Goal: Task Accomplishment & Management: Complete application form

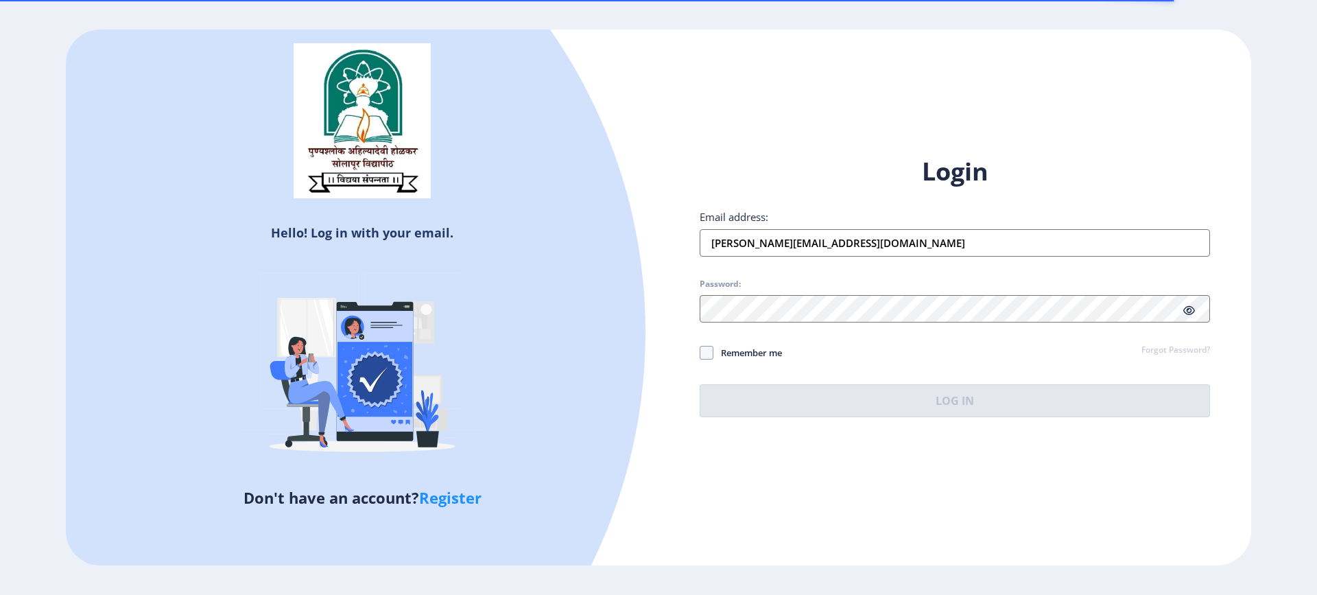
type input "[PERSON_NAME][EMAIL_ADDRESS][DOMAIN_NAME]"
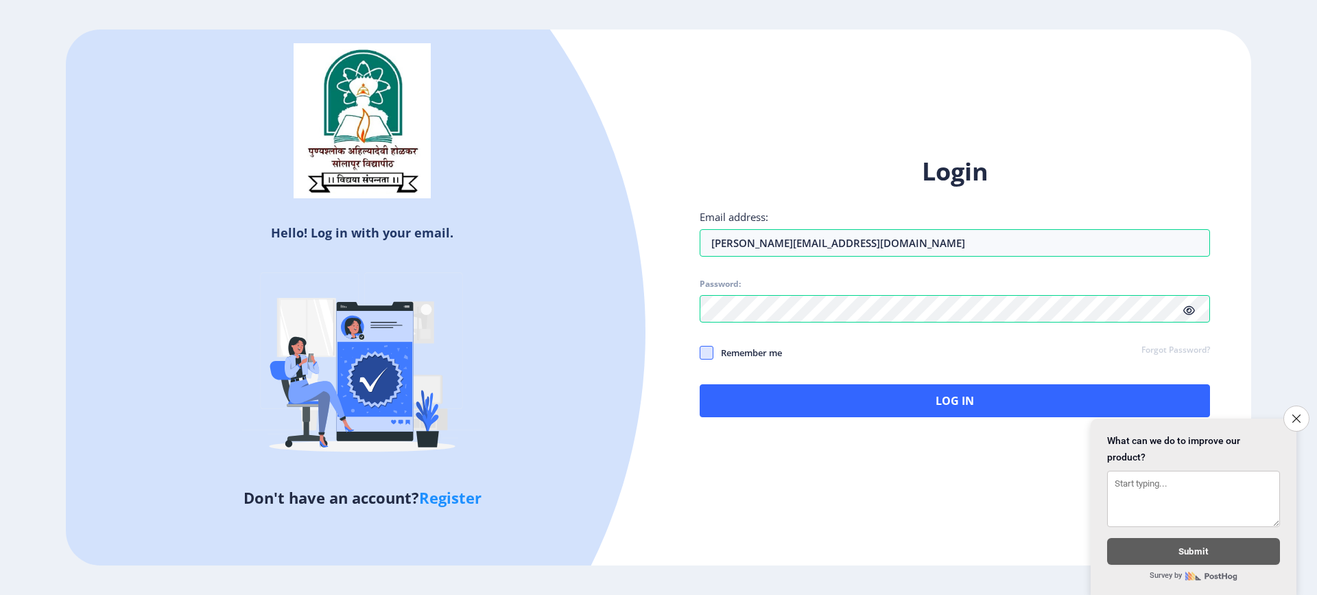
click at [707, 354] on span at bounding box center [707, 353] width 14 height 14
click at [700, 353] on input "Remember me" at bounding box center [700, 353] width 1 height 1
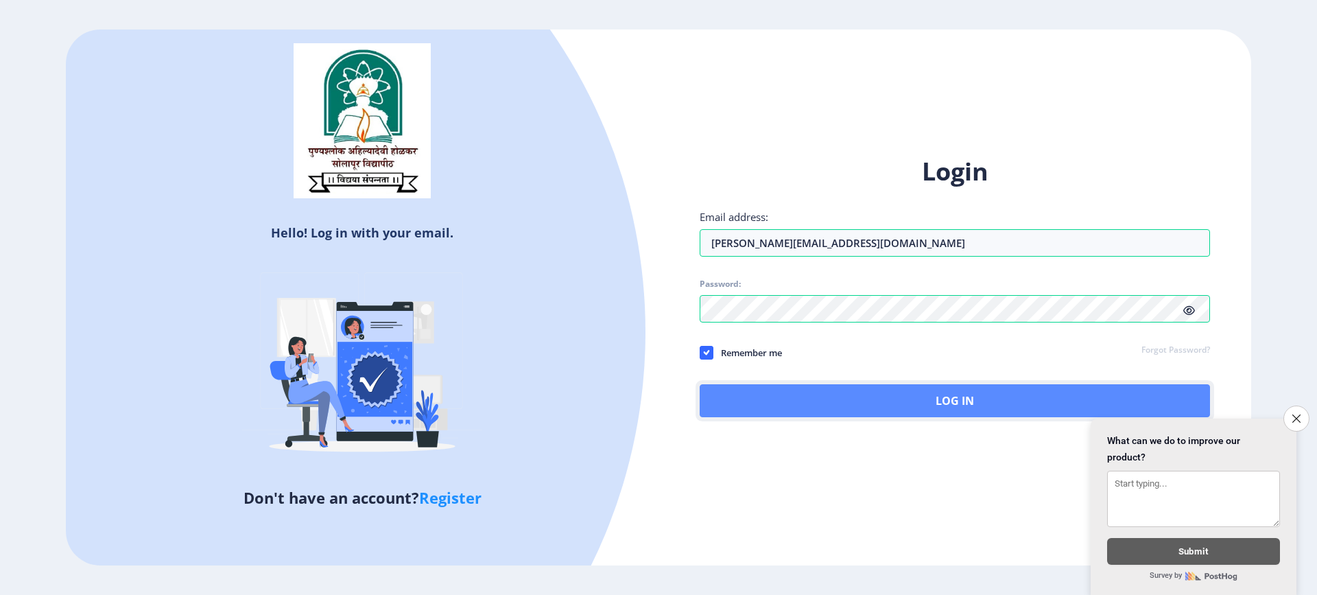
click at [906, 405] on button "Log In" at bounding box center [955, 400] width 510 height 33
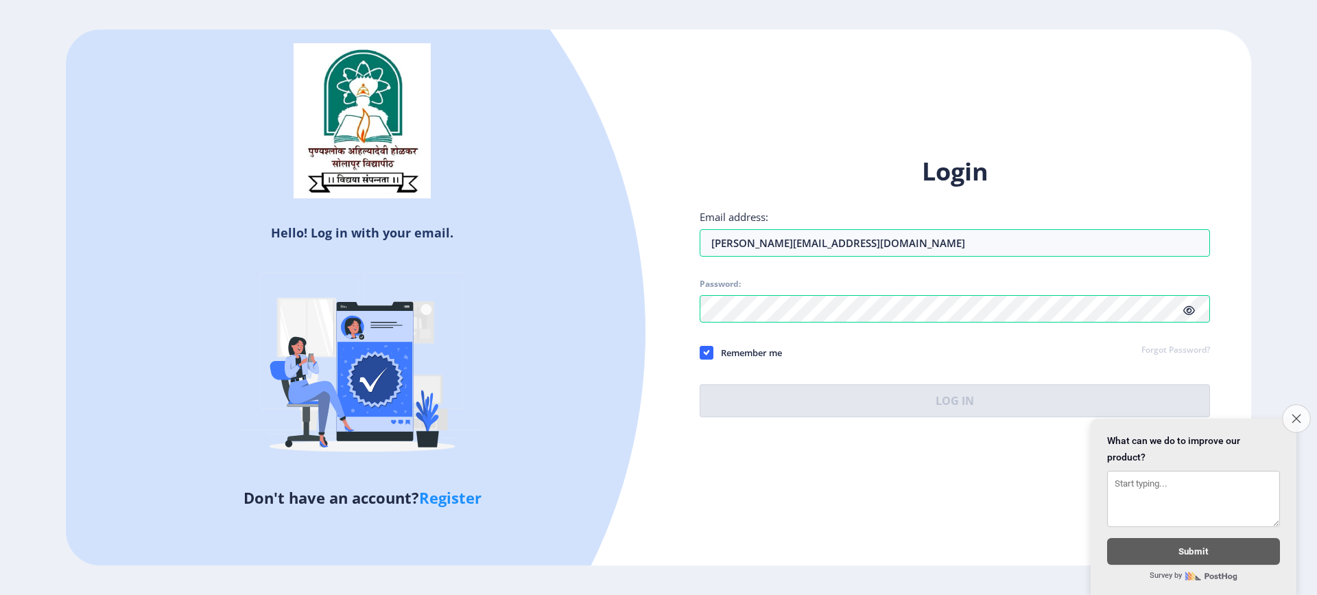
click at [1299, 414] on icon "Close survey" at bounding box center [1296, 418] width 9 height 9
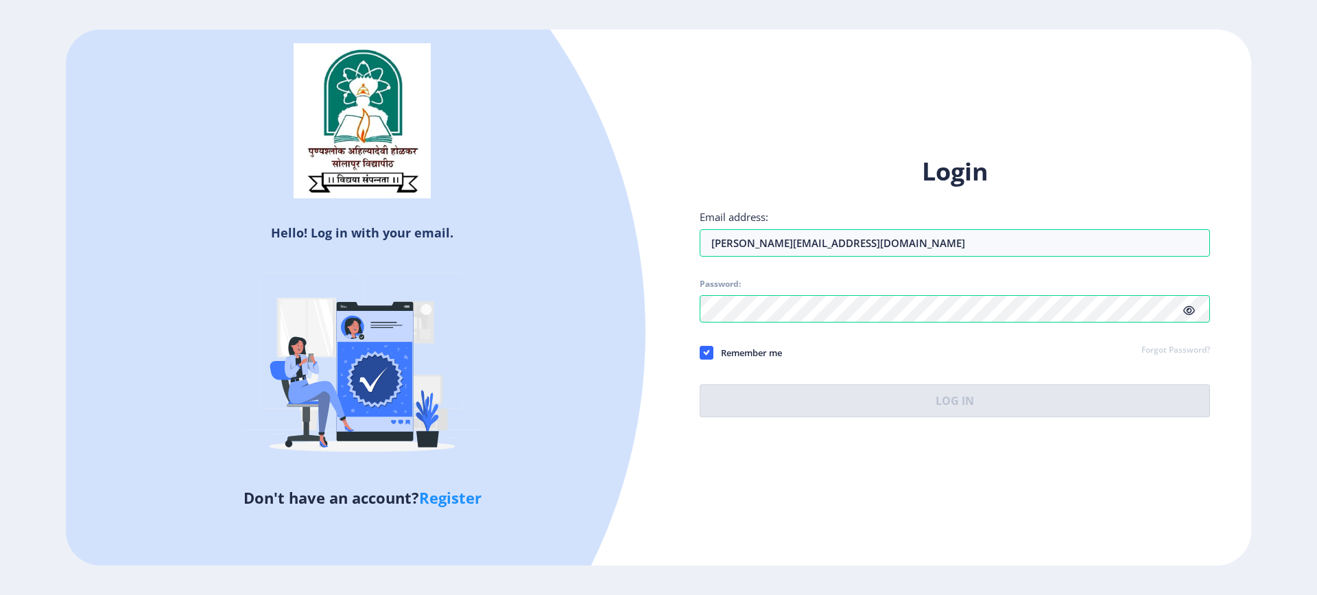
click at [761, 349] on span "Remember me" at bounding box center [747, 352] width 69 height 16
click at [700, 353] on input "Remember me" at bounding box center [700, 353] width 1 height 1
checkbox input "false"
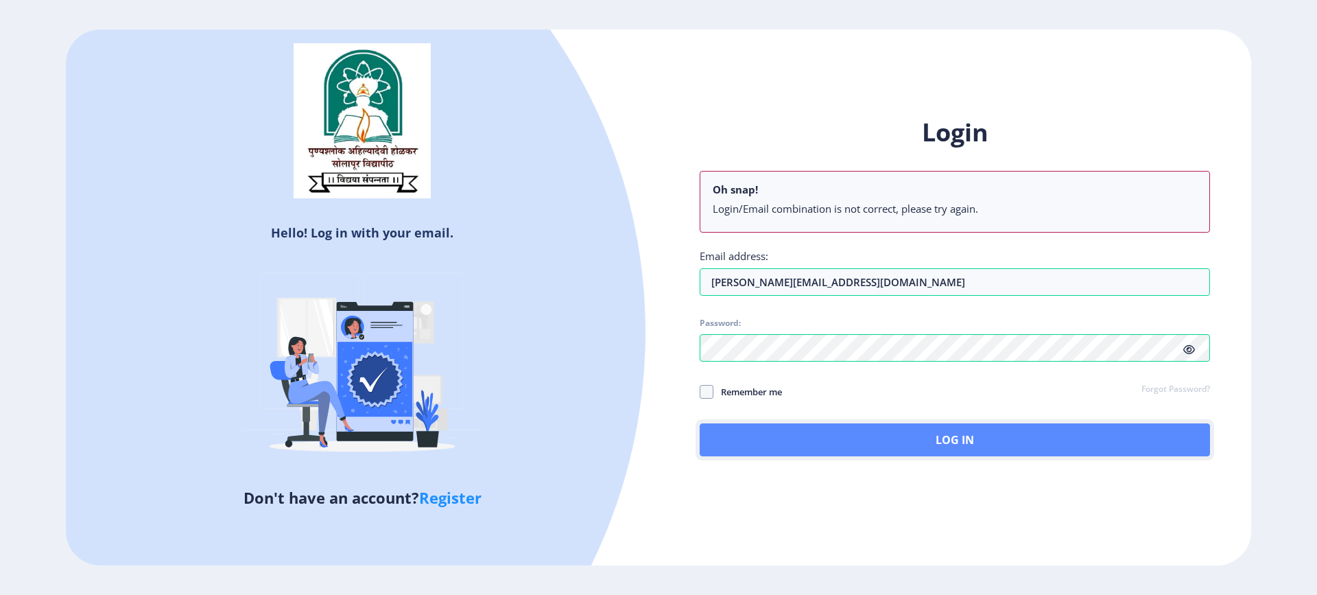
click at [952, 447] on button "Log In" at bounding box center [955, 439] width 510 height 33
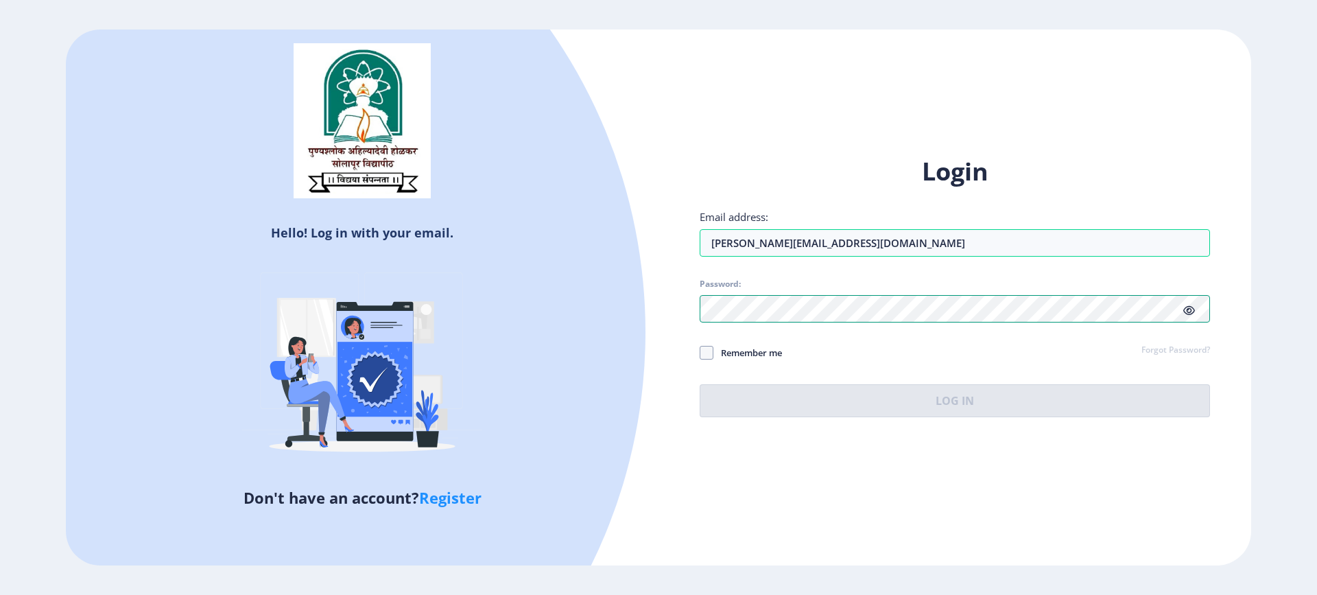
click at [616, 307] on div "Hello! Log in with your email. Don't have an account? Register Login Email addr…" at bounding box center [658, 296] width 1185 height 535
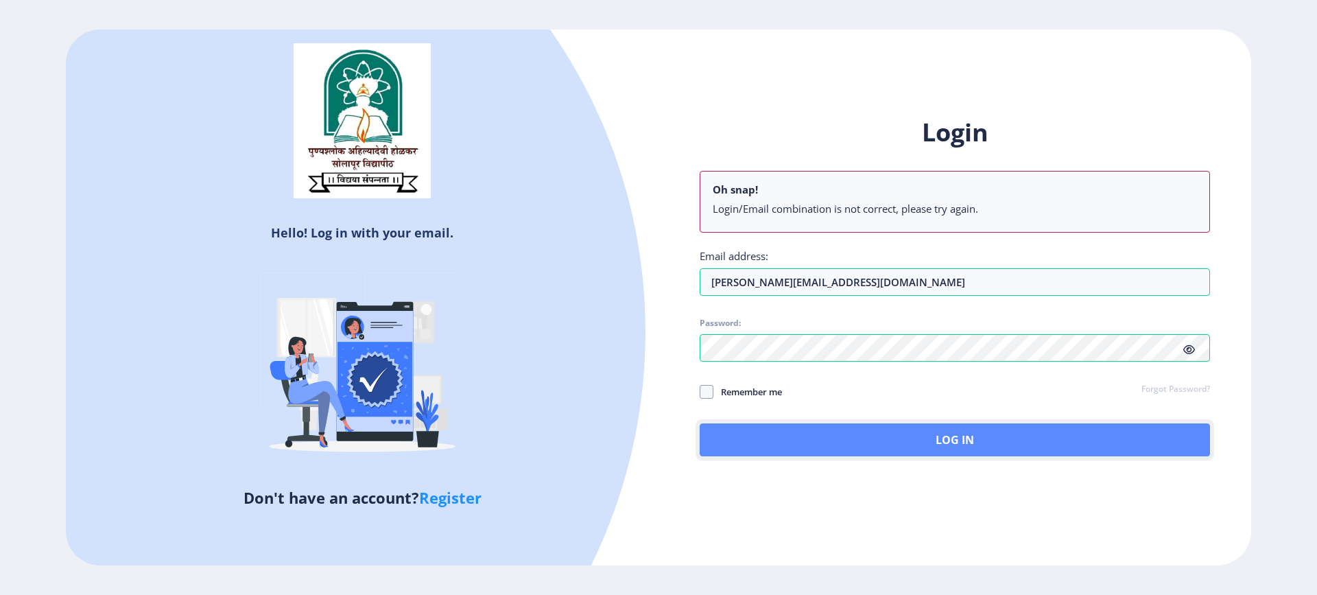
click at [981, 434] on button "Log In" at bounding box center [955, 439] width 510 height 33
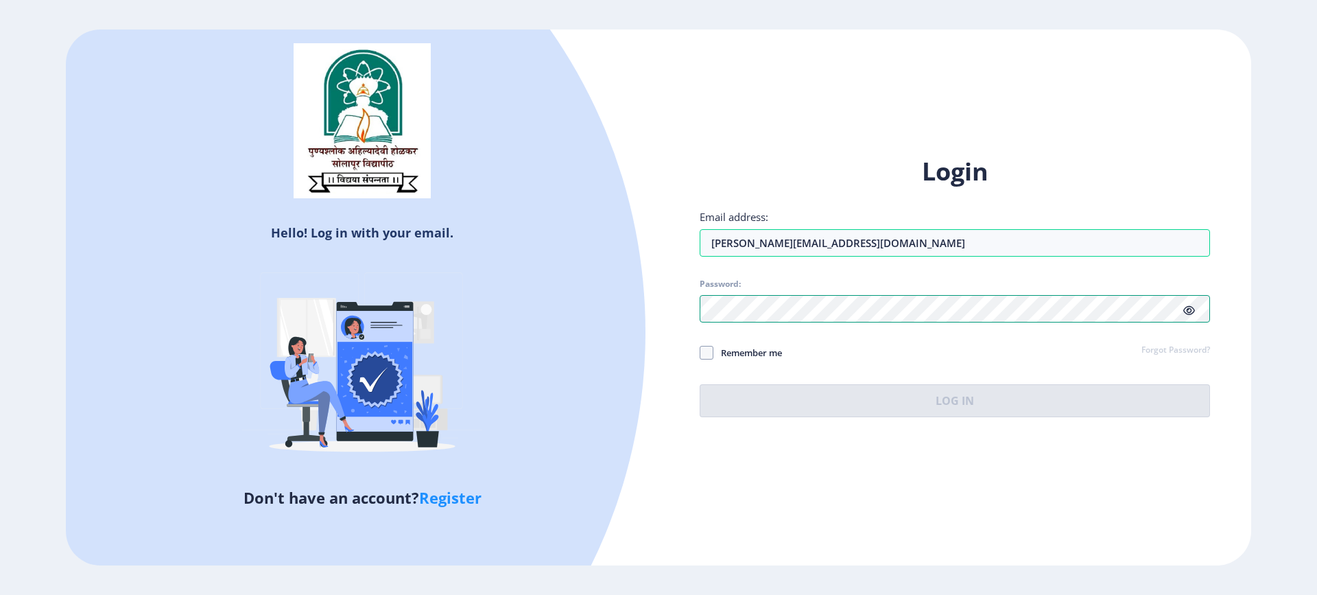
click at [641, 305] on div "Hello! Log in with your email. Don't have an account? Register Login Email addr…" at bounding box center [658, 296] width 1185 height 535
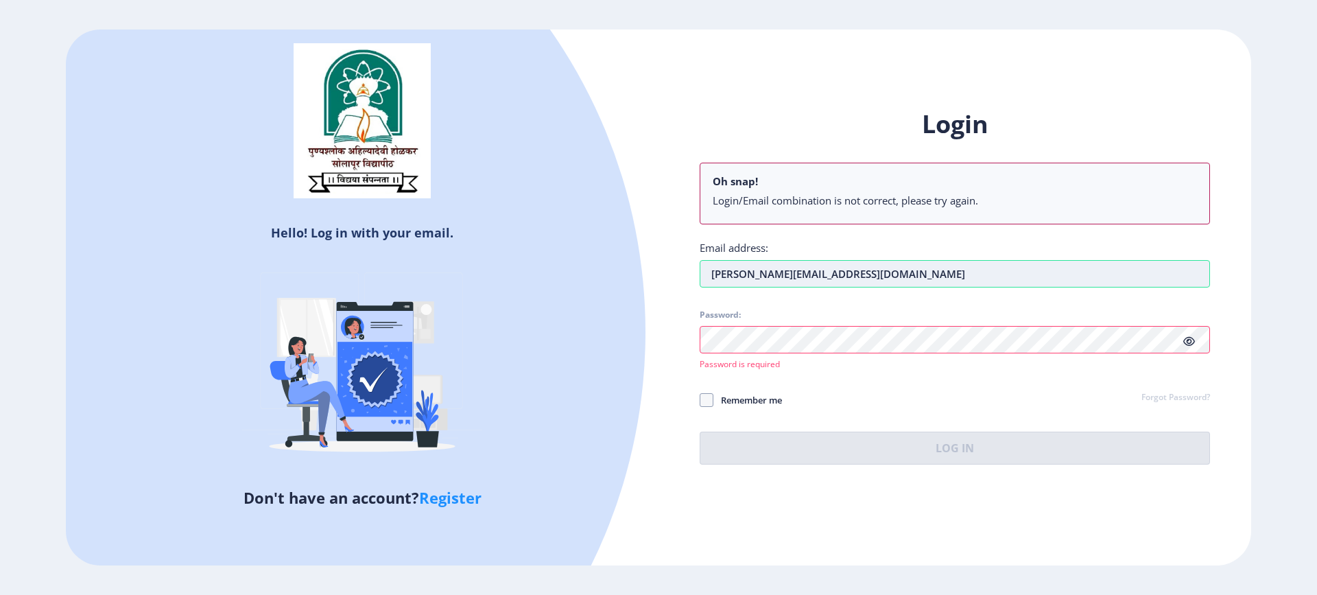
click at [715, 276] on input "[PERSON_NAME][EMAIL_ADDRESS][DOMAIN_NAME]" at bounding box center [955, 273] width 510 height 27
click at [864, 279] on input "[PERSON_NAME][EMAIL_ADDRESS][DOMAIN_NAME]" at bounding box center [955, 273] width 510 height 27
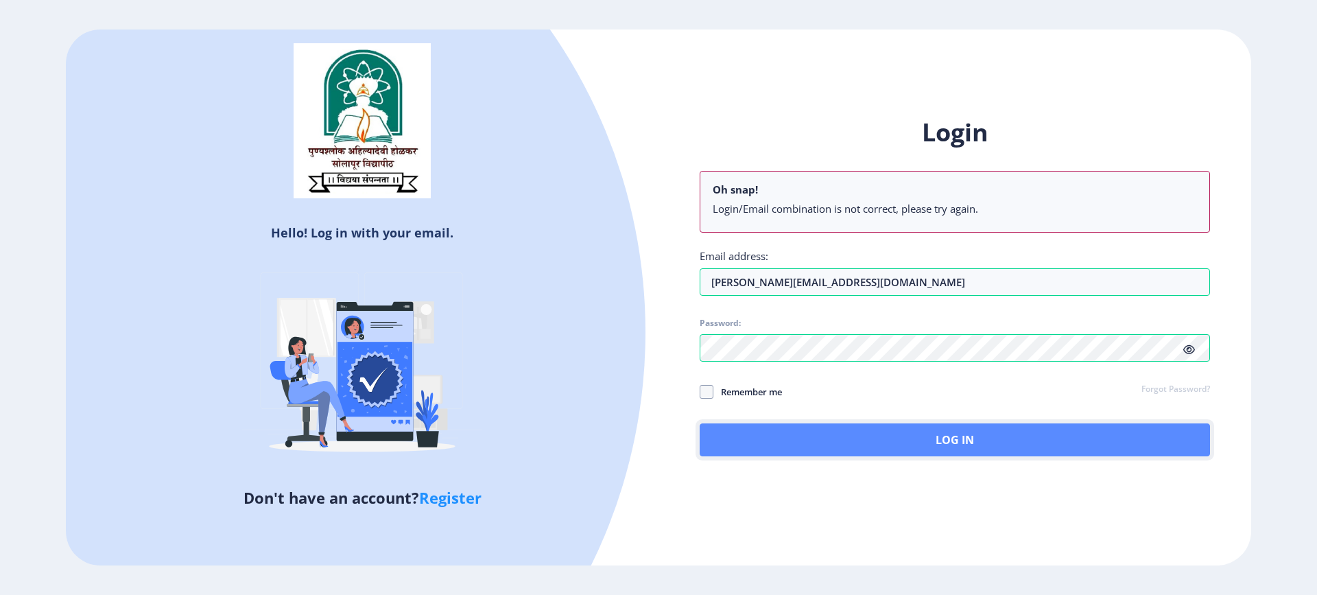
click at [929, 436] on button "Log In" at bounding box center [955, 439] width 510 height 33
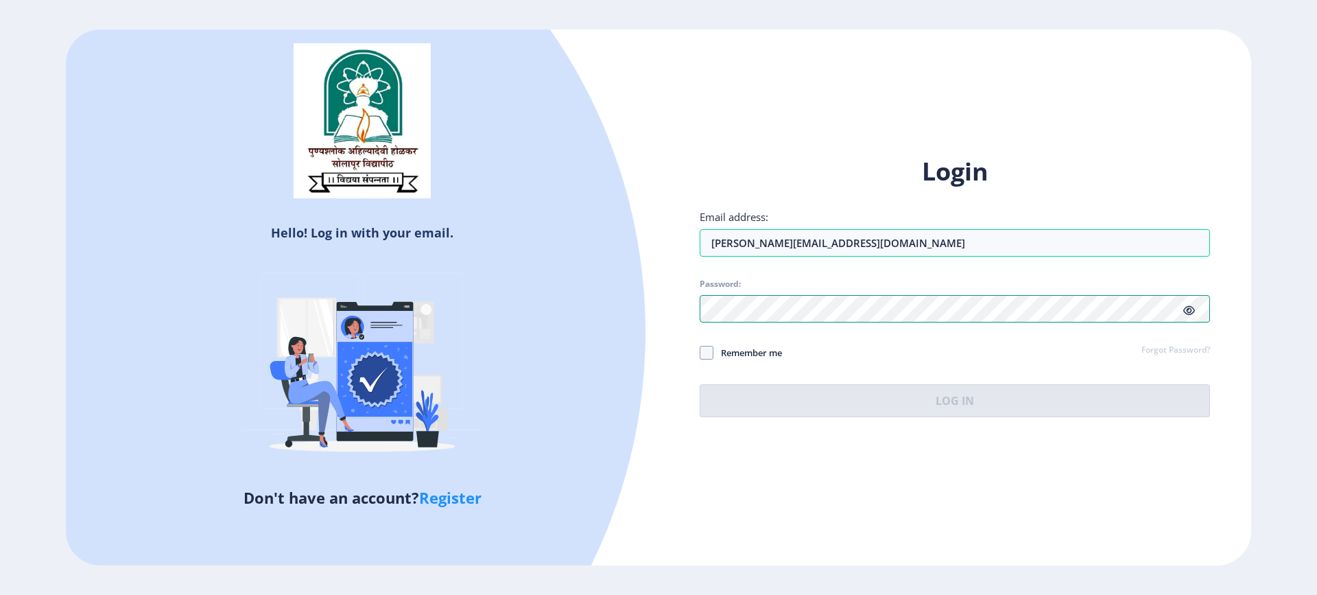
click at [671, 298] on div "Login Email address: [PERSON_NAME][EMAIL_ADDRESS][DOMAIN_NAME] Password: Rememb…" at bounding box center [955, 296] width 593 height 325
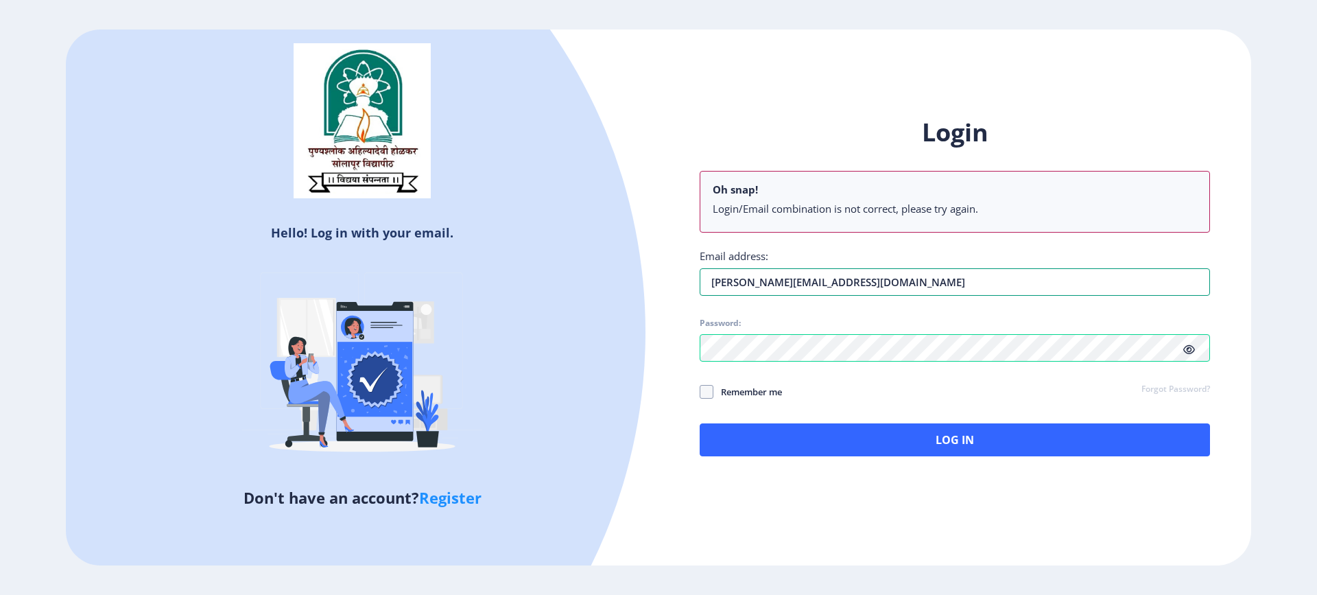
click at [891, 233] on div "Login Oh snap! Login/Email combination is not correct, please try again. Email …" at bounding box center [955, 286] width 510 height 340
click at [666, 342] on div "Login Oh snap! Login/Email combination is not correct, please try again. Email …" at bounding box center [955, 296] width 593 height 403
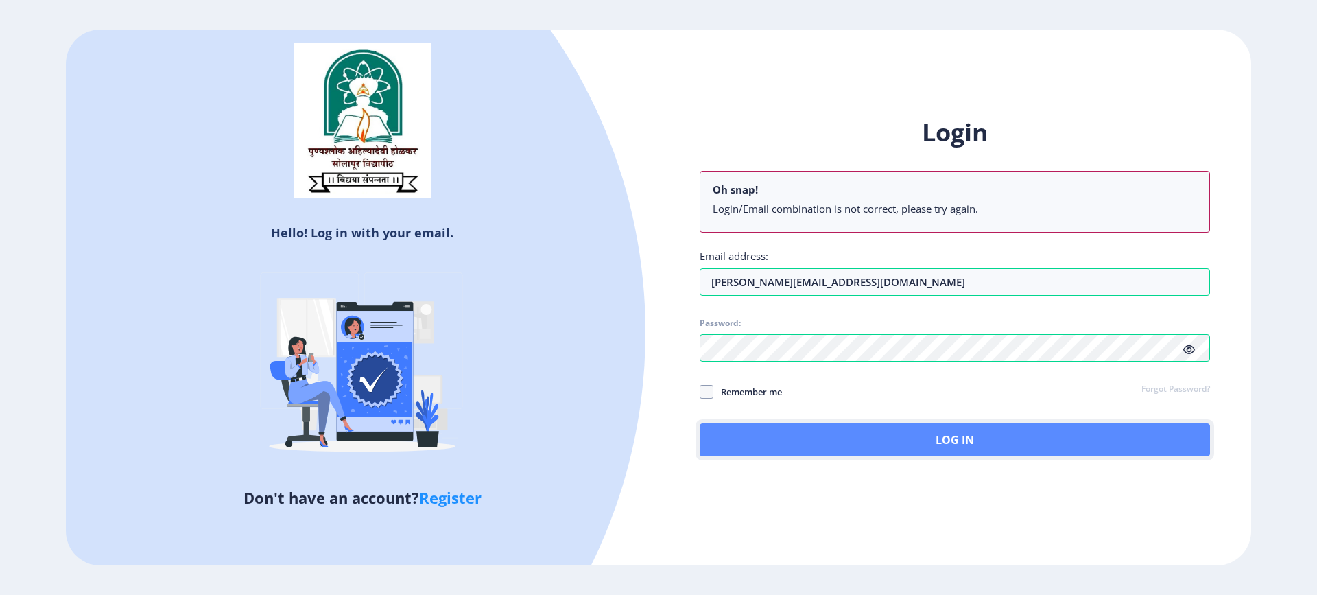
click at [945, 442] on button "Log In" at bounding box center [955, 439] width 510 height 33
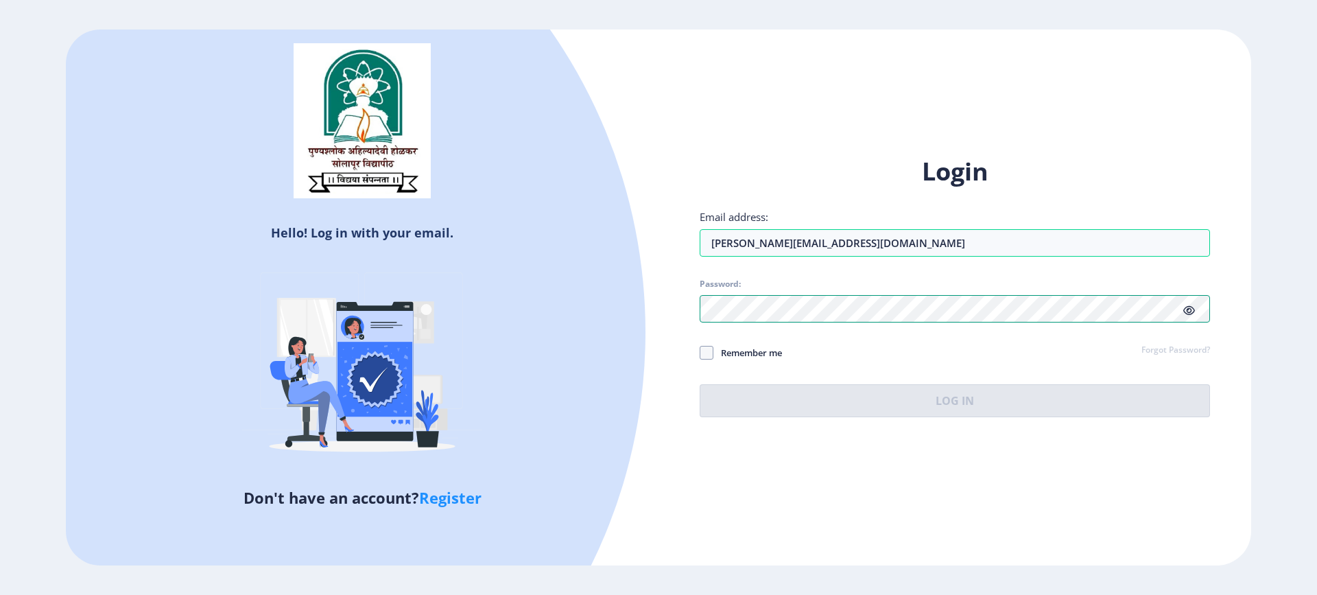
click at [643, 304] on div "Hello! Log in with your email. Don't have an account? Register Login Email addr…" at bounding box center [658, 296] width 1185 height 535
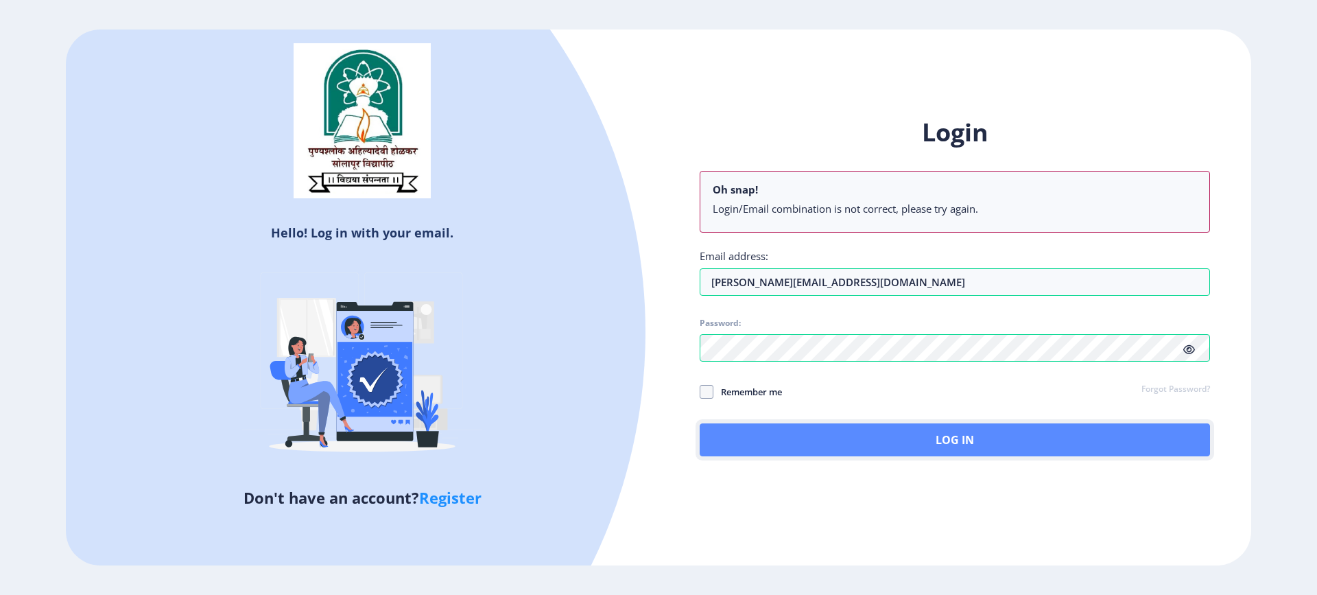
click at [910, 434] on button "Log In" at bounding box center [955, 439] width 510 height 33
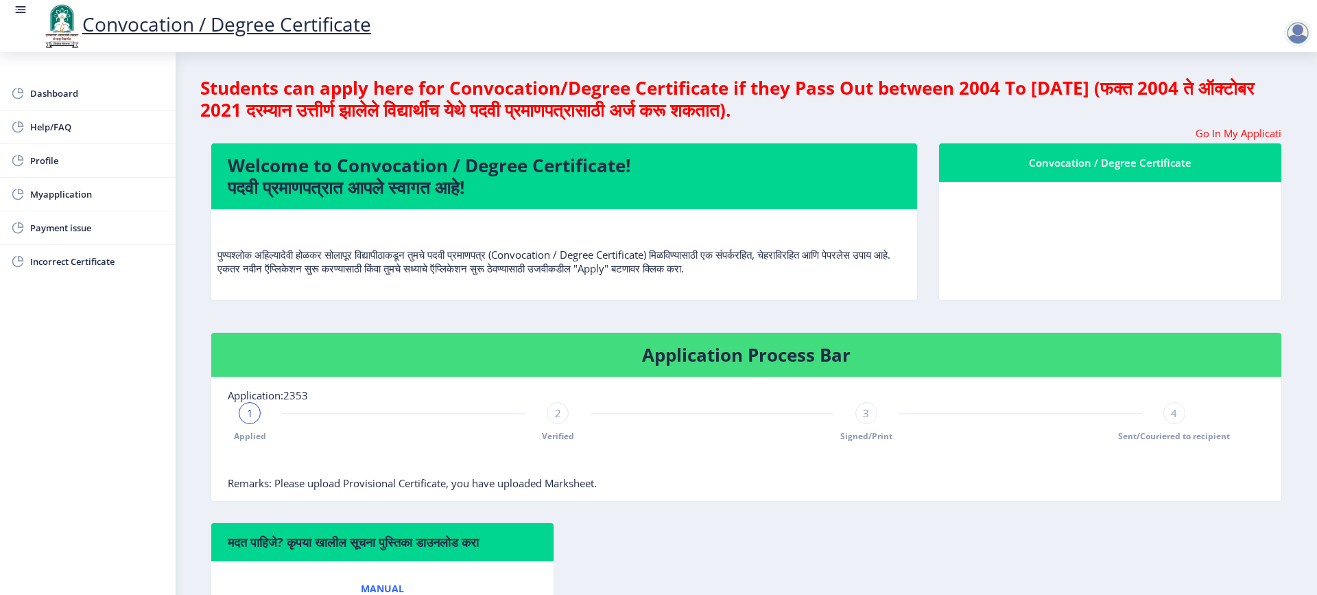
click at [1120, 169] on div "Convocation / Degree Certificate" at bounding box center [1110, 162] width 309 height 16
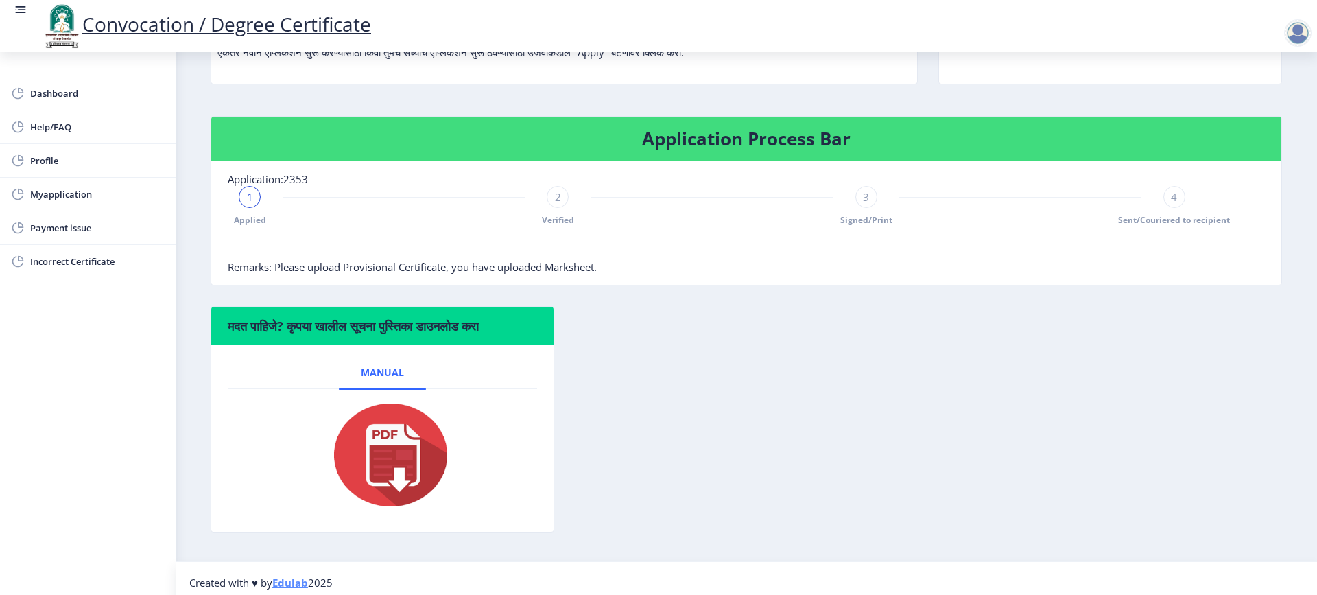
scroll to position [226, 0]
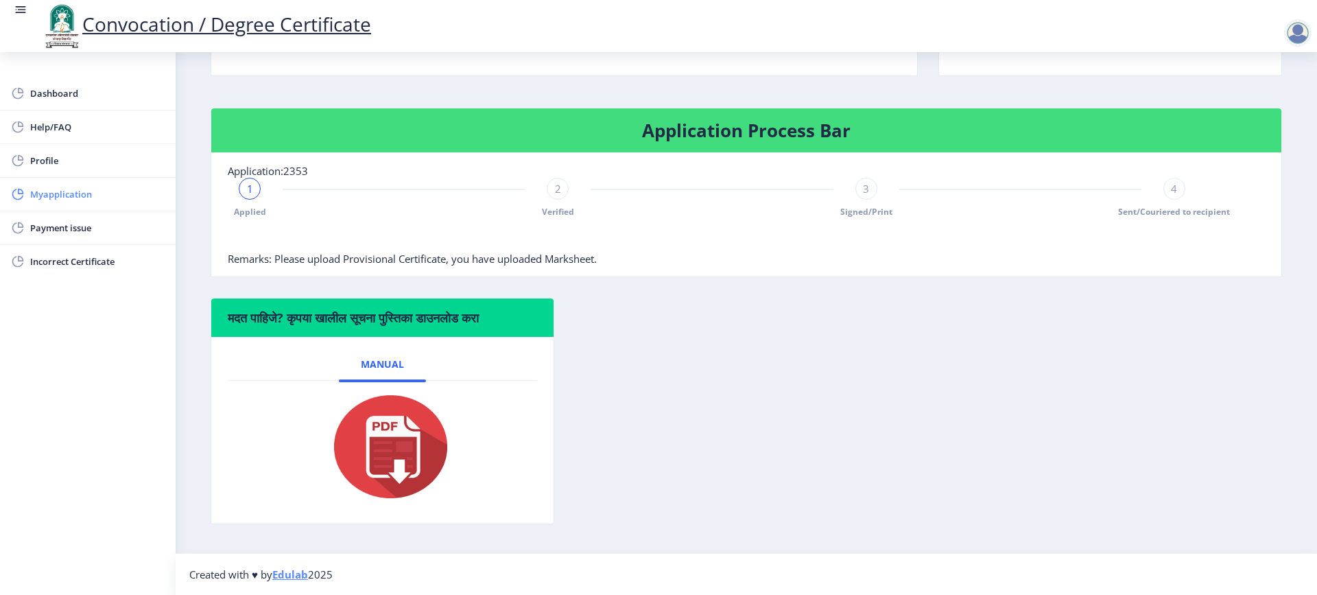
click at [67, 195] on span "Myapplication" at bounding box center [97, 194] width 134 height 16
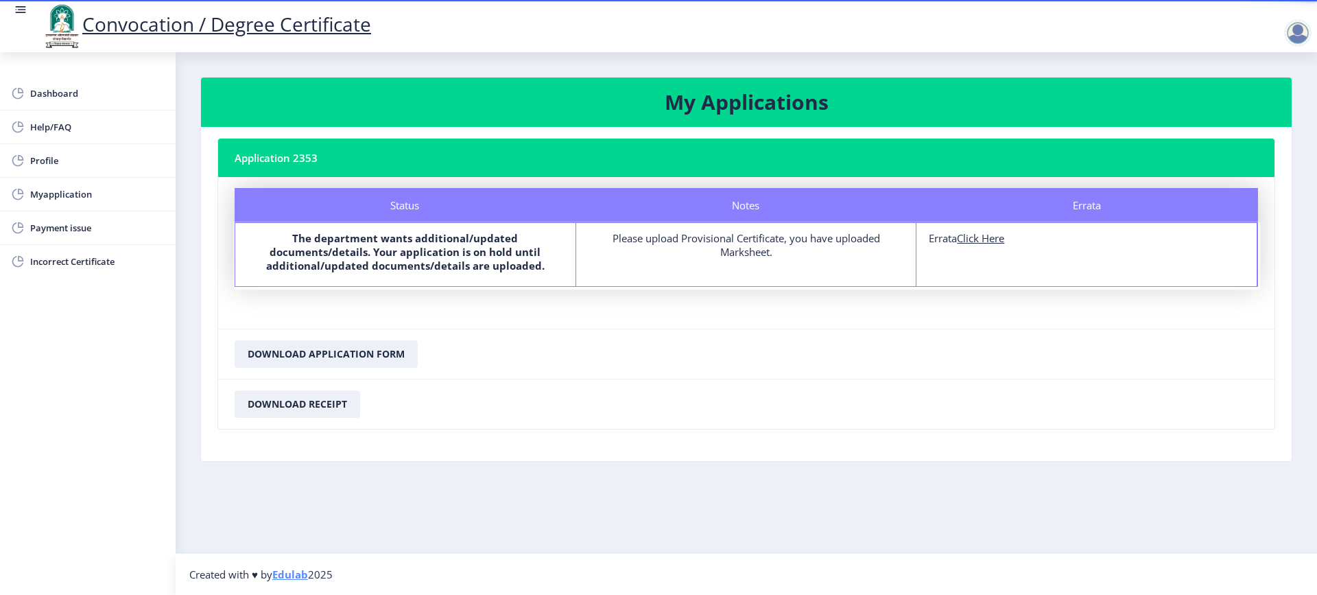
click at [977, 235] on u "Click Here" at bounding box center [980, 238] width 47 height 14
select select
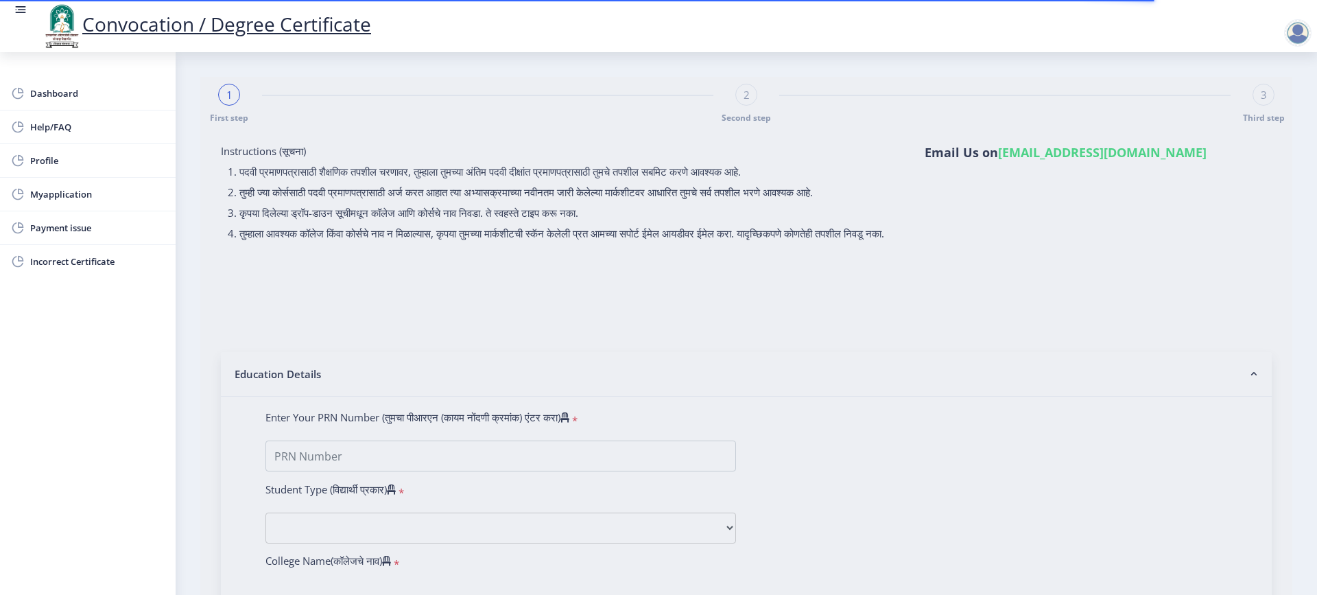
type input "[PERSON_NAME] [PERSON_NAME]"
type input "RATAN"
type input "0501006544"
select select "Regular"
select select "2007"
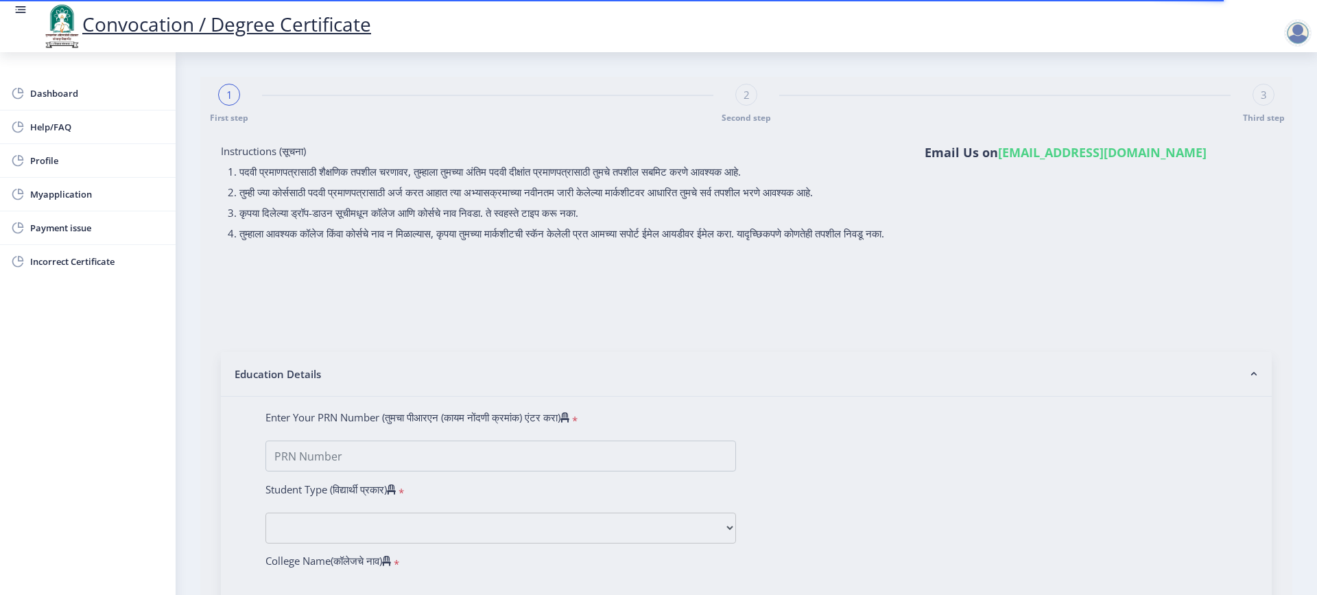
select select "May"
select select "SECOND CLASS"
type input "33243"
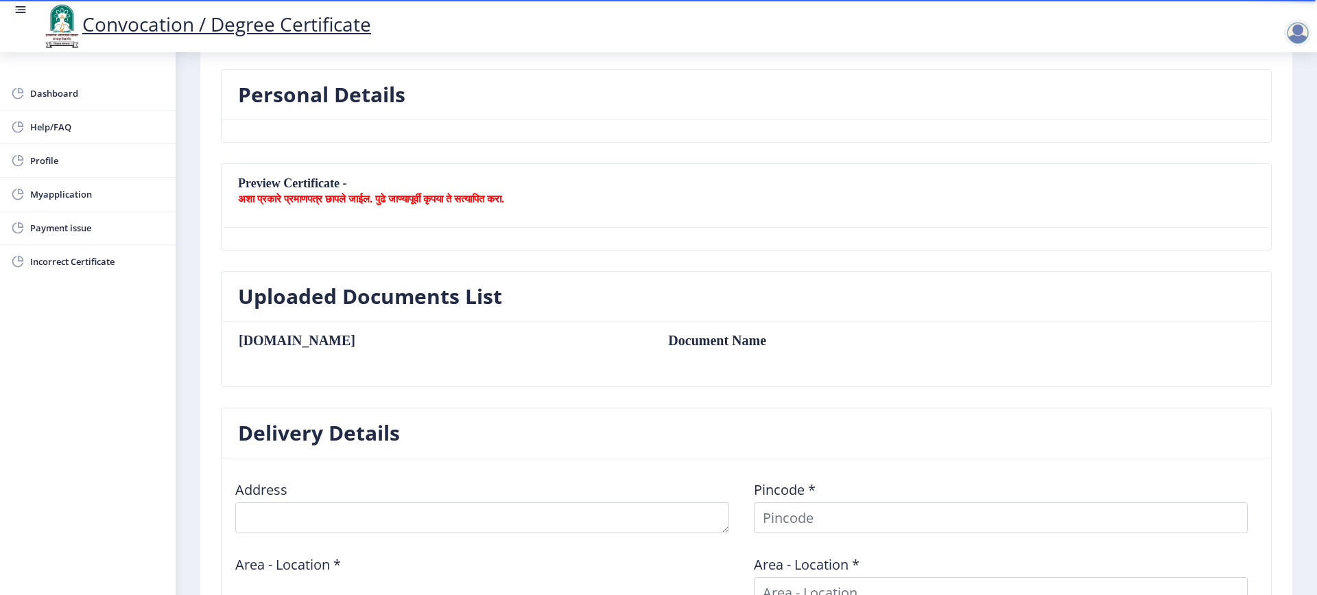
scroll to position [193, 0]
click at [348, 200] on b "अशा प्रकारे प्रमाणपत्र छापले जाईल. पुढे जाण्यापूर्वी कृपया ते सत्यापित करा." at bounding box center [371, 199] width 266 height 14
click at [402, 196] on b "अशा प्रकारे प्रमाणपत्र छापले जाईल. पुढे जाण्यापूर्वी कृपया ते सत्यापित करा." at bounding box center [371, 199] width 266 height 14
click at [480, 260] on div "Preview Certificate - अशा प्रकारे प्रमाणपत्र छापले जाईल. पुढे जाण्यापूर्वी कृपय…" at bounding box center [746, 218] width 1071 height 108
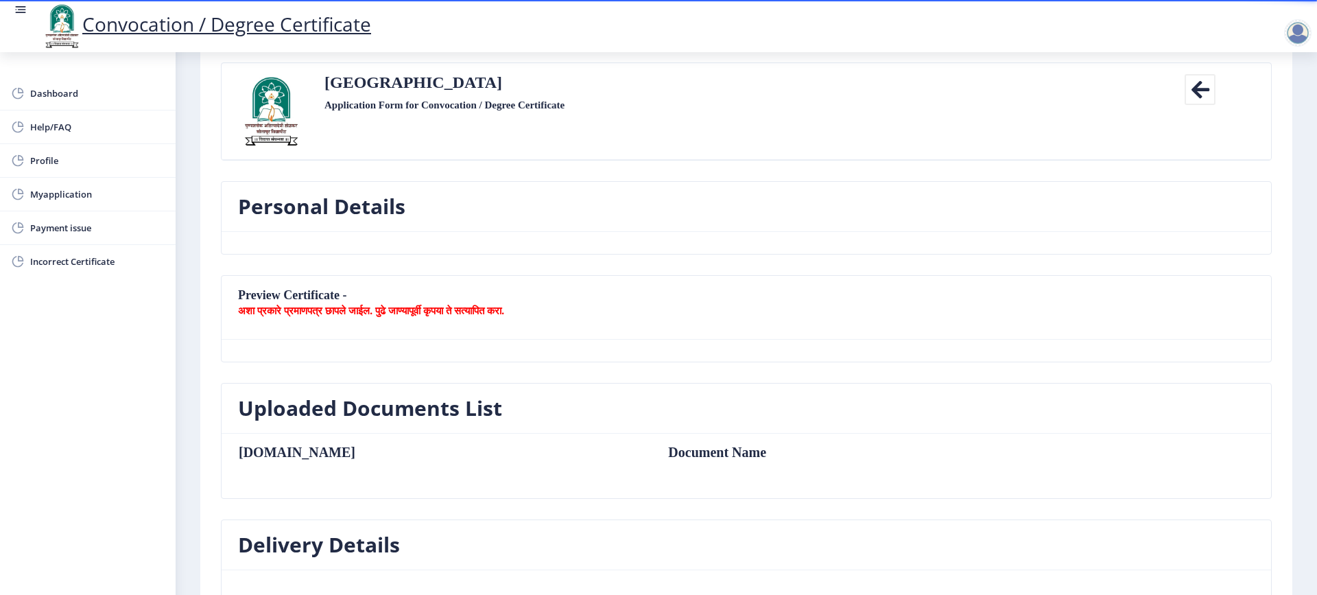
scroll to position [0, 0]
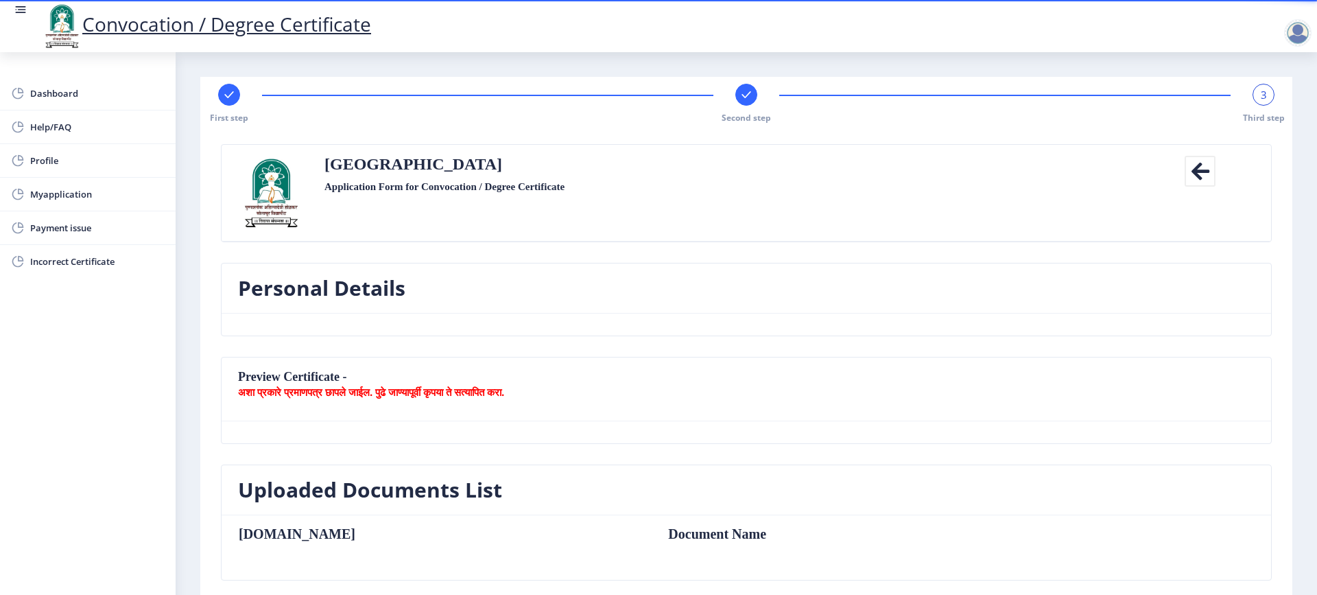
click at [392, 286] on h3 "Personal Details" at bounding box center [321, 287] width 167 height 27
click at [551, 285] on nb-card-header "Personal Details" at bounding box center [747, 288] width 1050 height 50
click at [1198, 170] on icon at bounding box center [1200, 171] width 31 height 31
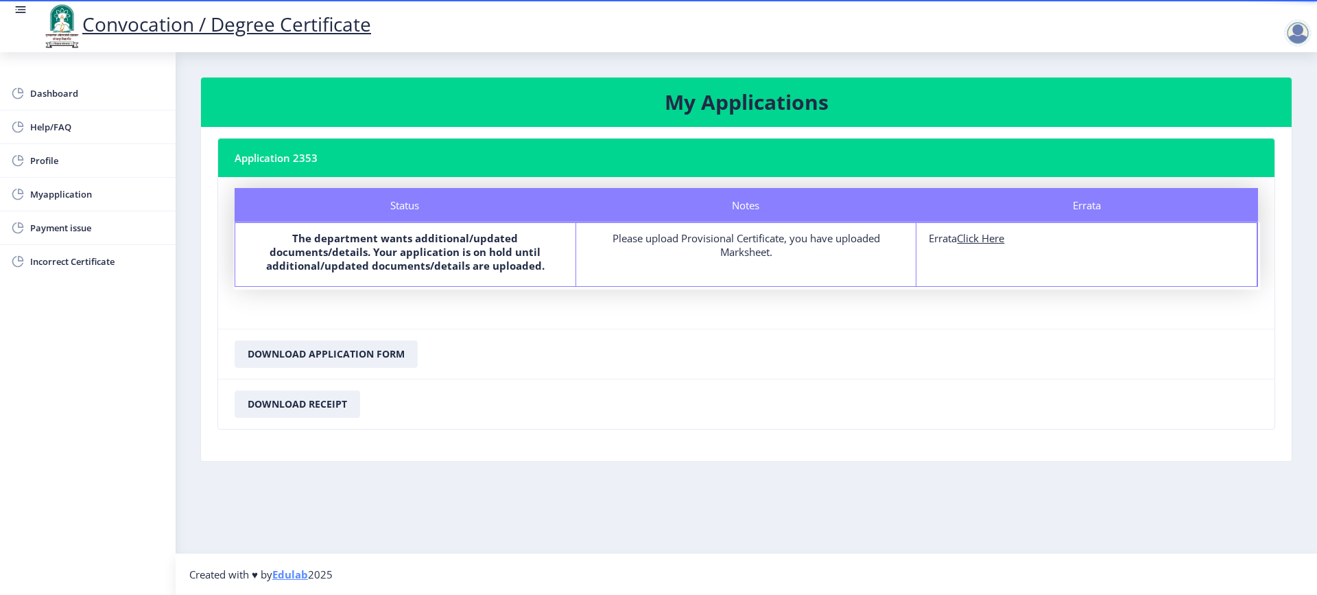
drag, startPoint x: 606, startPoint y: 239, endPoint x: 788, endPoint y: 252, distance: 182.2
click at [788, 252] on div "Please upload Provisional Certificate, you have uploaded Marksheet." at bounding box center [747, 244] width 316 height 27
click at [801, 259] on div "Notes Please upload Provisional Certificate, you have uploaded Marksheet." at bounding box center [746, 254] width 341 height 63
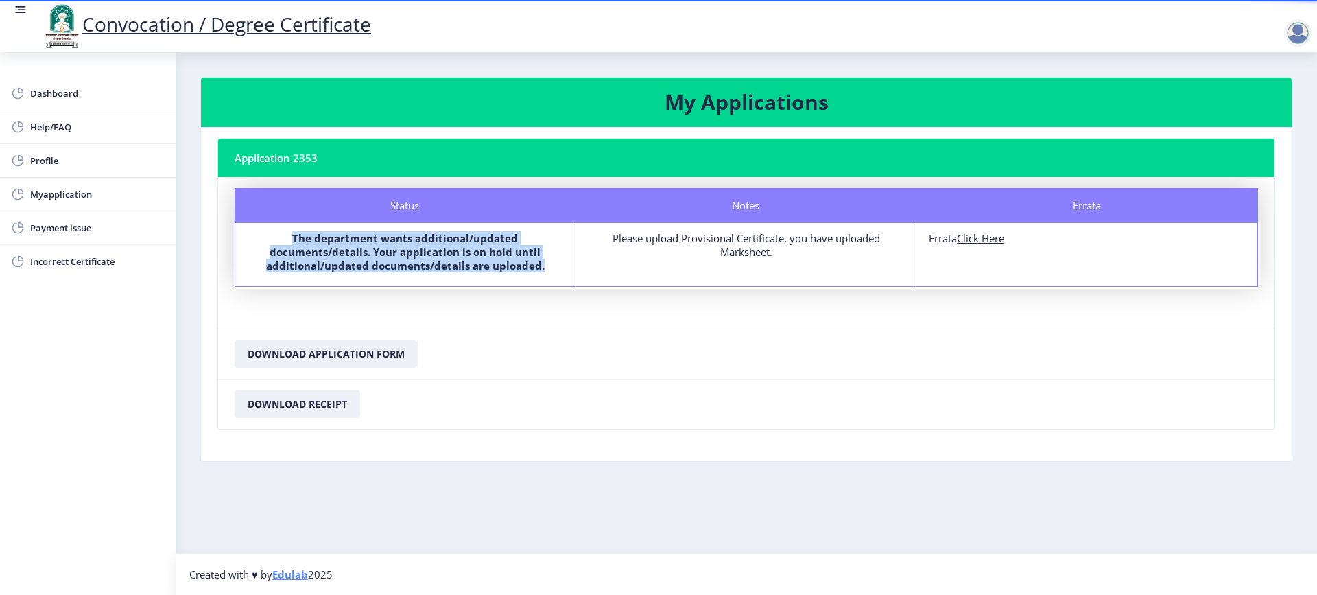
drag, startPoint x: 253, startPoint y: 233, endPoint x: 525, endPoint y: 266, distance: 273.6
click at [525, 266] on label "The department wants additional/updated documents/details. Your application is …" at bounding box center [406, 251] width 316 height 41
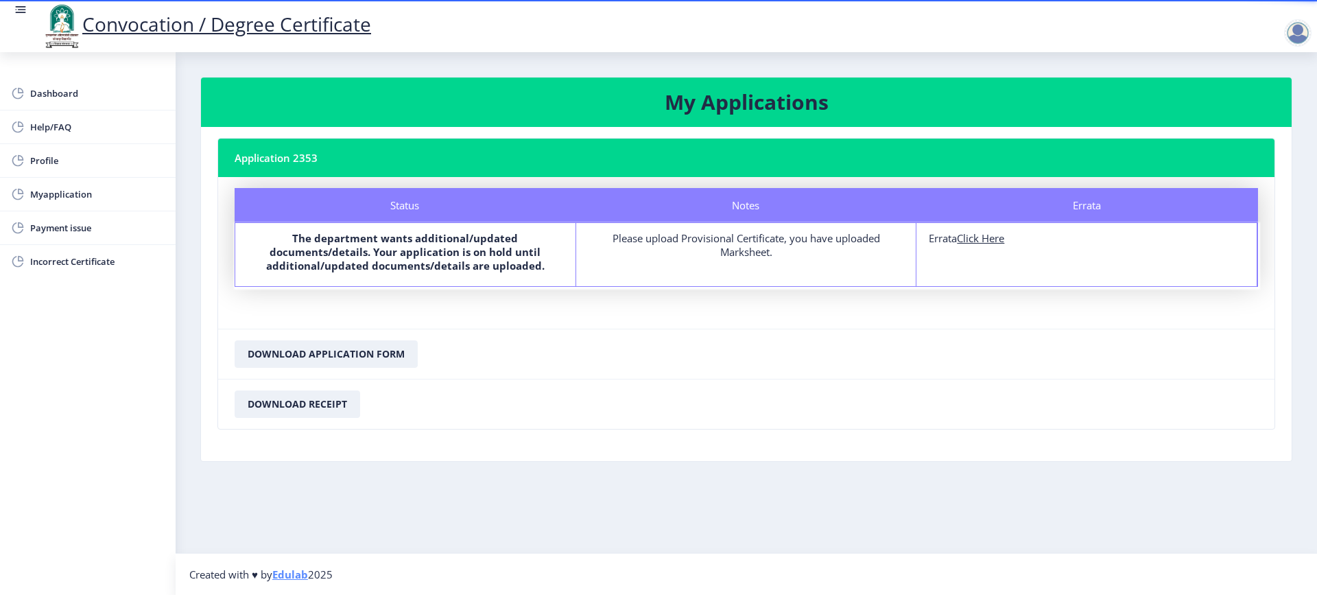
click at [989, 237] on u "Click Here" at bounding box center [980, 238] width 47 height 14
select select
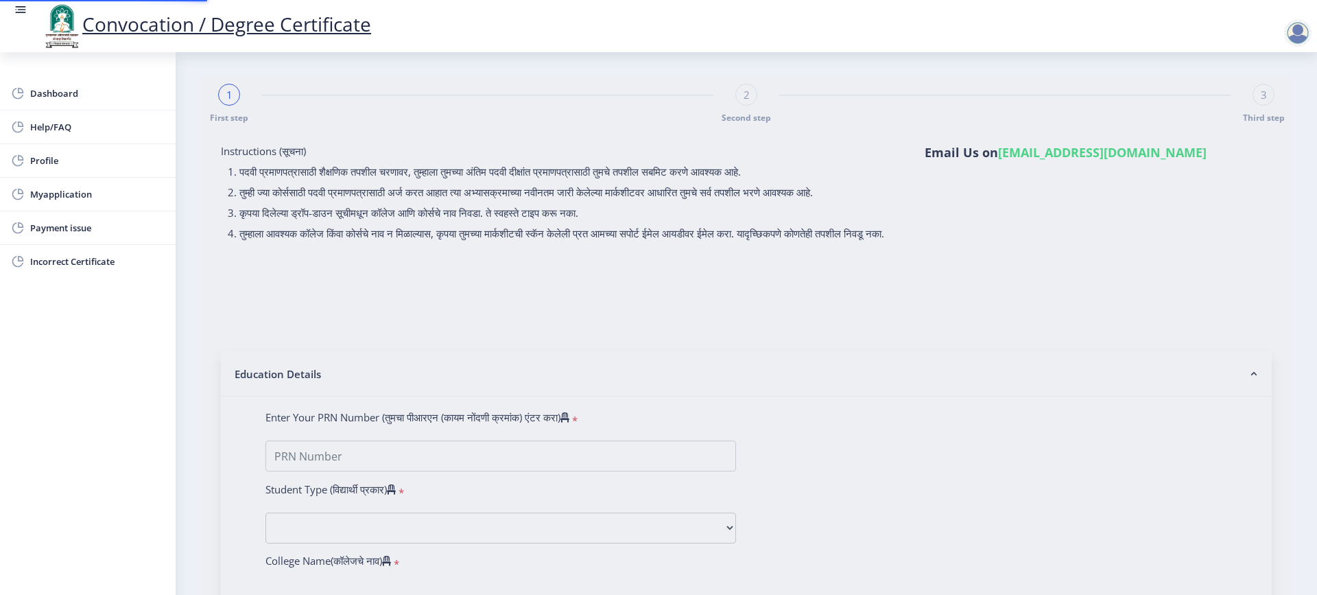
type input "[PERSON_NAME] [PERSON_NAME]"
type input "RATAN"
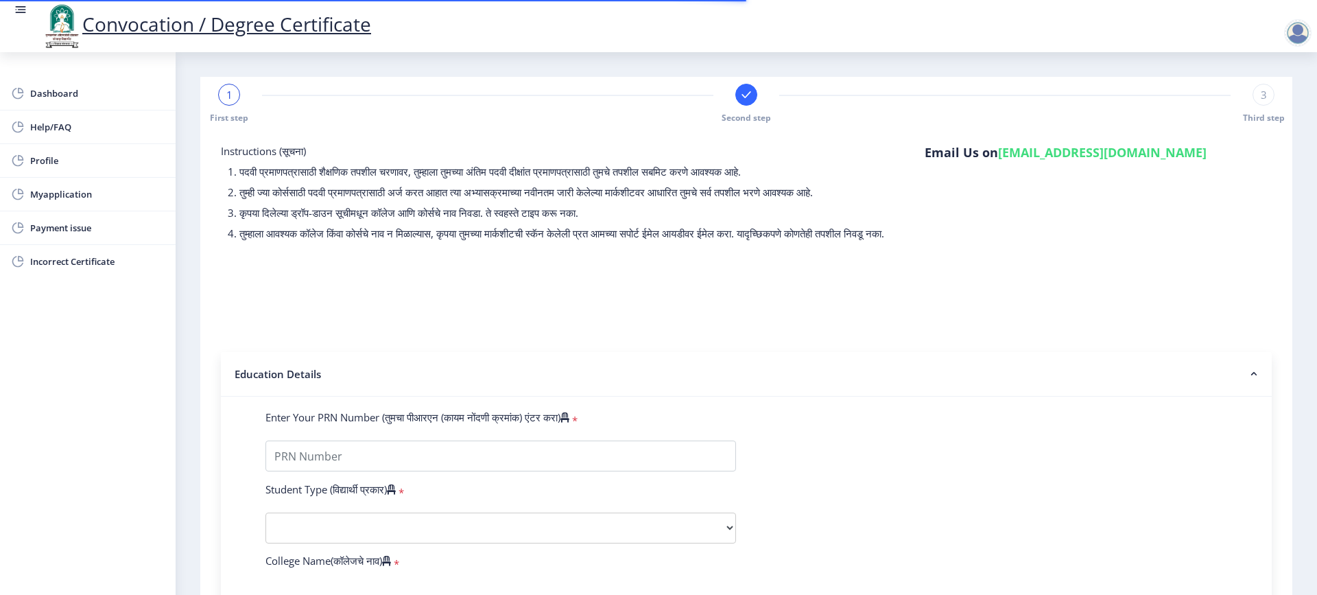
type input "0501006544"
select select "Regular"
select select "2007"
select select "May"
select select "SECOND CLASS"
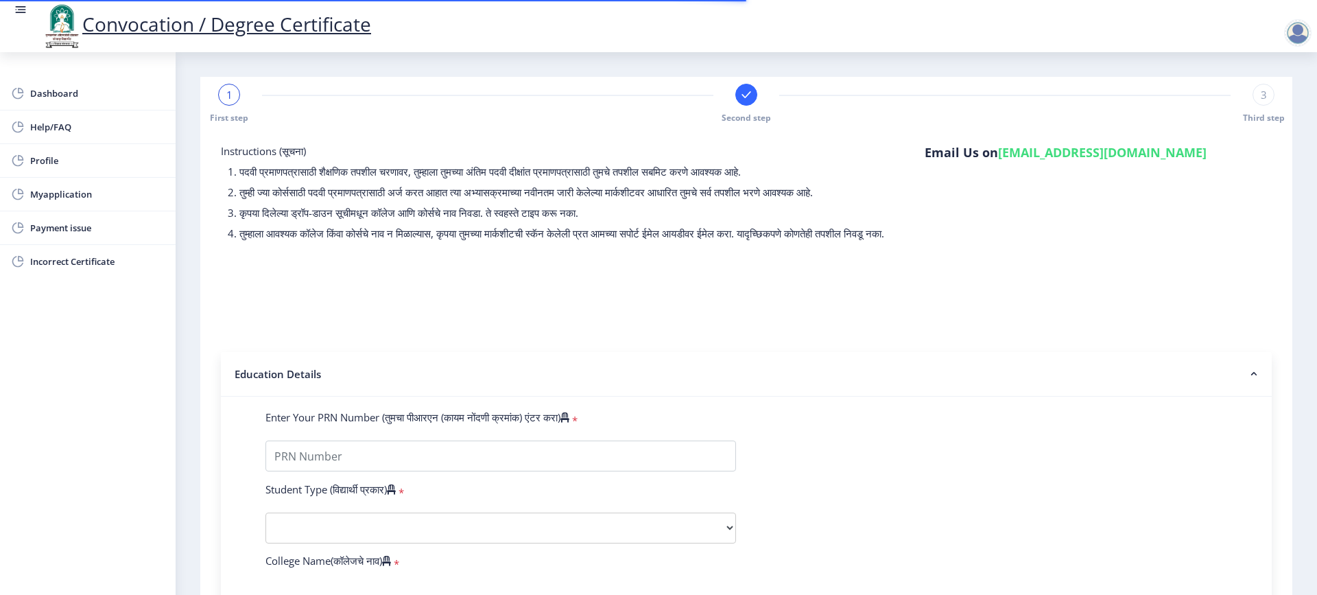
type input "33243"
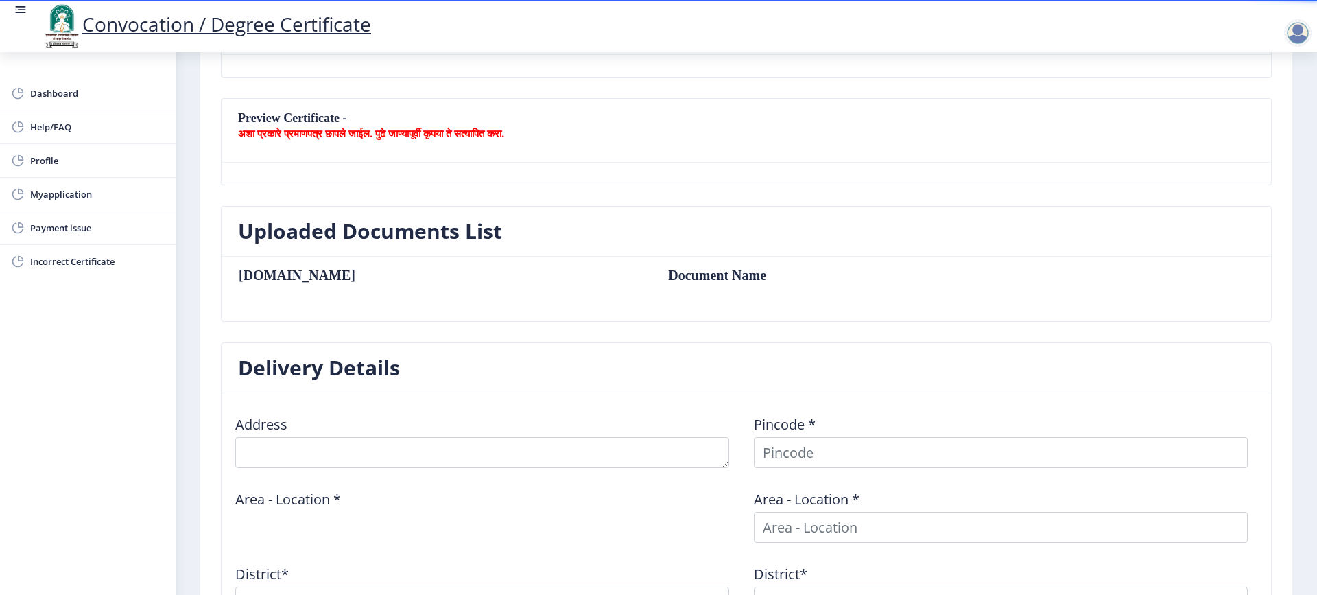
scroll to position [193, 0]
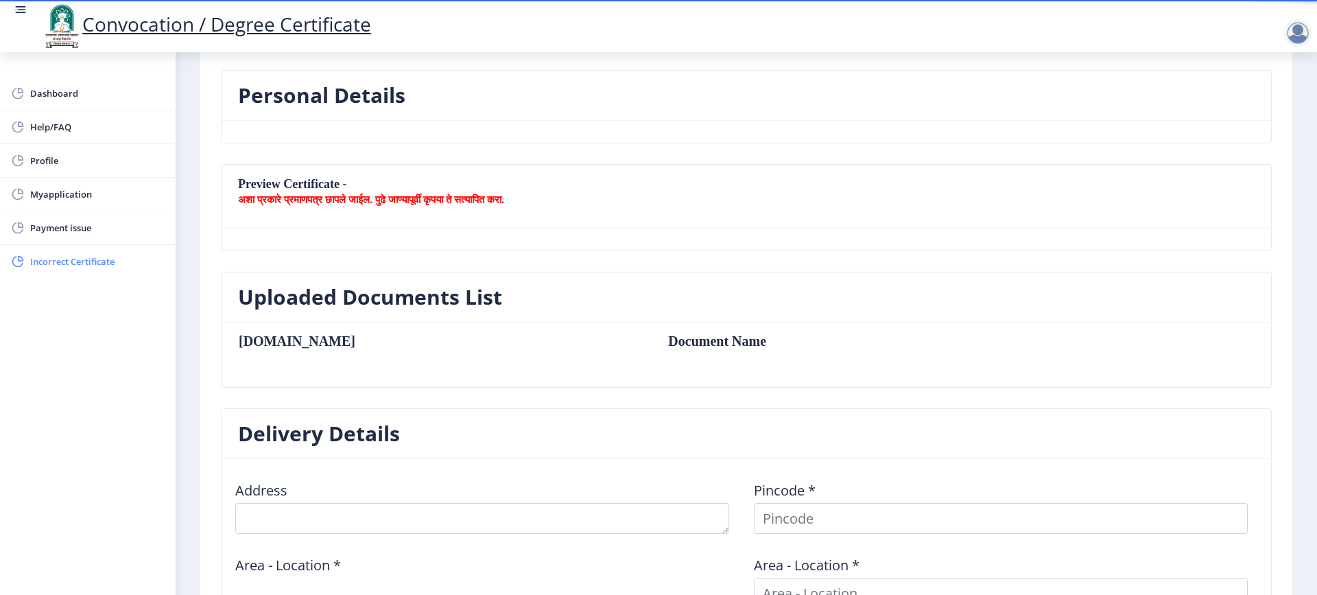
click at [66, 263] on span "Incorrect Certificate" at bounding box center [97, 261] width 134 height 16
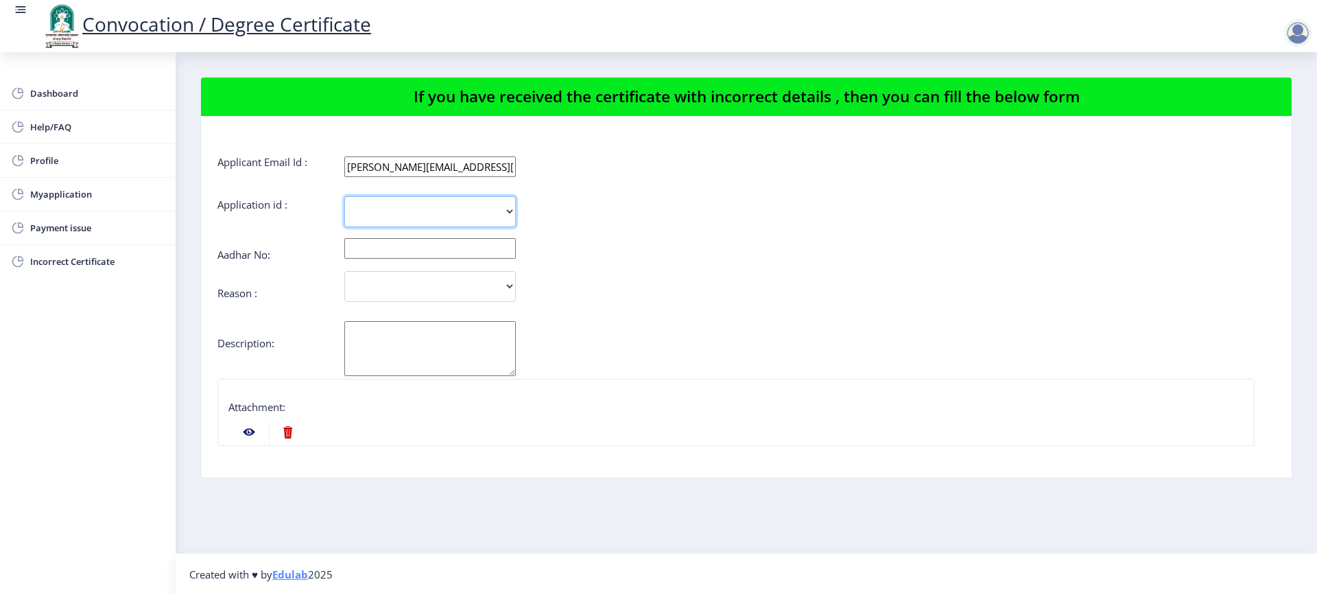
click at [475, 215] on select "2353" at bounding box center [429, 211] width 171 height 31
select select "2353"
click at [344, 196] on select "2353" at bounding box center [429, 211] width 171 height 31
click at [483, 251] on input "text" at bounding box center [429, 248] width 171 height 21
click at [442, 298] on select "Incorrect Course Name Incorrect Name/ Fathers Name Others" at bounding box center [429, 286] width 171 height 31
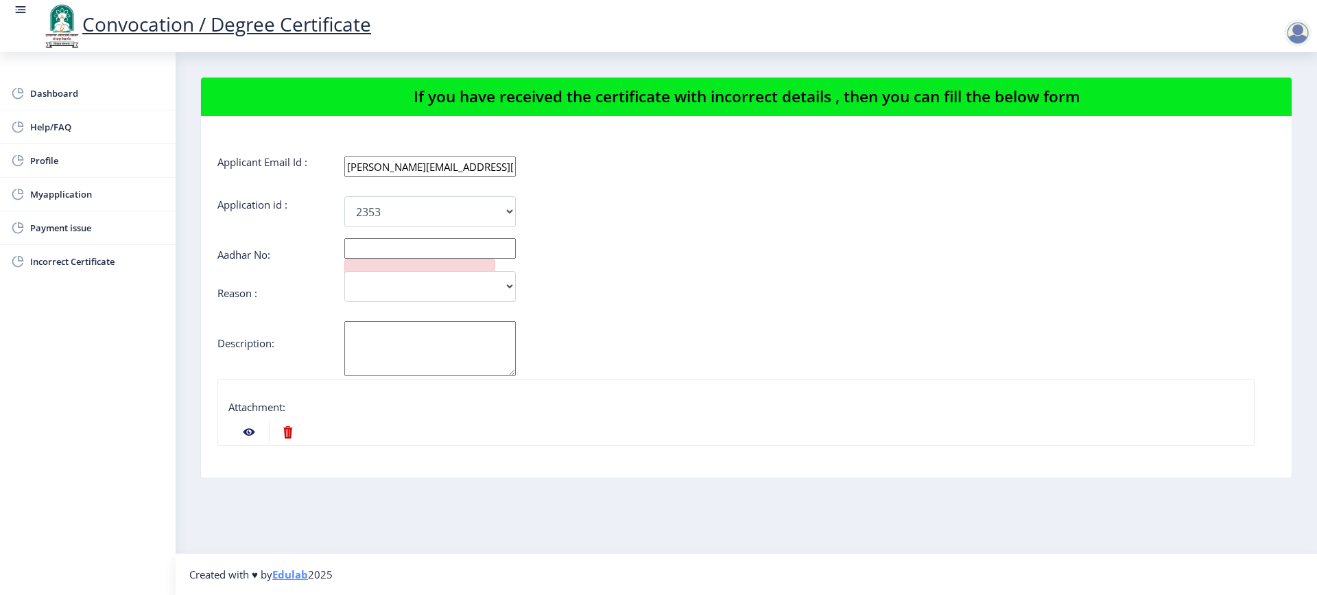
click at [649, 313] on form "Applicant Email Id : [PERSON_NAME][EMAIL_ADDRESS][DOMAIN_NAME] Application id :…" at bounding box center [746, 401] width 1058 height 493
click at [53, 195] on span "Myapplication" at bounding box center [97, 194] width 134 height 16
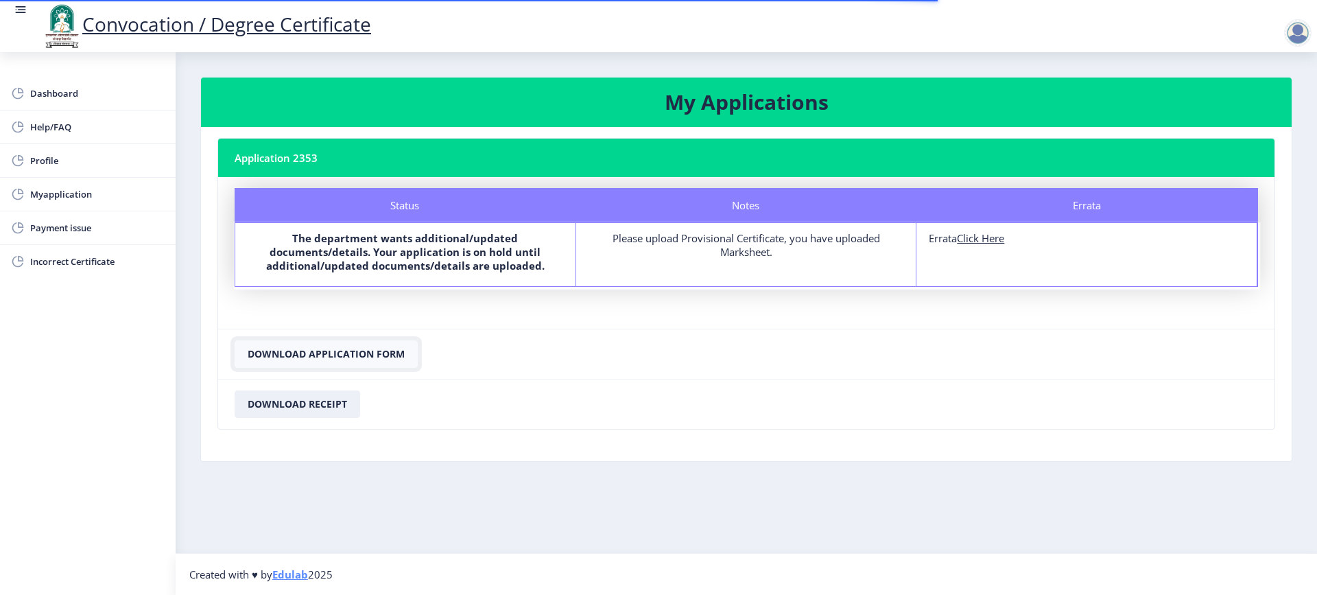
click at [353, 352] on button "Download Application Form" at bounding box center [326, 353] width 183 height 27
click at [978, 237] on u "Click Here" at bounding box center [980, 238] width 47 height 14
select select
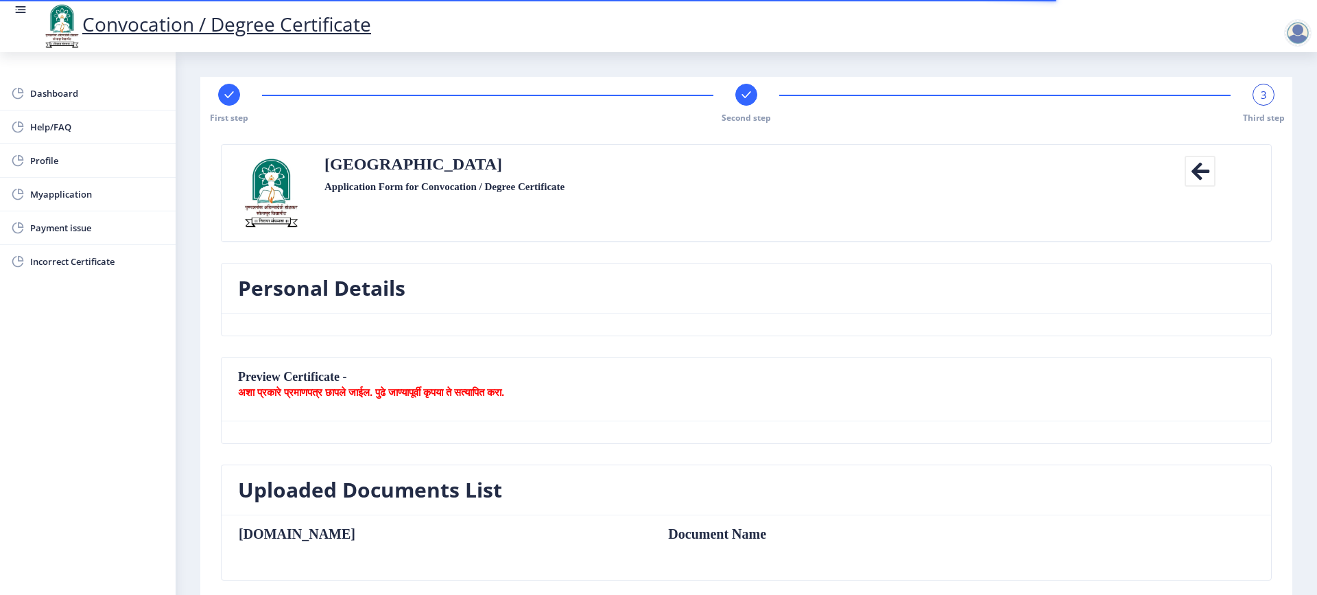
scroll to position [343, 0]
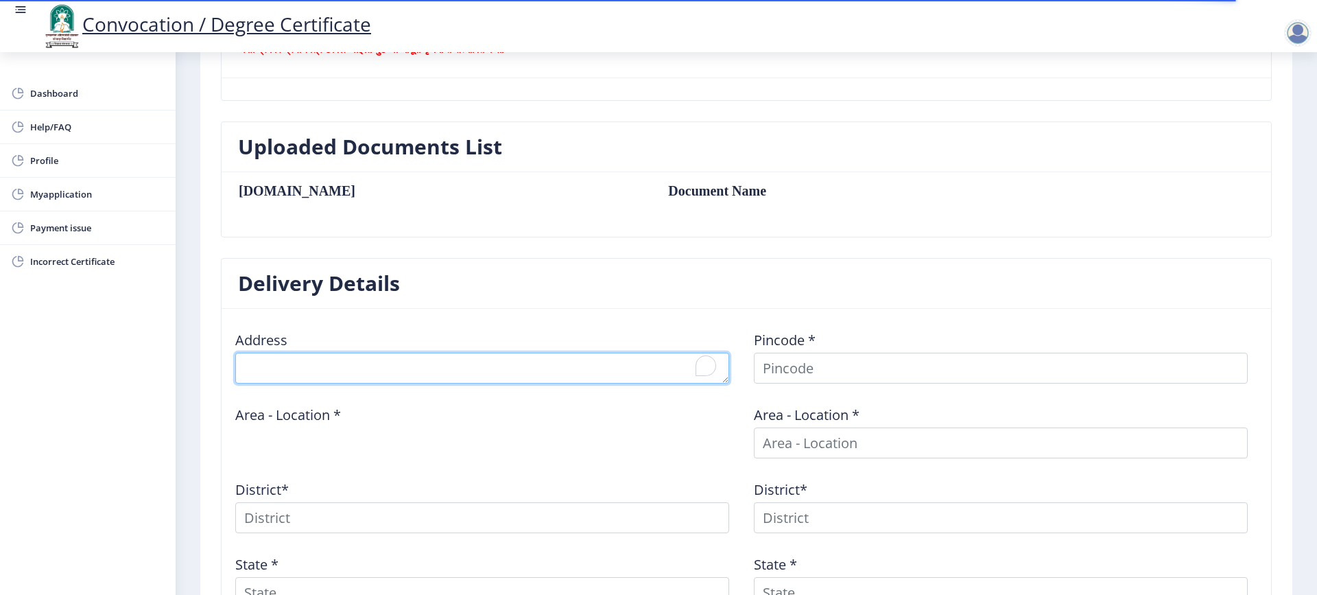
click at [544, 359] on textarea "To enrich screen reader interactions, please activate Accessibility in Grammarl…" at bounding box center [482, 368] width 494 height 31
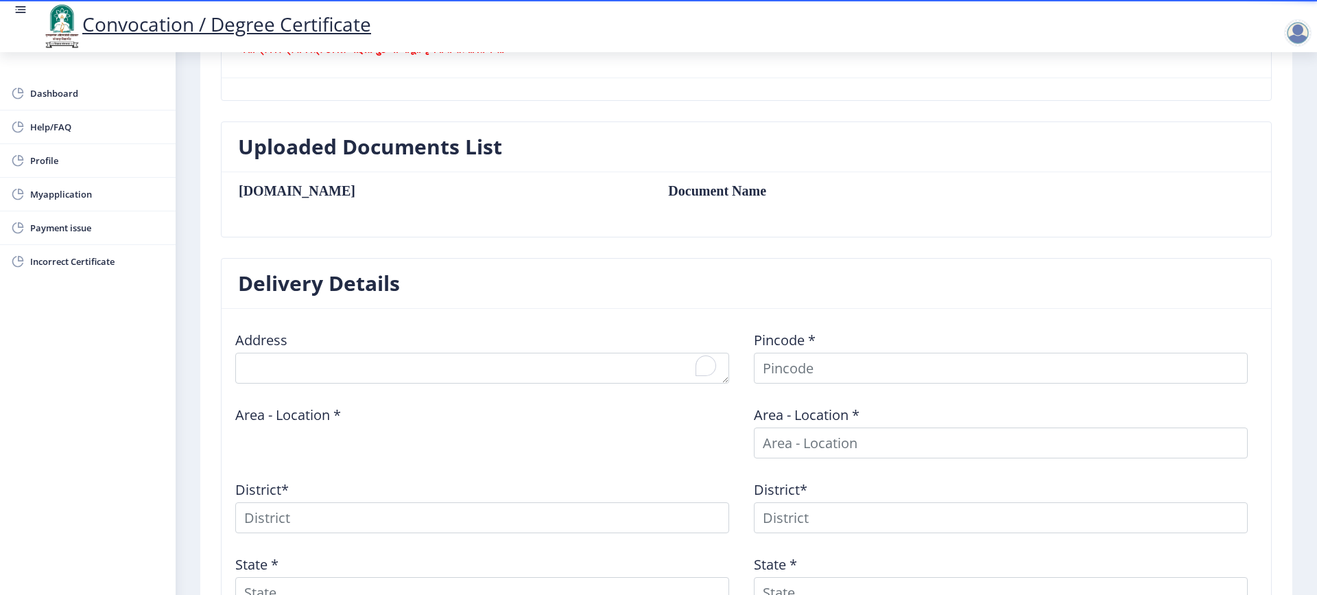
click at [654, 191] on td "Document Name" at bounding box center [852, 190] width 396 height 15
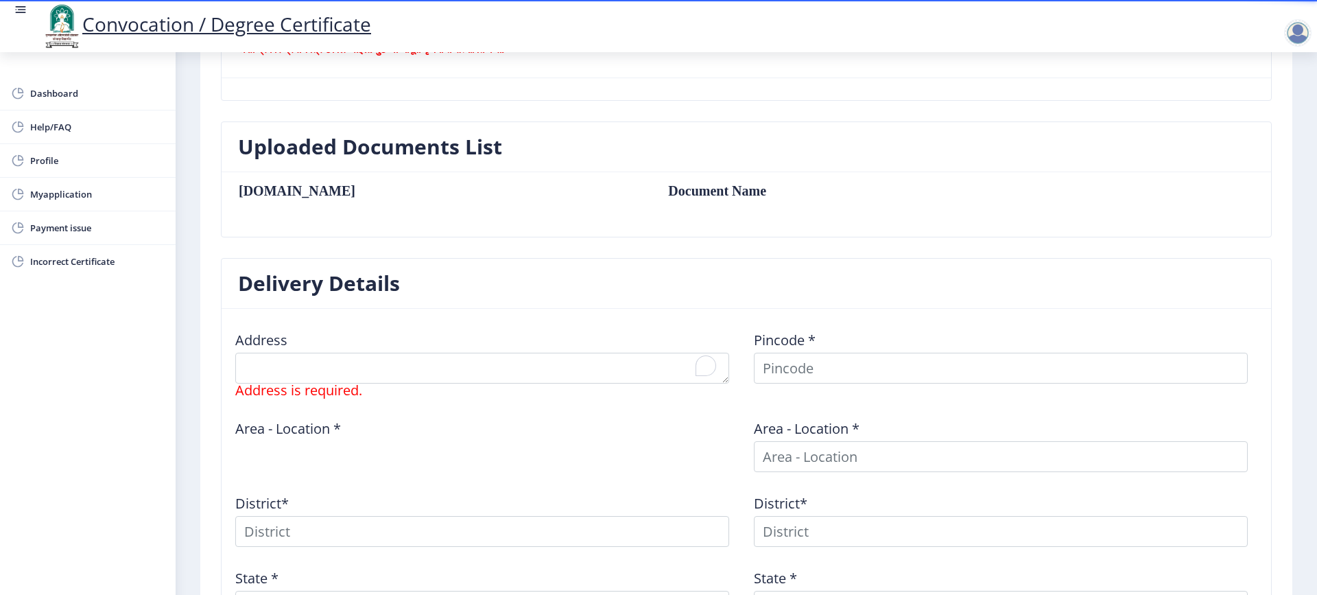
click at [654, 191] on td "Document Name" at bounding box center [852, 190] width 396 height 15
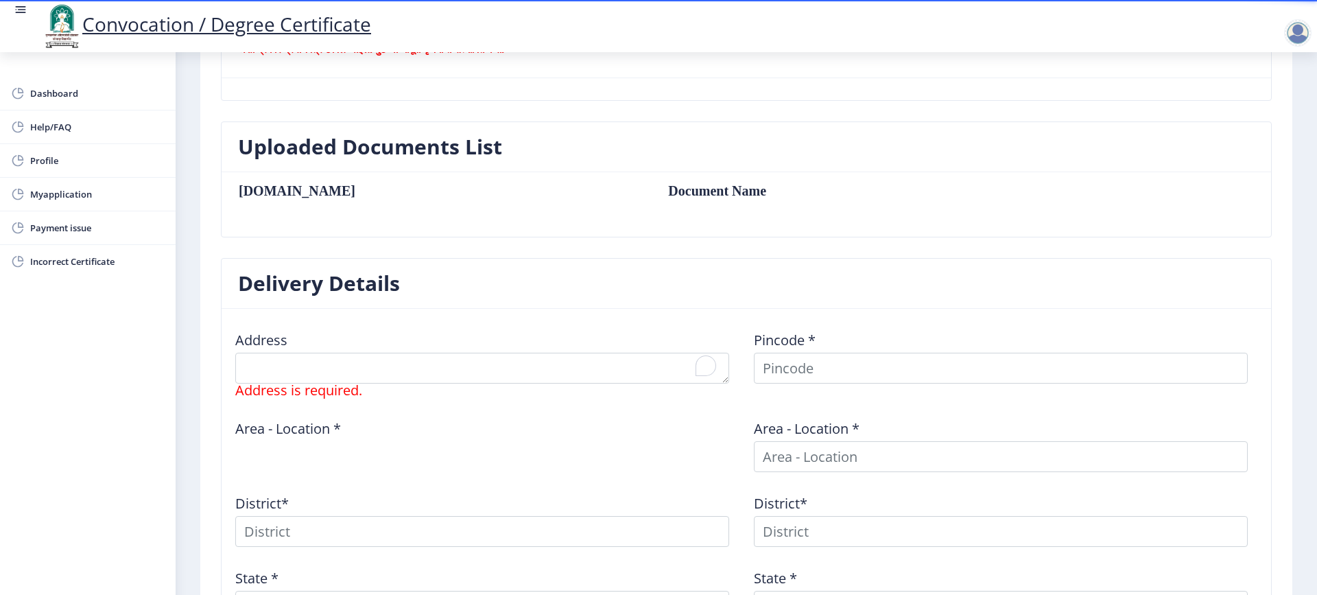
click at [466, 245] on div "Uploaded Documents List [DOMAIN_NAME] Document Name" at bounding box center [746, 189] width 1071 height 137
click at [469, 245] on div "Uploaded Documents List [DOMAIN_NAME] Document Name" at bounding box center [746, 189] width 1071 height 137
click at [530, 226] on nb-card-body "[DOMAIN_NAME] Document Name" at bounding box center [747, 204] width 1050 height 64
click at [462, 239] on div "Uploaded Documents List [DOMAIN_NAME] Document Name" at bounding box center [746, 189] width 1071 height 137
drag, startPoint x: 460, startPoint y: 240, endPoint x: 451, endPoint y: 244, distance: 10.2
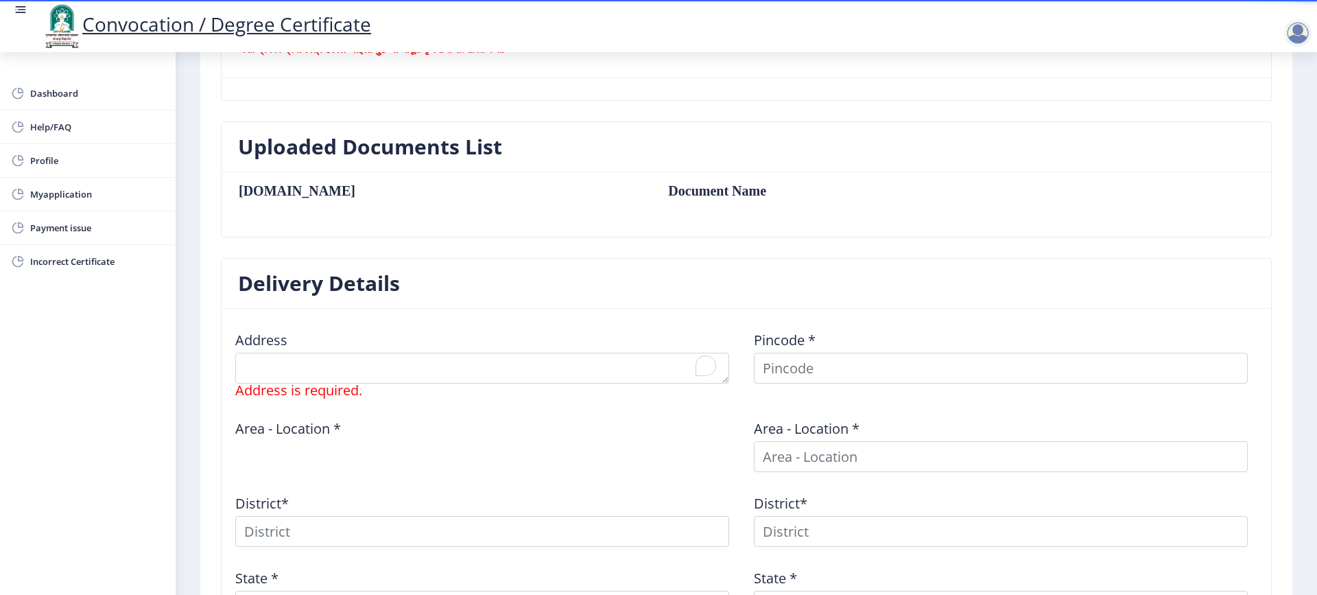
click at [455, 242] on div "Uploaded Documents List [DOMAIN_NAME] Document Name" at bounding box center [746, 189] width 1071 height 137
drag, startPoint x: 411, startPoint y: 249, endPoint x: 395, endPoint y: 240, distance: 18.1
click at [409, 248] on div "Uploaded Documents List [DOMAIN_NAME] Document Name" at bounding box center [746, 189] width 1071 height 137
click at [259, 187] on th "[DOMAIN_NAME]" at bounding box center [446, 190] width 416 height 15
click at [289, 150] on h3 "Uploaded Documents List" at bounding box center [370, 146] width 264 height 27
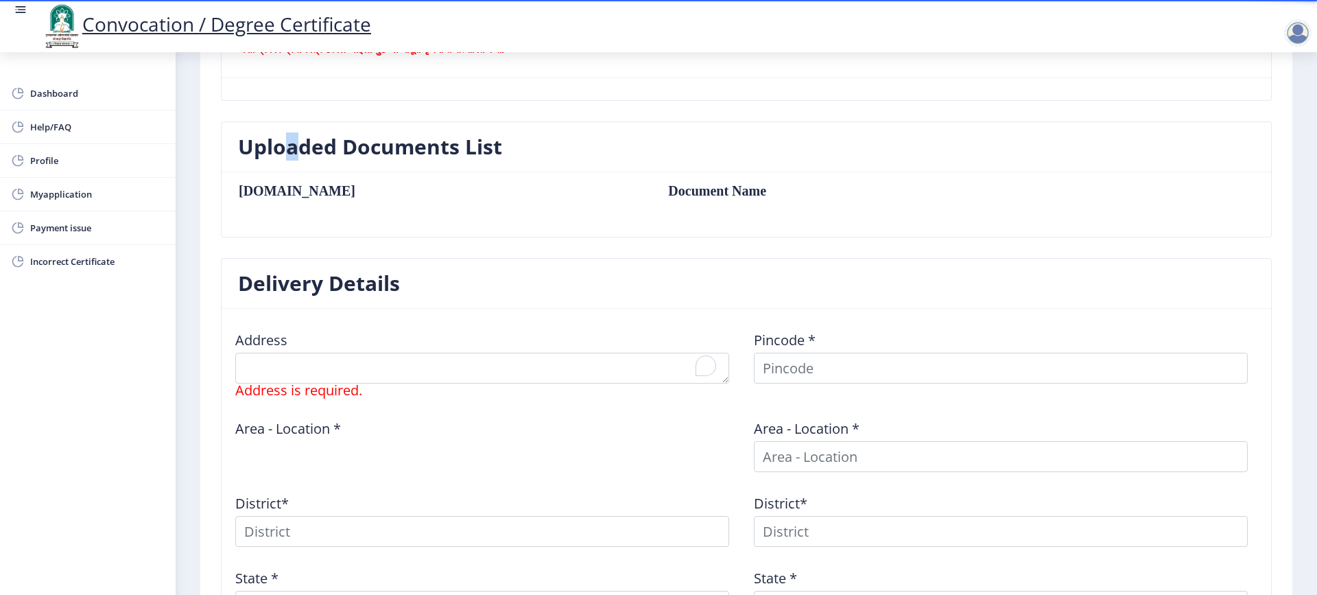
click at [289, 150] on h3 "Uploaded Documents List" at bounding box center [370, 146] width 264 height 27
drag, startPoint x: 292, startPoint y: 148, endPoint x: 376, endPoint y: 148, distance: 83.7
click at [294, 148] on h3 "Uploaded Documents List" at bounding box center [370, 146] width 264 height 27
click at [401, 146] on h3 "Uploaded Documents List" at bounding box center [370, 146] width 264 height 27
drag, startPoint x: 403, startPoint y: 146, endPoint x: 440, endPoint y: 145, distance: 37.8
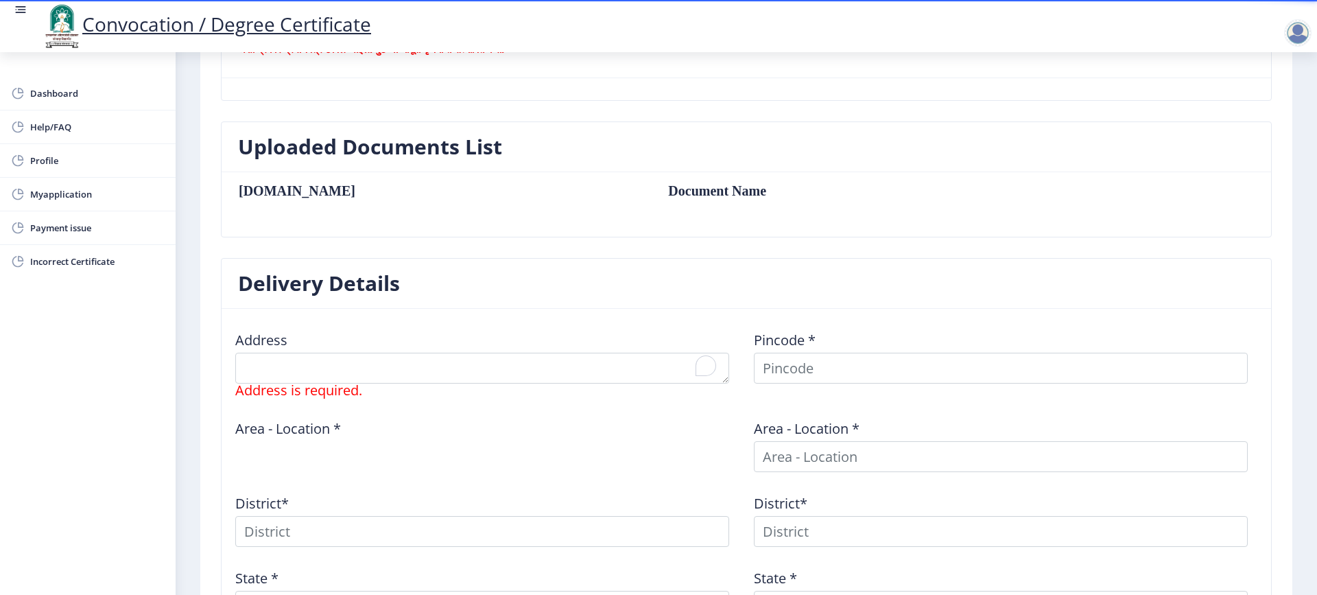
click at [405, 146] on h3 "Uploaded Documents List" at bounding box center [370, 146] width 264 height 27
click at [448, 143] on h3 "Uploaded Documents List" at bounding box center [370, 146] width 264 height 27
click at [451, 142] on h3 "Uploaded Documents List" at bounding box center [370, 146] width 264 height 27
click at [477, 144] on h3 "Uploaded Documents List" at bounding box center [370, 146] width 264 height 27
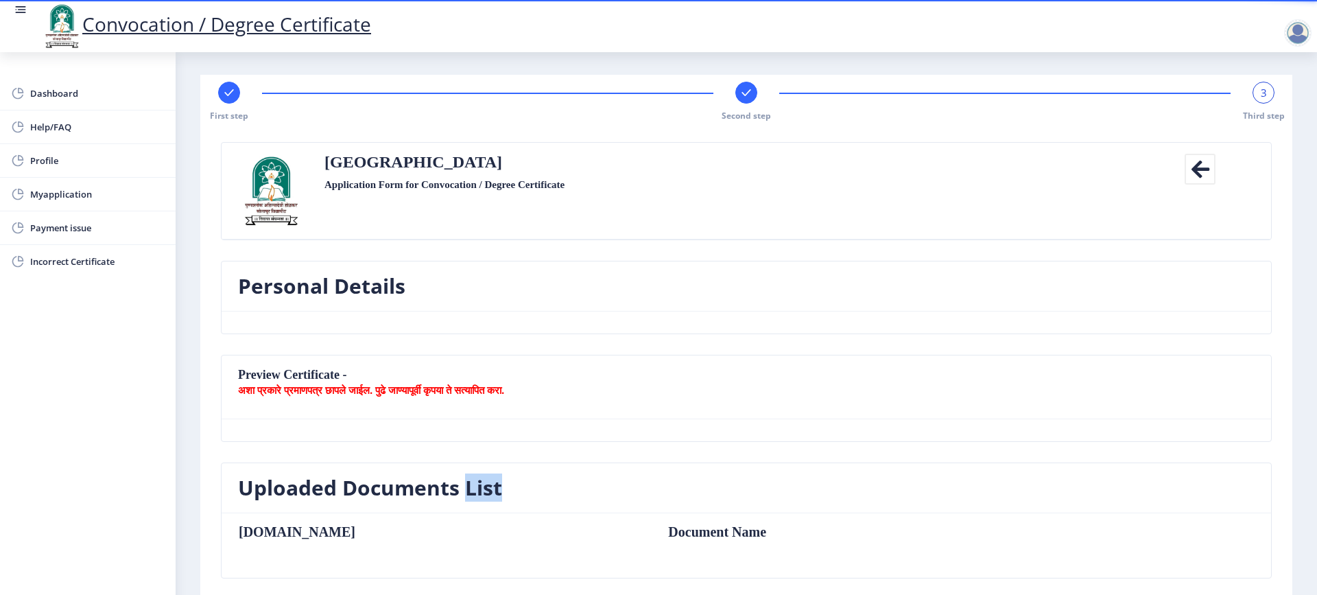
scroll to position [0, 0]
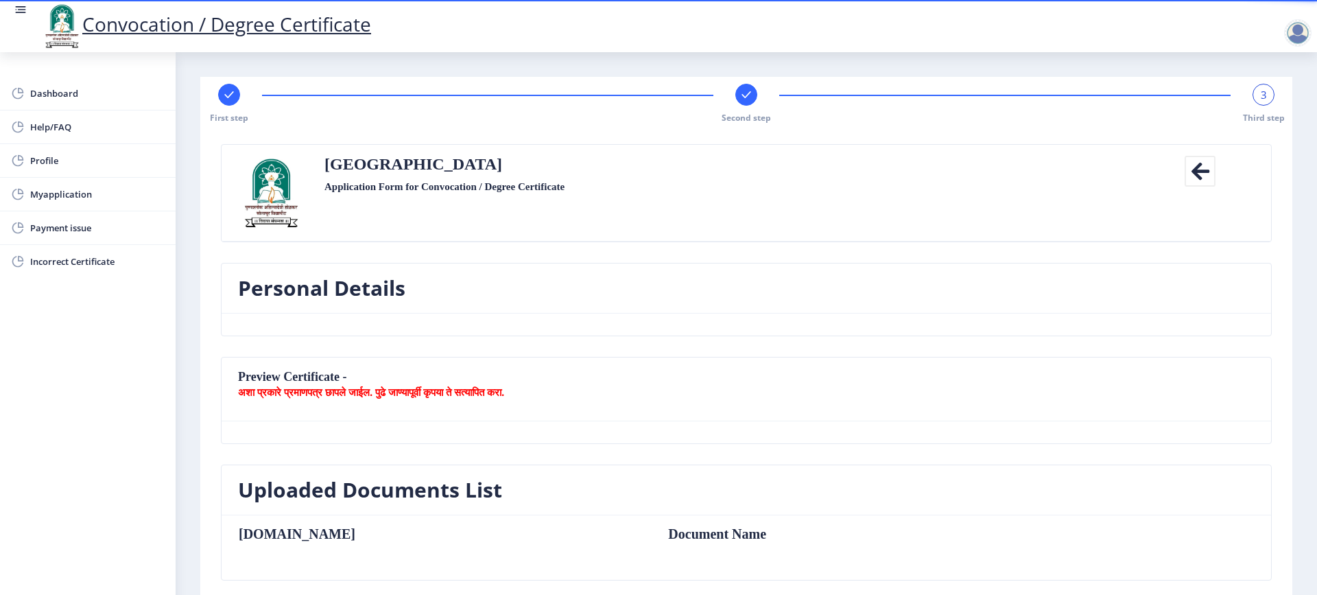
click at [387, 381] on nb-card-header "Preview Certificate - अशा प्रकारे प्रमाणपत्र छापले जाईल. पुढे जाण्यापूर्वी कृपय…" at bounding box center [747, 389] width 1050 height 64
click at [386, 381] on nb-card-header "Preview Certificate - अशा प्रकारे प्रमाणपत्र छापले जाईल. पुढे जाण्यापूर्वी कृपय…" at bounding box center [747, 389] width 1050 height 64
click at [386, 382] on nb-card-header "Preview Certificate - अशा प्रकारे प्रमाणपत्र छापले जाईल. पुढे जाण्यापूर्वी कृपय…" at bounding box center [747, 389] width 1050 height 64
drag, startPoint x: 386, startPoint y: 383, endPoint x: 342, endPoint y: 381, distance: 43.9
click at [386, 385] on b "अशा प्रकारे प्रमाणपत्र छापले जाईल. पुढे जाण्यापूर्वी कृपया ते सत्यापित करा." at bounding box center [371, 392] width 266 height 14
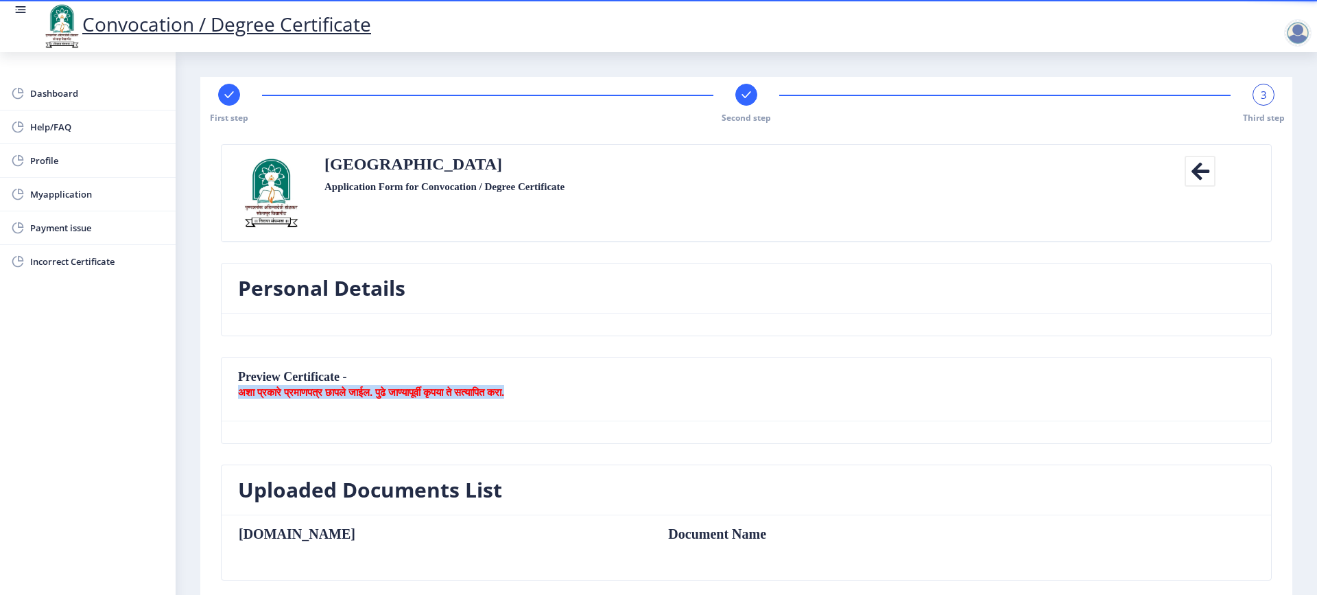
click at [289, 385] on b "अशा प्रकारे प्रमाणपत्र छापले जाईल. पुढे जाण्यापूर्वी कृपया ते सत्यापित करा." at bounding box center [371, 392] width 266 height 14
click at [287, 381] on nb-card-header "Preview Certificate - अशा प्रकारे प्रमाणपत्र छापले जाईल. पुढे जाण्यापूर्वी कृपय…" at bounding box center [747, 389] width 1050 height 64
click at [288, 380] on nb-card-header "Preview Certificate - अशा प्रकारे प्रमाणपत्र छापले जाईल. पुढे जाण्यापूर्वी कृपय…" at bounding box center [747, 389] width 1050 height 64
click at [372, 399] on b "अशा प्रकारे प्रमाणपत्र छापले जाईल. पुढे जाण्यापूर्वी कृपया ते सत्यापित करा." at bounding box center [371, 392] width 266 height 14
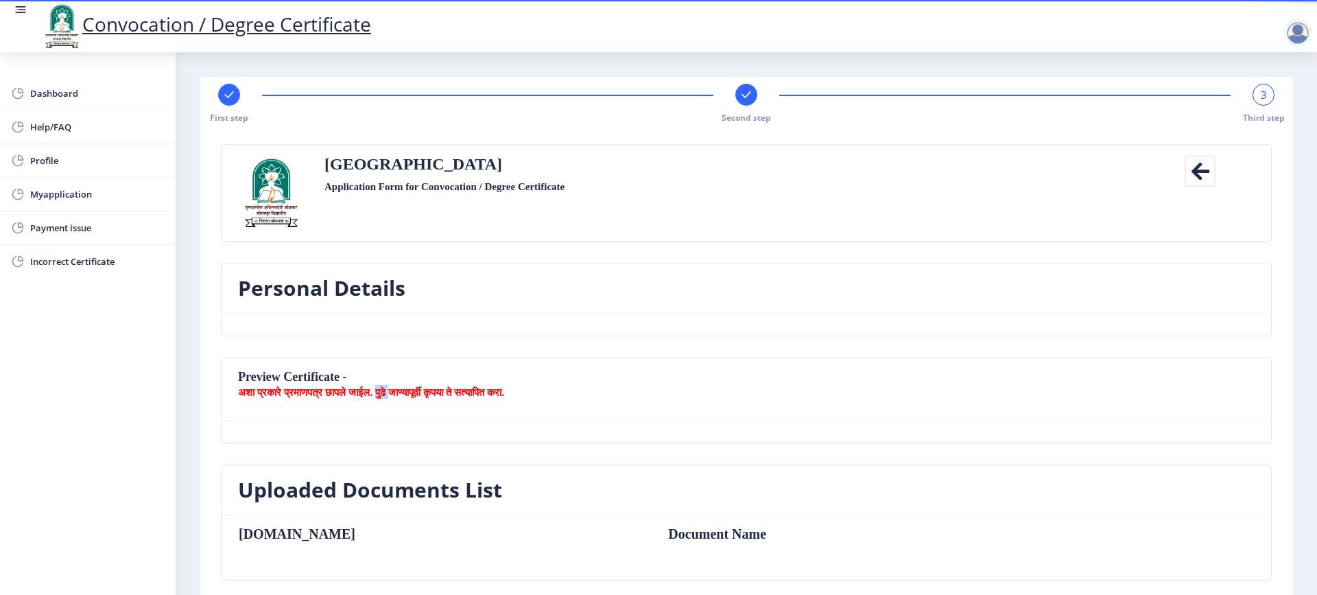
click at [374, 399] on b "अशा प्रकारे प्रमाणपत्र छापले जाईल. पुढे जाण्यापूर्वी कृपया ते सत्यापित करा." at bounding box center [371, 392] width 266 height 14
drag, startPoint x: 519, startPoint y: 398, endPoint x: 532, endPoint y: 396, distance: 13.8
click at [521, 397] on p "अशा प्रकारे प्रमाणपत्र छापले जाईल. पुढे जाण्यापूर्वी कृपया ते सत्यापित करा." at bounding box center [746, 392] width 1017 height 14
click at [551, 396] on p "अशा प्रकारे प्रमाणपत्र छापले जाईल. पुढे जाण्यापूर्वी कृपया ते सत्यापित करा." at bounding box center [746, 392] width 1017 height 14
click at [553, 394] on p "अशा प्रकारे प्रमाणपत्र छापले जाईल. पुढे जाण्यापूर्वी कृपया ते सत्यापित करा." at bounding box center [746, 392] width 1017 height 14
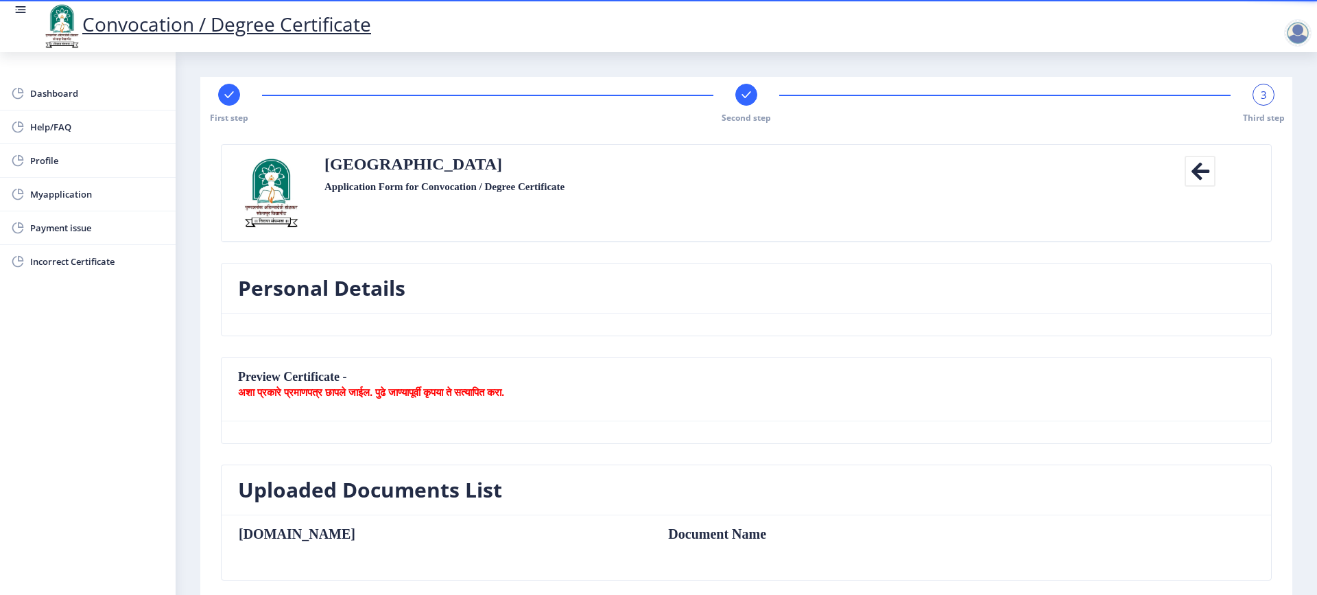
click at [1198, 169] on icon at bounding box center [1200, 171] width 31 height 31
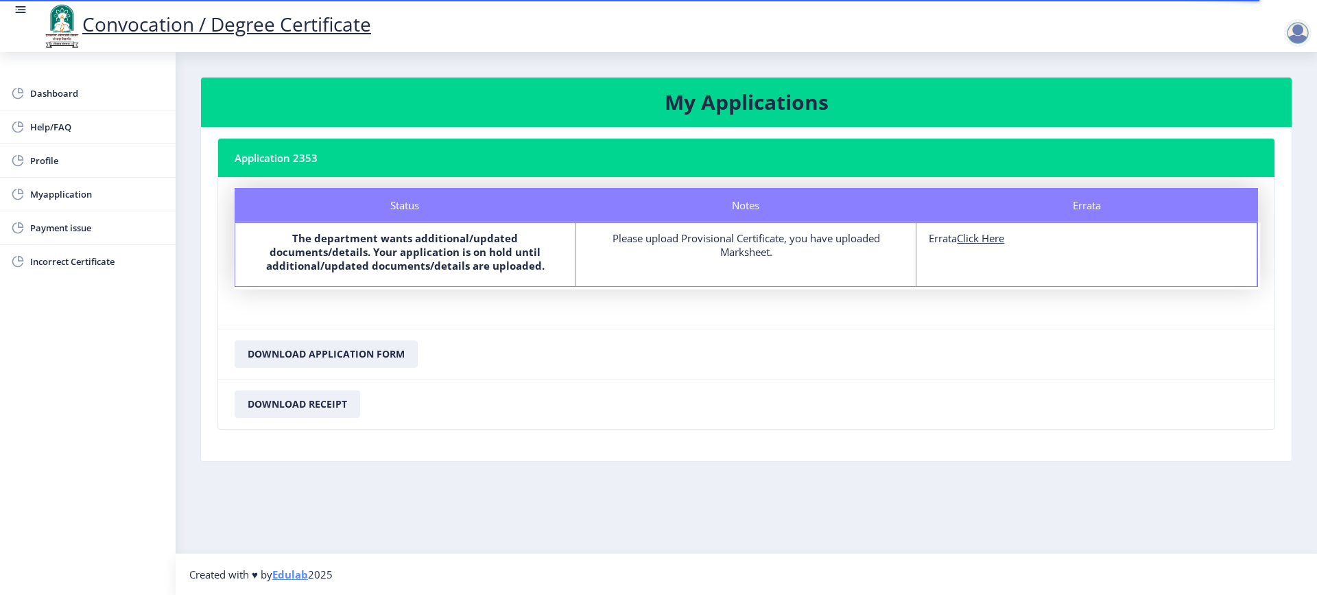
click at [462, 261] on b "The department wants additional/updated documents/details. Your application is …" at bounding box center [405, 251] width 279 height 41
click at [482, 244] on b "The department wants additional/updated documents/details. Your application is …" at bounding box center [405, 251] width 279 height 41
click at [661, 241] on div "Please upload Provisional Certificate, you have uploaded Marksheet." at bounding box center [747, 244] width 316 height 27
click at [665, 241] on div "Please upload Provisional Certificate, you have uploaded Marksheet." at bounding box center [747, 244] width 316 height 27
drag, startPoint x: 678, startPoint y: 242, endPoint x: 720, endPoint y: 245, distance: 41.2
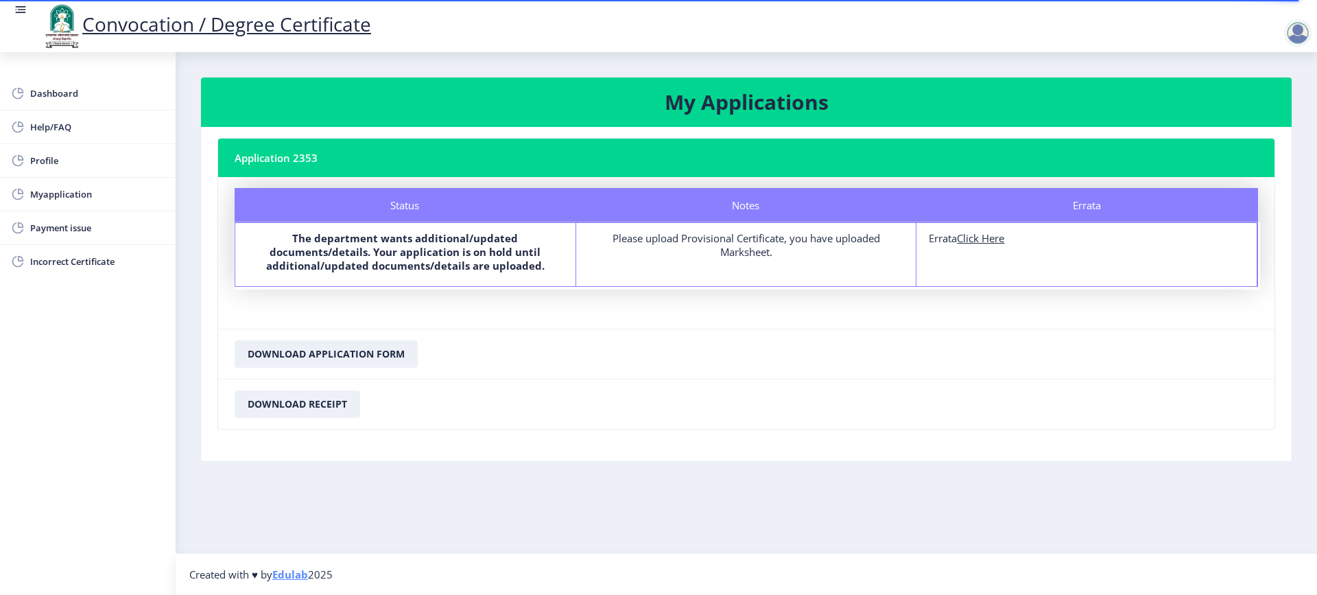
click at [683, 242] on div "Please upload Provisional Certificate, you have uploaded Marksheet." at bounding box center [747, 244] width 316 height 27
drag, startPoint x: 733, startPoint y: 246, endPoint x: 740, endPoint y: 247, distance: 7.0
click at [734, 246] on div "Please upload Provisional Certificate, you have uploaded Marksheet." at bounding box center [747, 244] width 316 height 27
click at [740, 247] on div "Please upload Provisional Certificate, you have uploaded Marksheet." at bounding box center [747, 244] width 316 height 27
click at [742, 250] on div "Please upload Provisional Certificate, you have uploaded Marksheet." at bounding box center [747, 244] width 316 height 27
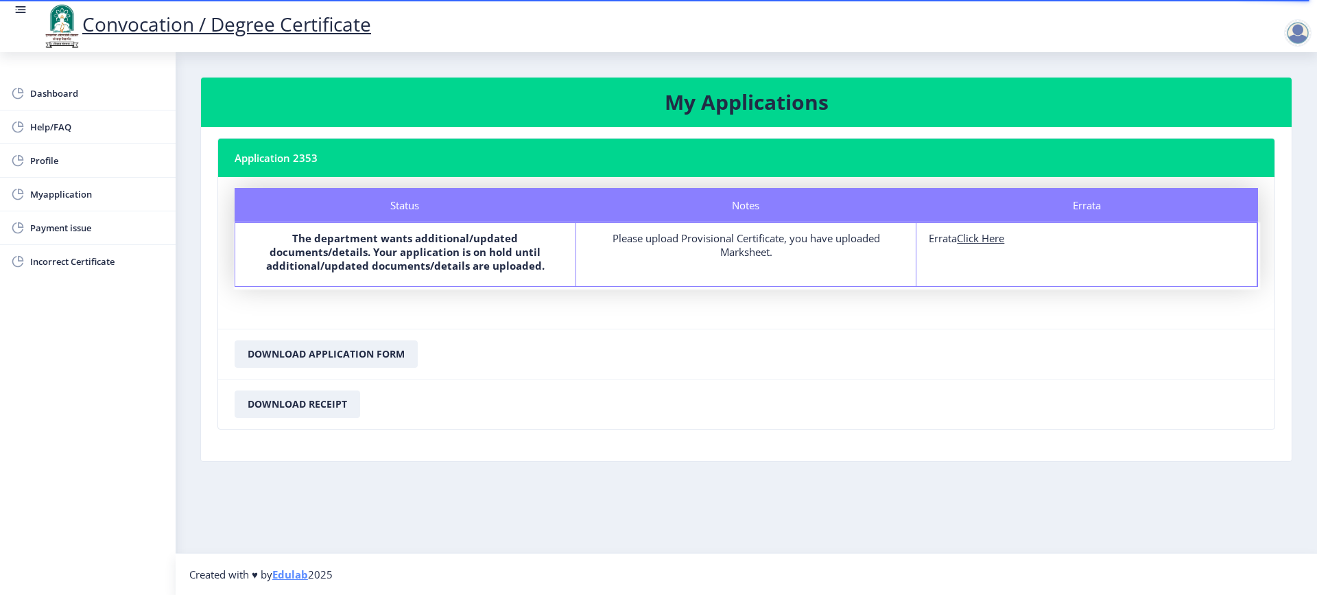
click at [742, 251] on div "Please upload Provisional Certificate, you have uploaded Marksheet." at bounding box center [747, 244] width 316 height 27
drag, startPoint x: 771, startPoint y: 248, endPoint x: 939, endPoint y: 259, distance: 168.4
click at [788, 245] on div "Please upload Provisional Certificate, you have uploaded Marksheet." at bounding box center [747, 244] width 316 height 27
click at [985, 237] on u "Click Here" at bounding box center [980, 238] width 47 height 14
select select
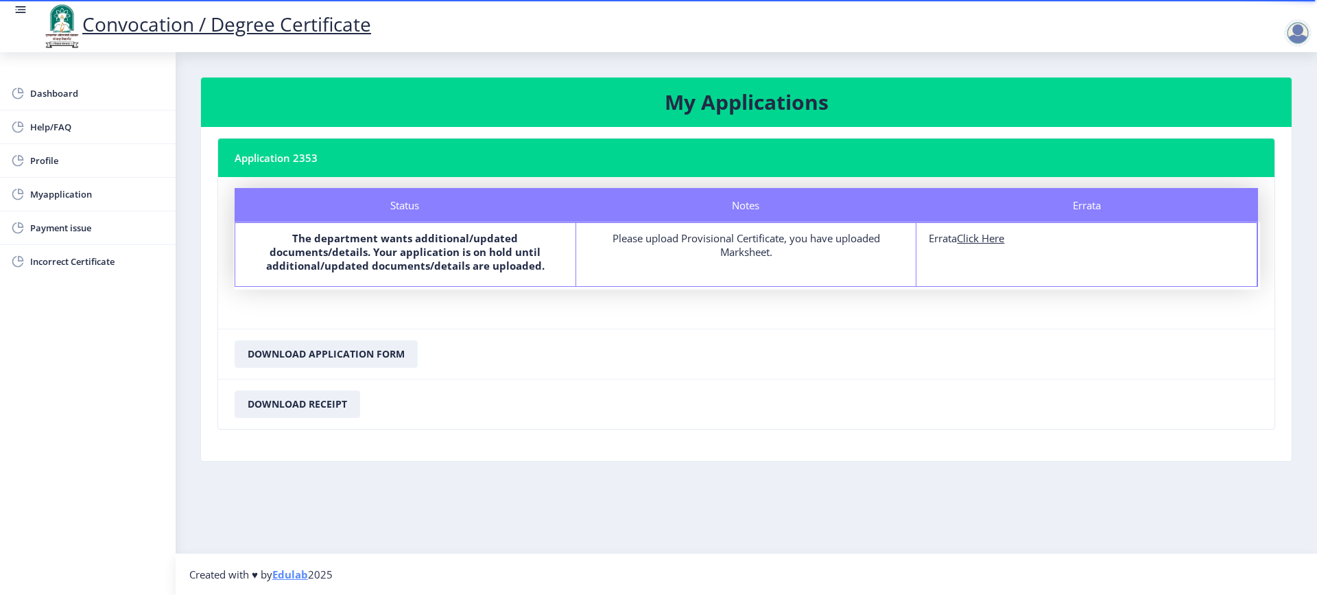
select select
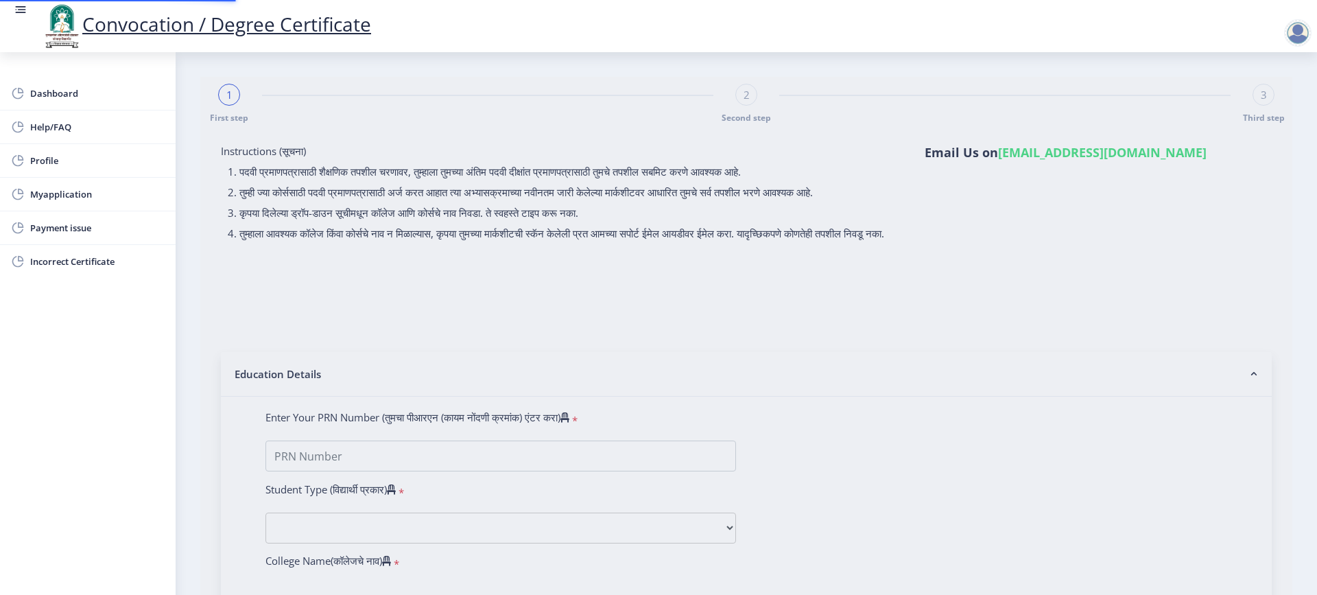
type input "[PERSON_NAME] [PERSON_NAME]"
type input "RATAN"
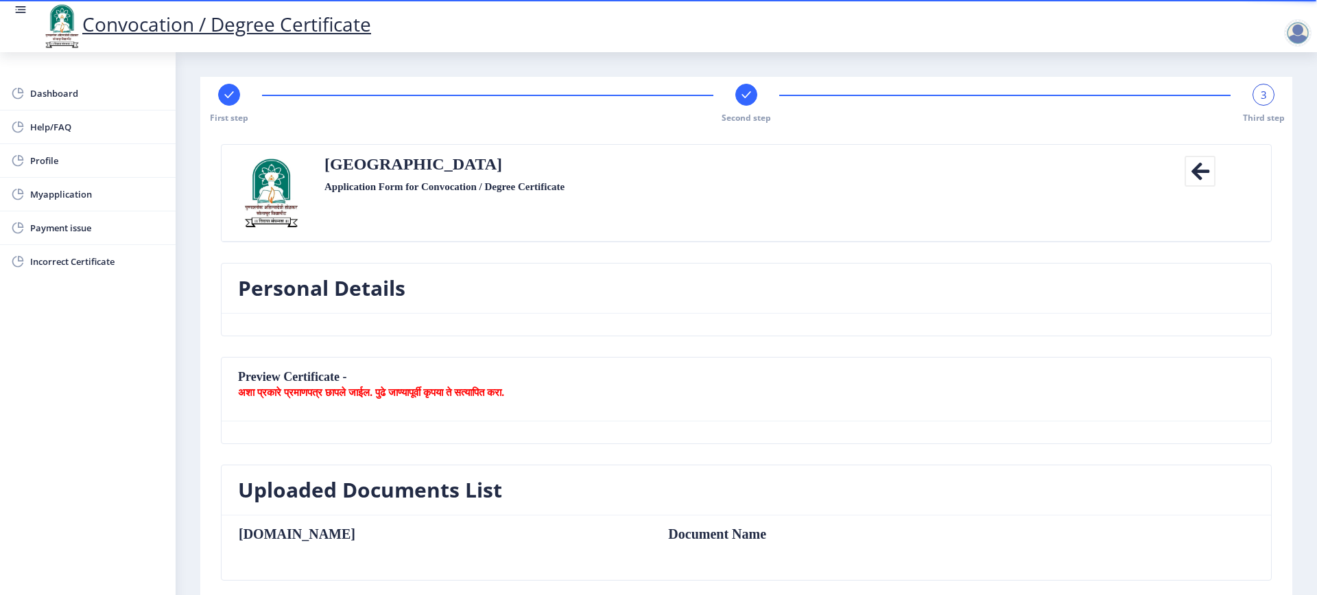
click at [276, 293] on h3 "Personal Details" at bounding box center [321, 287] width 167 height 27
click at [276, 292] on h3 "Personal Details" at bounding box center [321, 287] width 167 height 27
click at [289, 360] on nb-card-header "Preview Certificate - अशा प्रकारे प्रमाणपत्र छापले जाईल. पुढे जाण्यापूर्वी कृपय…" at bounding box center [747, 389] width 1050 height 64
click at [288, 365] on nb-card-header "Preview Certificate - अशा प्रकारे प्रमाणपत्र छापले जाईल. पुढे जाण्यापूर्वी कृपय…" at bounding box center [747, 389] width 1050 height 64
click at [288, 438] on nb-card-body at bounding box center [747, 432] width 1050 height 22
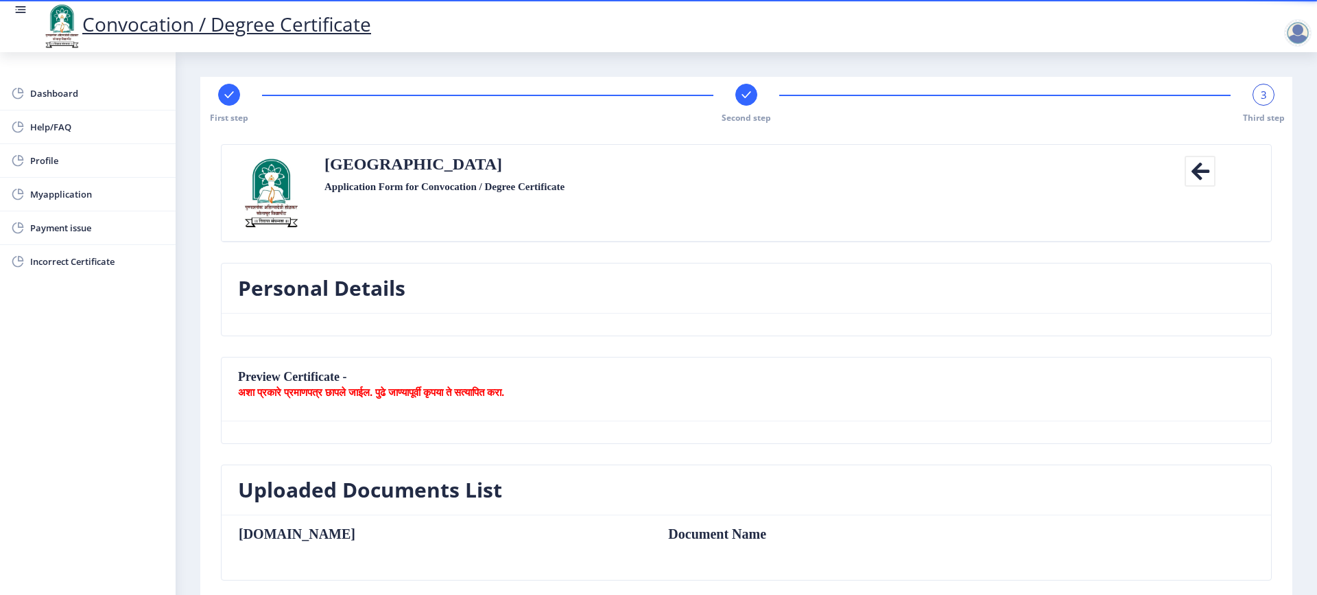
drag, startPoint x: 320, startPoint y: 450, endPoint x: 355, endPoint y: 437, distance: 36.7
click at [321, 449] on div "Preview Certificate - अशा प्रकारे प्रमाणपत्र छापले जाईल. पुढे जाण्यापूर्वी कृपय…" at bounding box center [746, 411] width 1071 height 108
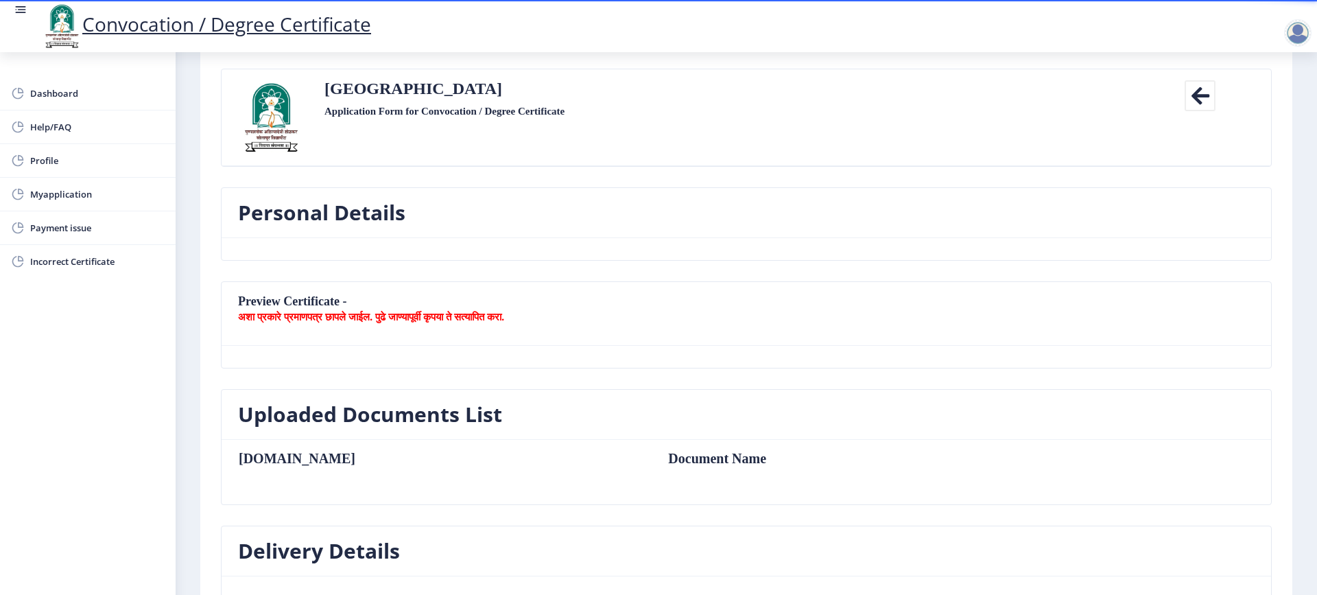
scroll to position [274, 0]
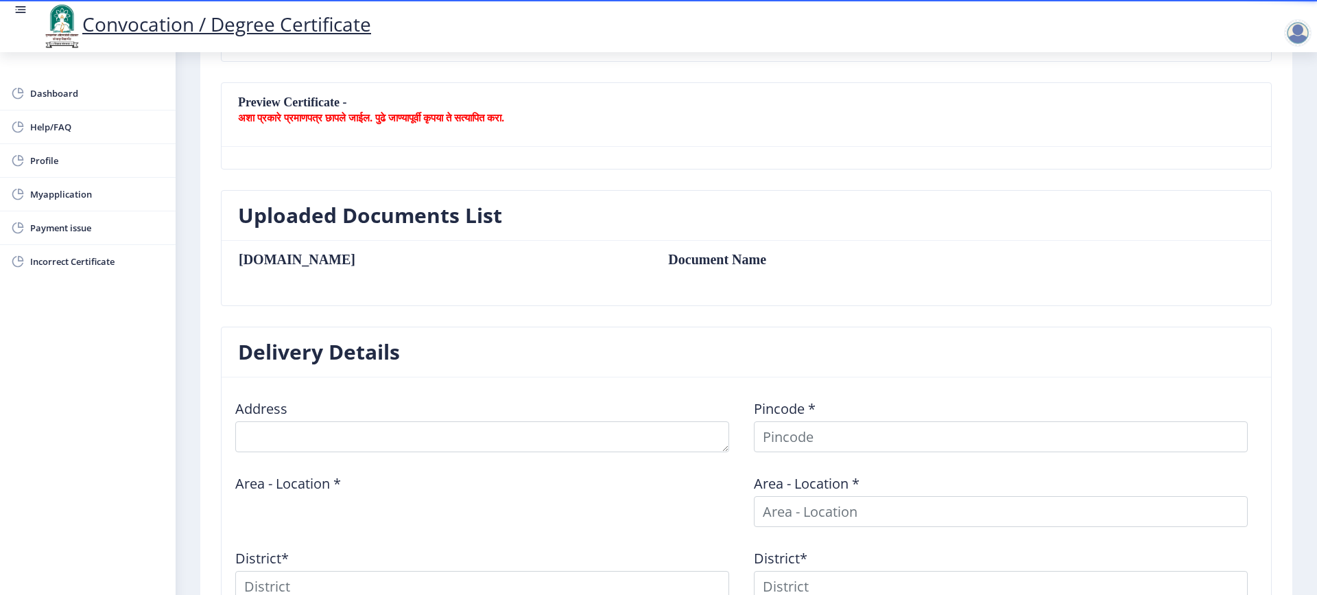
click at [654, 267] on td "Document Name" at bounding box center [852, 259] width 396 height 15
click at [654, 258] on td "Document Name" at bounding box center [852, 259] width 396 height 15
click at [329, 319] on div "Uploaded Documents List [DOMAIN_NAME] Document Name" at bounding box center [746, 258] width 1071 height 137
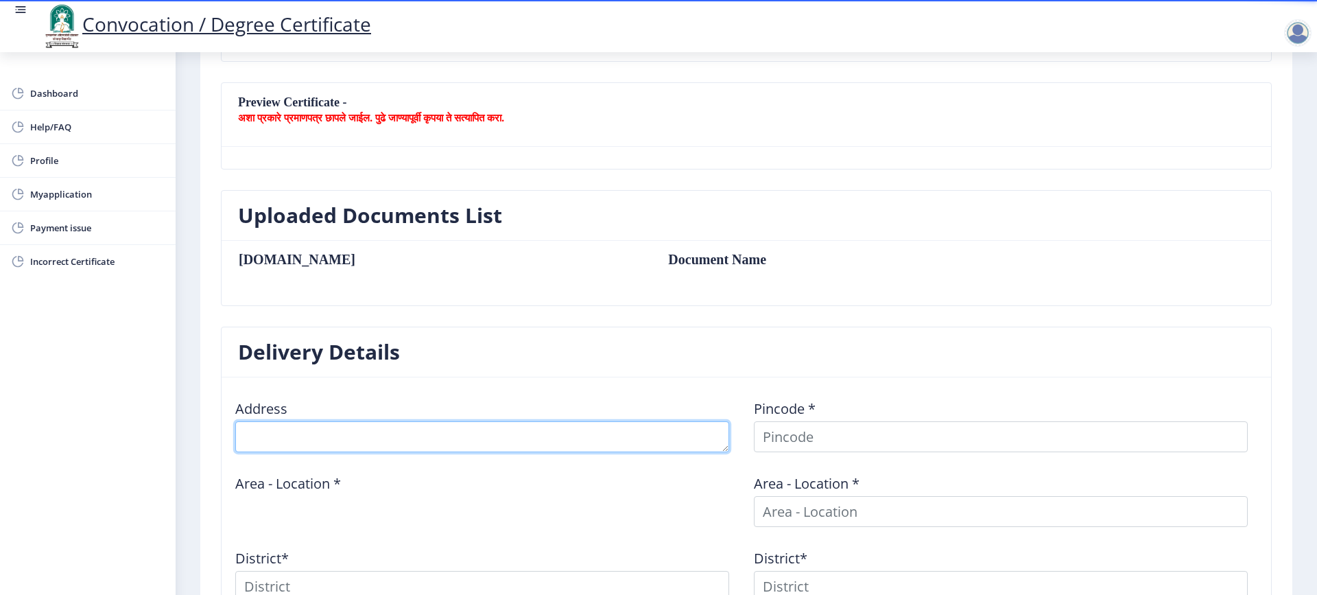
click at [300, 441] on textarea at bounding box center [482, 436] width 494 height 31
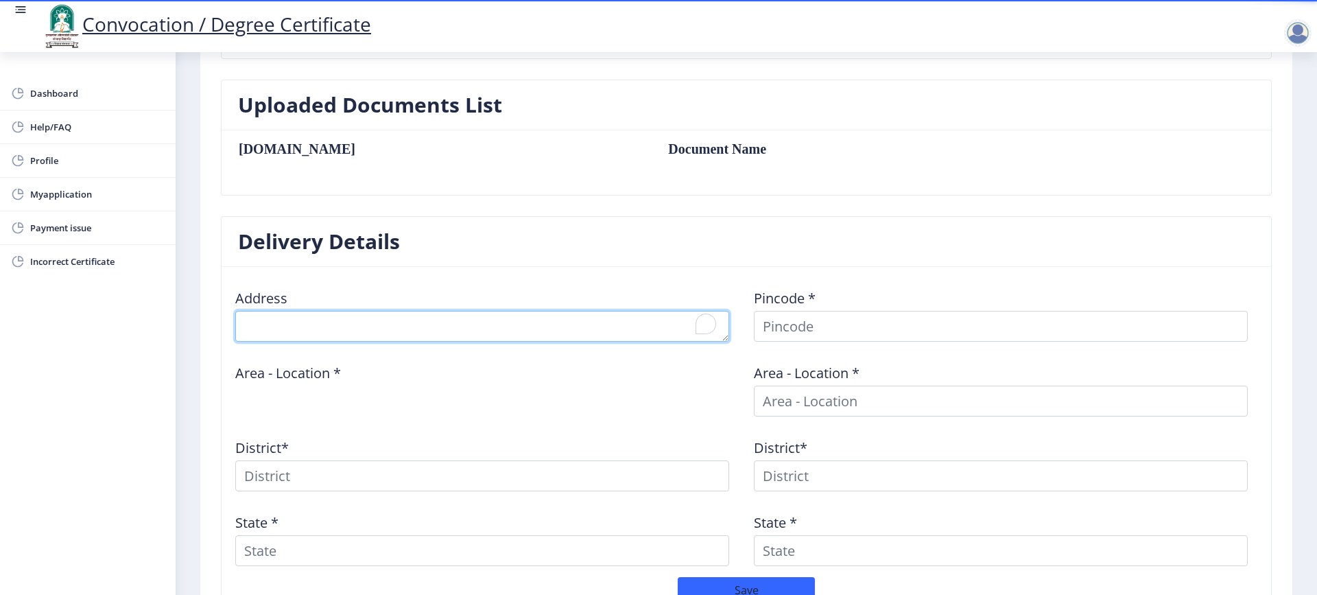
scroll to position [536, 0]
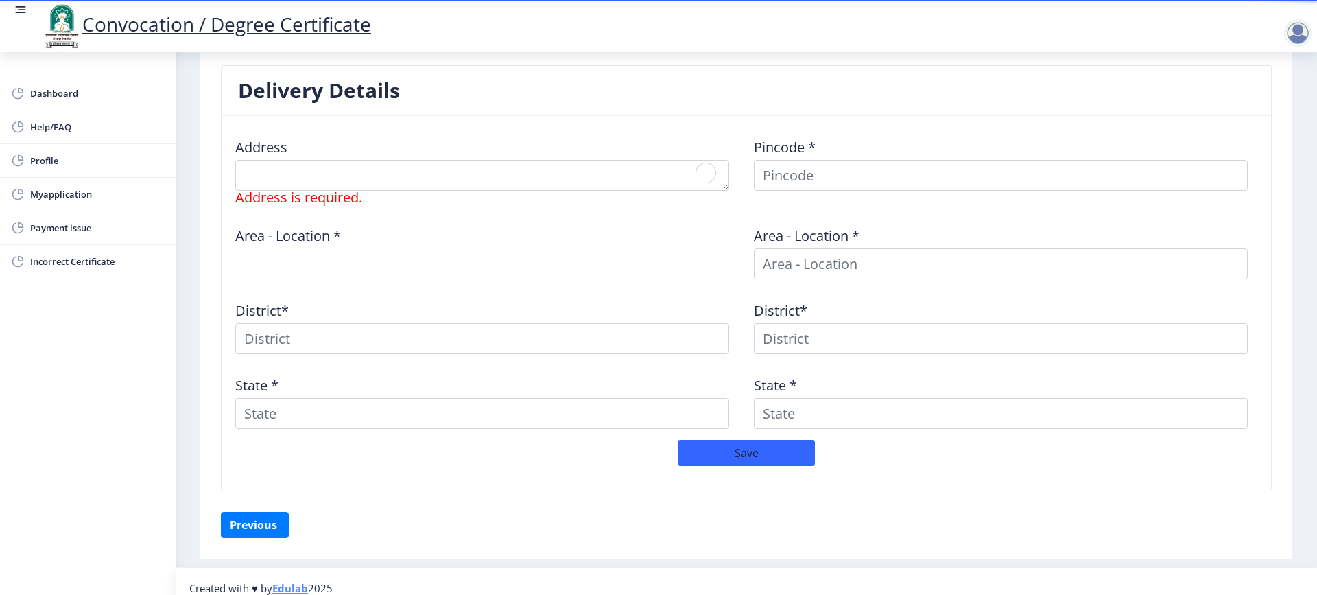
click at [434, 423] on div "Address Address is required. Pincode * Area - Location * Area - Location * Dist…" at bounding box center [746, 283] width 1037 height 313
click at [433, 420] on input "State *" at bounding box center [482, 413] width 494 height 31
type input "[GEOGRAPHIC_DATA]"
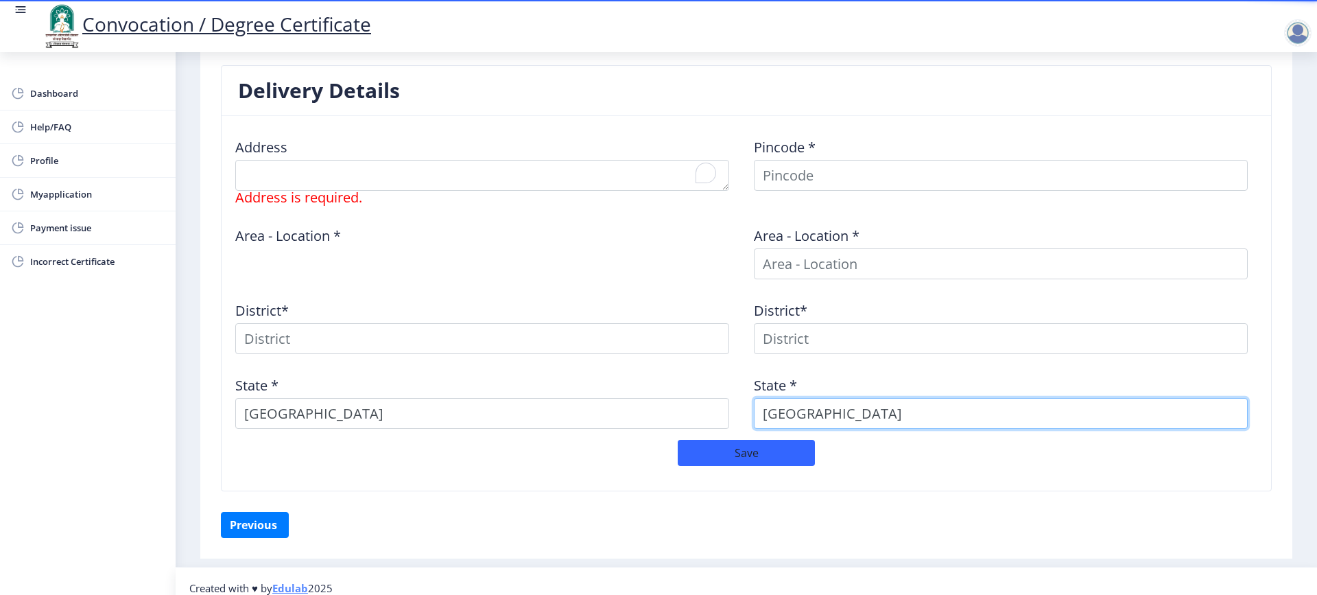
type input "[GEOGRAPHIC_DATA]"
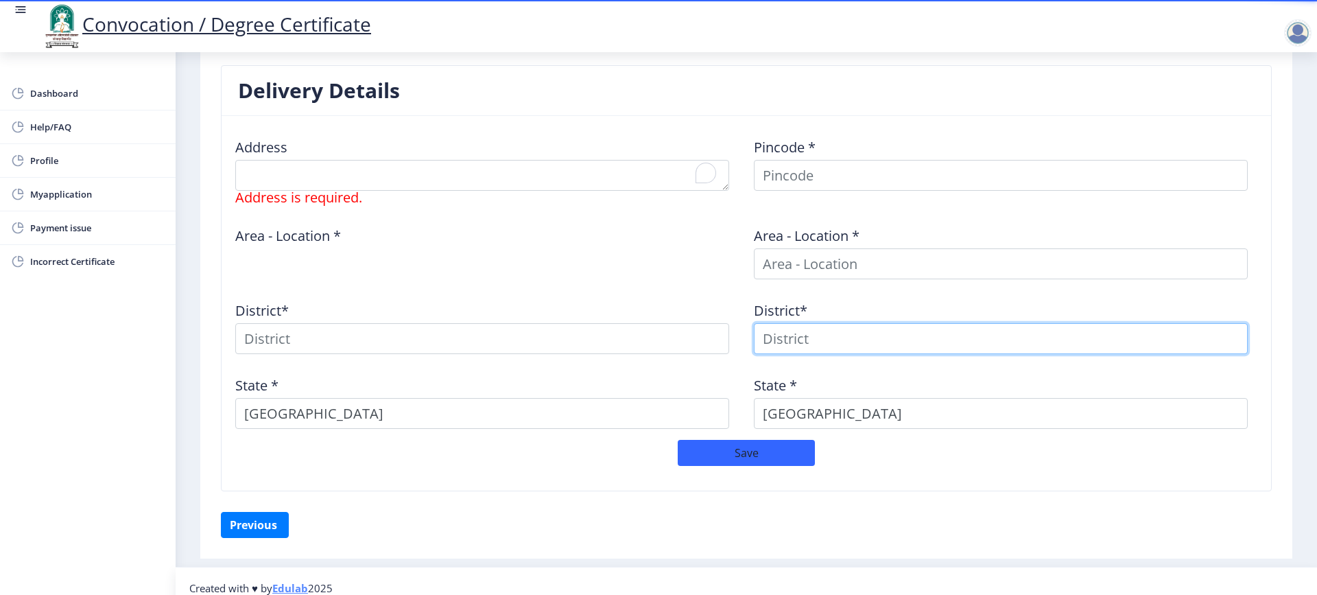
click at [784, 347] on input at bounding box center [1001, 338] width 494 height 31
type input "Pune"
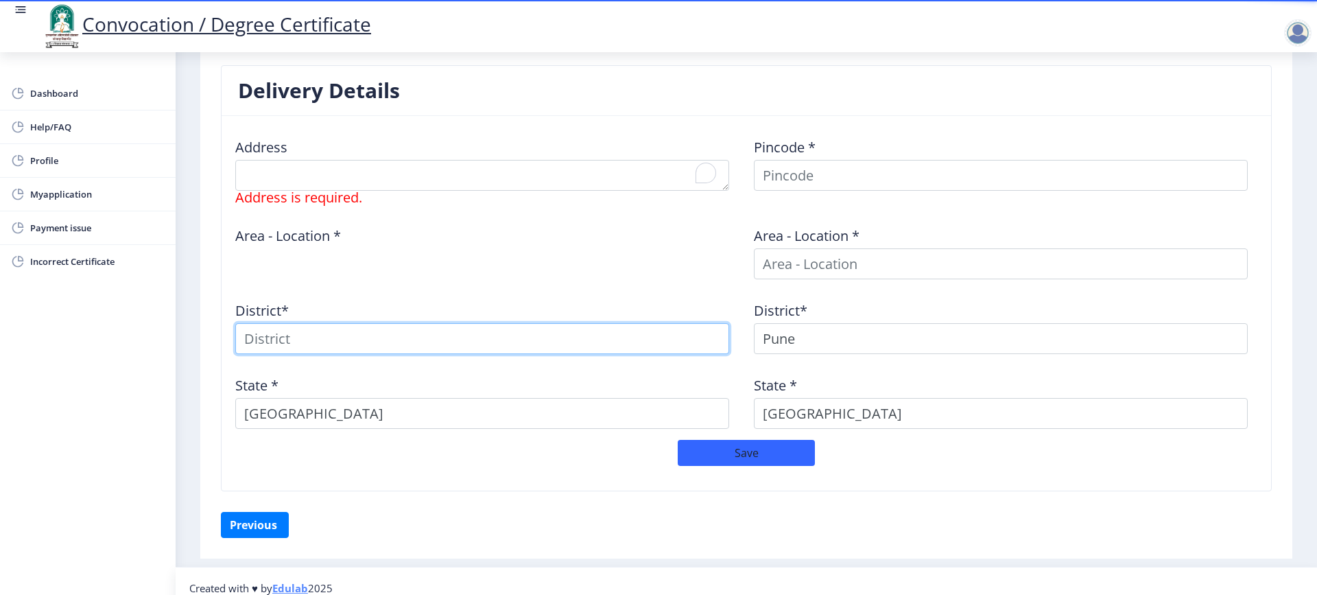
click at [312, 342] on input at bounding box center [482, 338] width 494 height 31
type input "Pune"
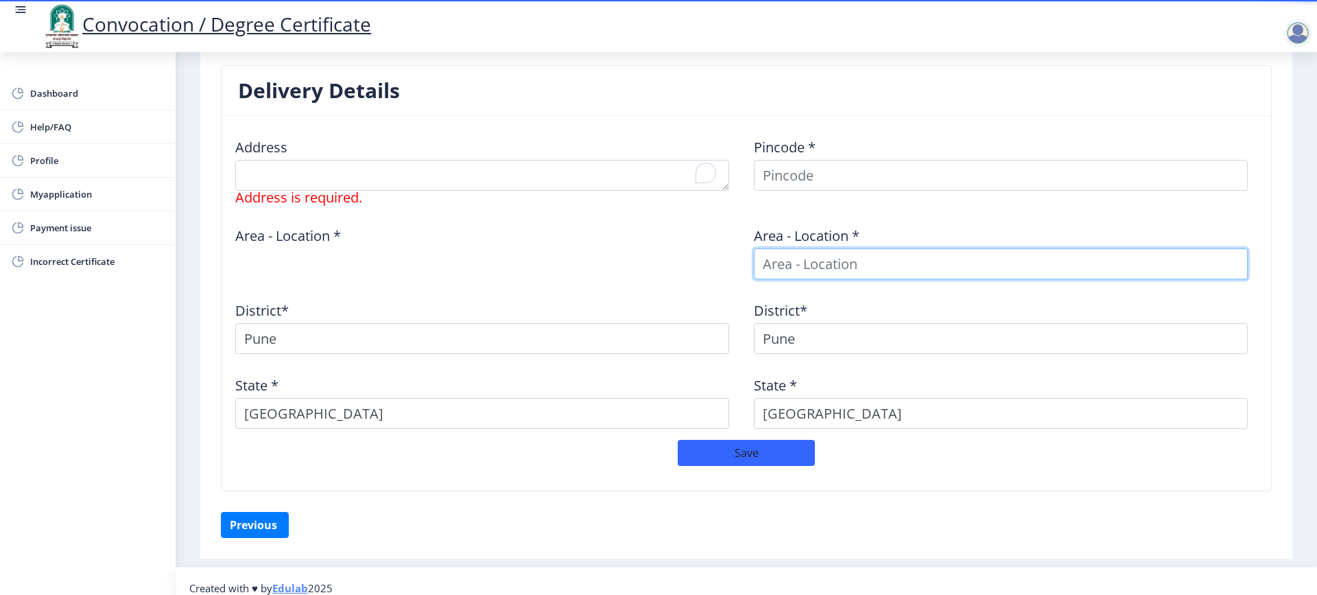
click at [823, 261] on input at bounding box center [1001, 263] width 494 height 31
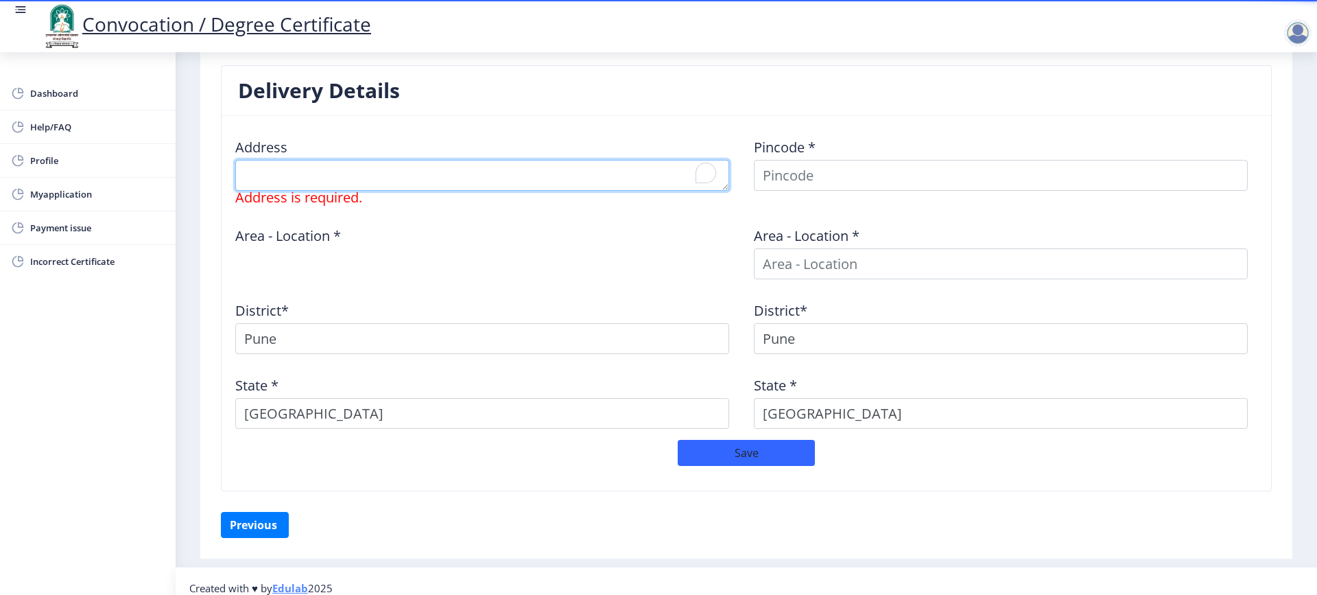
click at [282, 173] on textarea "To enrich screen reader interactions, please activate Accessibility in Grammarl…" at bounding box center [482, 175] width 494 height 31
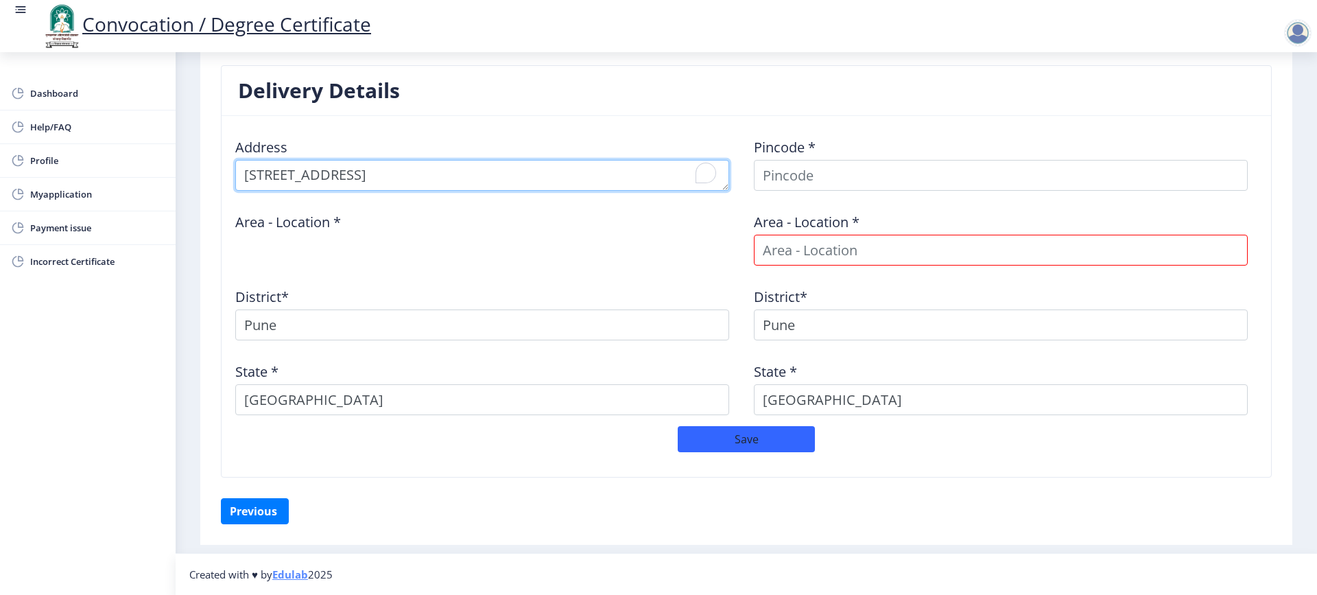
type textarea "[STREET_ADDRESS]"
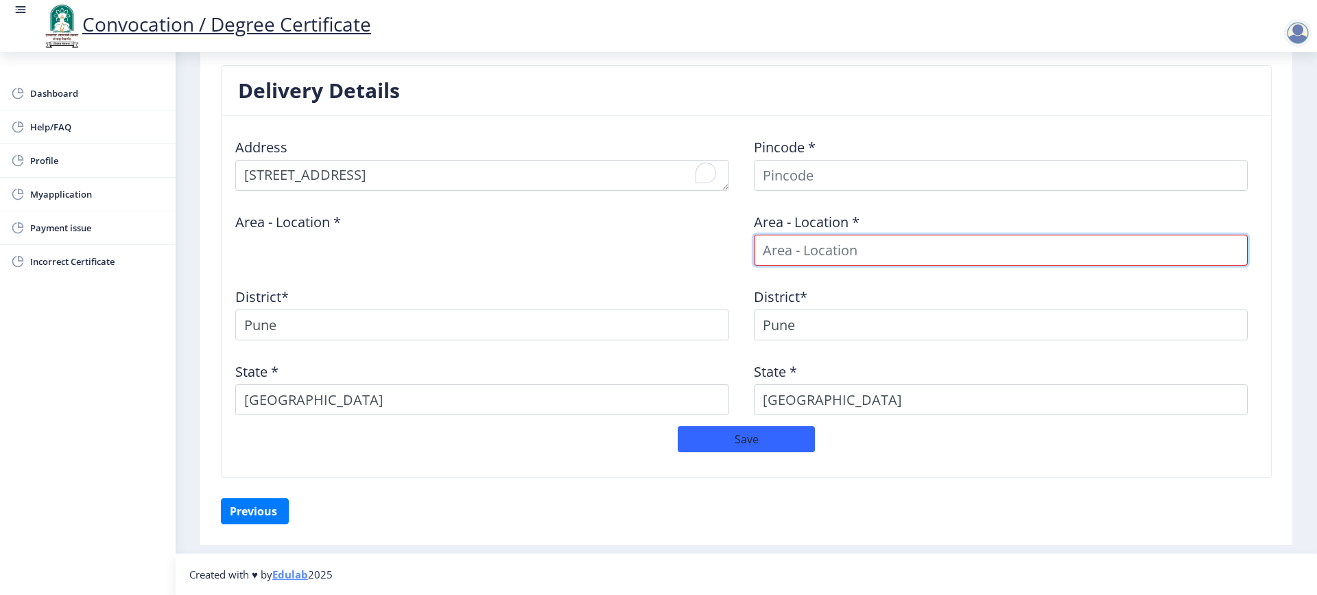
click at [828, 250] on input at bounding box center [1001, 250] width 494 height 31
click at [888, 255] on input "Gate No.134/3/1" at bounding box center [1001, 250] width 494 height 31
click at [757, 443] on button "Save" at bounding box center [746, 439] width 137 height 26
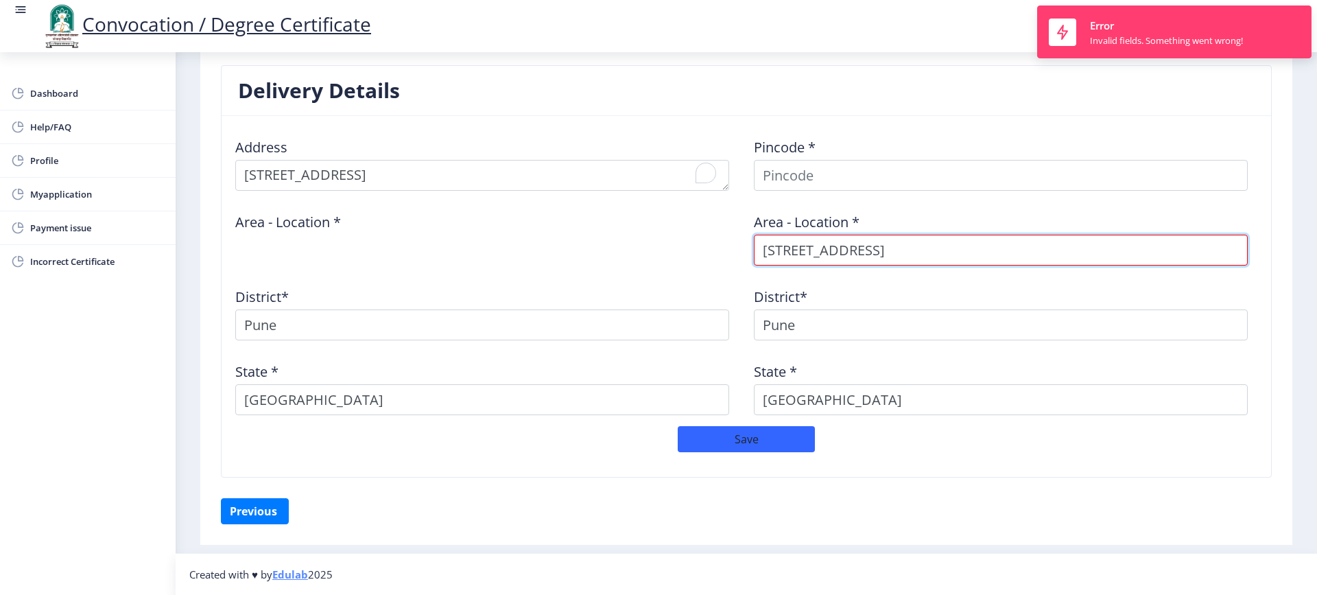
click at [874, 252] on input "[STREET_ADDRESS]" at bounding box center [1001, 250] width 494 height 31
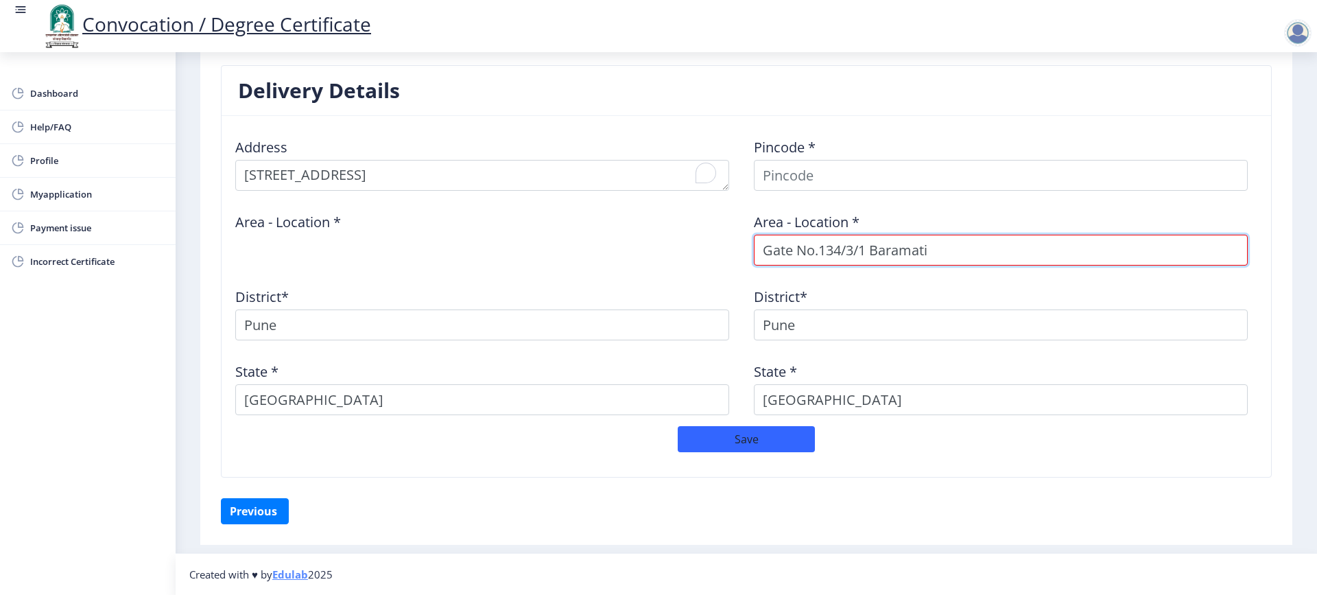
type input "Gate No.134/3/1 Baramati"
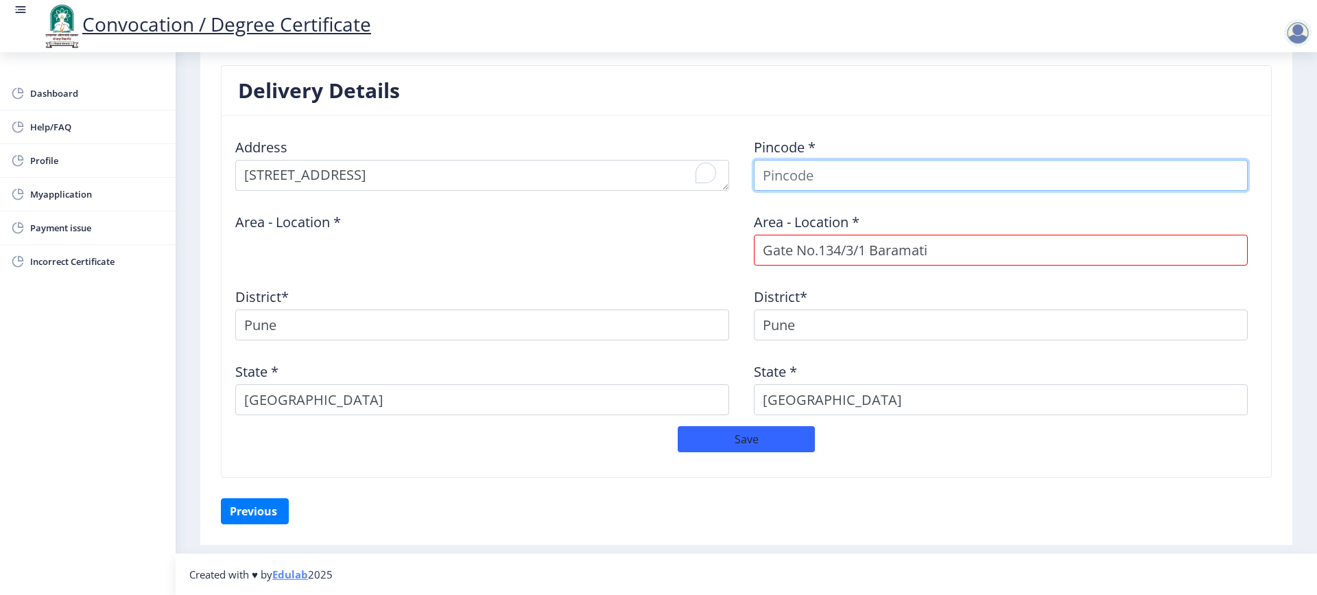
click at [838, 190] on input at bounding box center [1001, 175] width 494 height 31
type input "413102"
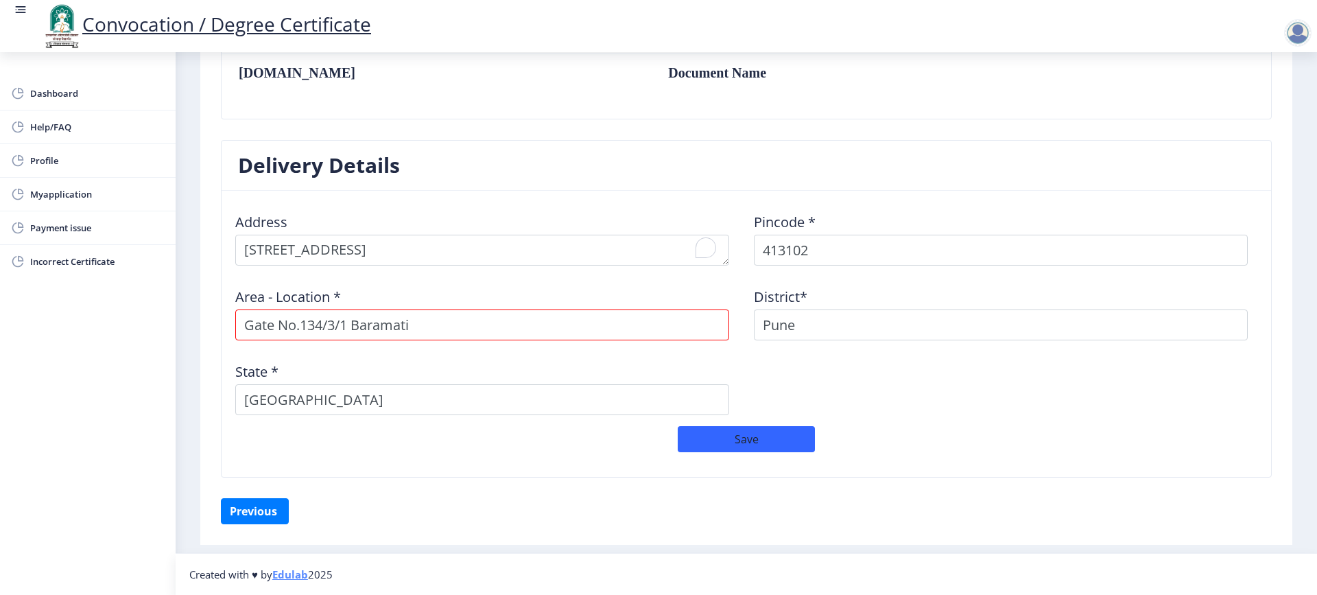
scroll to position [471, 0]
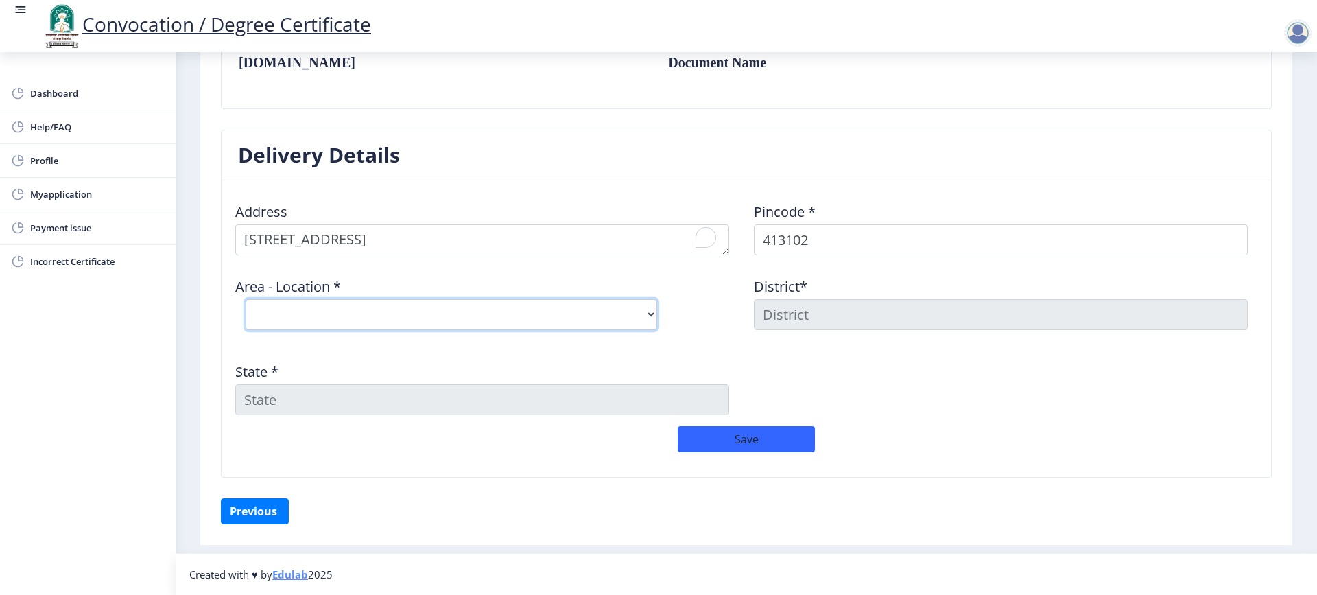
click at [621, 311] on select "Select Area Location [GEOGRAPHIC_DATA] S.O Baramati H.O Barhanpur B.O Dorlewadi…" at bounding box center [452, 314] width 412 height 31
select select "2: Object"
click at [246, 299] on select "Select Area Location [GEOGRAPHIC_DATA] S.O Baramati H.O Barhanpur B.O Dorlewadi…" at bounding box center [452, 314] width 412 height 31
type input "[GEOGRAPHIC_DATA]"
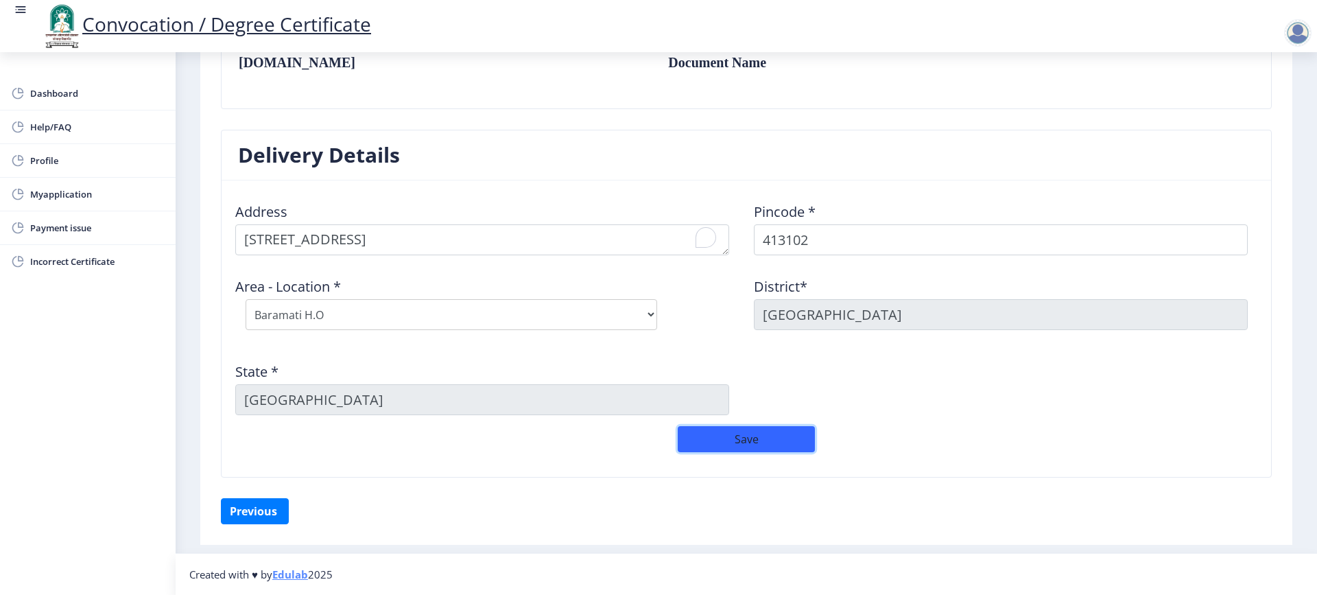
click at [754, 434] on button "Save" at bounding box center [746, 439] width 137 height 26
click at [746, 436] on button "Save" at bounding box center [746, 439] width 137 height 26
click at [772, 435] on button "Save" at bounding box center [746, 439] width 137 height 26
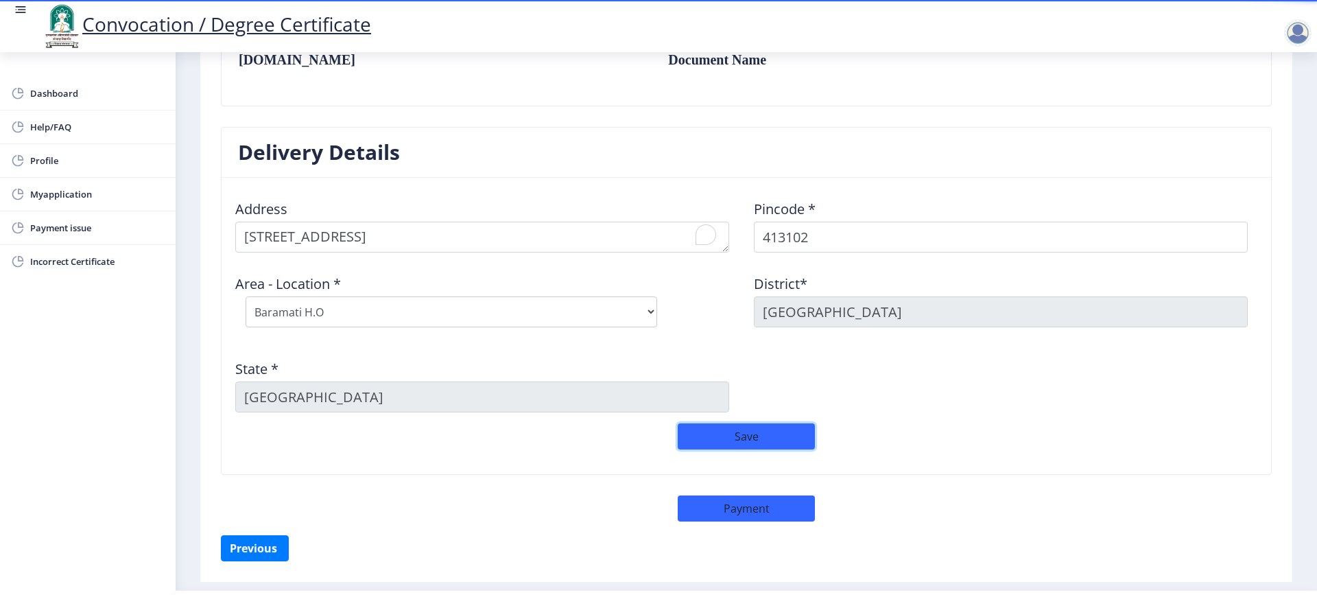
scroll to position [511, 0]
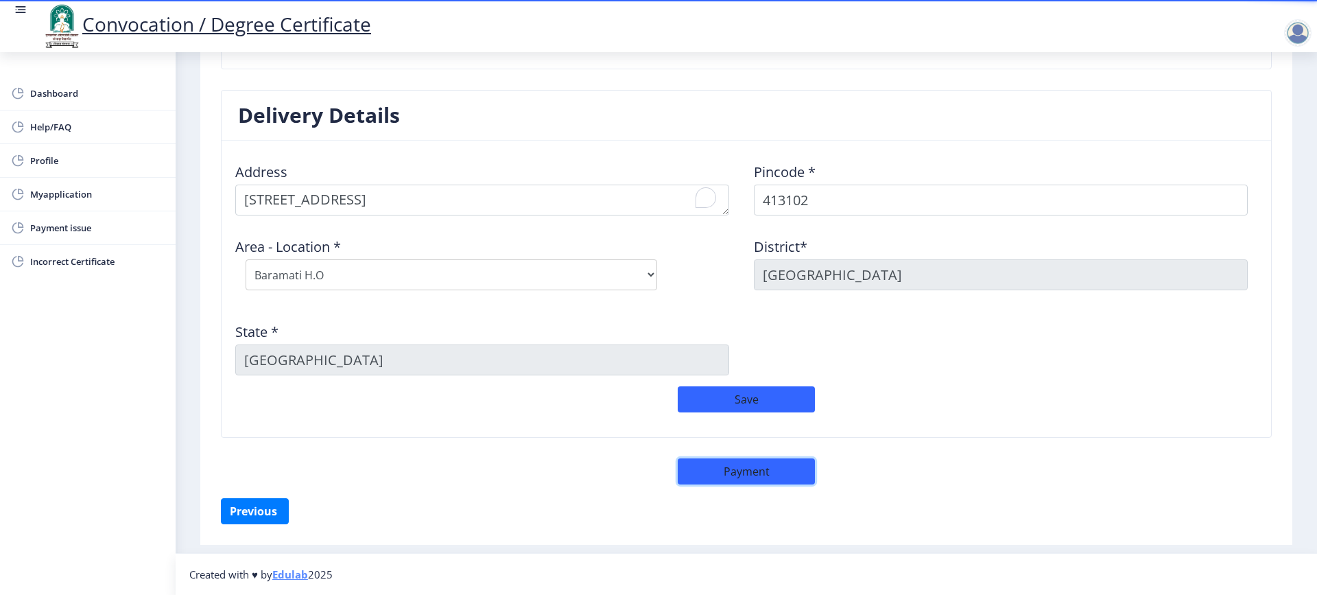
click at [760, 473] on button "Payment" at bounding box center [746, 471] width 137 height 26
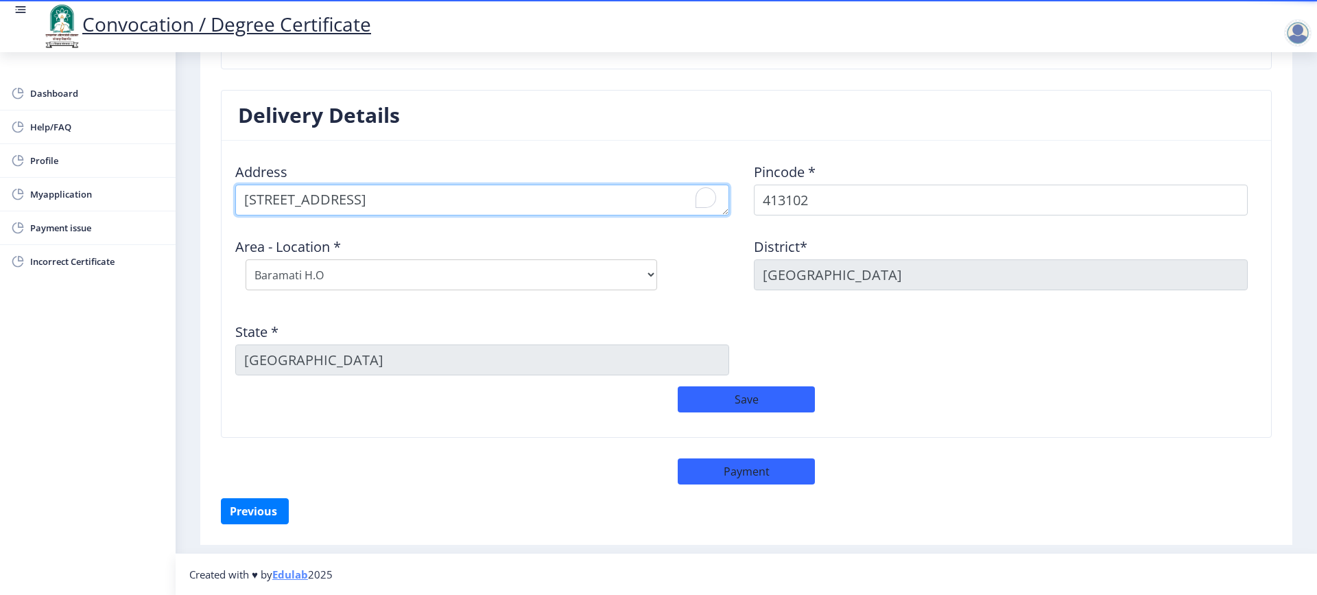
drag, startPoint x: 525, startPoint y: 196, endPoint x: 203, endPoint y: 218, distance: 322.5
click at [204, 218] on div "First step Second step 3 Third step Solapur University Application Form for Con…" at bounding box center [746, 55] width 1092 height 979
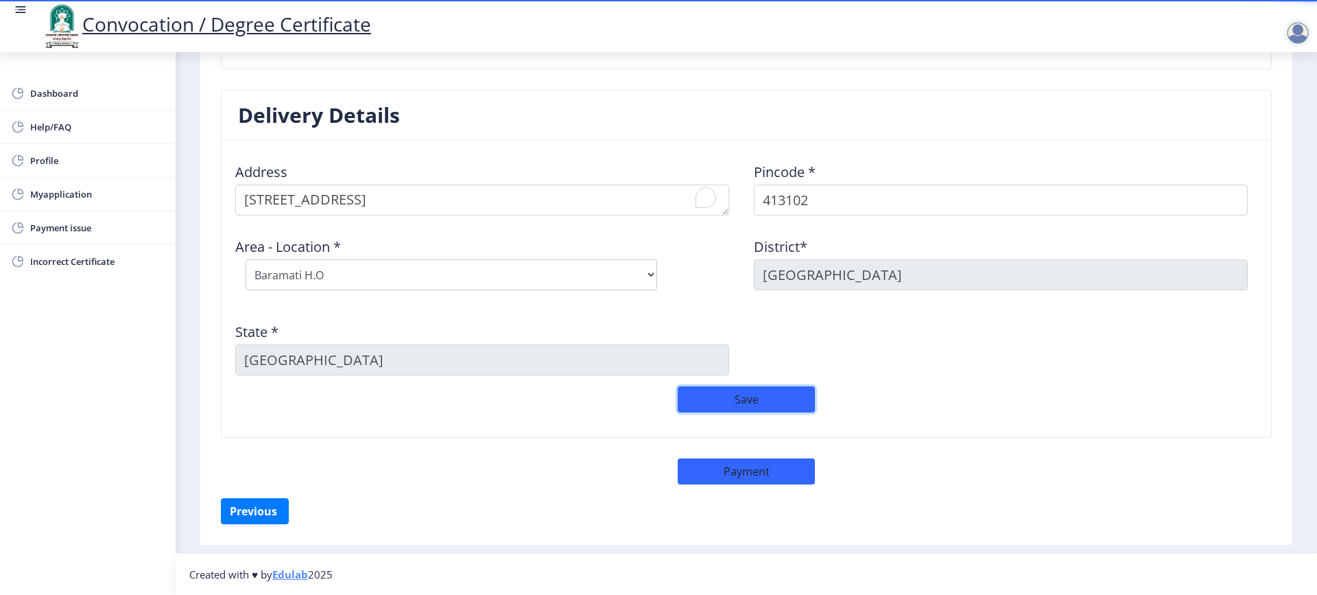
click at [745, 403] on button "Save" at bounding box center [746, 399] width 137 height 26
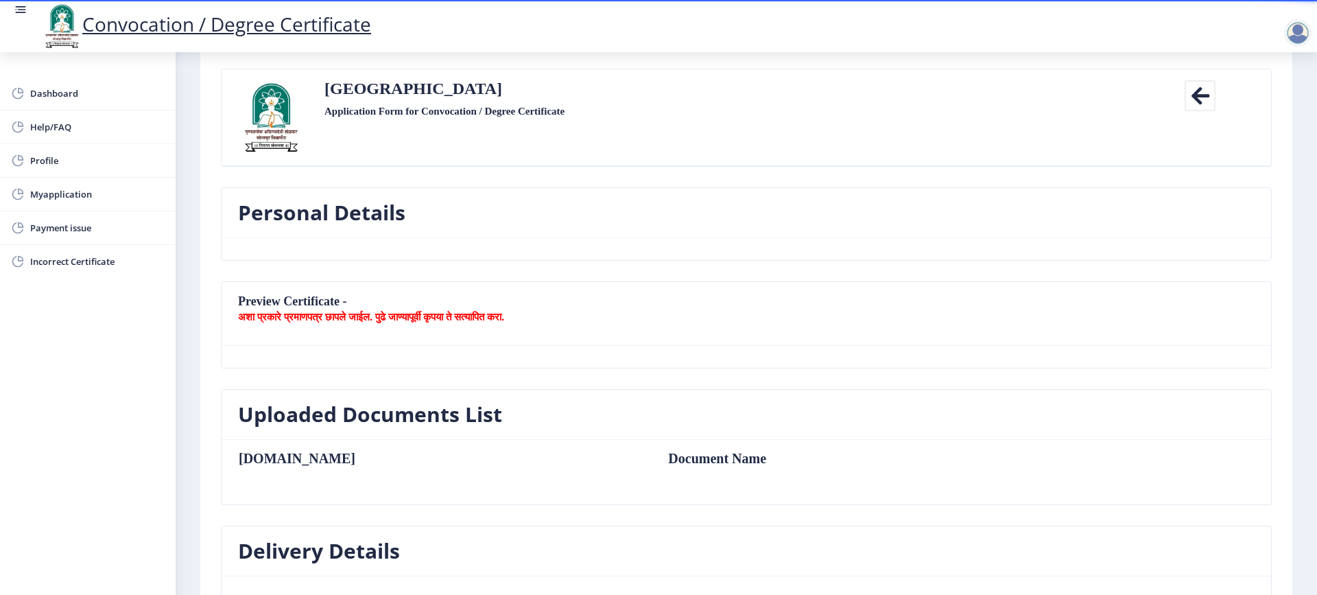
scroll to position [206, 0]
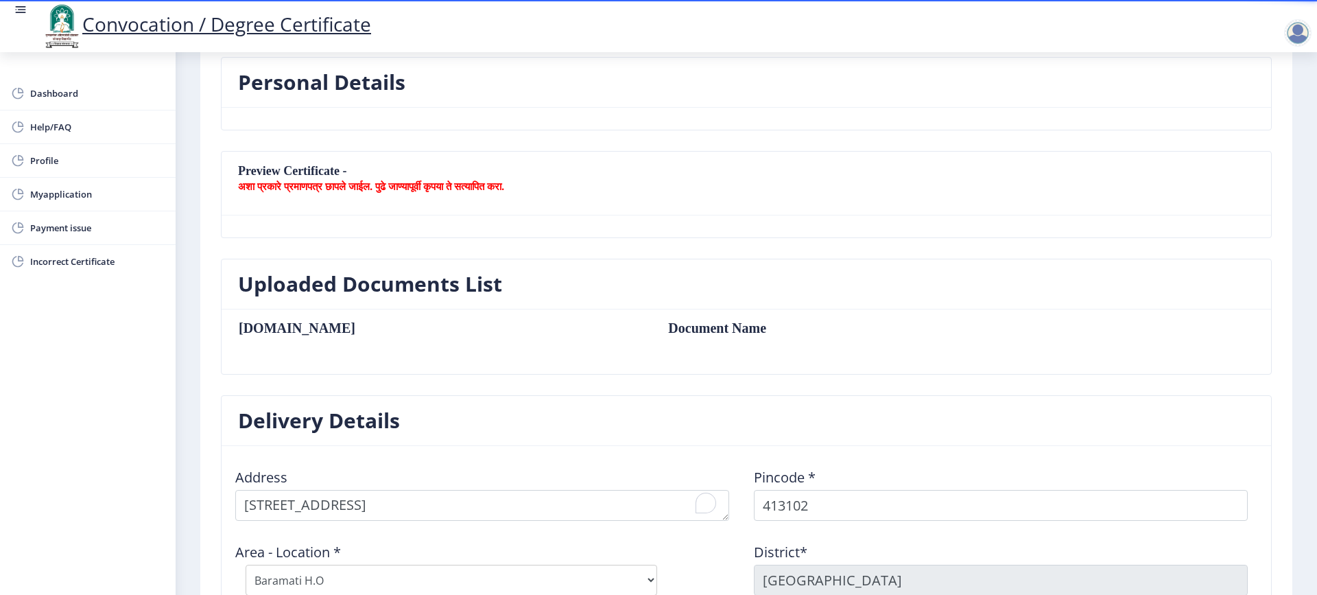
click at [654, 329] on td "Document Name" at bounding box center [852, 327] width 396 height 15
drag, startPoint x: 394, startPoint y: 337, endPoint x: 385, endPoint y: 332, distance: 10.7
click at [393, 337] on table "[DOMAIN_NAME] Document Name" at bounding box center [645, 341] width 814 height 43
click at [365, 298] on h3 "Uploaded Documents List" at bounding box center [370, 283] width 264 height 27
click at [363, 289] on h3 "Uploaded Documents List" at bounding box center [370, 283] width 264 height 27
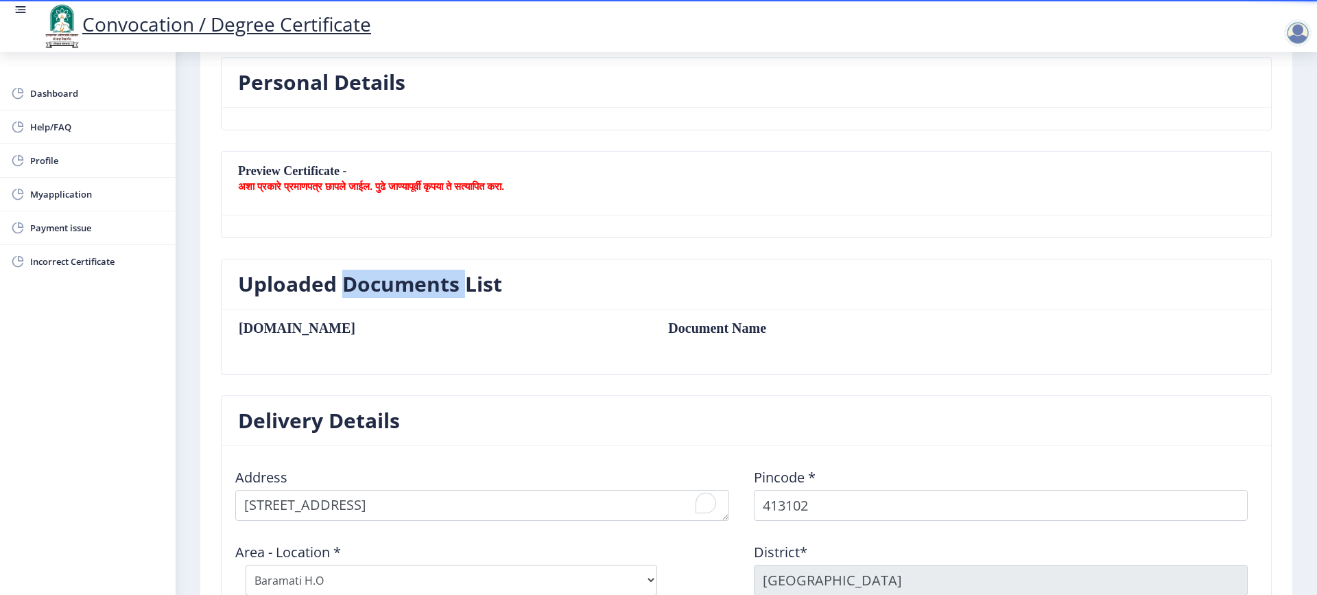
click at [363, 287] on h3 "Uploaded Documents List" at bounding box center [370, 283] width 264 height 27
click at [298, 292] on h3 "Uploaded Documents List" at bounding box center [370, 283] width 264 height 27
click at [285, 335] on table "[DOMAIN_NAME] Document Name" at bounding box center [645, 341] width 814 height 43
drag, startPoint x: 284, startPoint y: 335, endPoint x: 294, endPoint y: 353, distance: 20.6
click at [285, 337] on table "[DOMAIN_NAME] Document Name" at bounding box center [645, 341] width 814 height 43
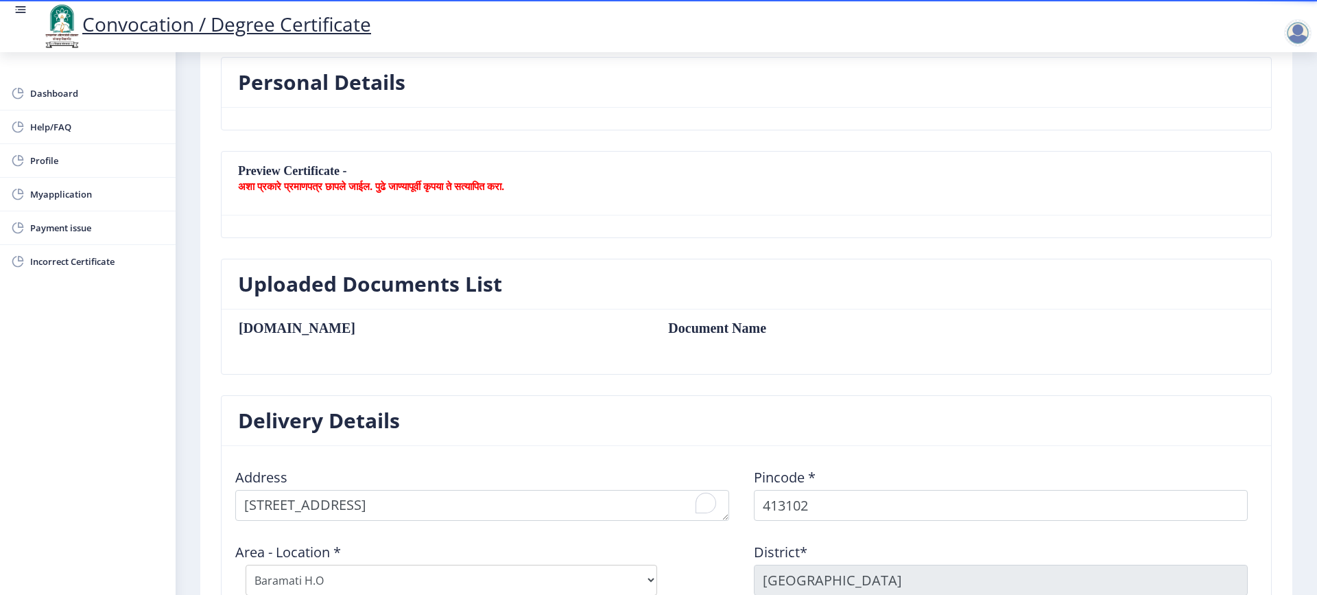
click at [318, 407] on h3 "Delivery Details" at bounding box center [319, 420] width 162 height 27
click at [323, 410] on h3 "Delivery Details" at bounding box center [319, 420] width 162 height 27
drag, startPoint x: 354, startPoint y: 420, endPoint x: 375, endPoint y: 423, distance: 21.4
click at [356, 420] on h3 "Delivery Details" at bounding box center [319, 420] width 162 height 27
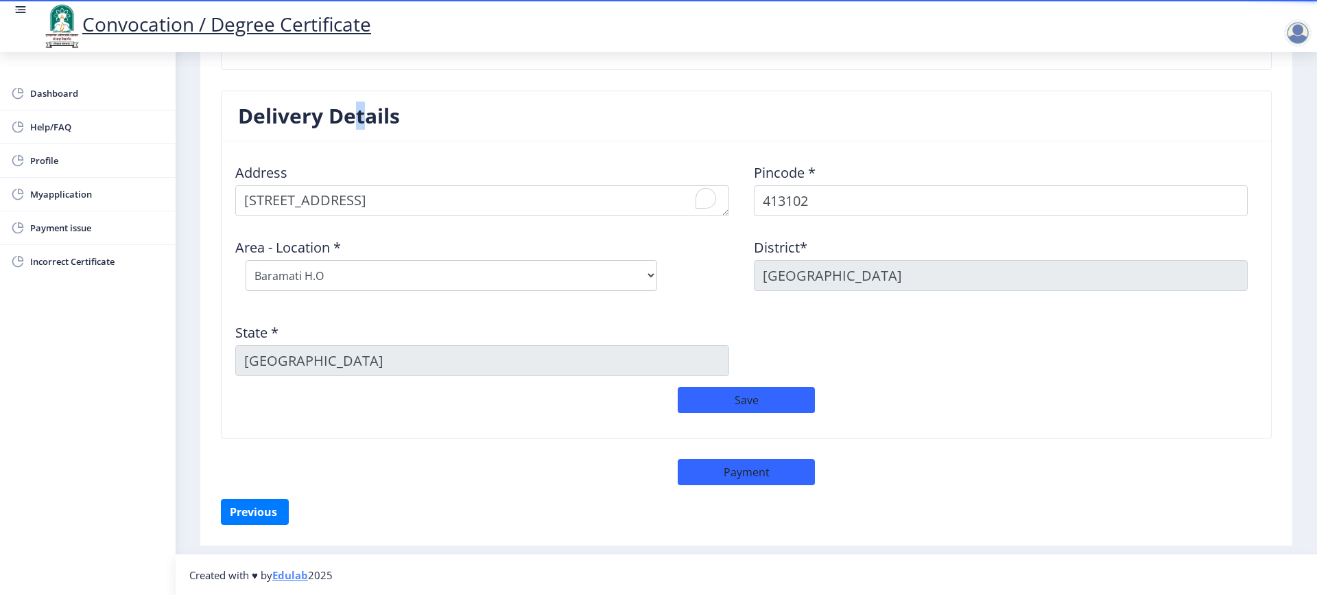
scroll to position [511, 0]
click at [261, 512] on button "Previous ‍" at bounding box center [255, 511] width 68 height 26
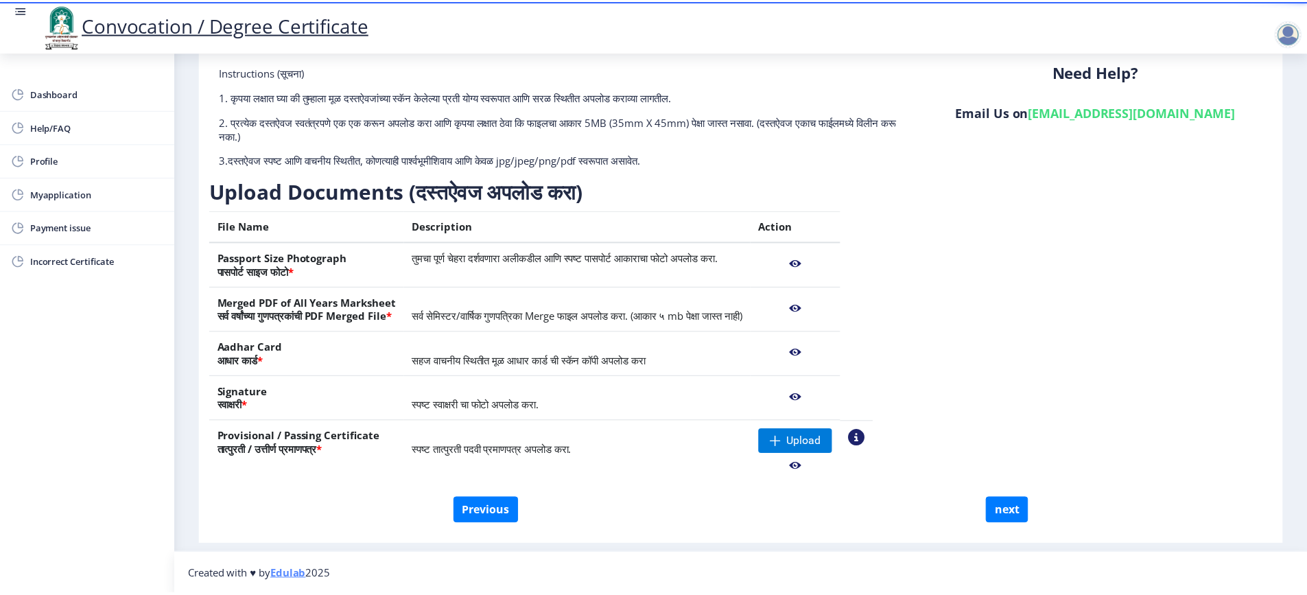
scroll to position [79, 0]
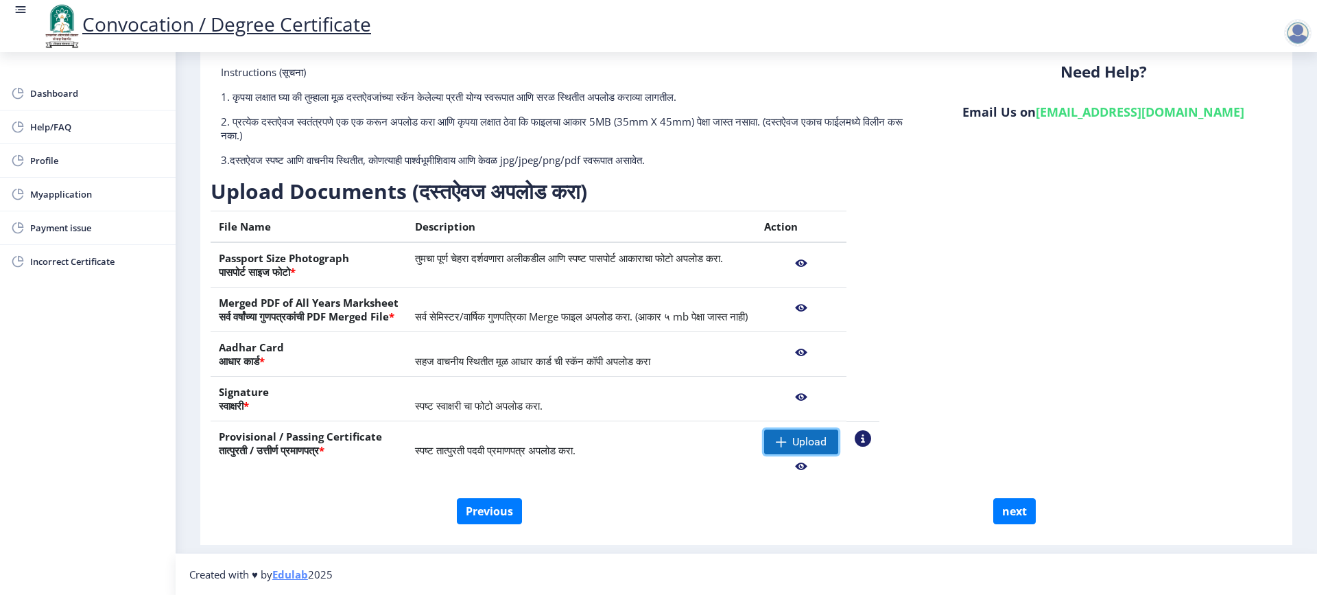
click at [827, 438] on span "Upload" at bounding box center [809, 442] width 34 height 14
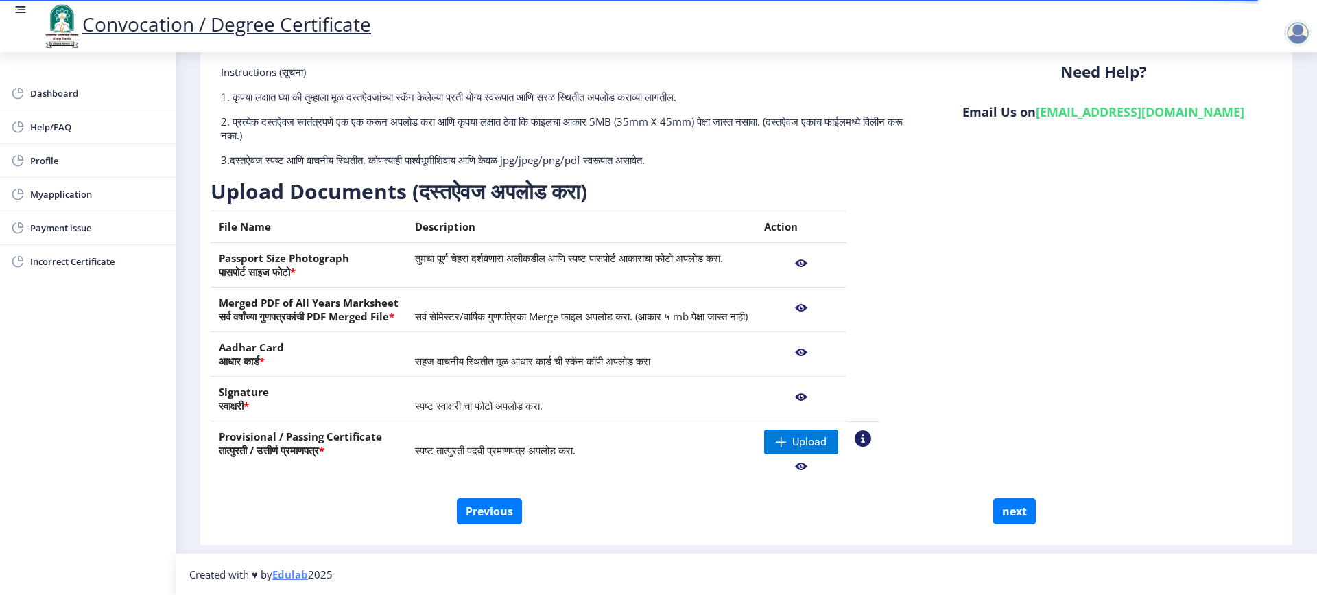
click at [871, 434] on nb-action at bounding box center [863, 438] width 16 height 16
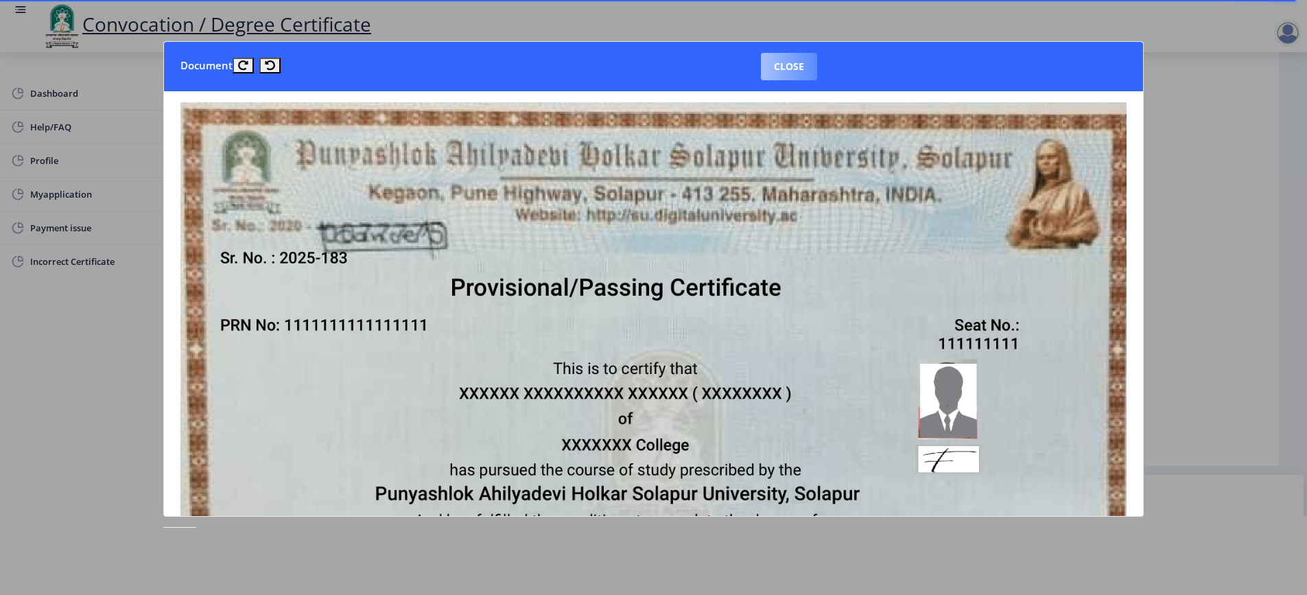
click at [790, 68] on button "Close" at bounding box center [789, 66] width 56 height 27
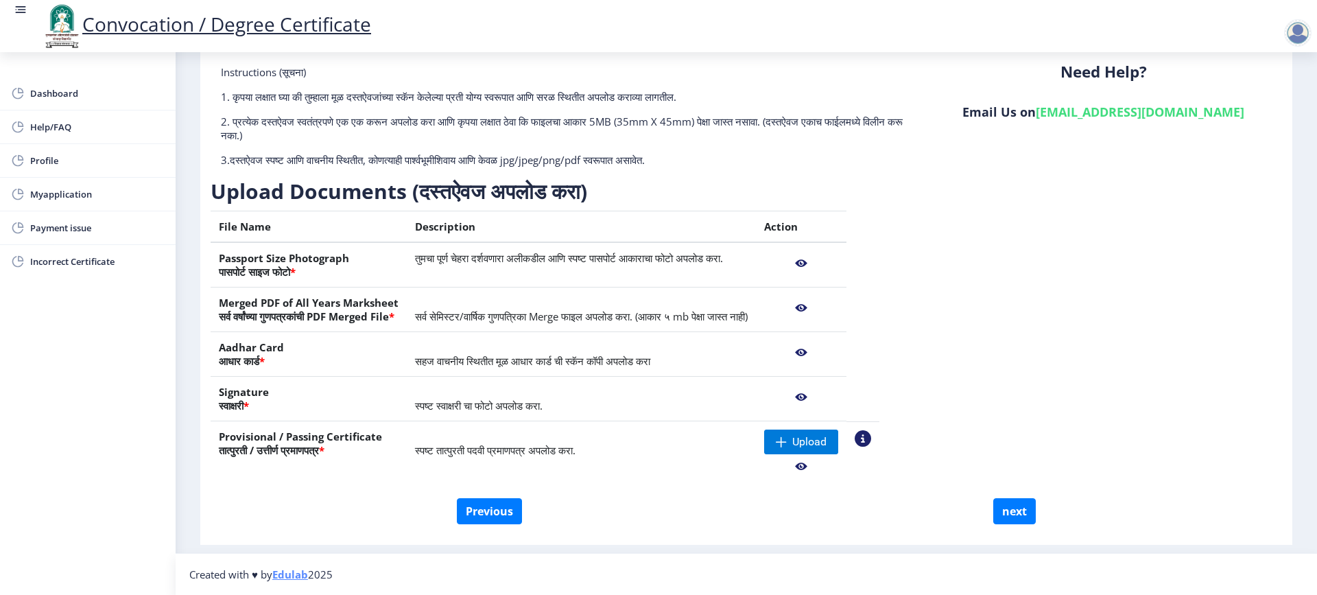
click at [820, 466] on nb-action at bounding box center [801, 466] width 74 height 25
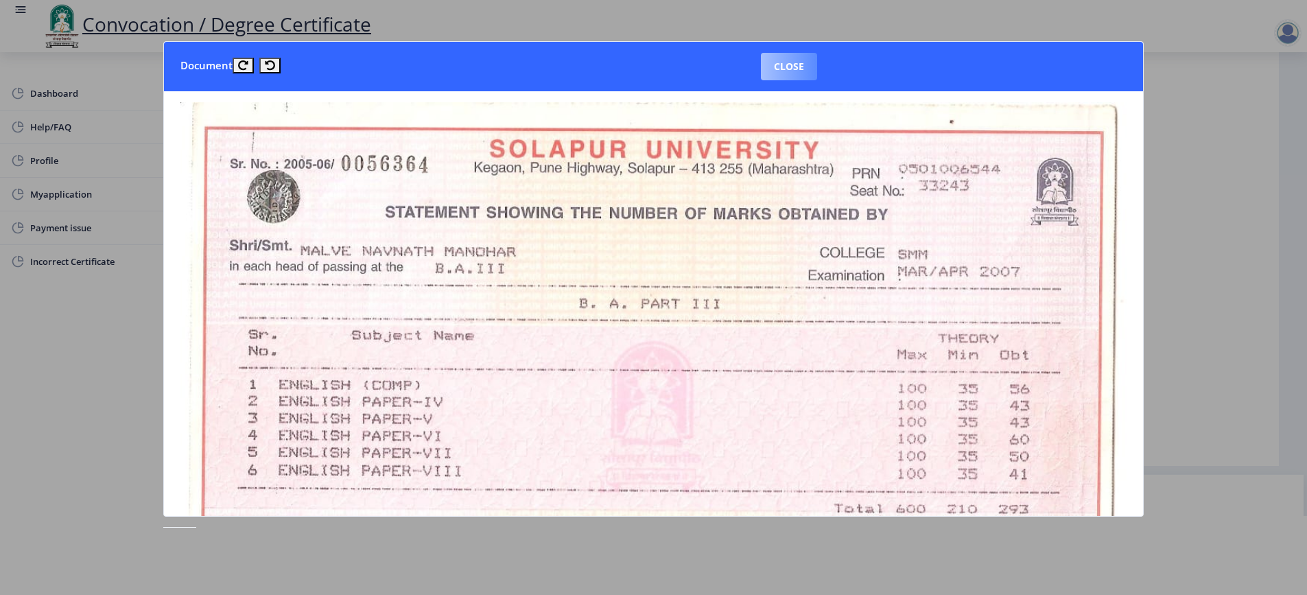
click at [789, 71] on button "Close" at bounding box center [789, 66] width 56 height 27
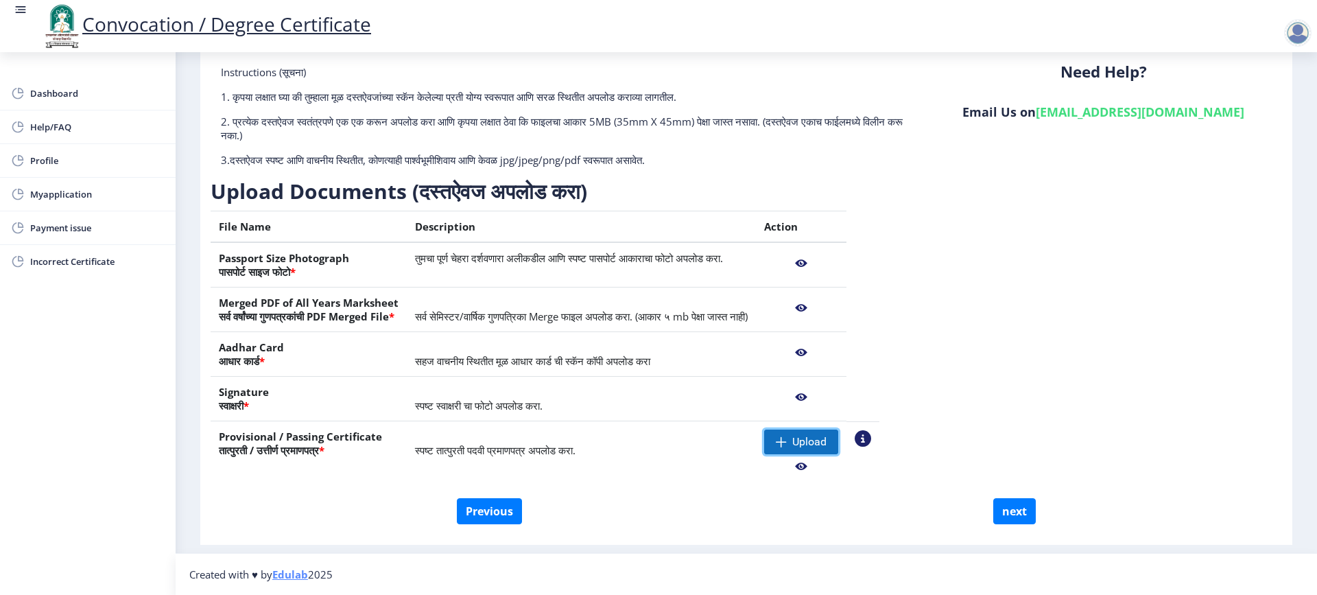
click at [815, 441] on span "Upload" at bounding box center [809, 442] width 34 height 14
click at [825, 466] on nb-action at bounding box center [801, 466] width 74 height 25
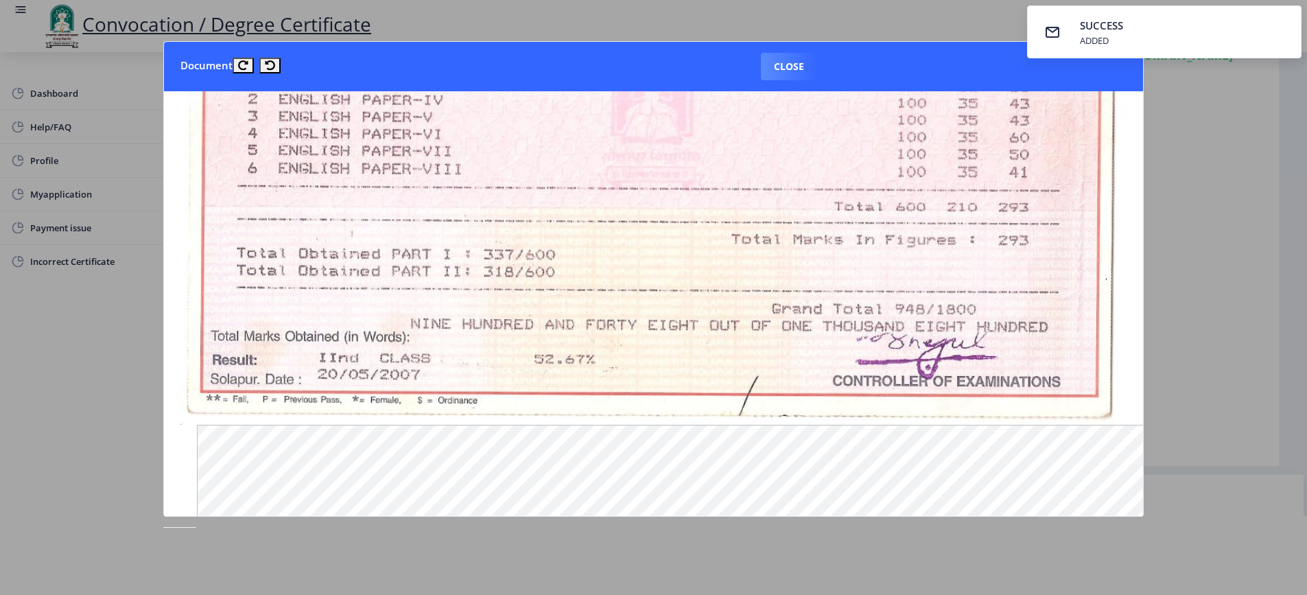
scroll to position [0, 0]
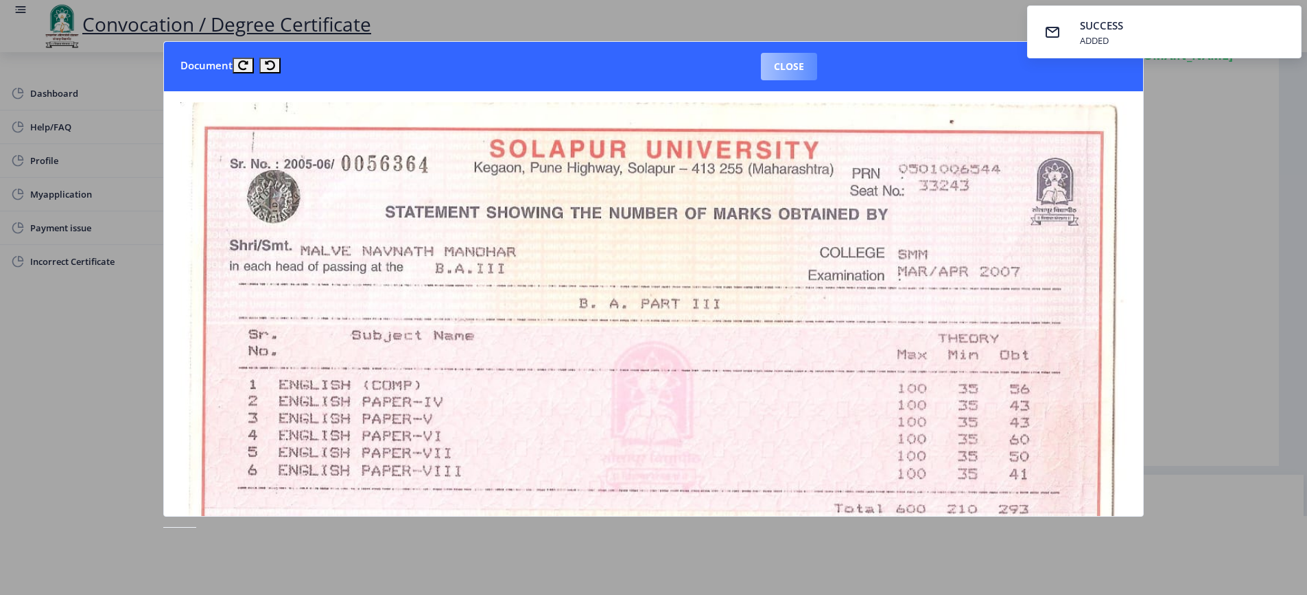
click at [786, 70] on button "Close" at bounding box center [789, 66] width 56 height 27
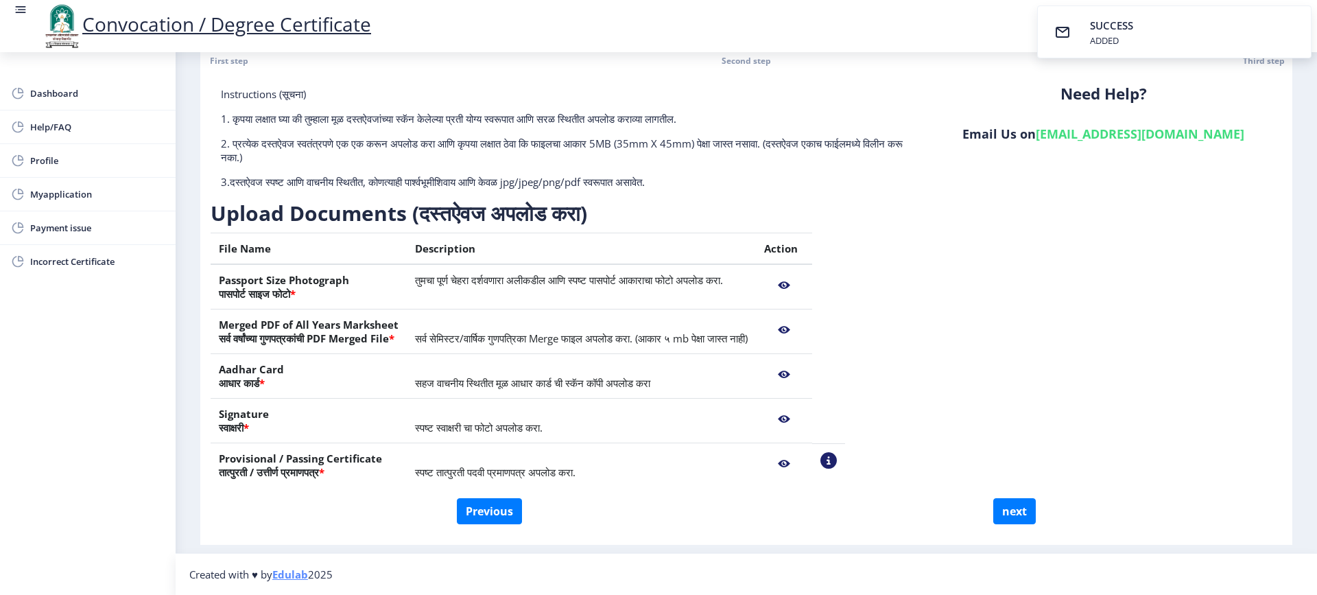
click at [837, 458] on nb-action at bounding box center [828, 460] width 16 height 16
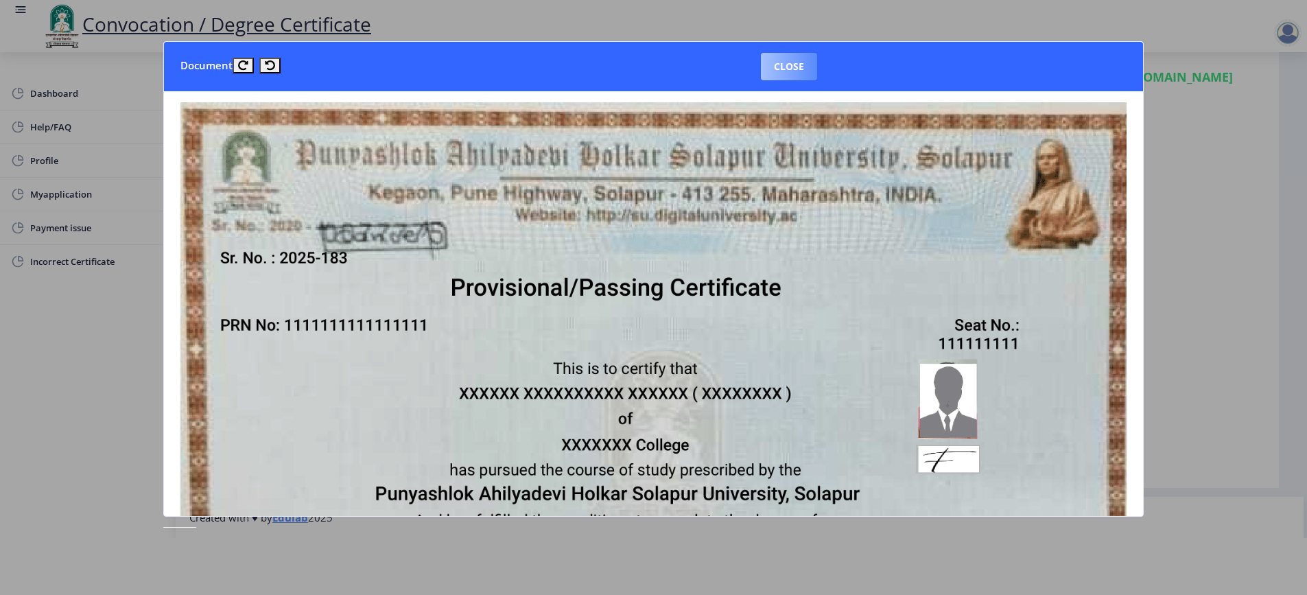
click at [805, 67] on button "Close" at bounding box center [789, 66] width 56 height 27
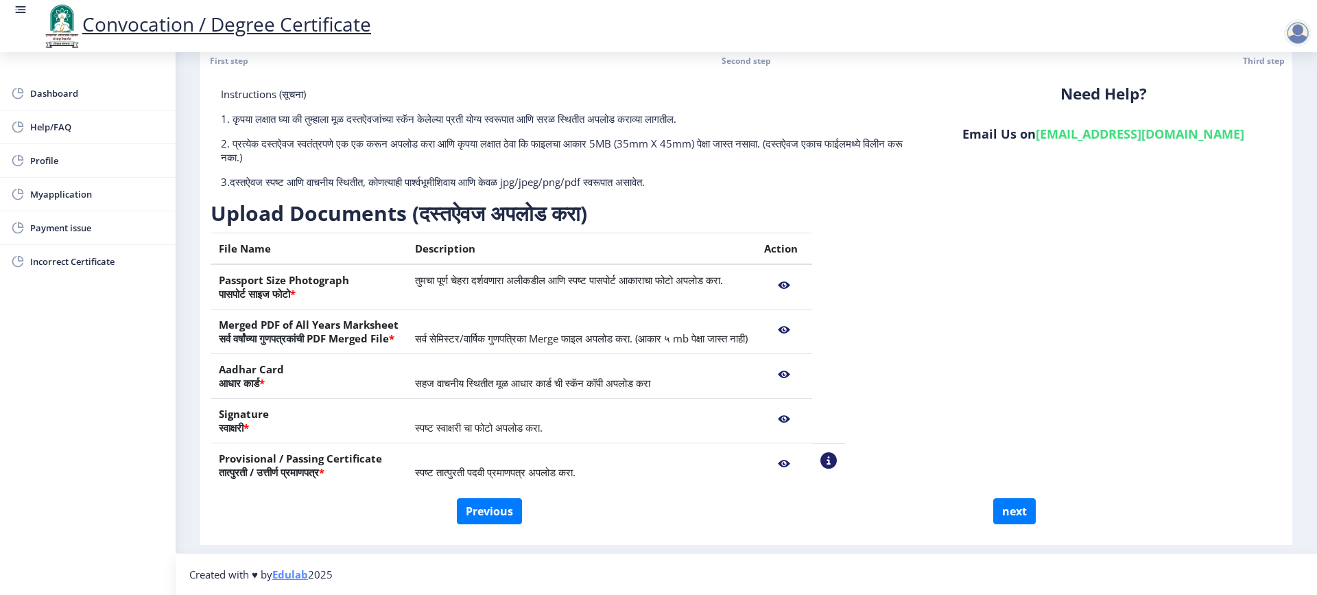
click at [804, 464] on nb-action at bounding box center [784, 463] width 40 height 25
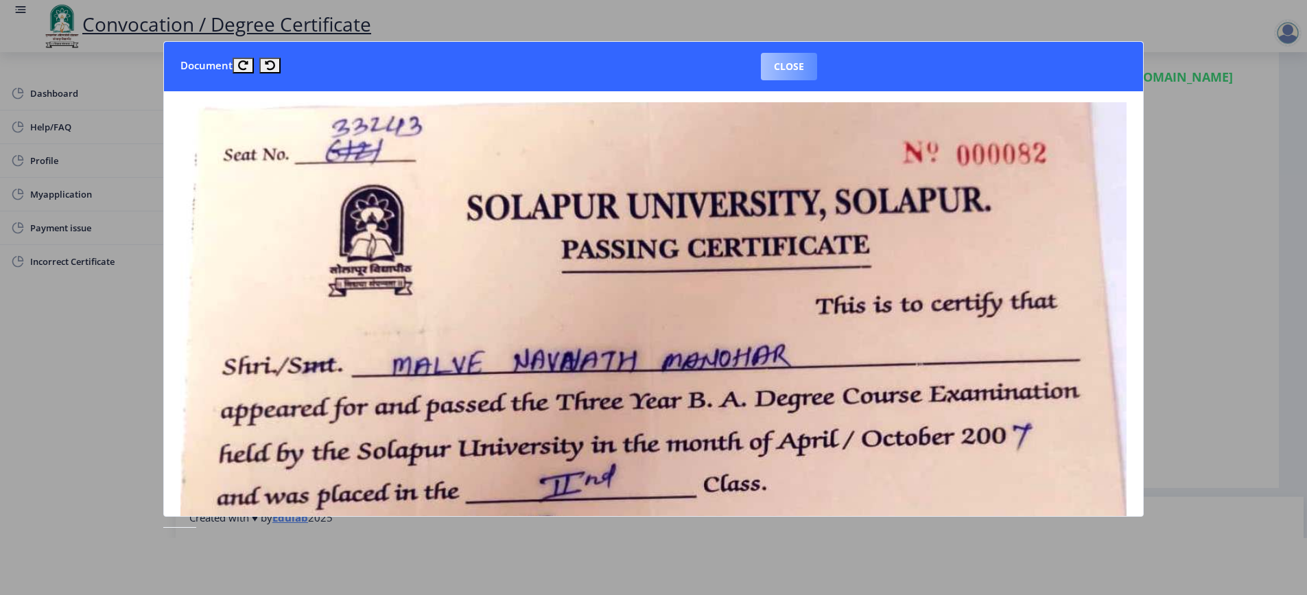
click at [789, 63] on button "Close" at bounding box center [789, 66] width 56 height 27
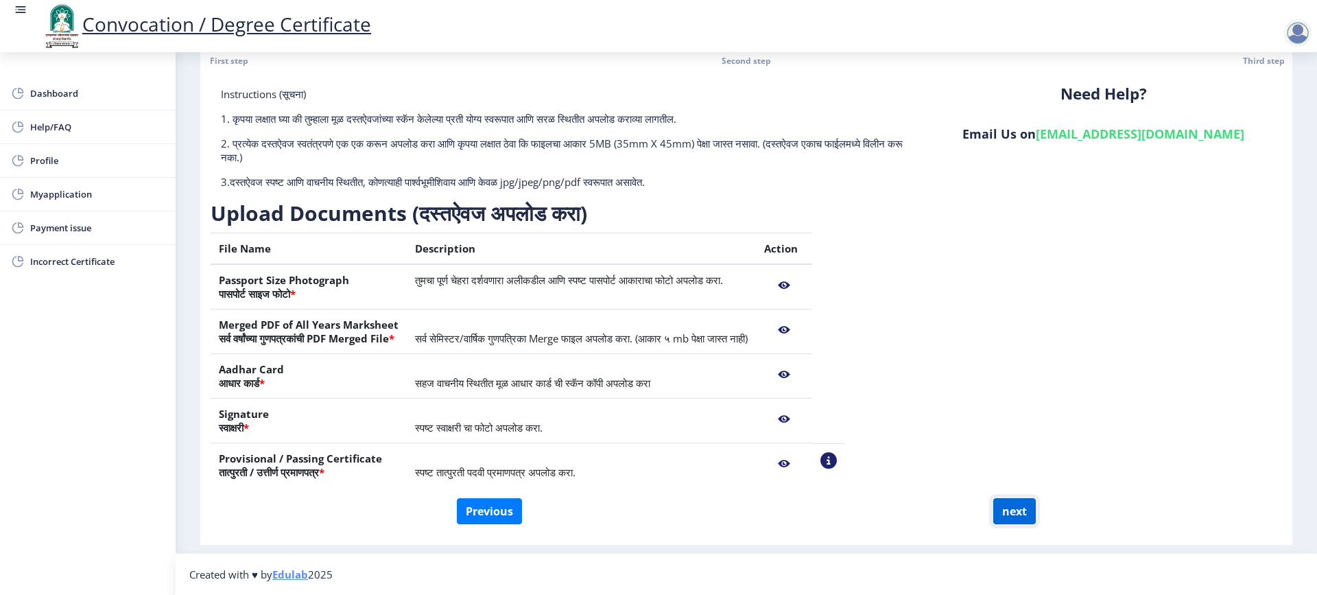
click at [1012, 509] on button "next" at bounding box center [1014, 511] width 43 height 26
select select
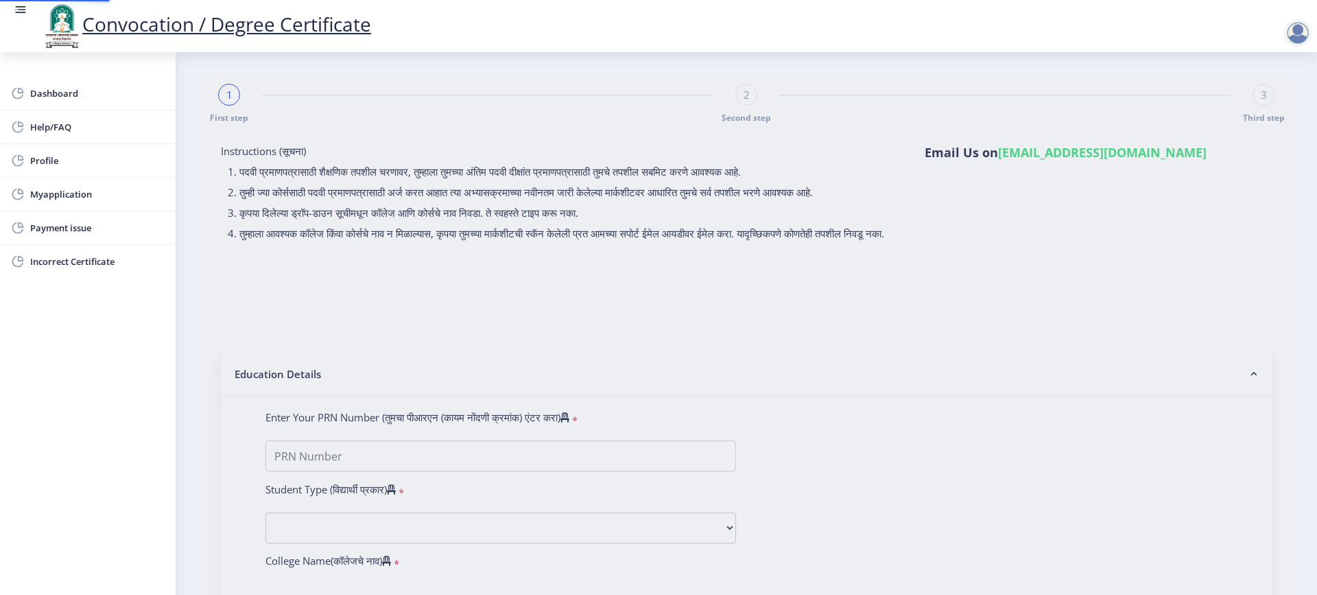
type input "[PERSON_NAME] [PERSON_NAME]"
type input "RATAN"
select select
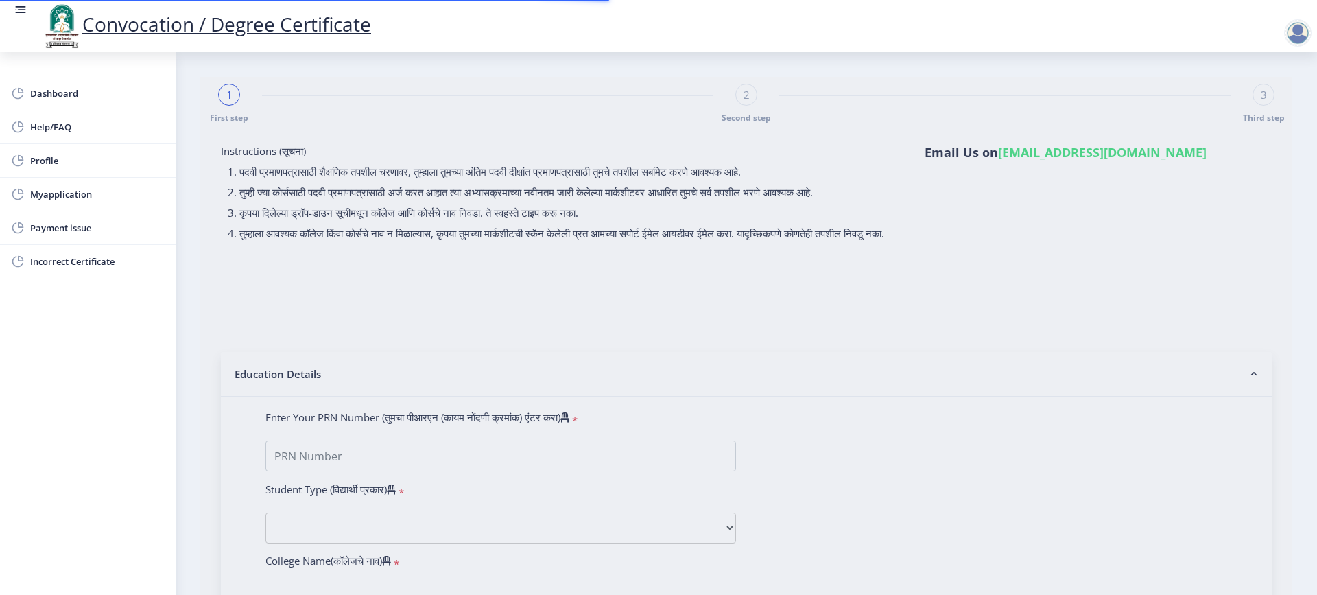
select select
type input "[PERSON_NAME] [PERSON_NAME]"
type input "RATAN"
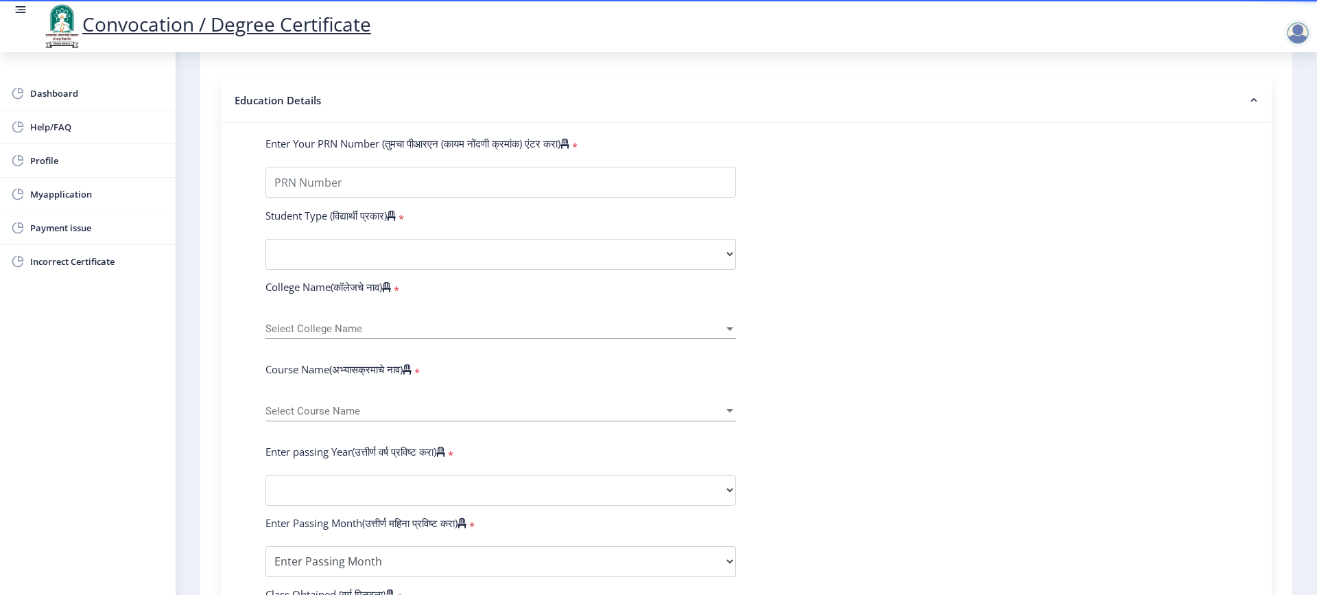
scroll to position [274, 0]
click at [398, 186] on input "Enter Your PRN Number (तुमचा पीआरएन (कायम नोंदणी क्रमांक) एंटर करा)" at bounding box center [500, 181] width 471 height 31
click at [406, 268] on select "Select Student Type Regular External" at bounding box center [500, 253] width 471 height 31
select select "Regular"
click at [265, 251] on select "Select Student Type Regular External" at bounding box center [500, 253] width 471 height 31
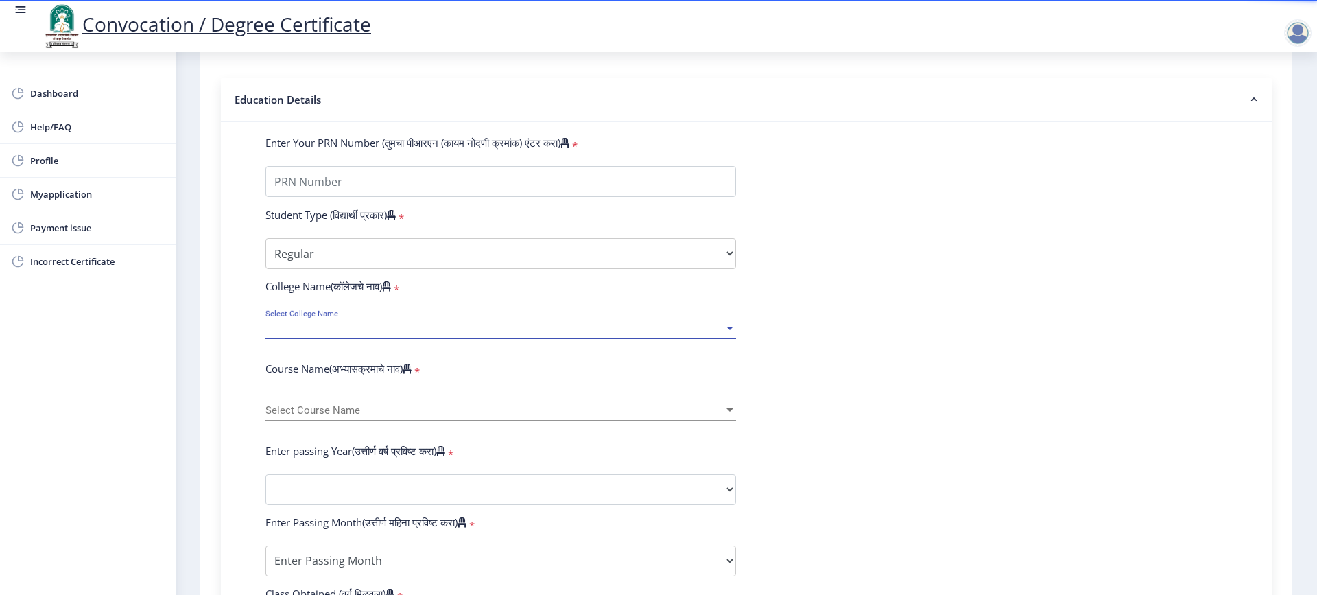
click at [372, 334] on span "Select College Name" at bounding box center [494, 328] width 458 height 12
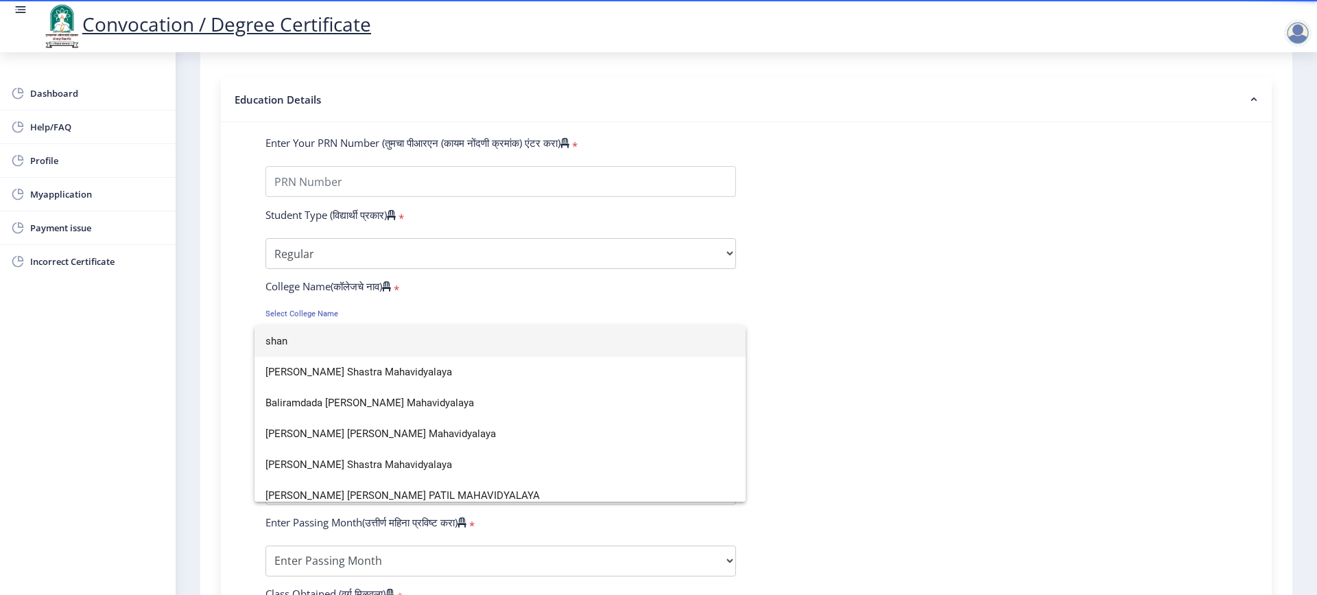
scroll to position [40, 0]
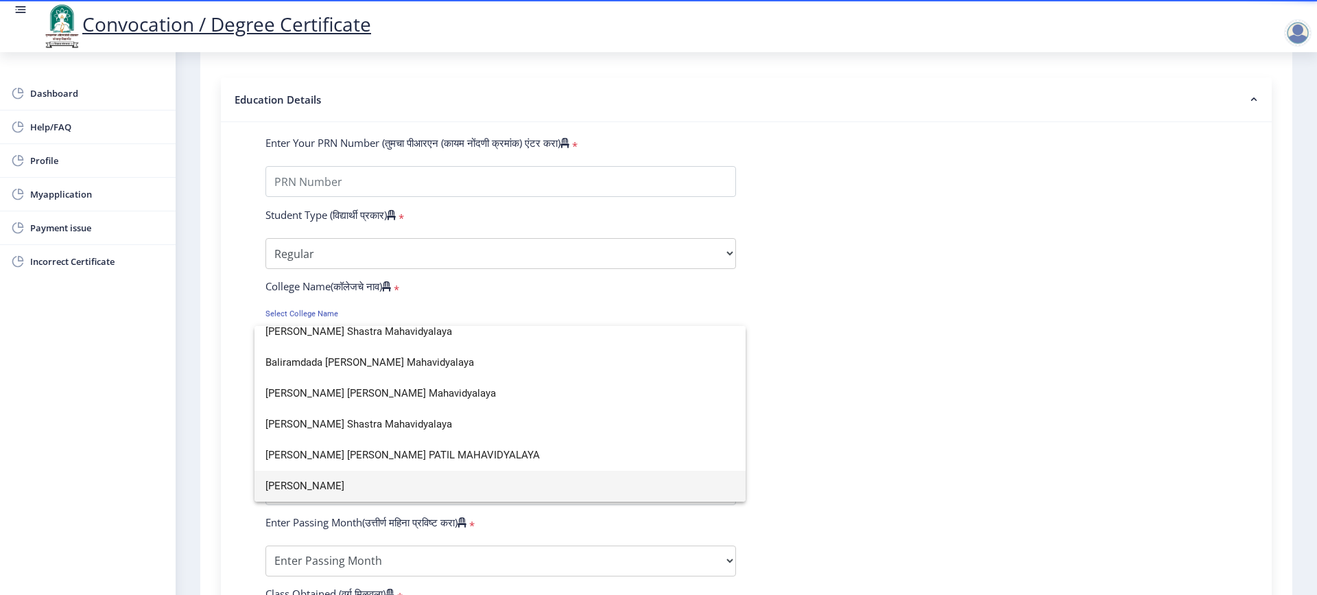
type input "shan"
click at [360, 480] on span "[PERSON_NAME]" at bounding box center [499, 486] width 469 height 31
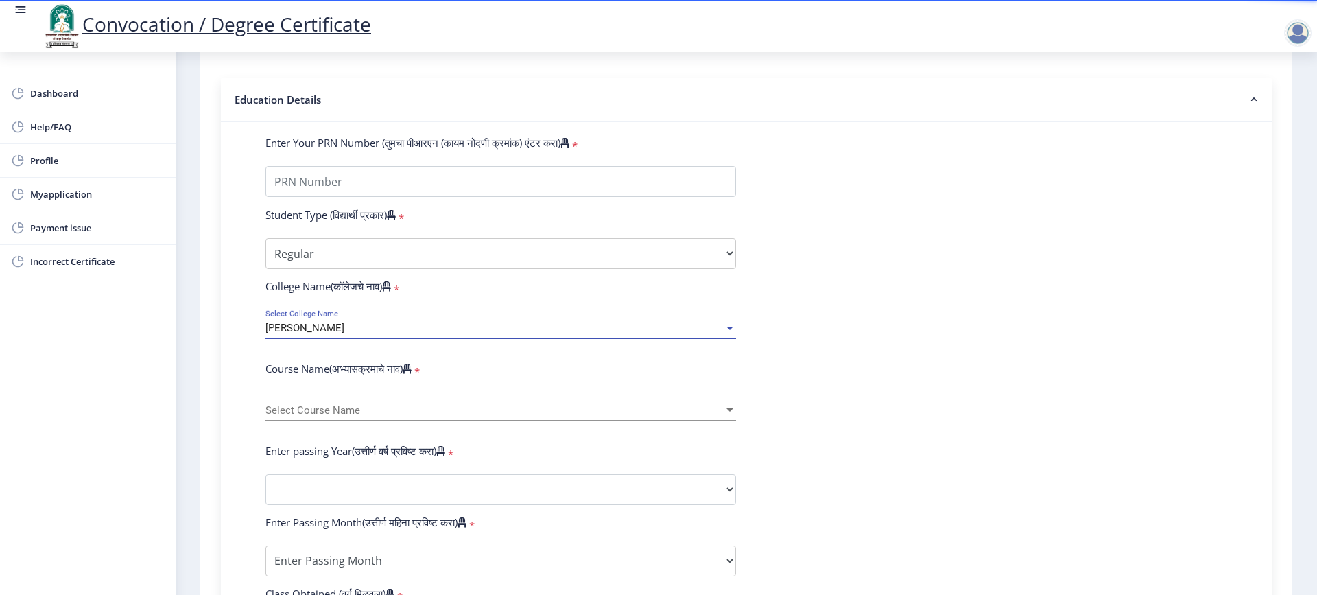
click at [331, 412] on div "Select Course Name Select Course Name" at bounding box center [500, 406] width 471 height 29
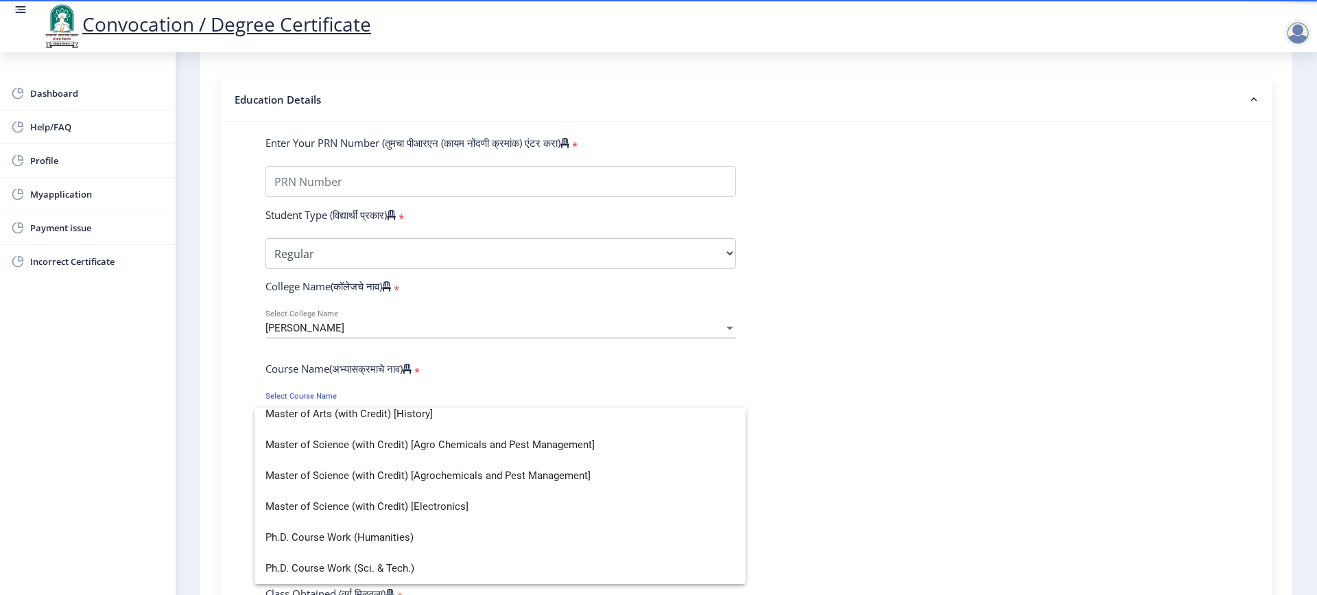
scroll to position [0, 0]
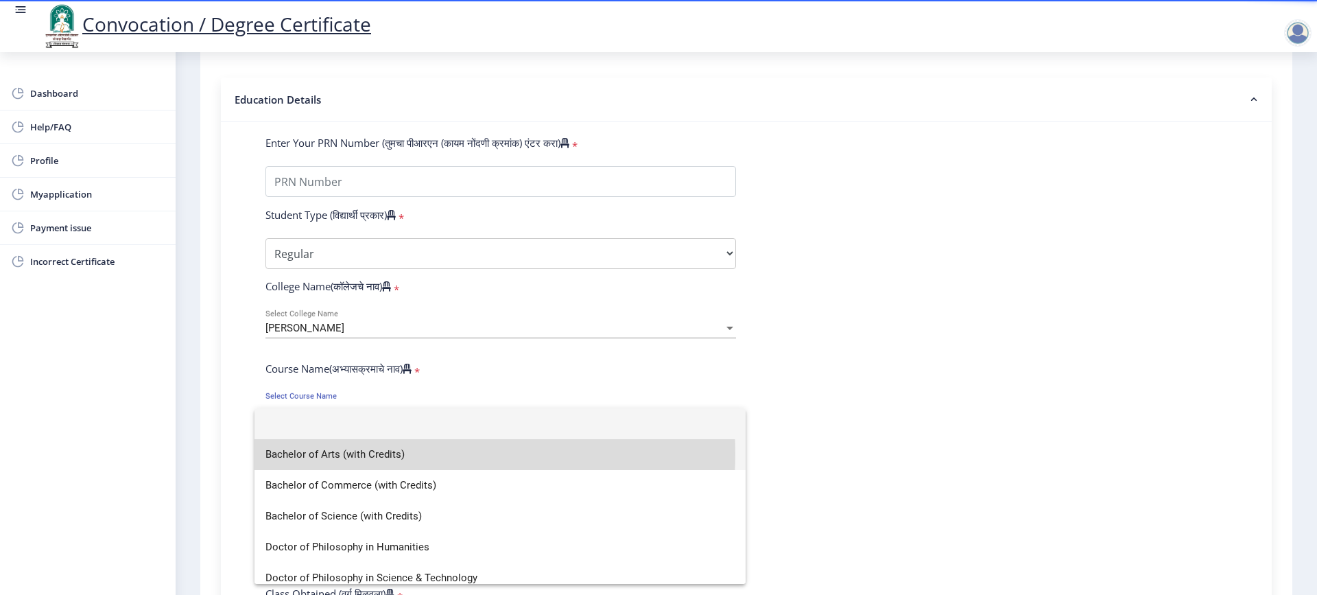
click at [379, 453] on span "Bachelor of Arts (with Credits)" at bounding box center [499, 454] width 469 height 31
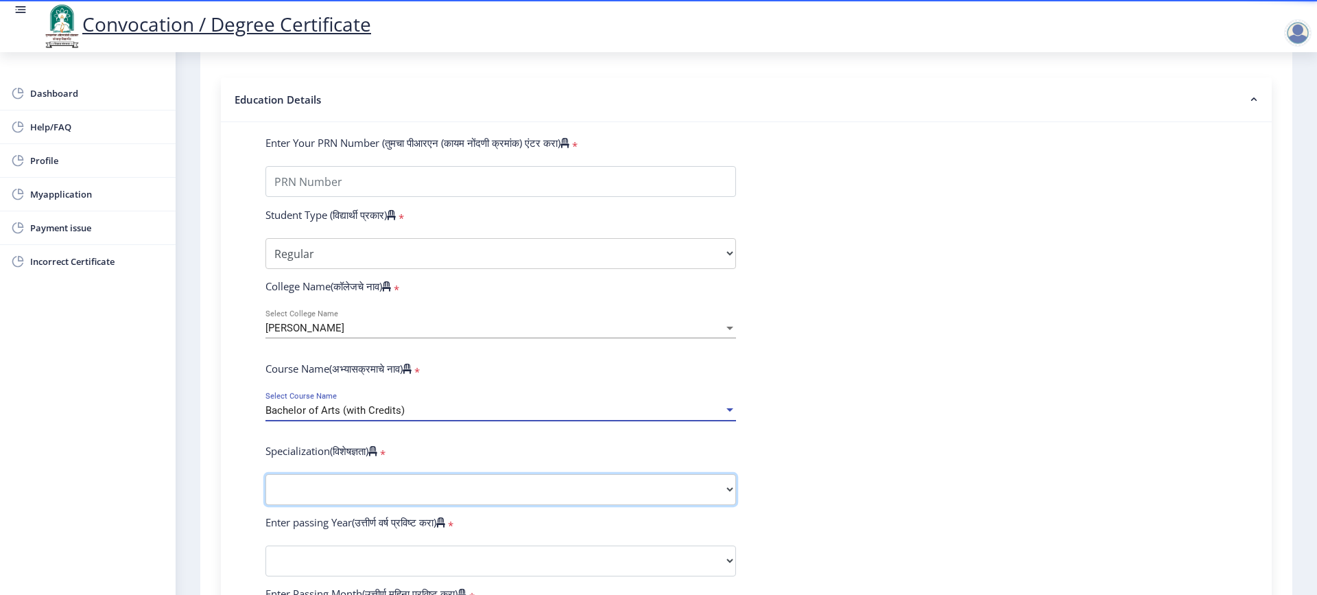
click at [360, 501] on select "Specialization English Geography Hindi Marathi Music Sanskrit Urdu Ancient Indi…" at bounding box center [500, 489] width 471 height 31
select select "English"
click at [265, 487] on select "Specialization English Geography Hindi Marathi Music Sanskrit Urdu Ancient Indi…" at bounding box center [500, 489] width 471 height 31
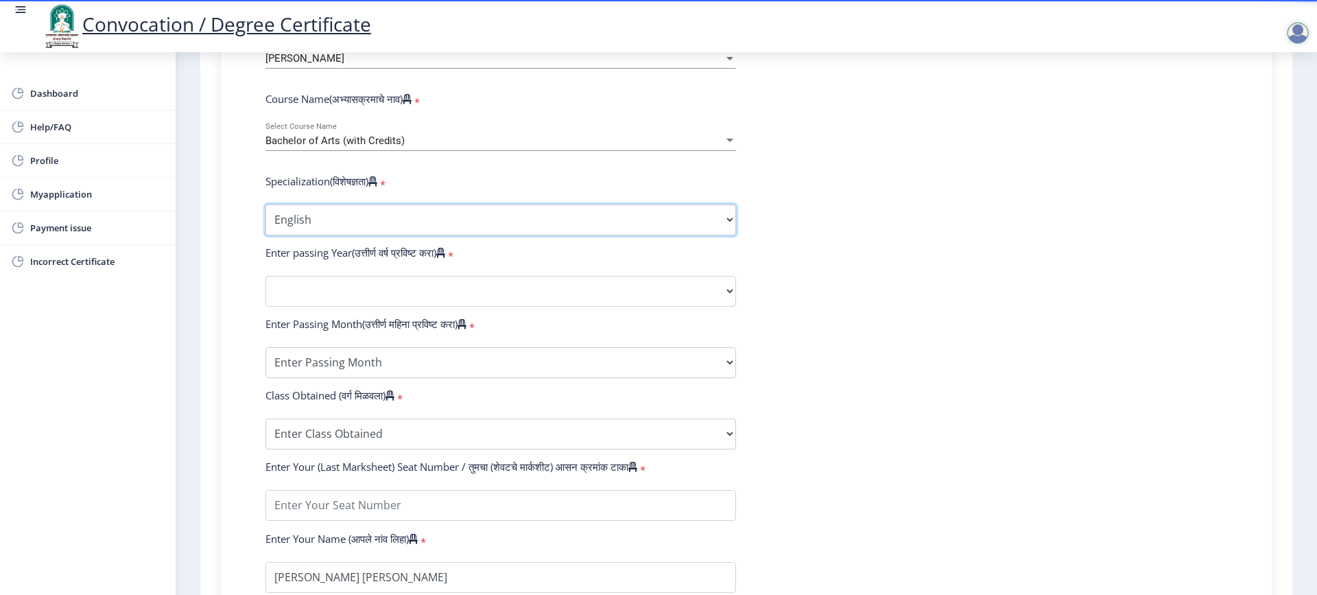
scroll to position [549, 0]
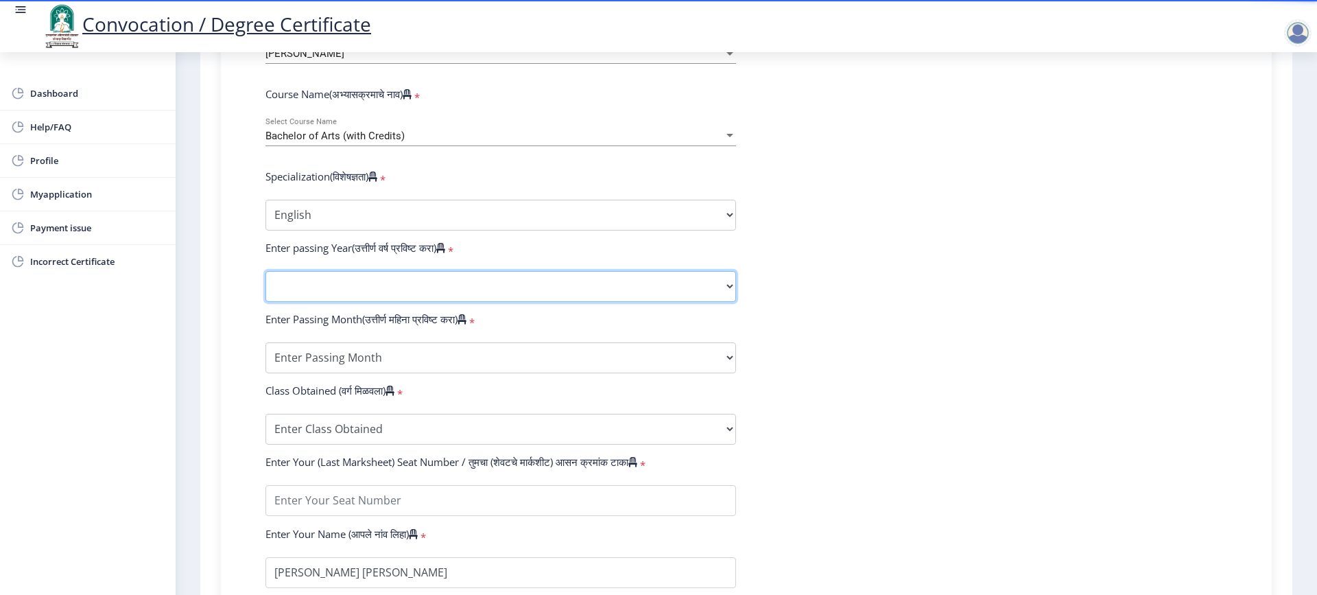
click at [383, 298] on select "2025 2024 2023 2022 2021 2020 2019 2018 2017 2016 2015 2014 2013 2012 2011 2010…" at bounding box center [500, 286] width 471 height 31
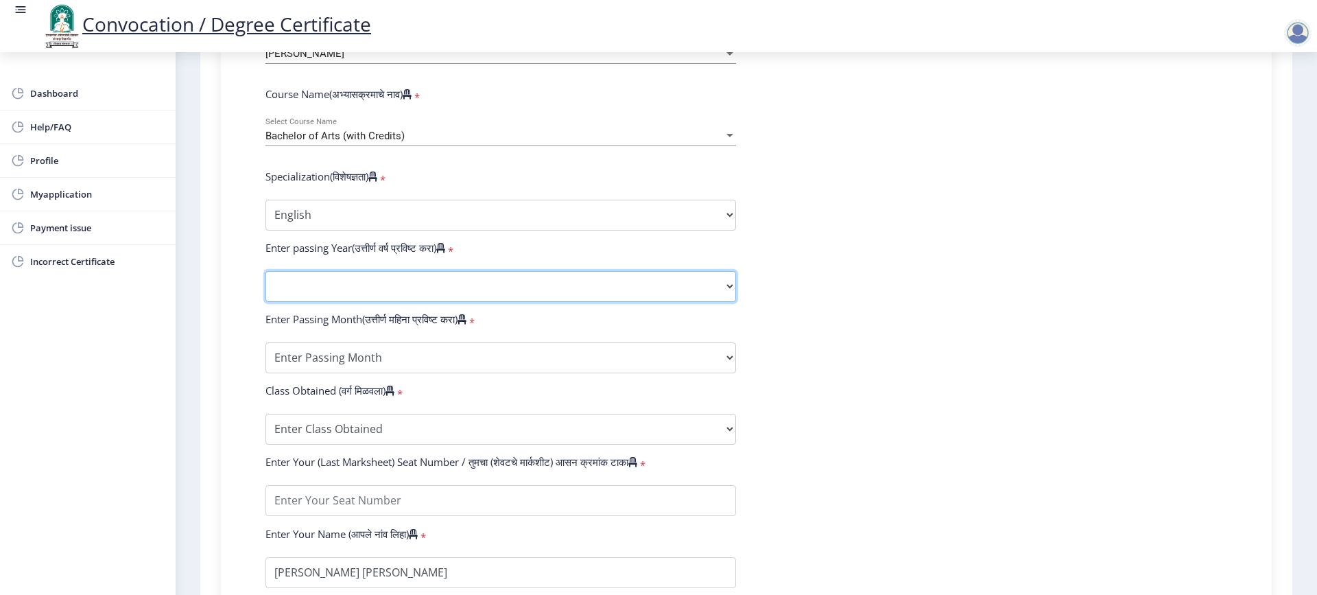
select select "2007"
click at [265, 284] on select "2025 2024 2023 2022 2021 2020 2019 2018 2017 2016 2015 2014 2013 2012 2011 2010…" at bounding box center [500, 286] width 471 height 31
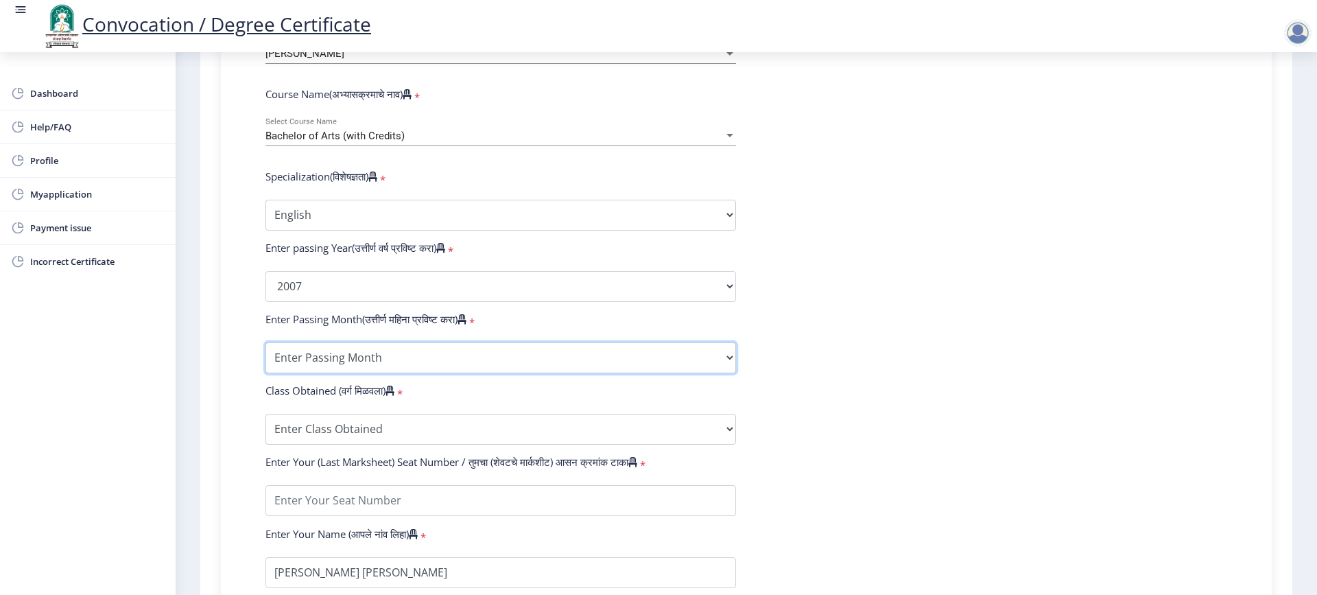
click at [420, 364] on select "Enter Passing Month March April May October November December" at bounding box center [500, 357] width 471 height 31
select select "April"
click at [265, 355] on select "Enter Passing Month March April May October November December" at bounding box center [500, 357] width 471 height 31
click at [389, 445] on select "Enter Class Obtained FIRST CLASS WITH DISTINCTION FIRST CLASS HIGHER SECOND CLA…" at bounding box center [500, 429] width 471 height 31
select select "Grade B+"
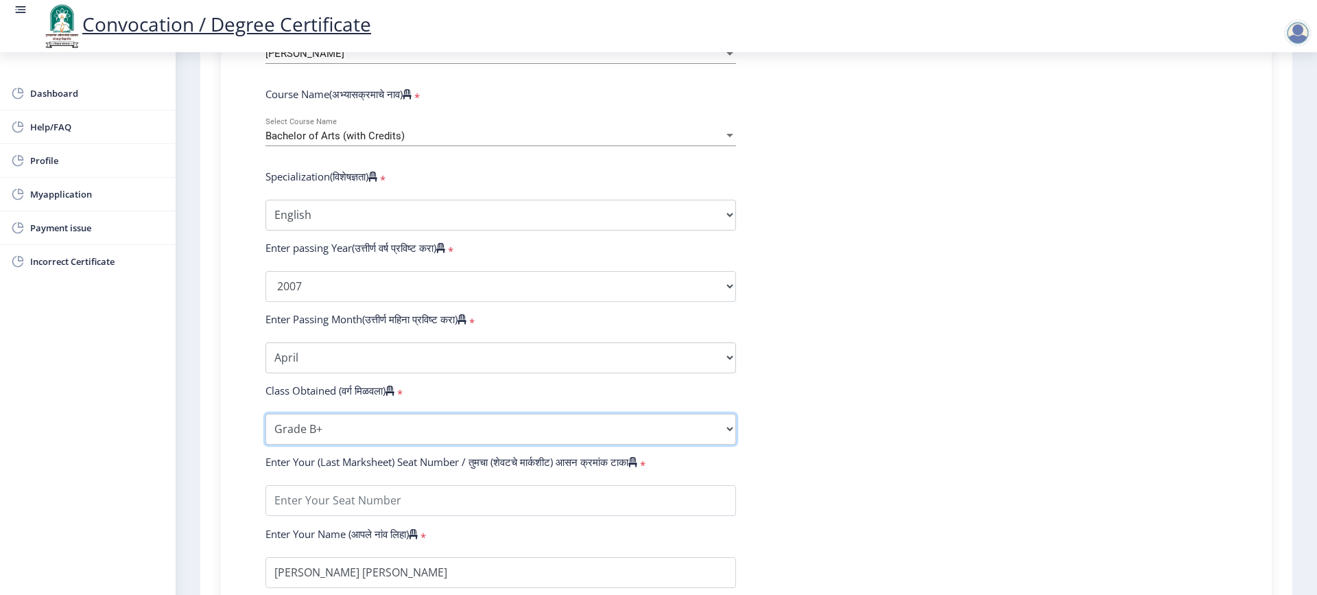
click at [265, 427] on select "Enter Class Obtained FIRST CLASS WITH DISTINCTION FIRST CLASS HIGHER SECOND CLA…" at bounding box center [500, 429] width 471 height 31
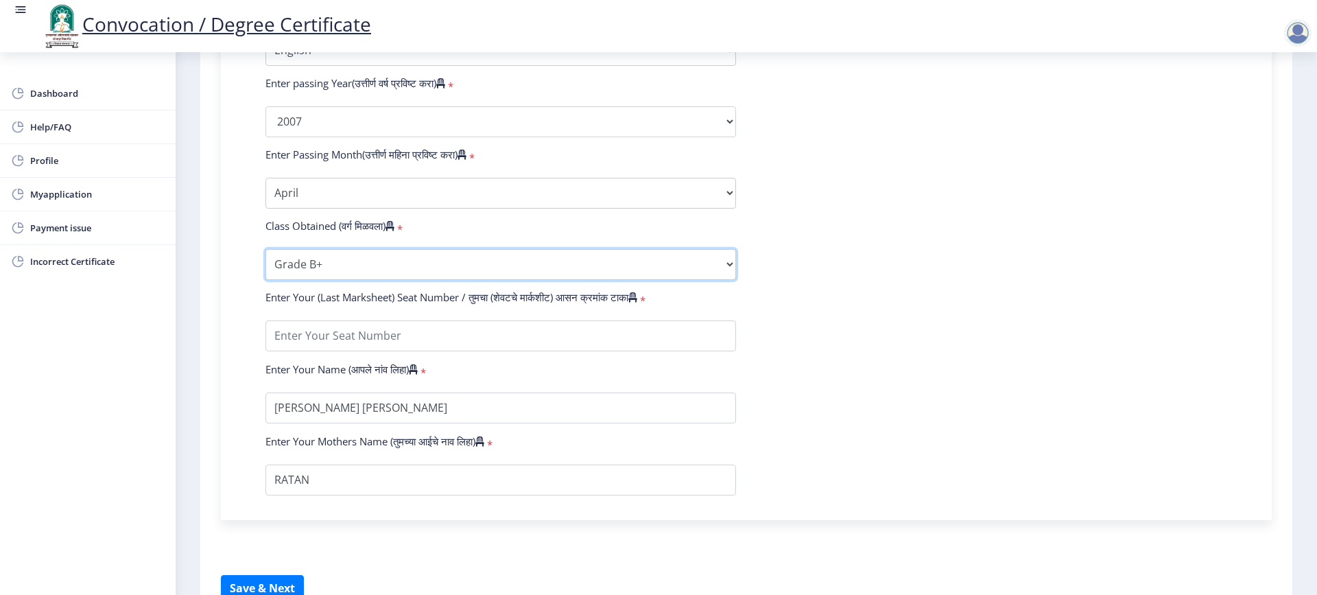
scroll to position [755, 0]
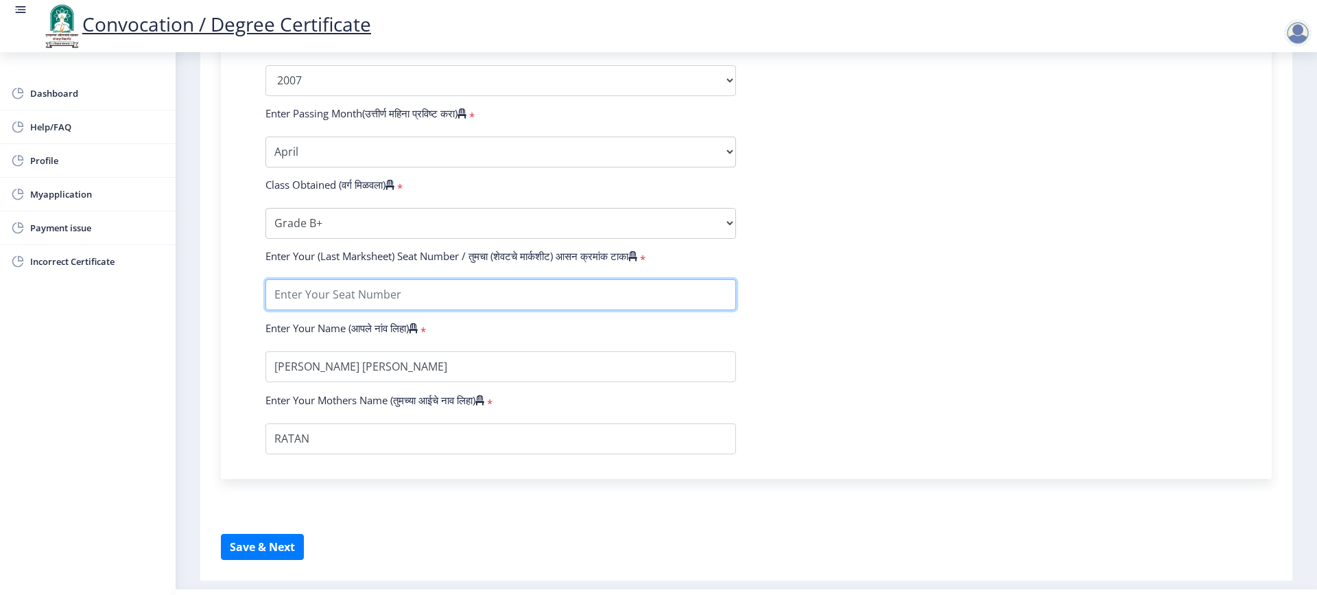
click at [484, 310] on input "textarea" at bounding box center [500, 294] width 471 height 31
type input "33243"
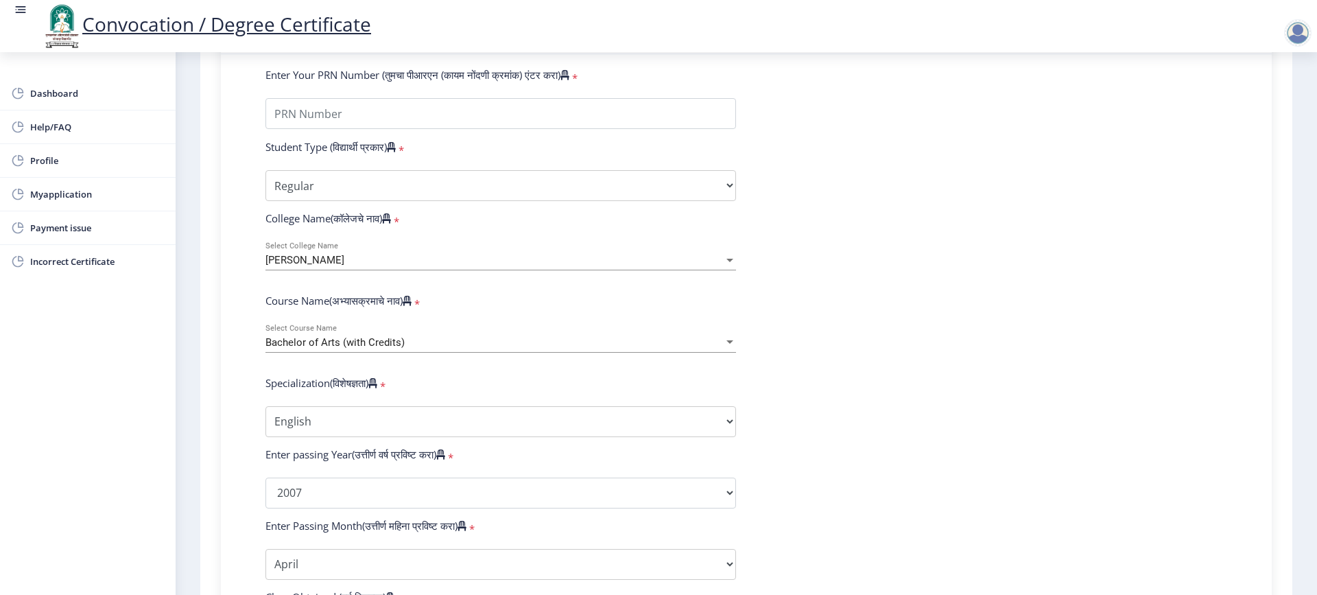
scroll to position [69, 0]
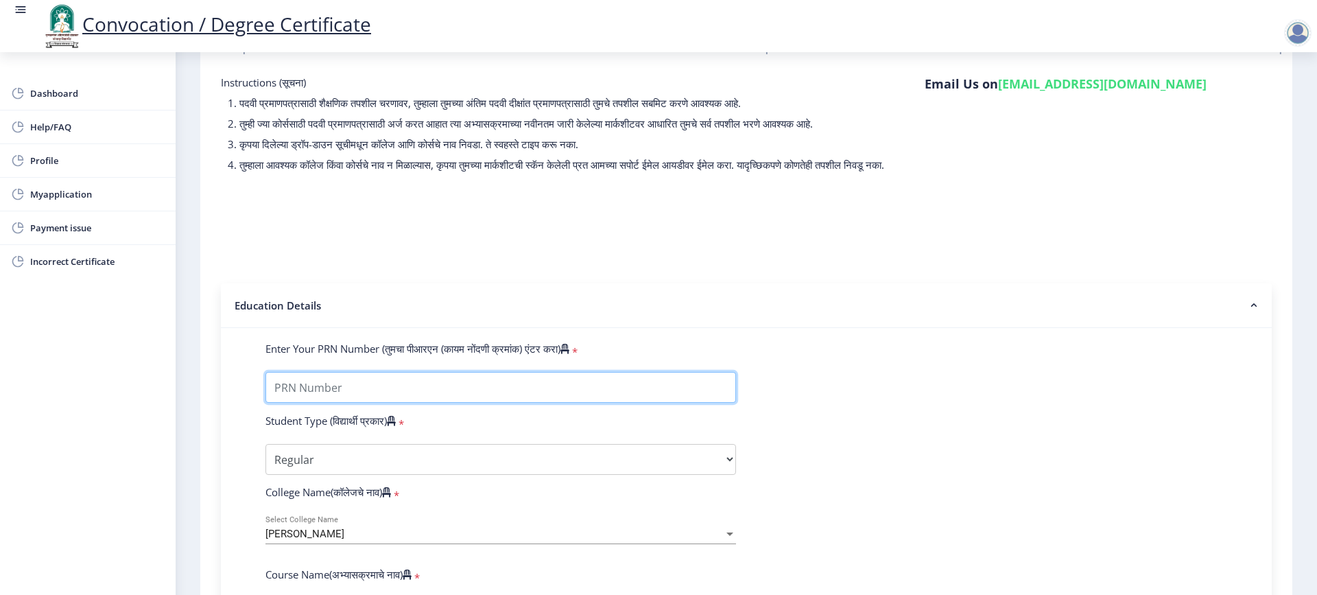
click at [406, 396] on input "Enter Your PRN Number (तुमचा पीआरएन (कायम नोंदणी क्रमांक) एंटर करा)" at bounding box center [500, 387] width 471 height 31
type input "0501006544"
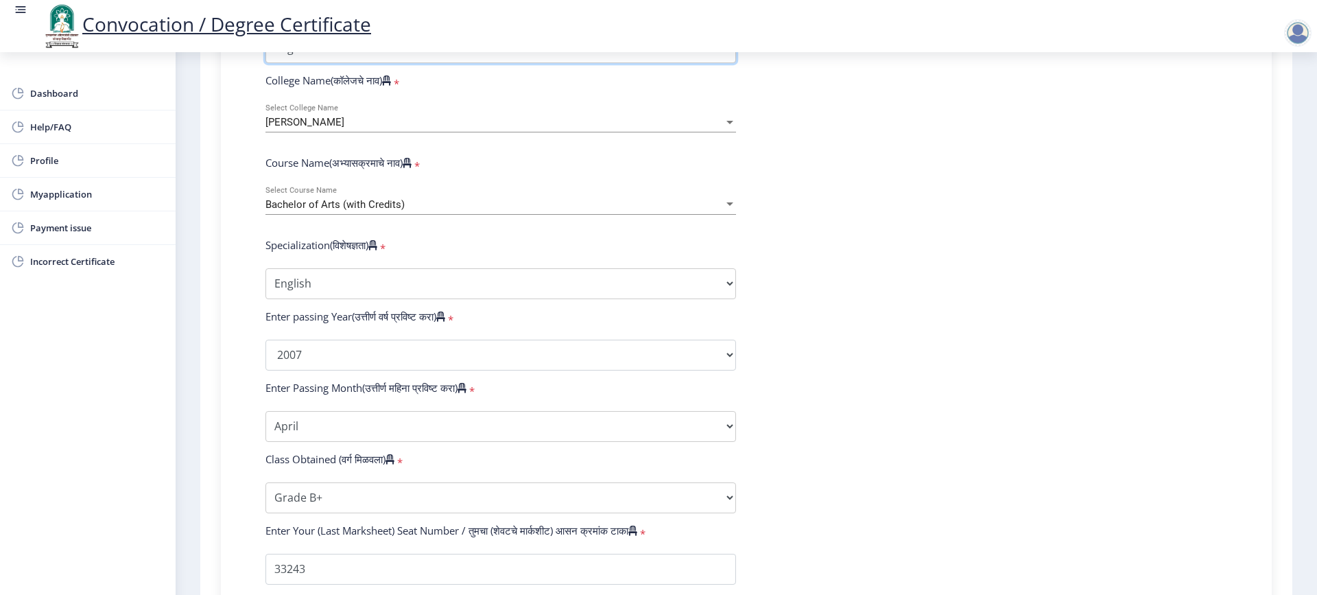
scroll to position [803, 0]
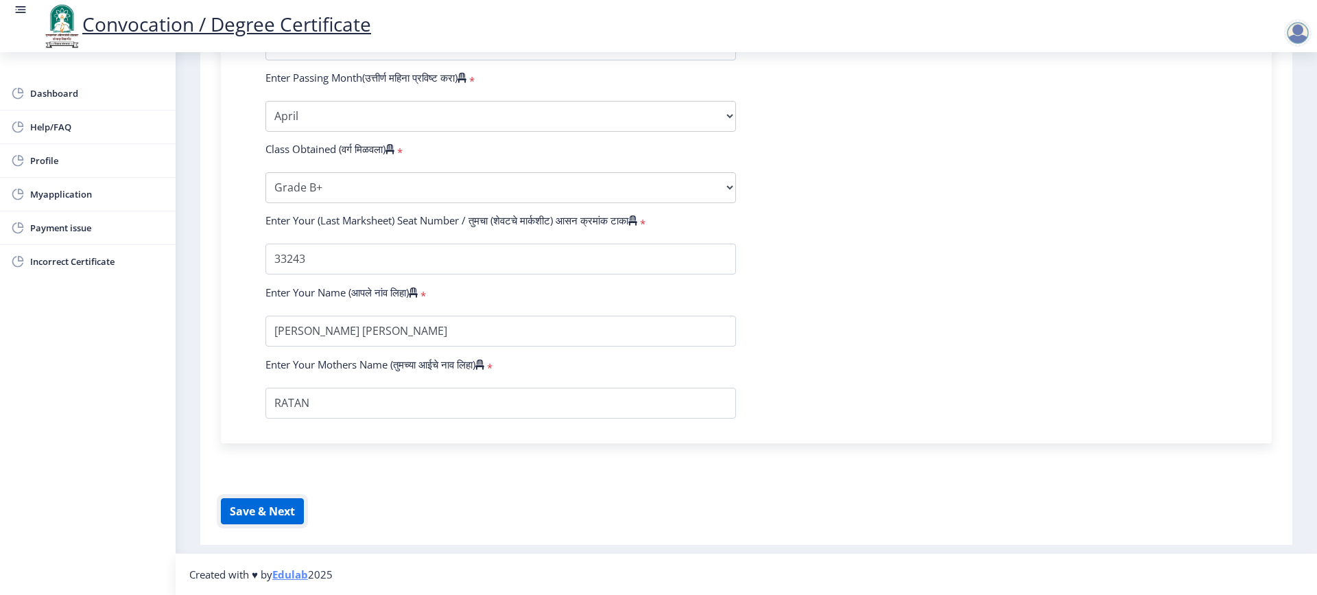
click at [274, 511] on button "Save & Next" at bounding box center [262, 511] width 83 height 26
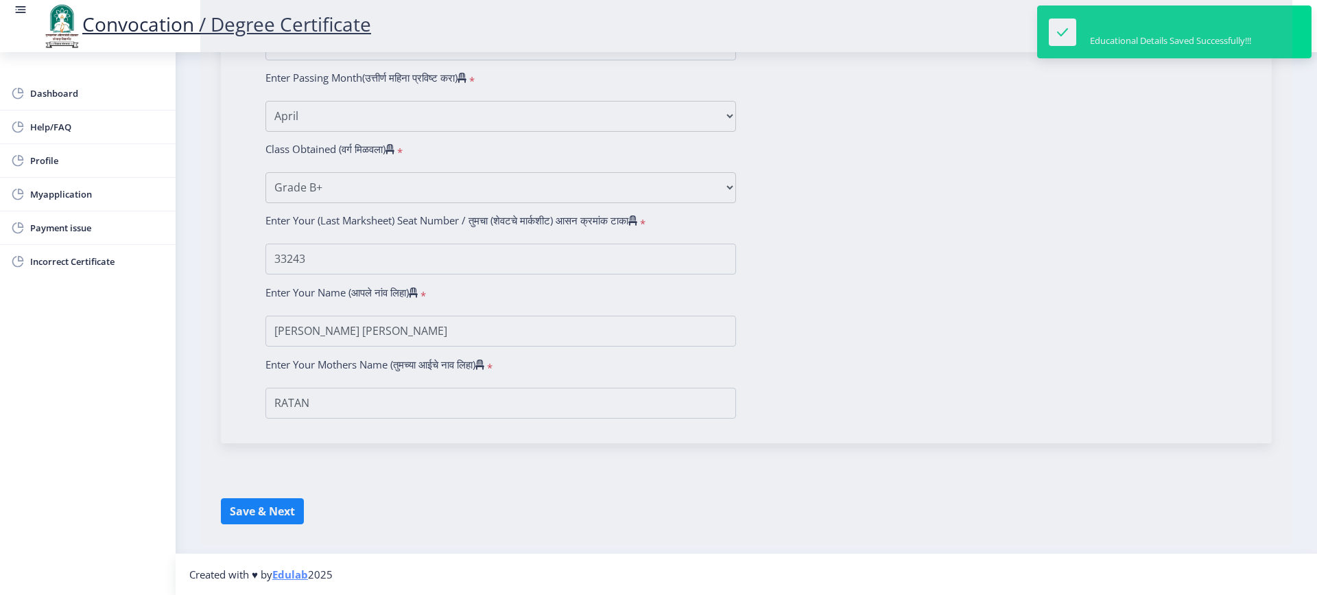
select select
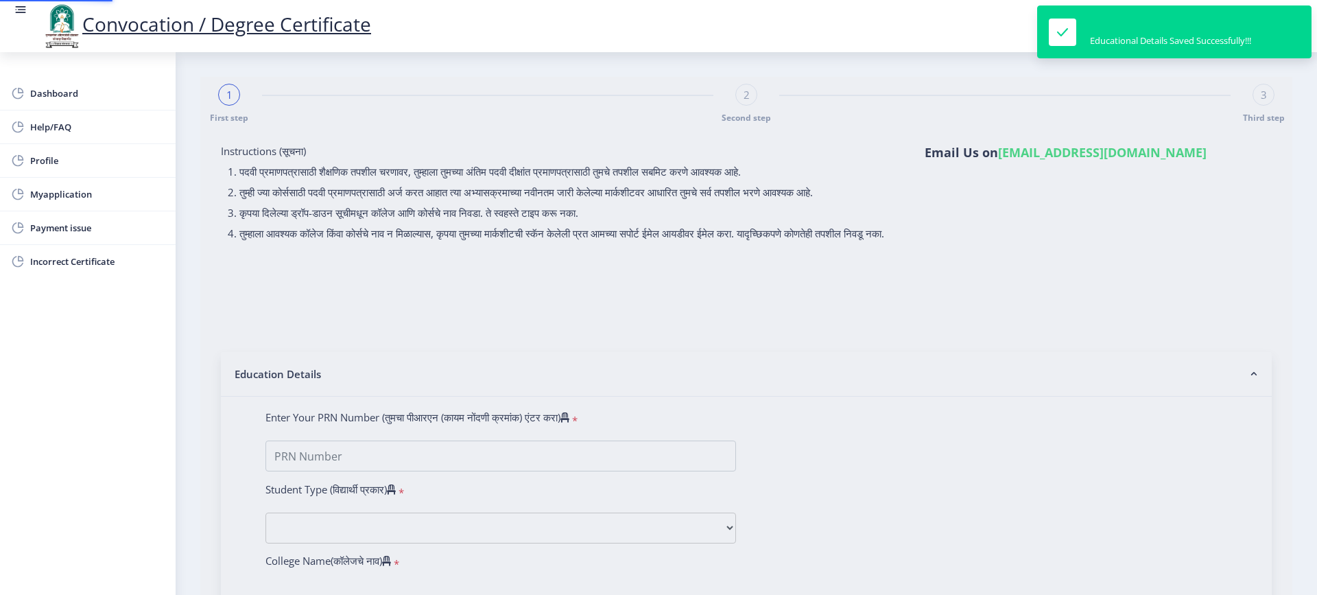
type input "[PERSON_NAME] [PERSON_NAME]"
type input "RATAN"
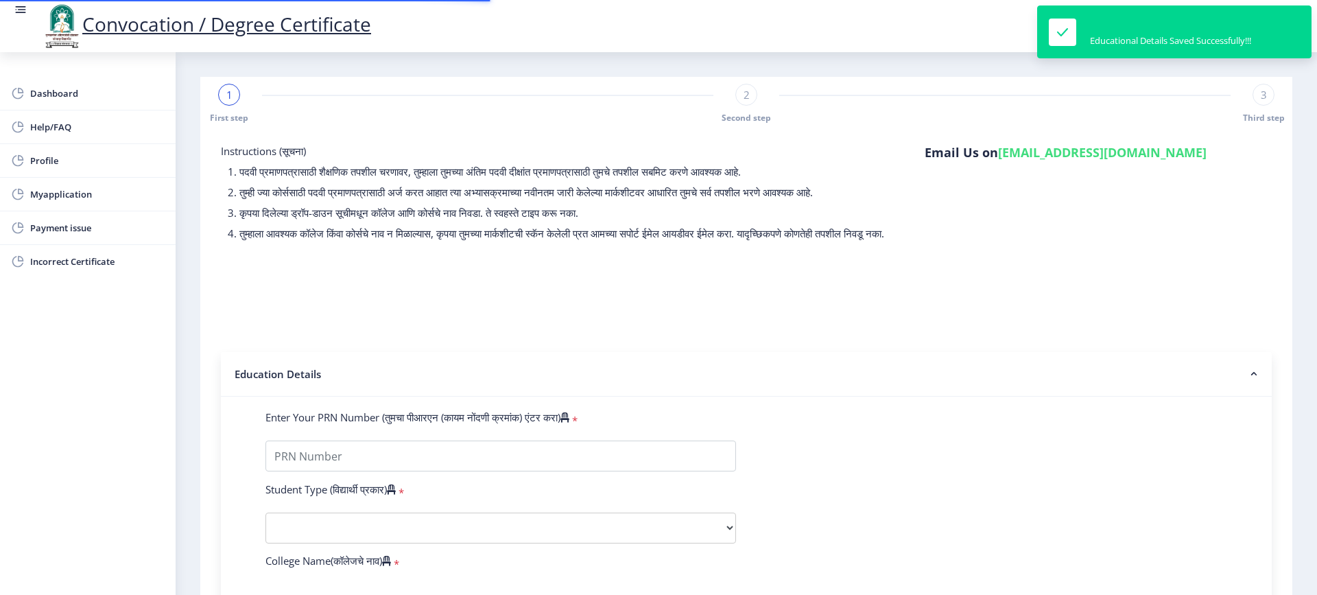
type input "0501006544"
select select "Regular"
select select "2007"
select select "April"
select select "Grade B+"
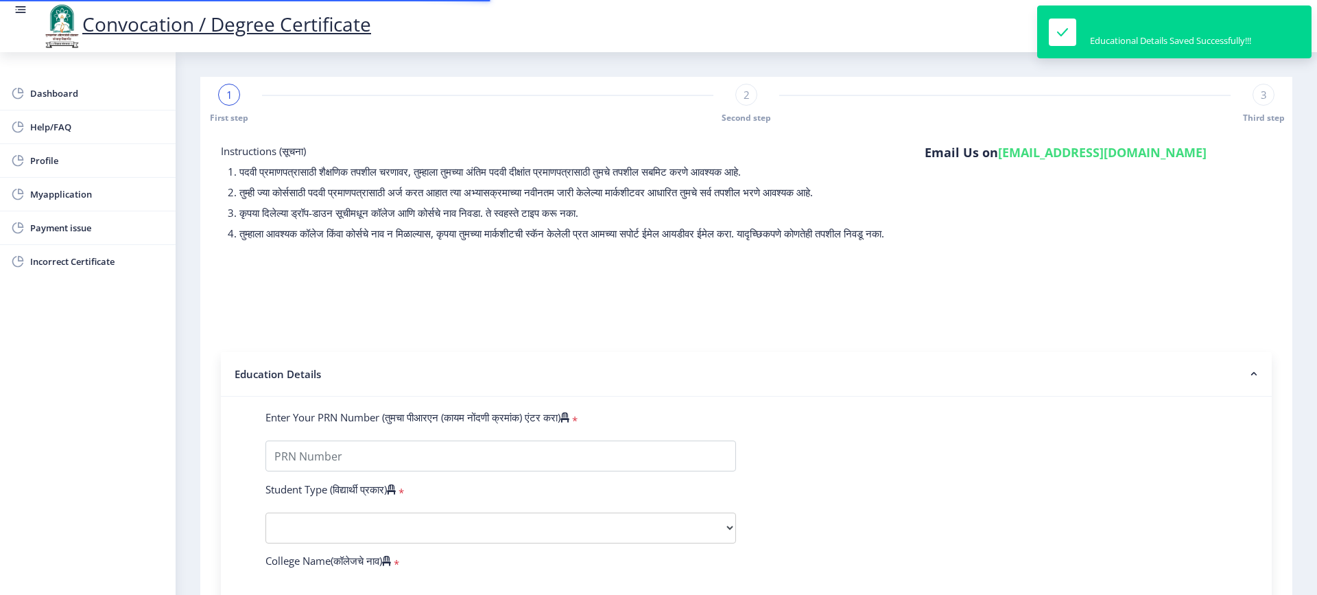
type input "33243"
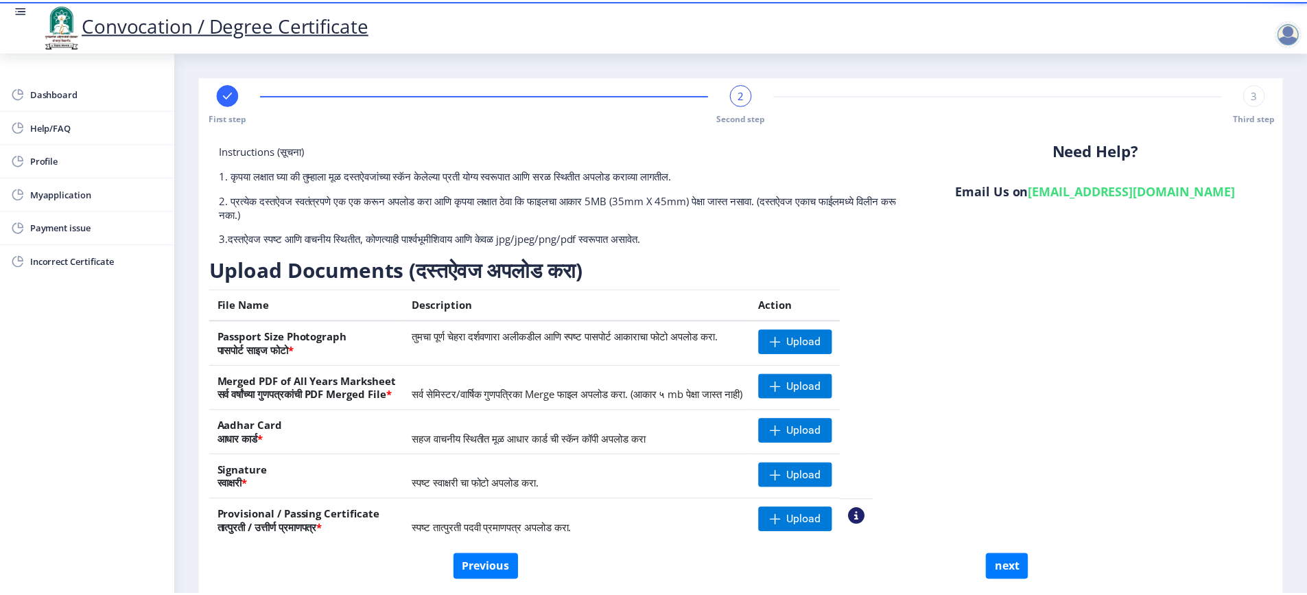
scroll to position [57, 0]
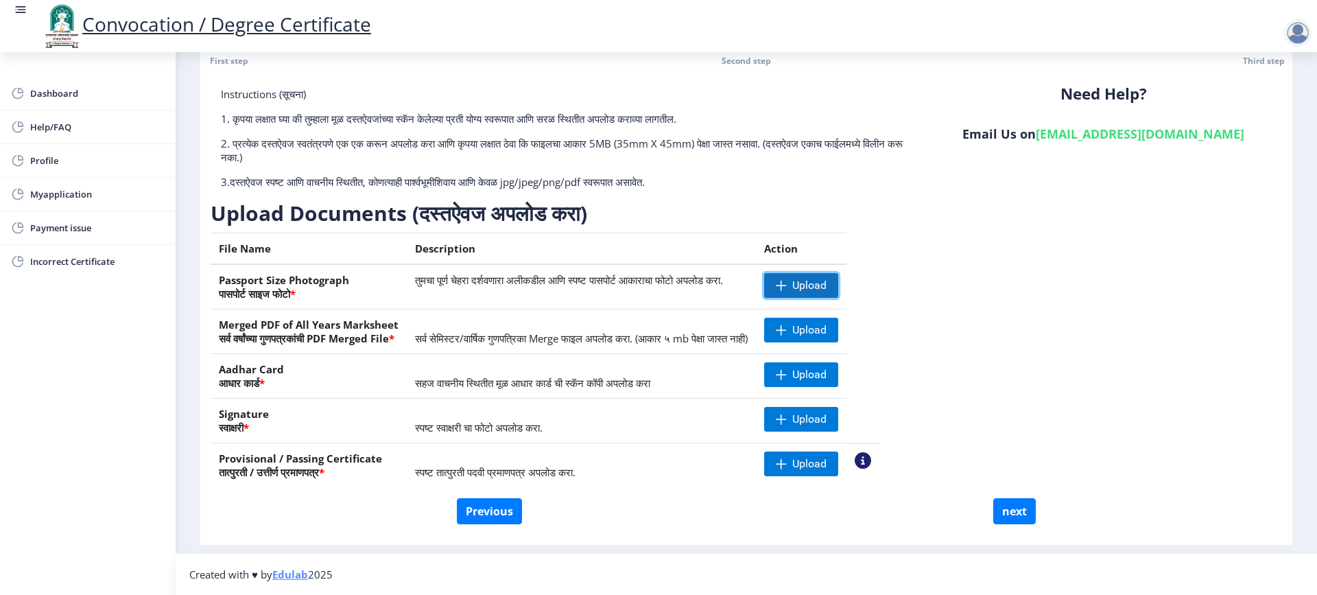
click at [822, 279] on span "Upload" at bounding box center [809, 286] width 34 height 14
click at [818, 327] on span "Upload" at bounding box center [809, 330] width 34 height 14
click at [818, 375] on span "Upload" at bounding box center [809, 375] width 34 height 14
click at [787, 425] on span at bounding box center [781, 419] width 11 height 11
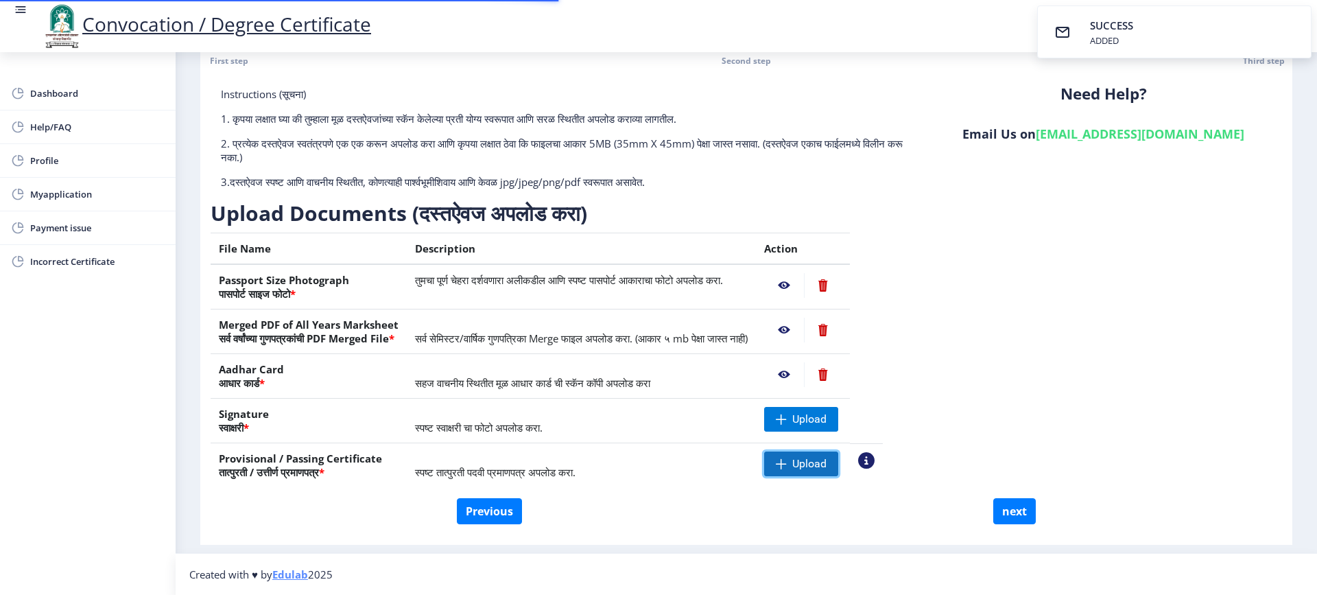
click at [820, 466] on span "Upload" at bounding box center [809, 464] width 34 height 14
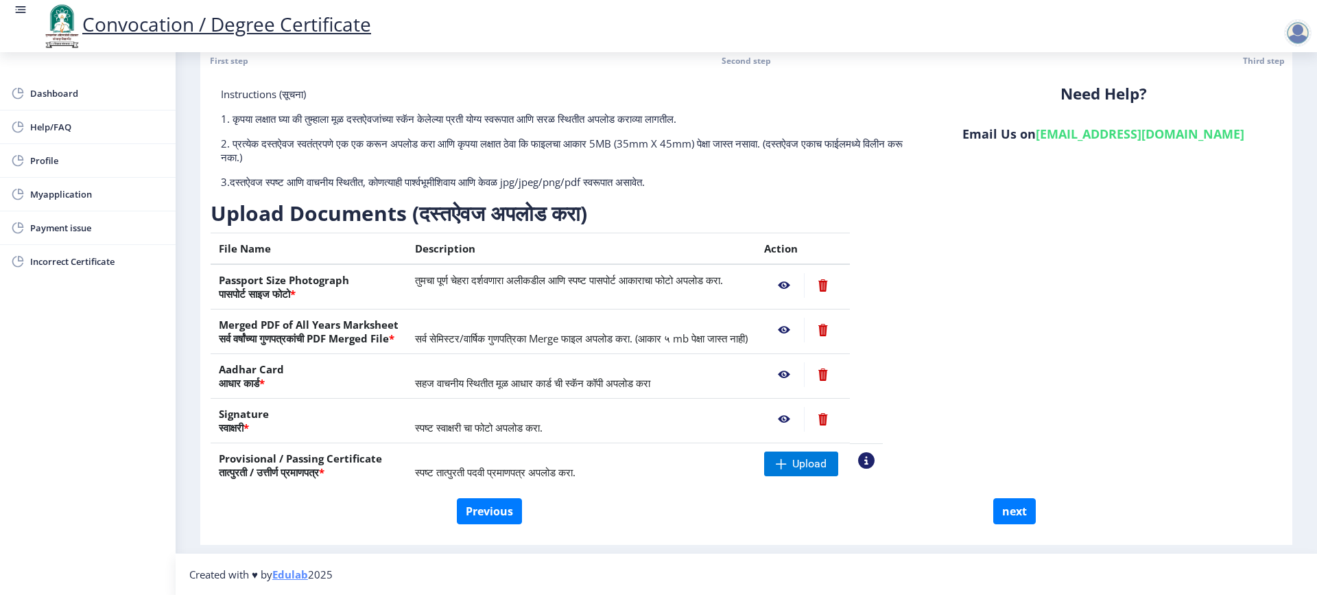
click at [804, 284] on nb-action at bounding box center [784, 285] width 40 height 25
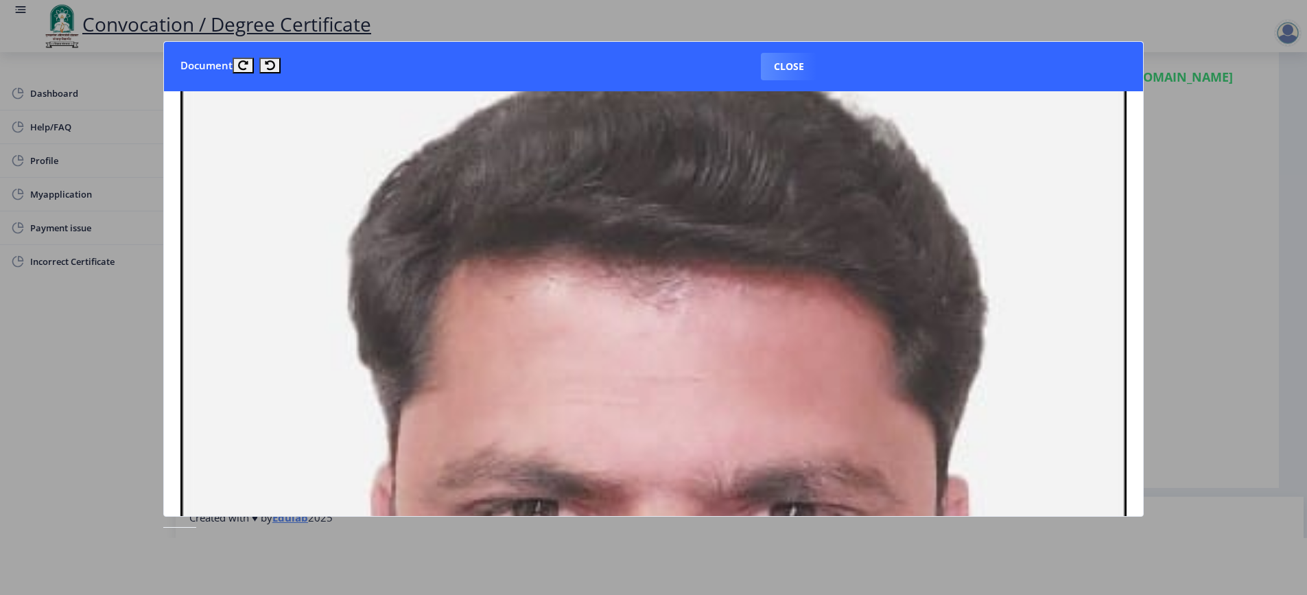
scroll to position [0, 0]
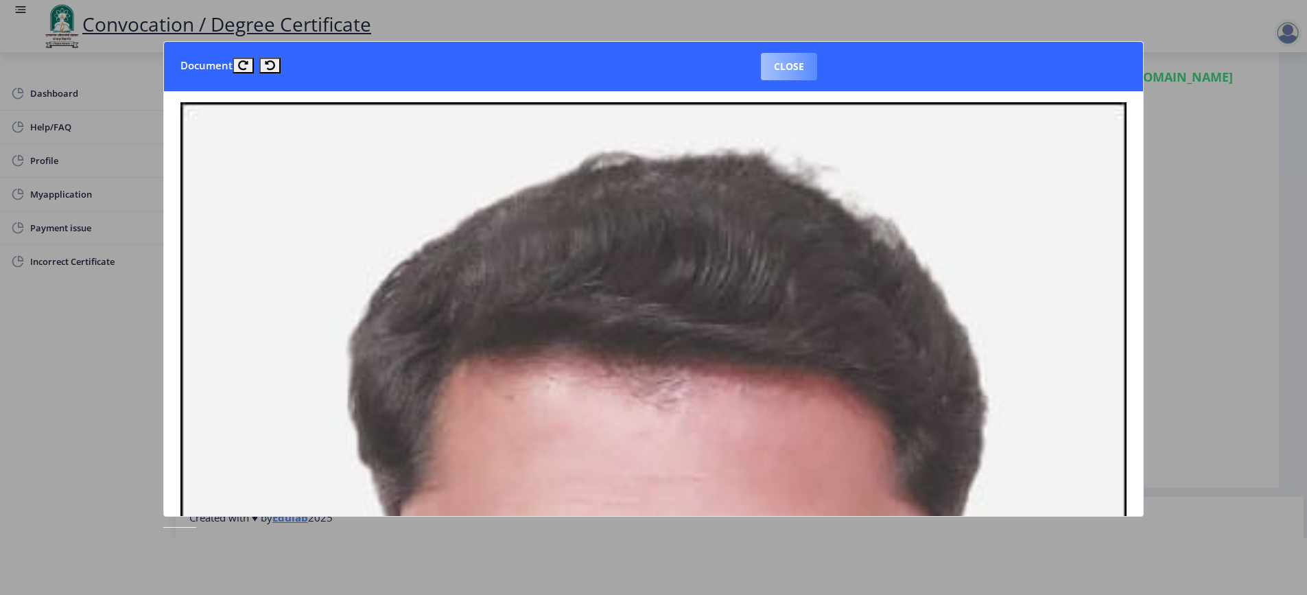
click at [792, 67] on button "Close" at bounding box center [789, 66] width 56 height 27
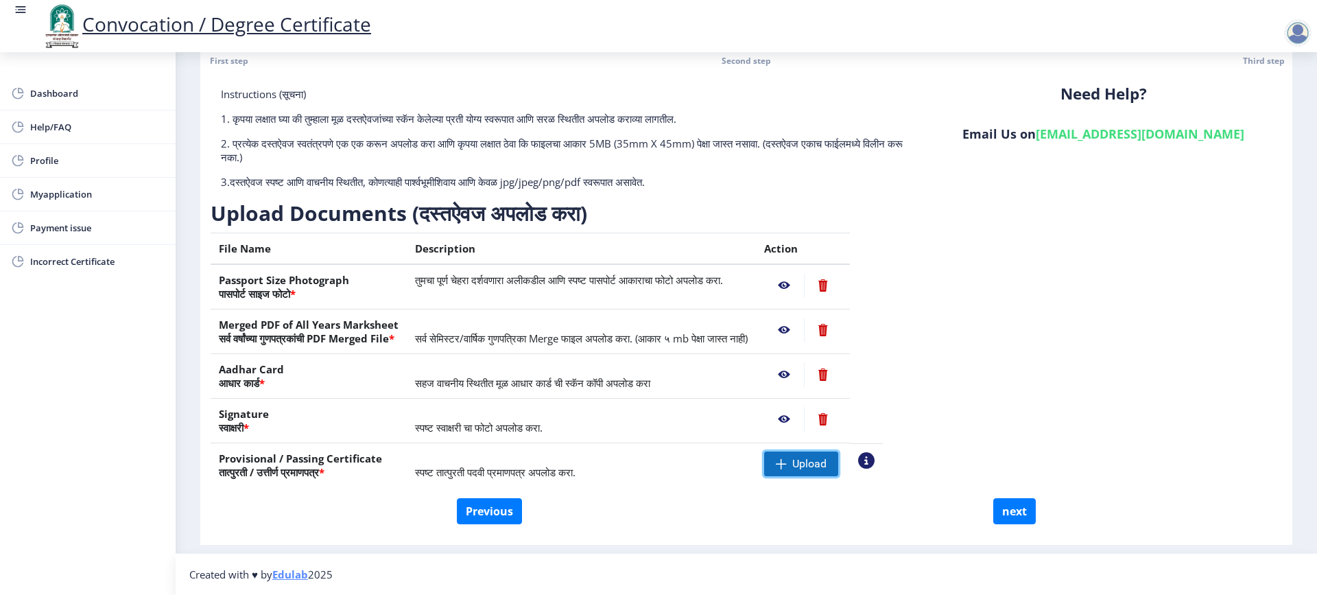
click at [827, 462] on span "Upload" at bounding box center [809, 464] width 34 height 14
click at [811, 462] on span "Upload" at bounding box center [801, 463] width 74 height 25
click at [875, 460] on nb-action at bounding box center [866, 460] width 16 height 16
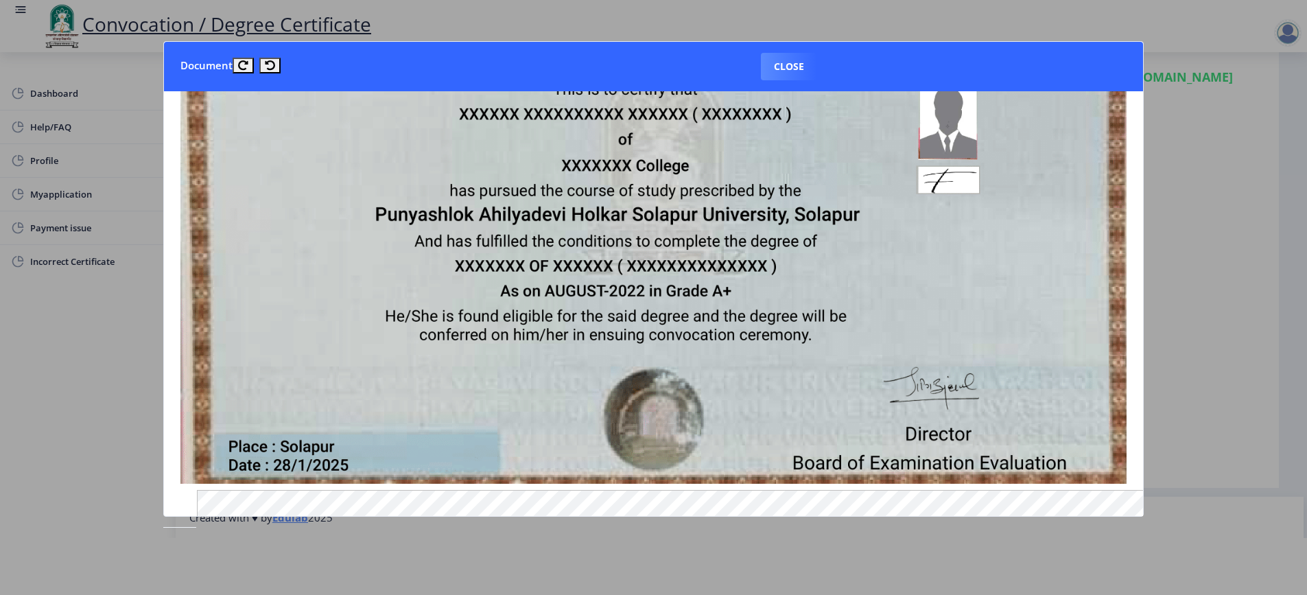
scroll to position [412, 0]
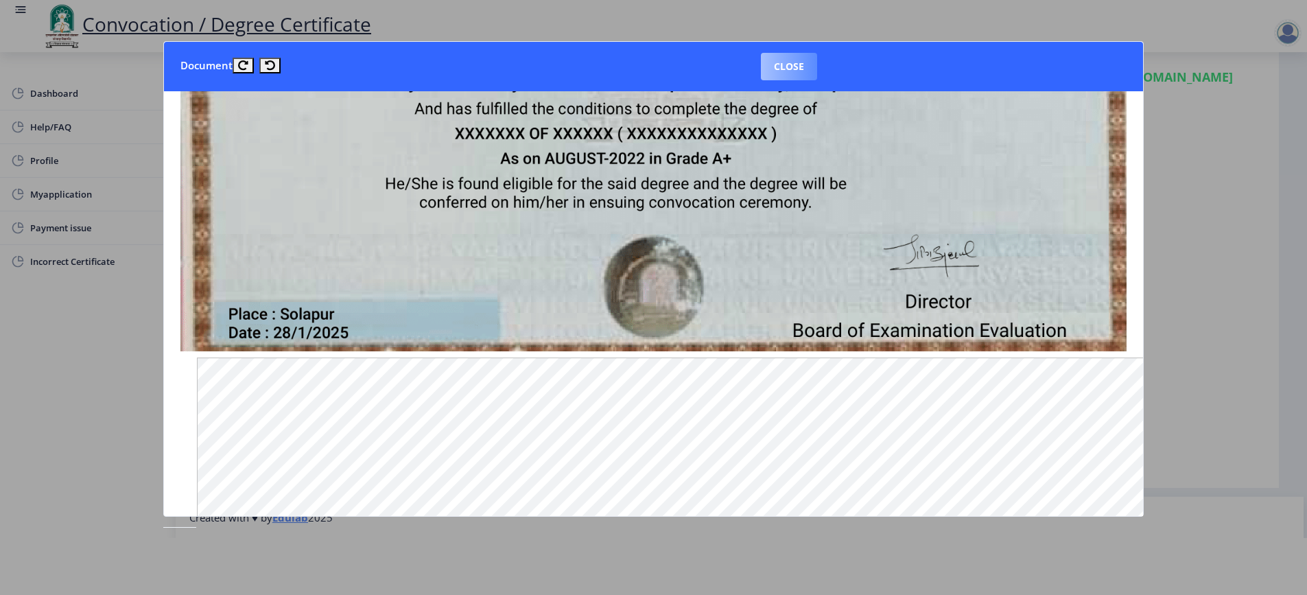
click at [795, 64] on button "Close" at bounding box center [789, 66] width 56 height 27
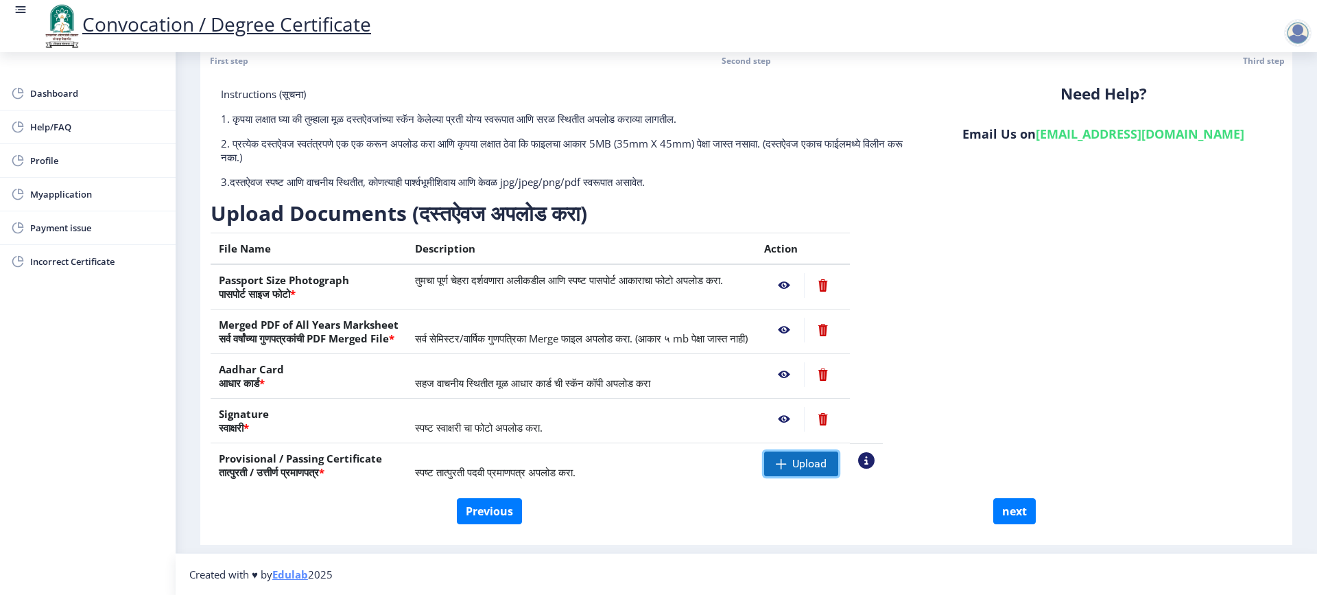
click at [815, 458] on span "Upload" at bounding box center [809, 464] width 34 height 14
click at [817, 462] on span "Upload" at bounding box center [809, 464] width 34 height 14
click at [875, 461] on nb-action at bounding box center [866, 460] width 16 height 16
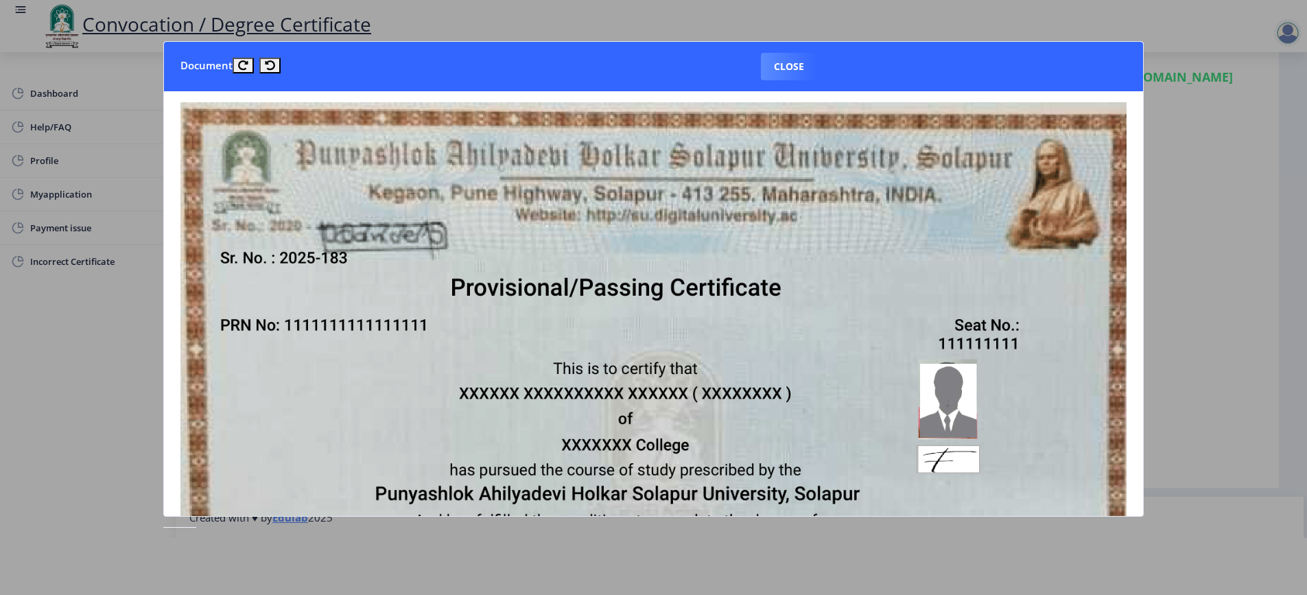
click at [798, 61] on button "Close" at bounding box center [789, 66] width 56 height 27
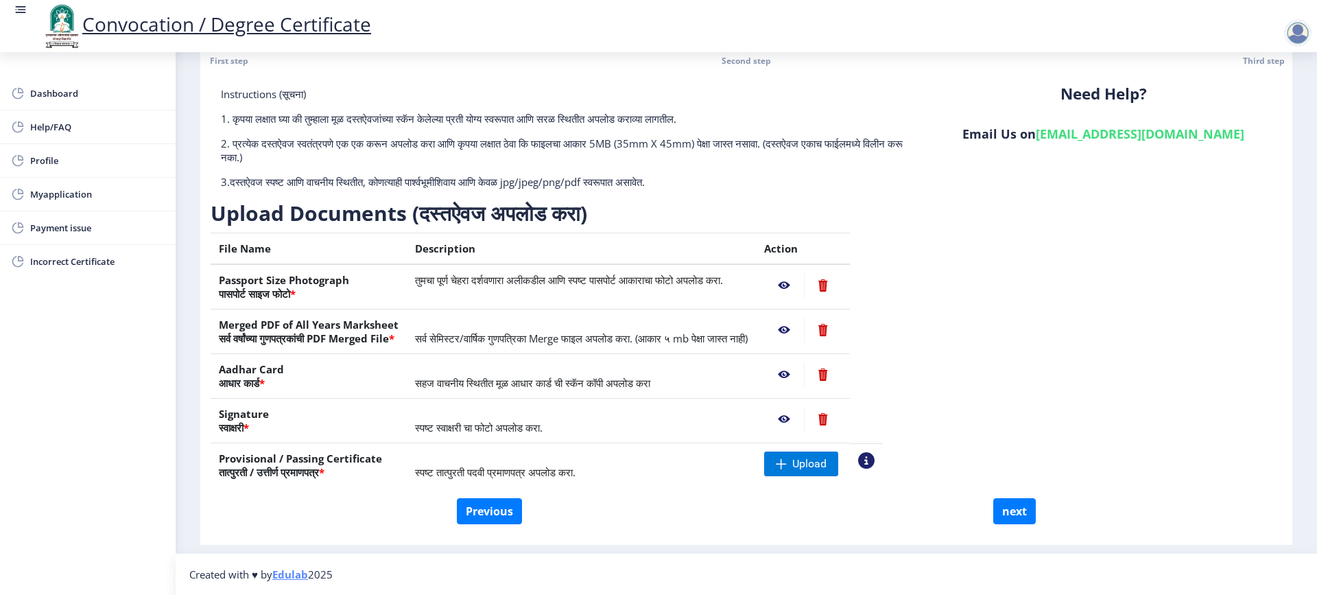
click at [804, 326] on nb-action at bounding box center [784, 330] width 40 height 25
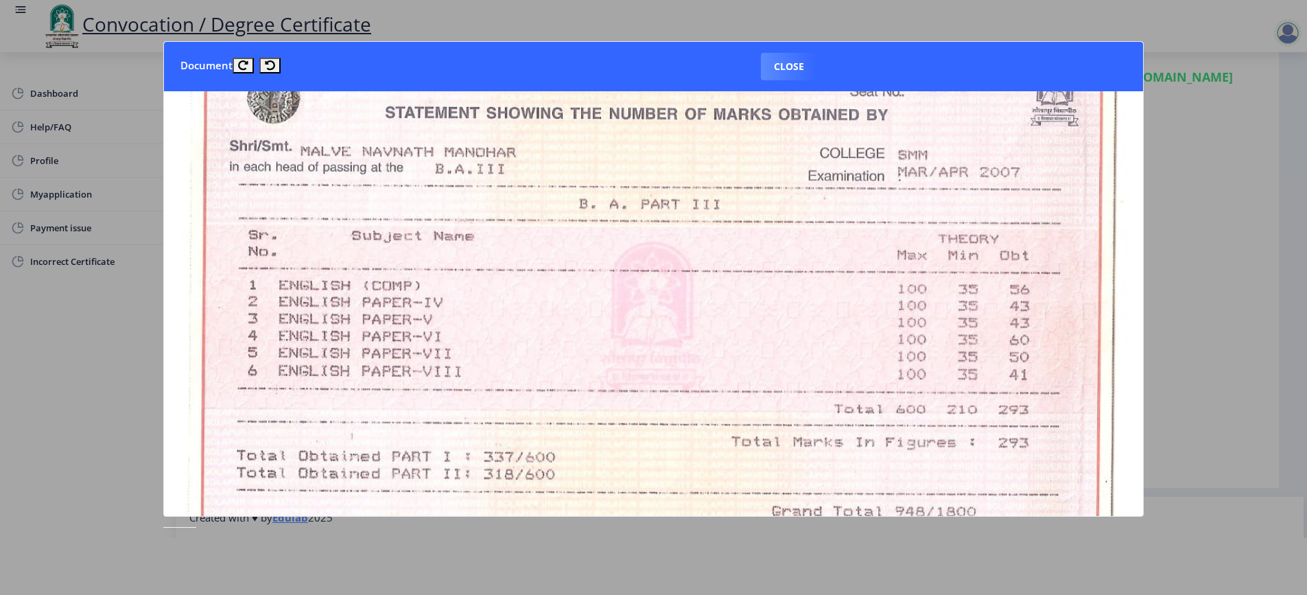
scroll to position [0, 0]
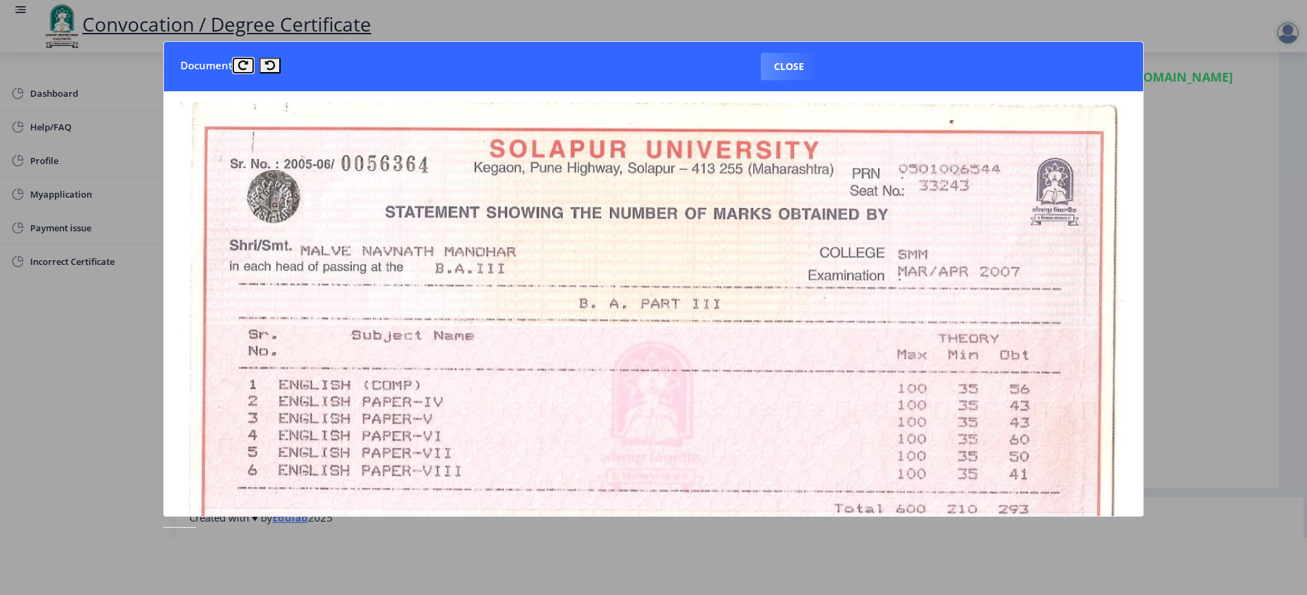
click at [239, 67] on icon at bounding box center [243, 65] width 10 height 10
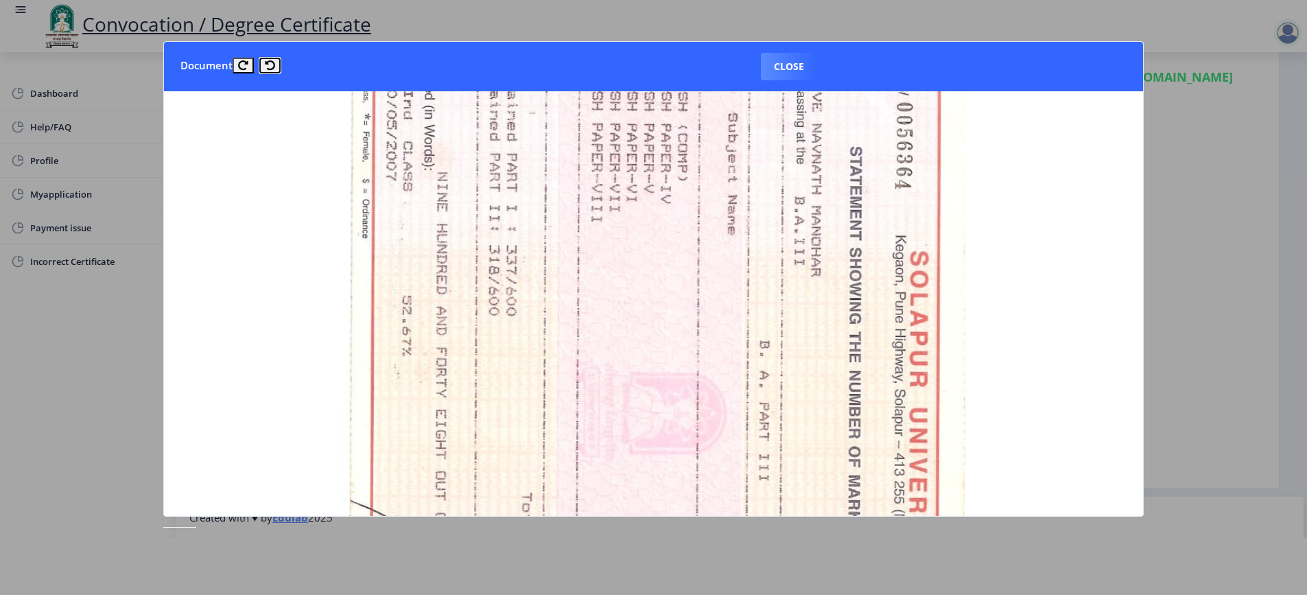
click at [277, 61] on button at bounding box center [269, 66] width 21 height 16
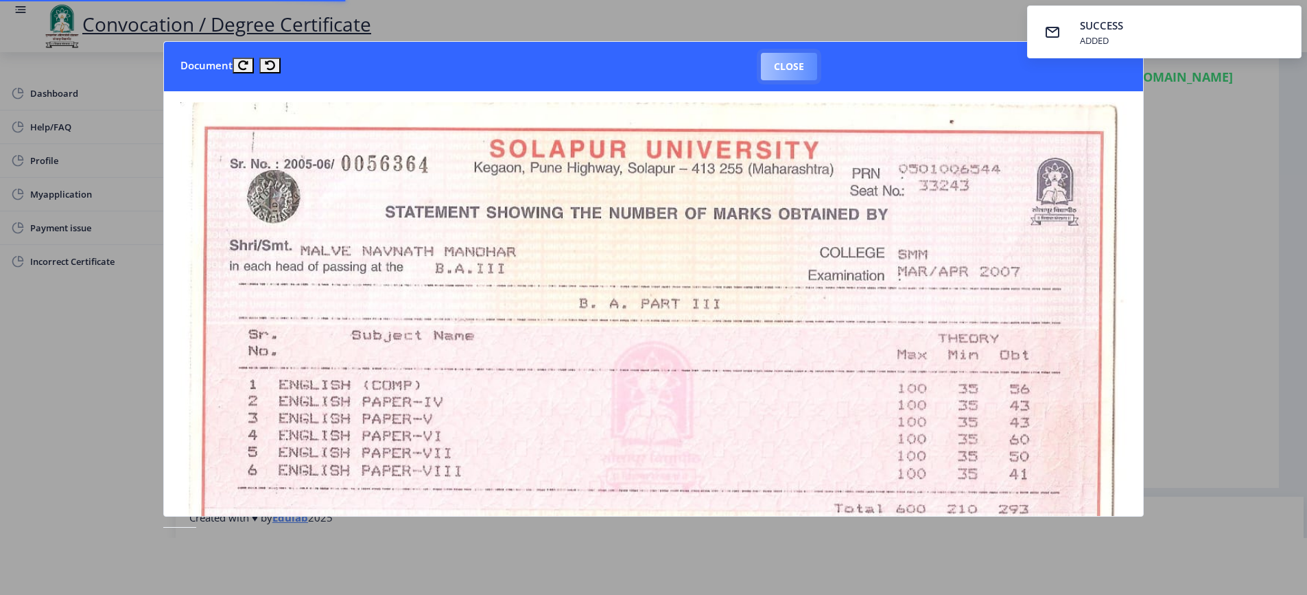
click at [794, 69] on button "Close" at bounding box center [789, 66] width 56 height 27
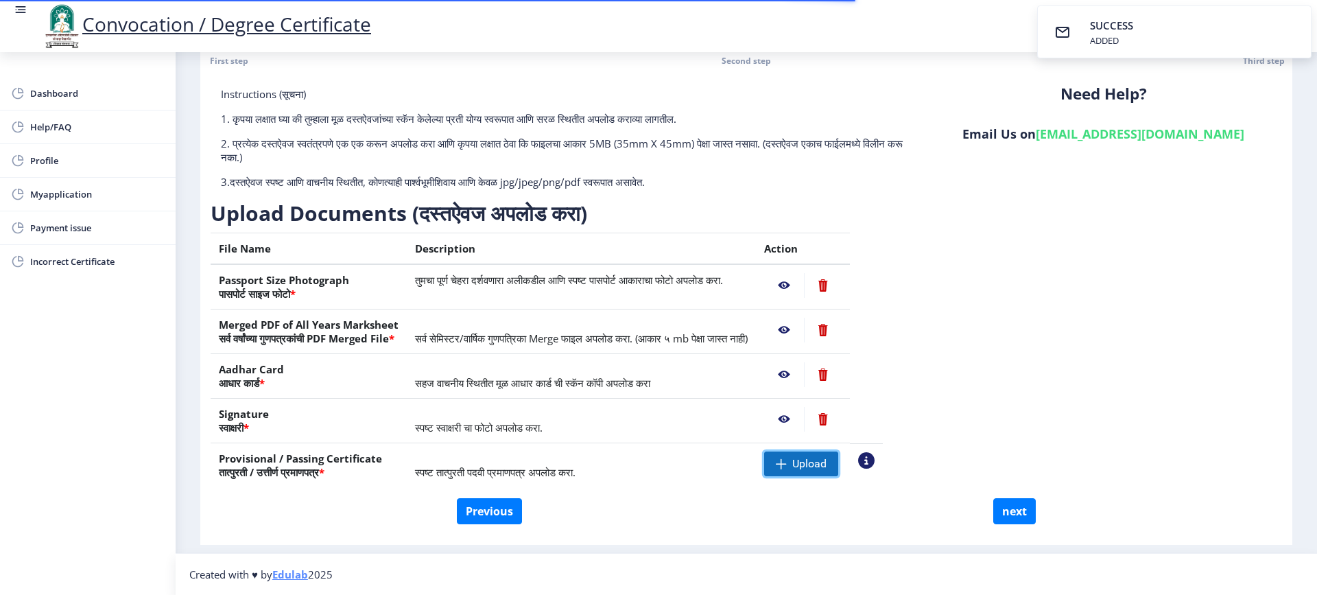
click at [816, 462] on span "Upload" at bounding box center [809, 464] width 34 height 14
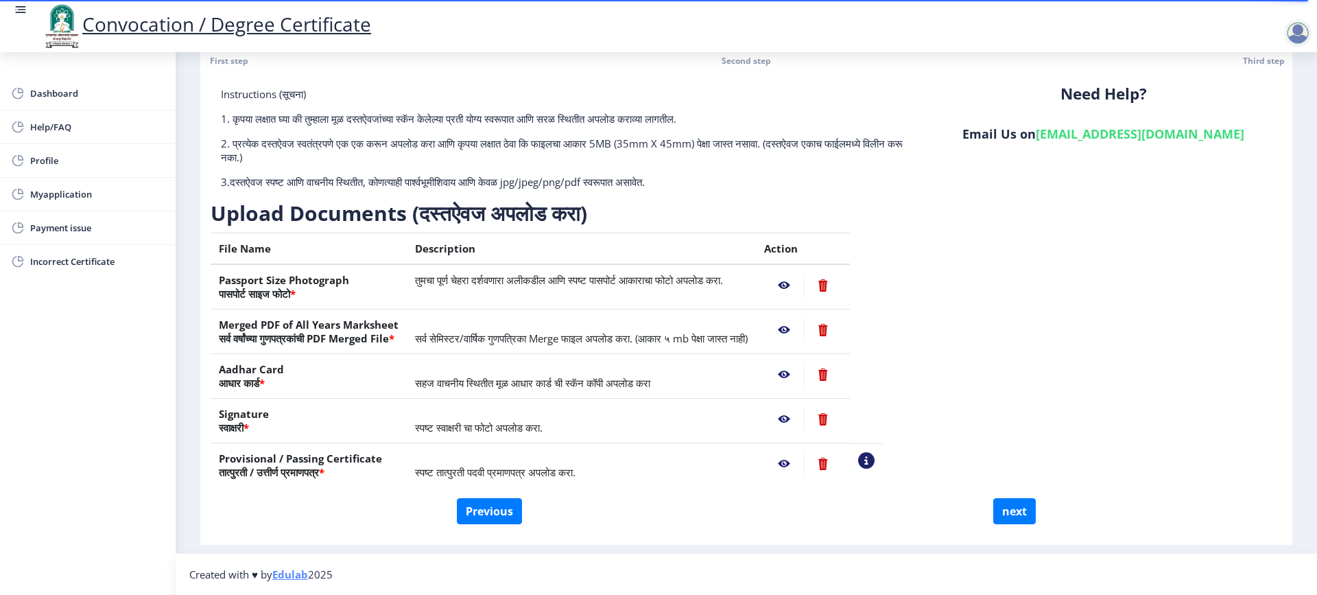
click at [804, 462] on nb-action at bounding box center [784, 463] width 40 height 25
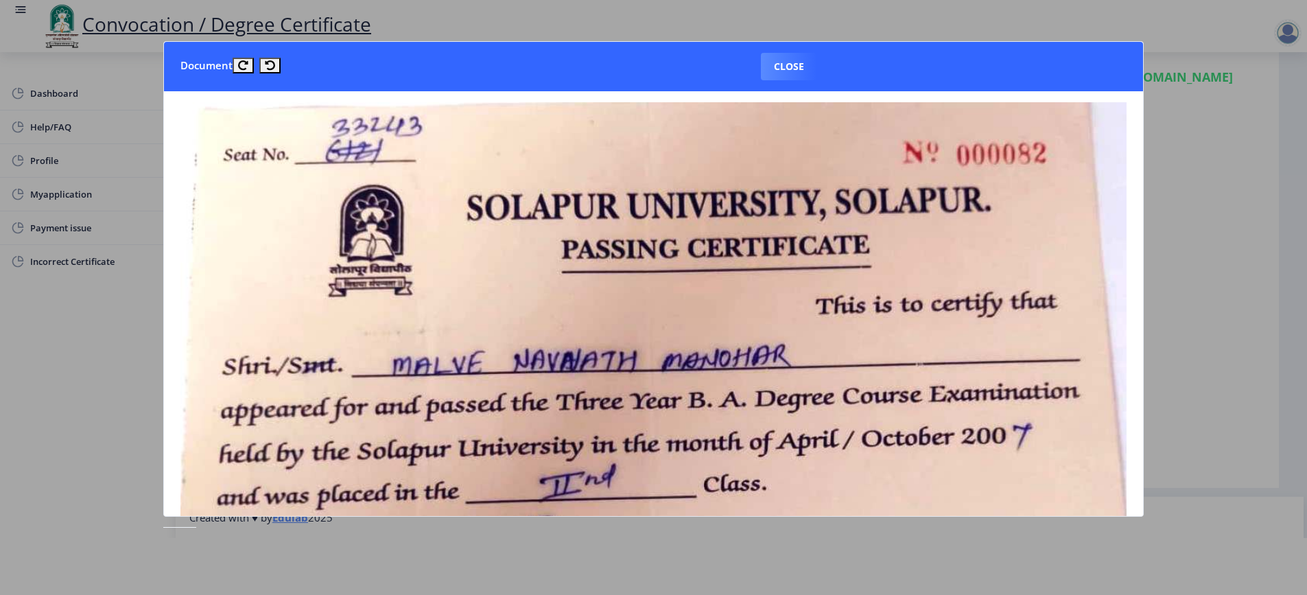
click at [802, 69] on button "Close" at bounding box center [789, 66] width 56 height 27
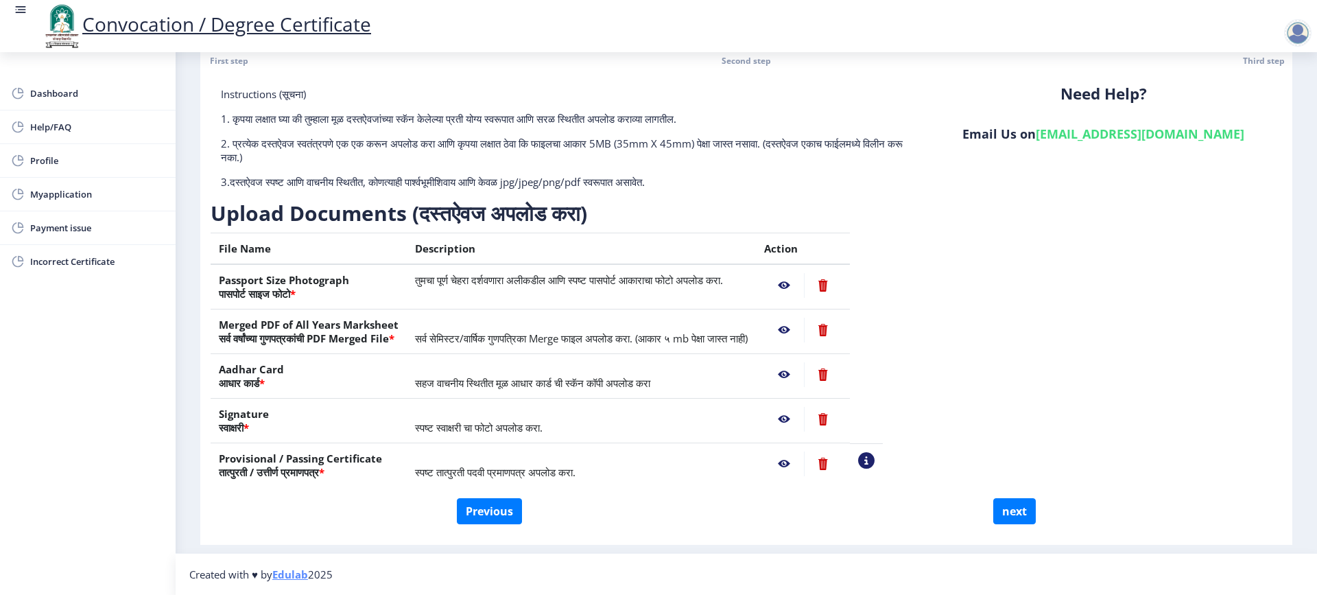
click at [804, 419] on nb-action at bounding box center [784, 419] width 40 height 25
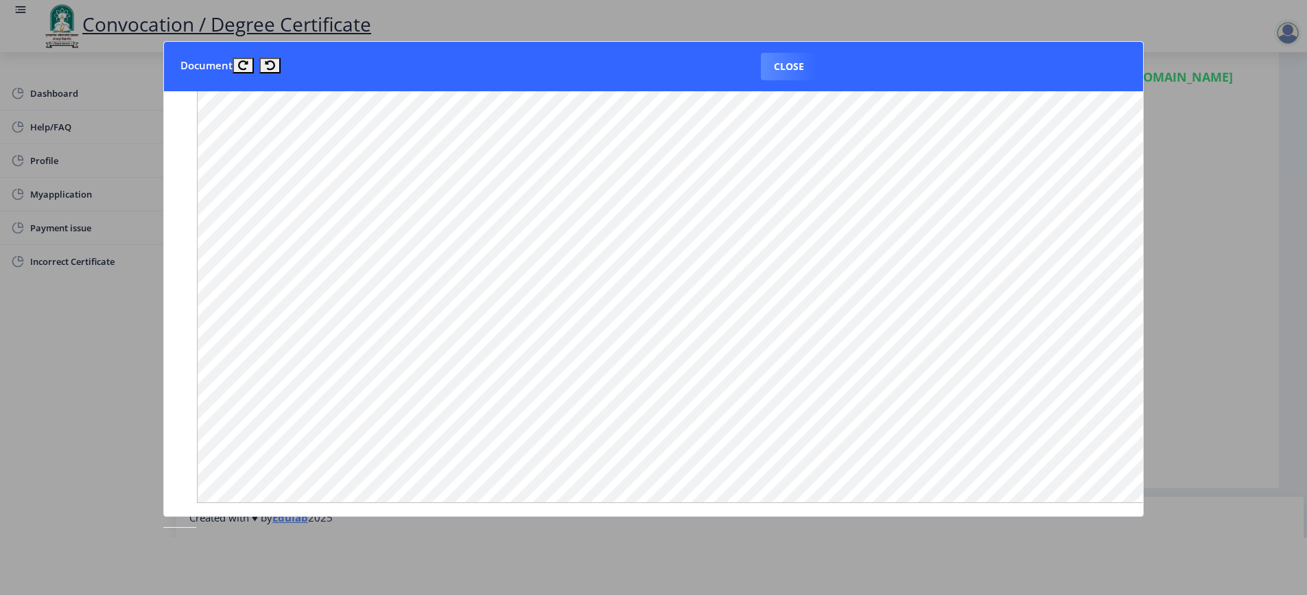
scroll to position [905, 0]
click at [793, 70] on button "Close" at bounding box center [789, 66] width 56 height 27
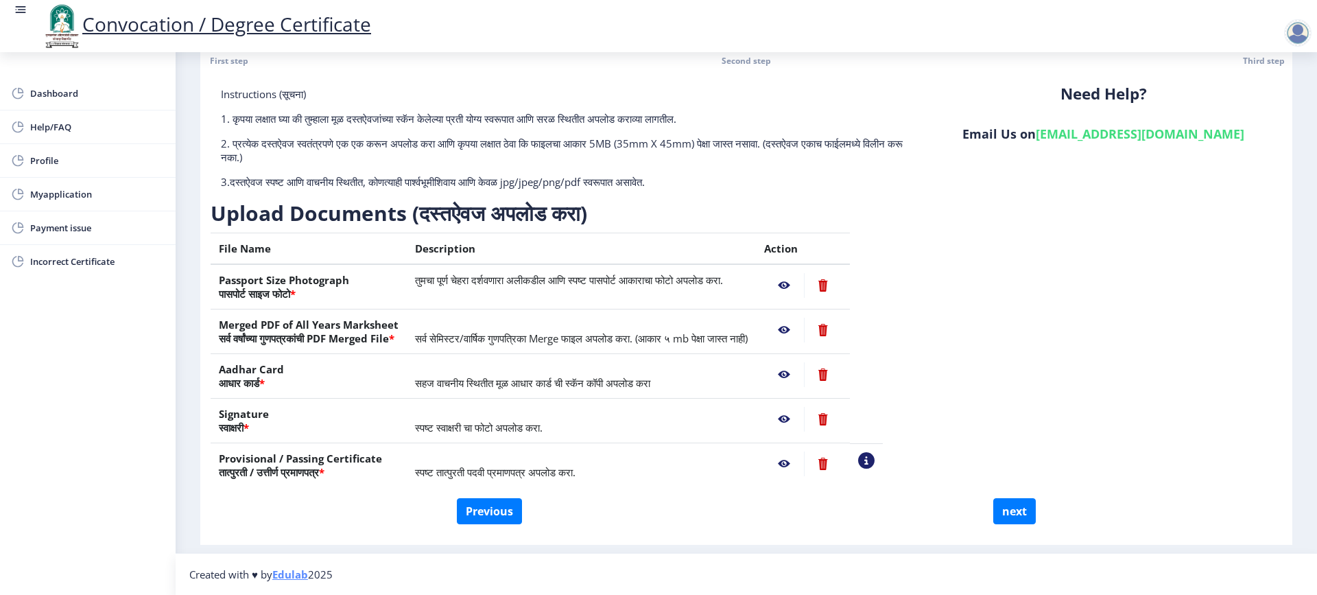
click at [804, 372] on nb-action at bounding box center [784, 374] width 40 height 25
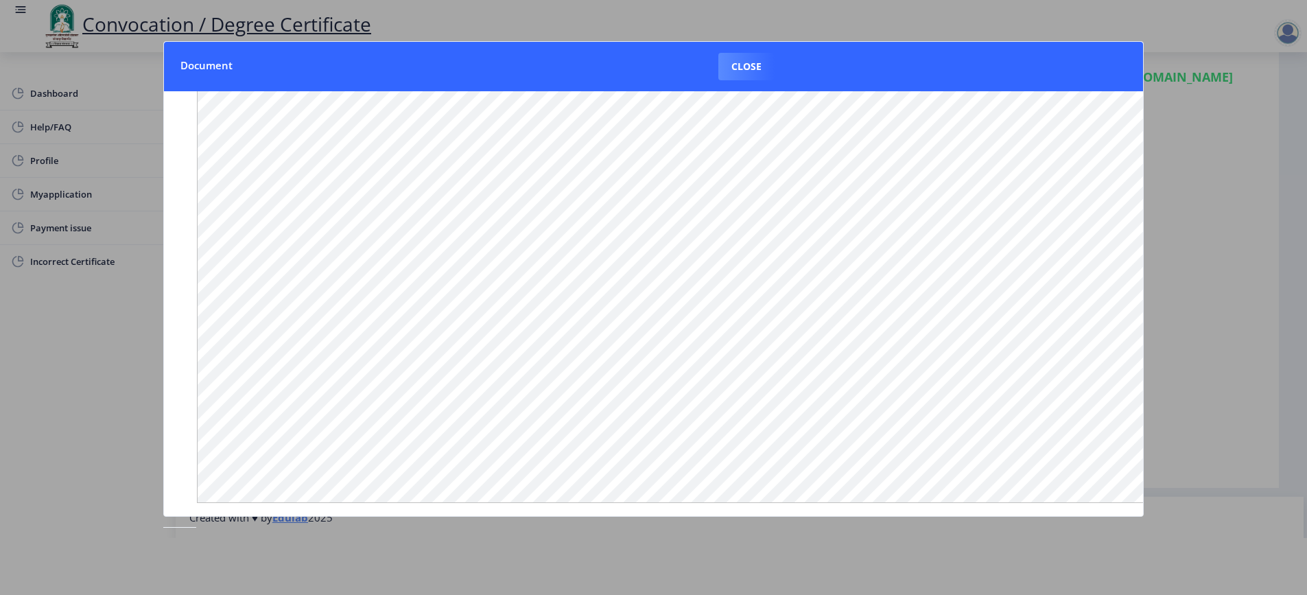
scroll to position [0, 0]
click at [738, 71] on button "Close" at bounding box center [746, 66] width 56 height 27
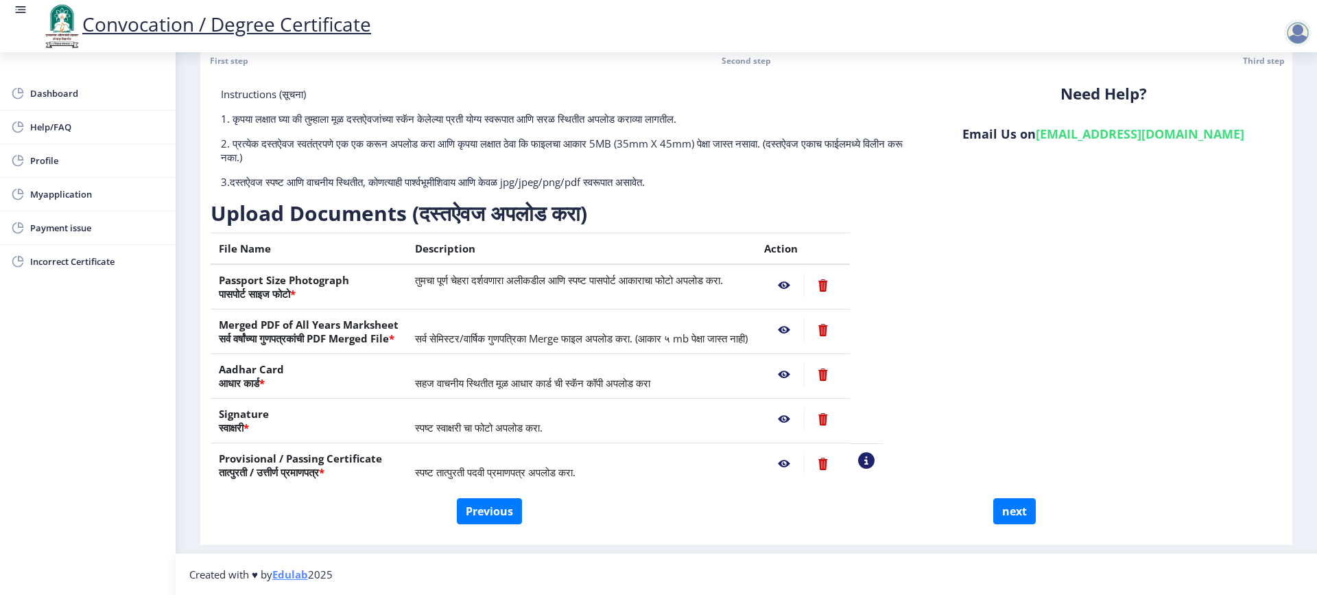
click at [804, 329] on nb-action at bounding box center [784, 330] width 40 height 25
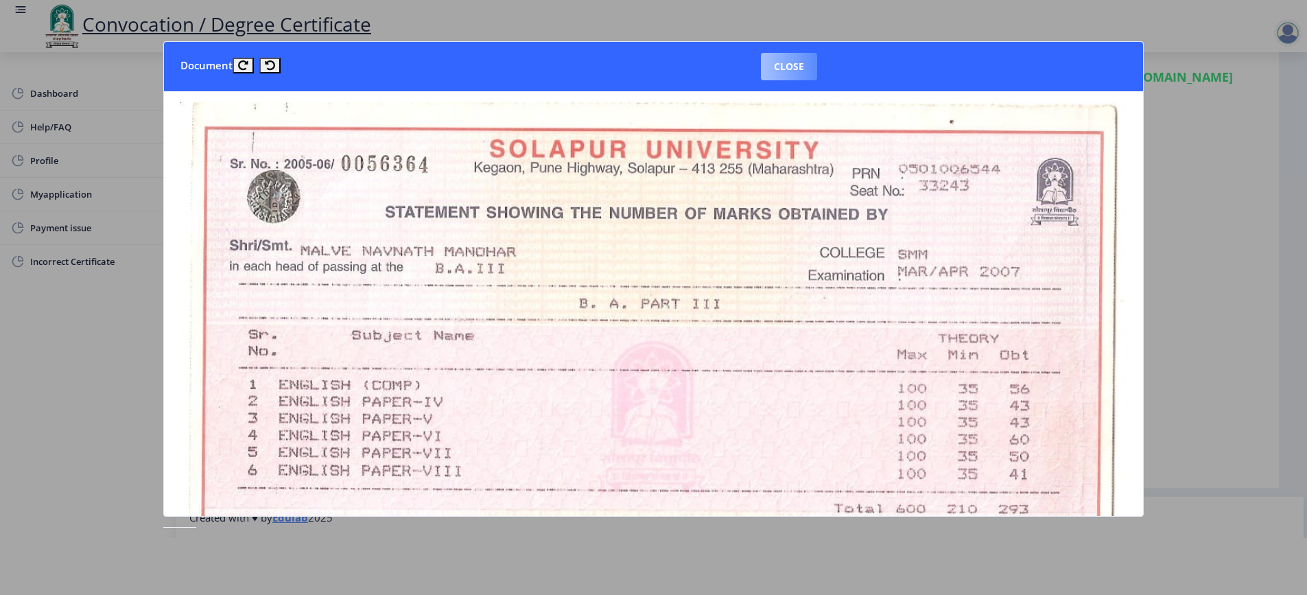
click at [796, 67] on button "Close" at bounding box center [789, 66] width 56 height 27
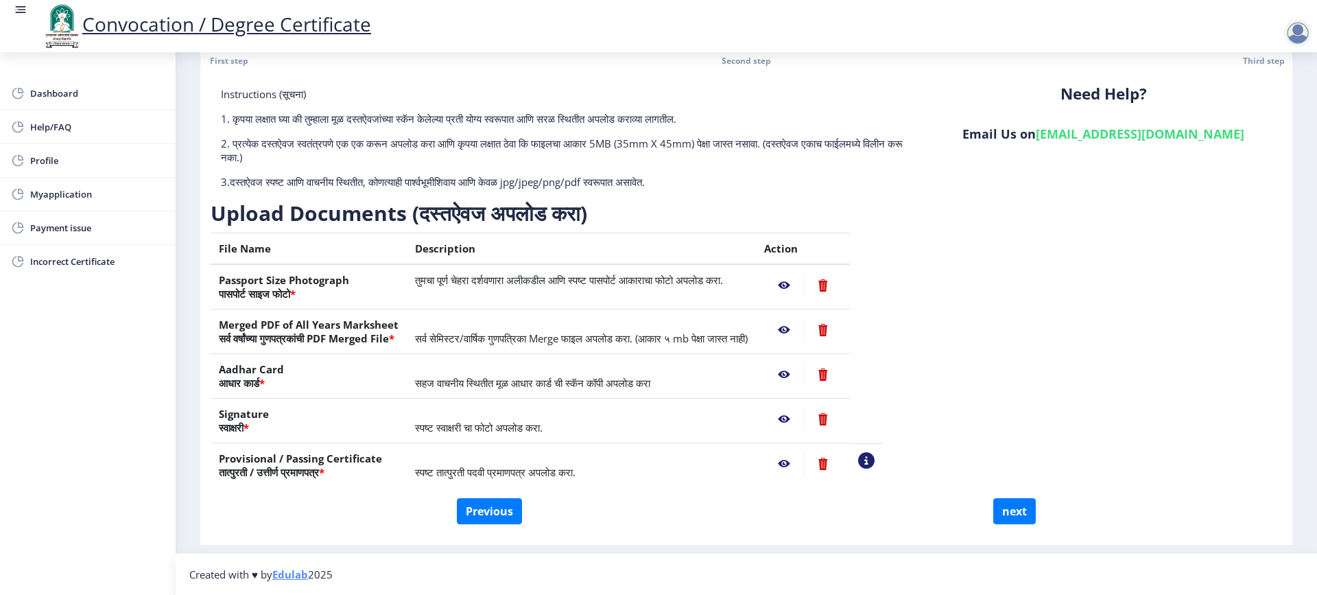
click at [804, 286] on nb-action at bounding box center [784, 285] width 40 height 25
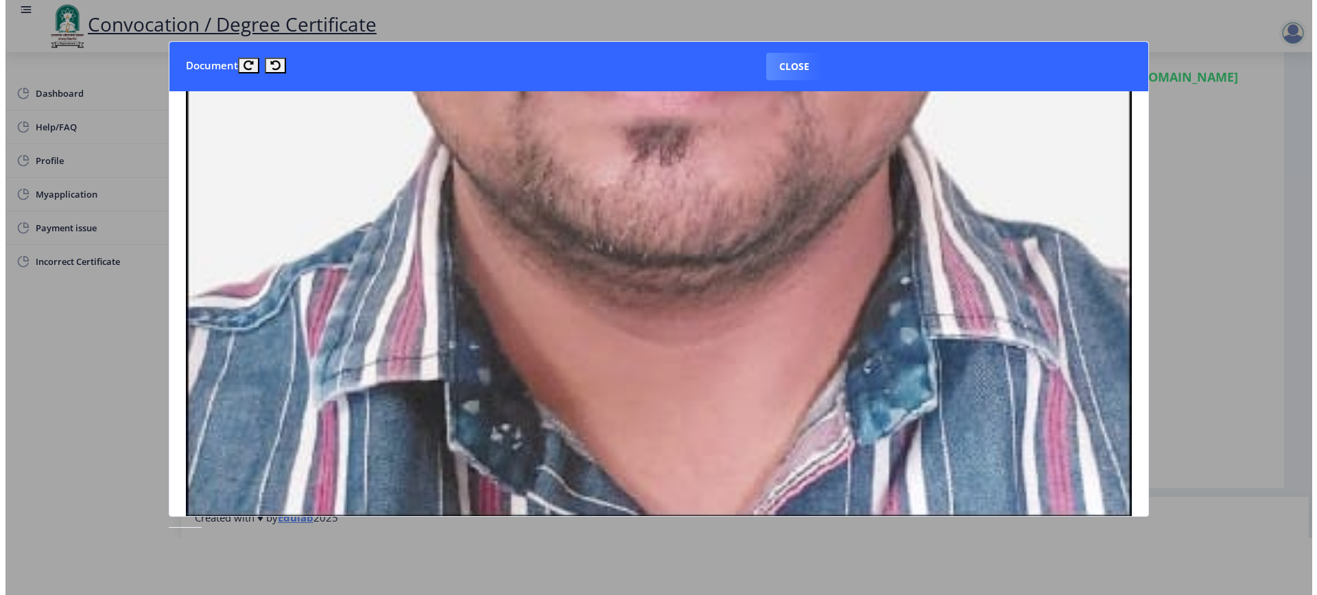
scroll to position [686, 0]
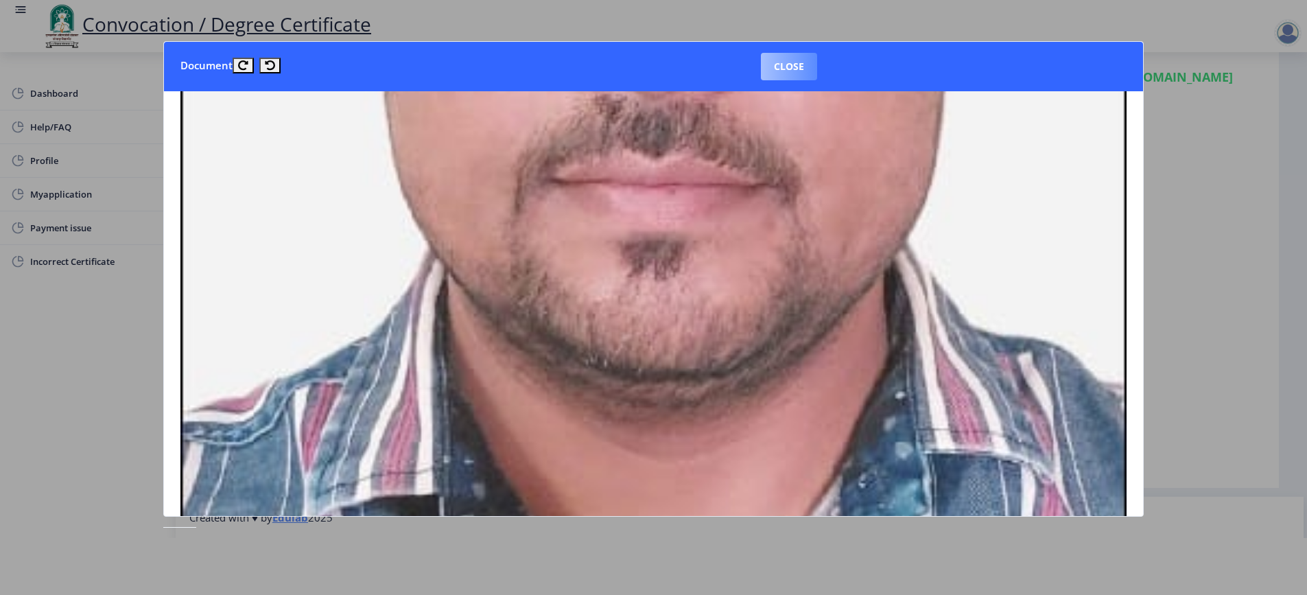
click at [779, 67] on button "Close" at bounding box center [789, 66] width 56 height 27
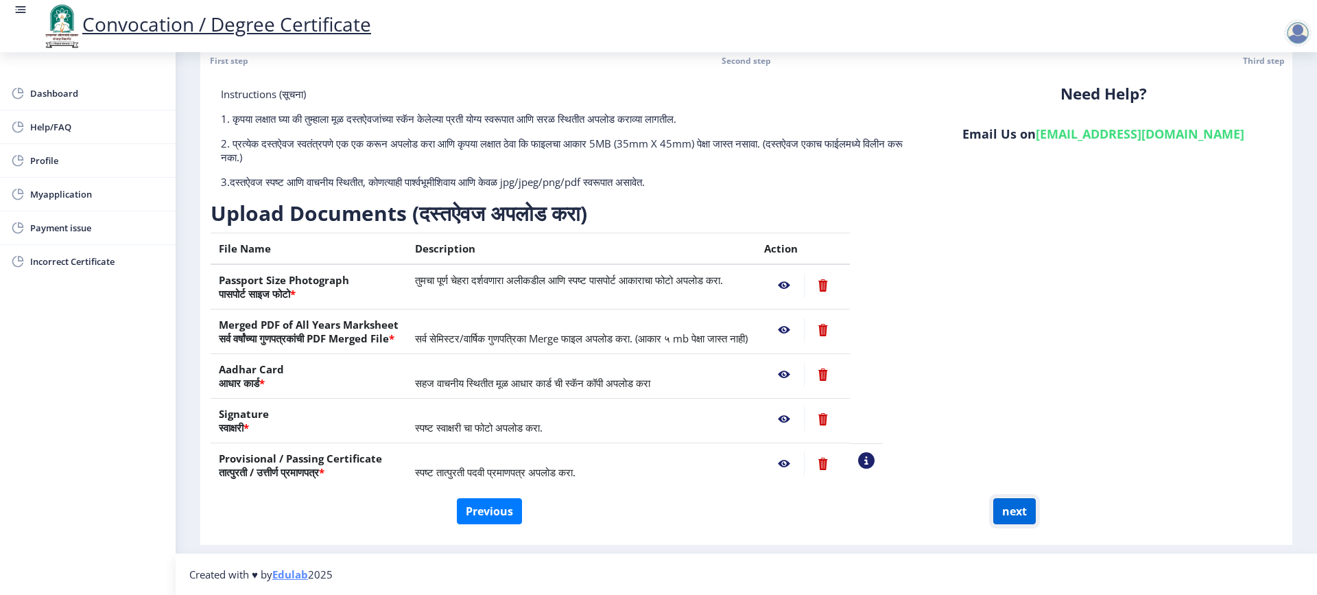
click at [1010, 516] on button "next" at bounding box center [1014, 511] width 43 height 26
select select
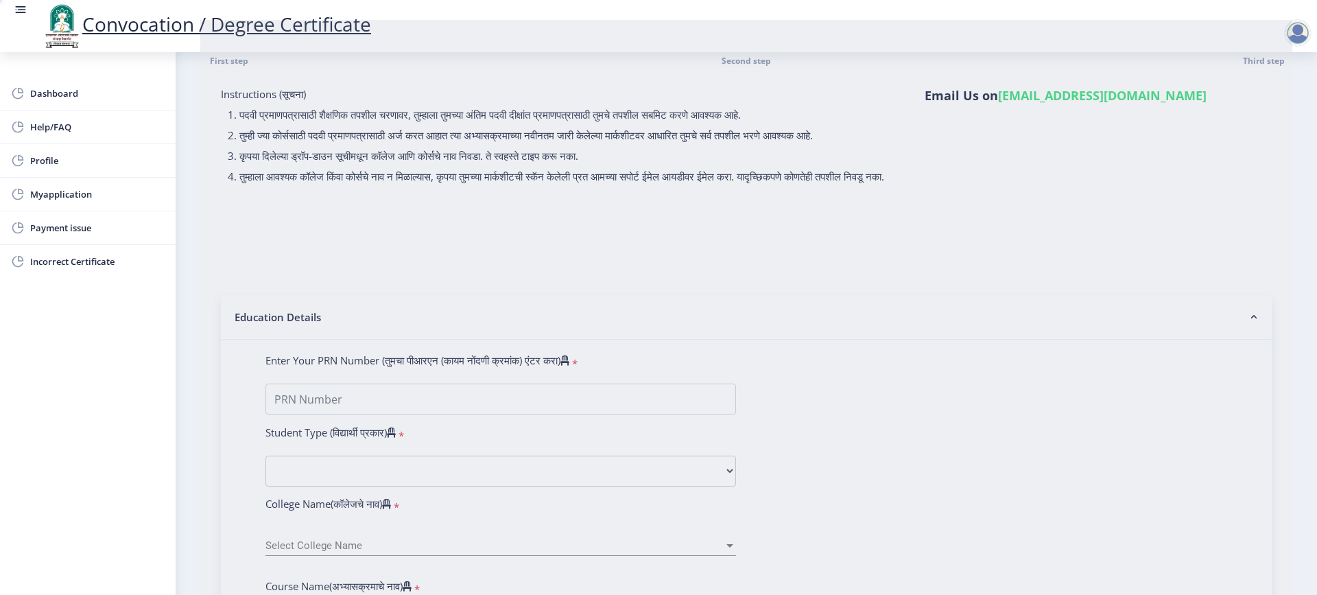
scroll to position [0, 0]
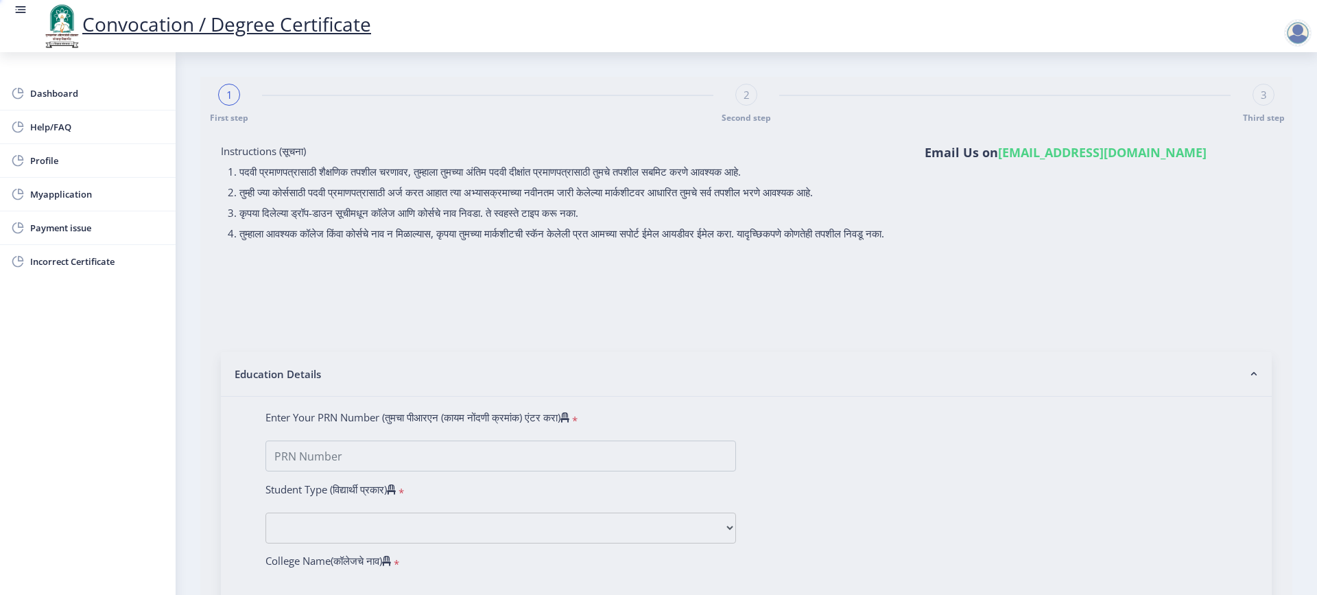
type input "[PERSON_NAME] [PERSON_NAME]"
type input "RATAN"
select select
type input "[PERSON_NAME] [PERSON_NAME]"
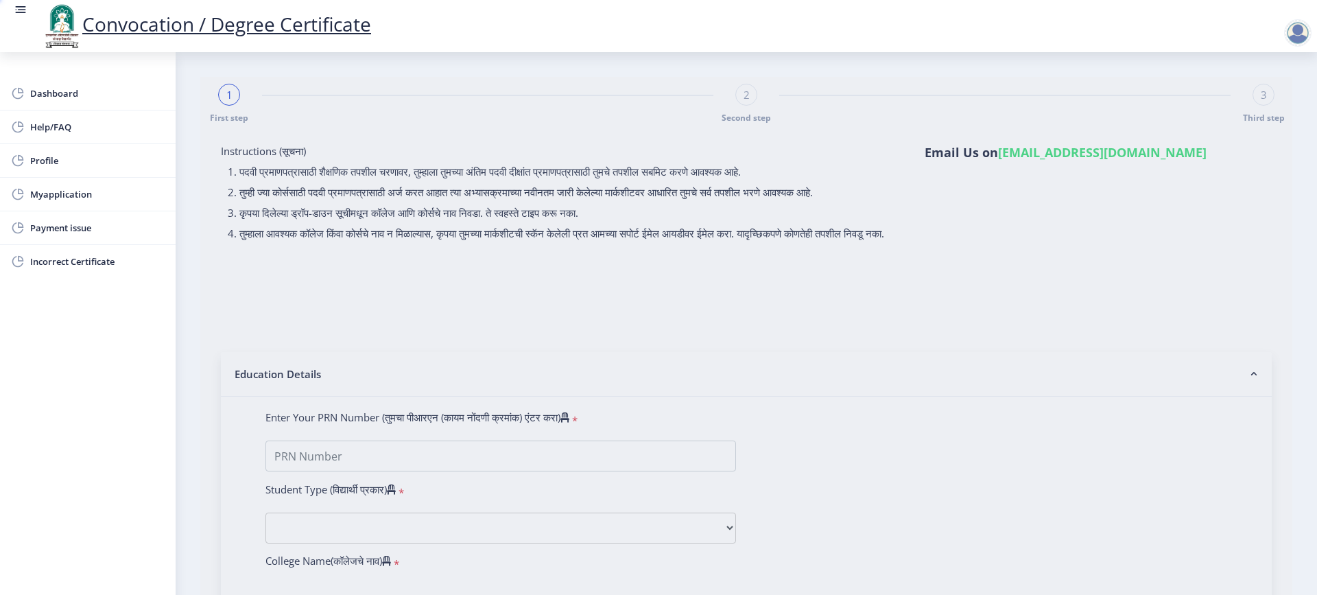
type input "RATAN"
select select
type input "[PERSON_NAME] [PERSON_NAME]"
type input "RATAN"
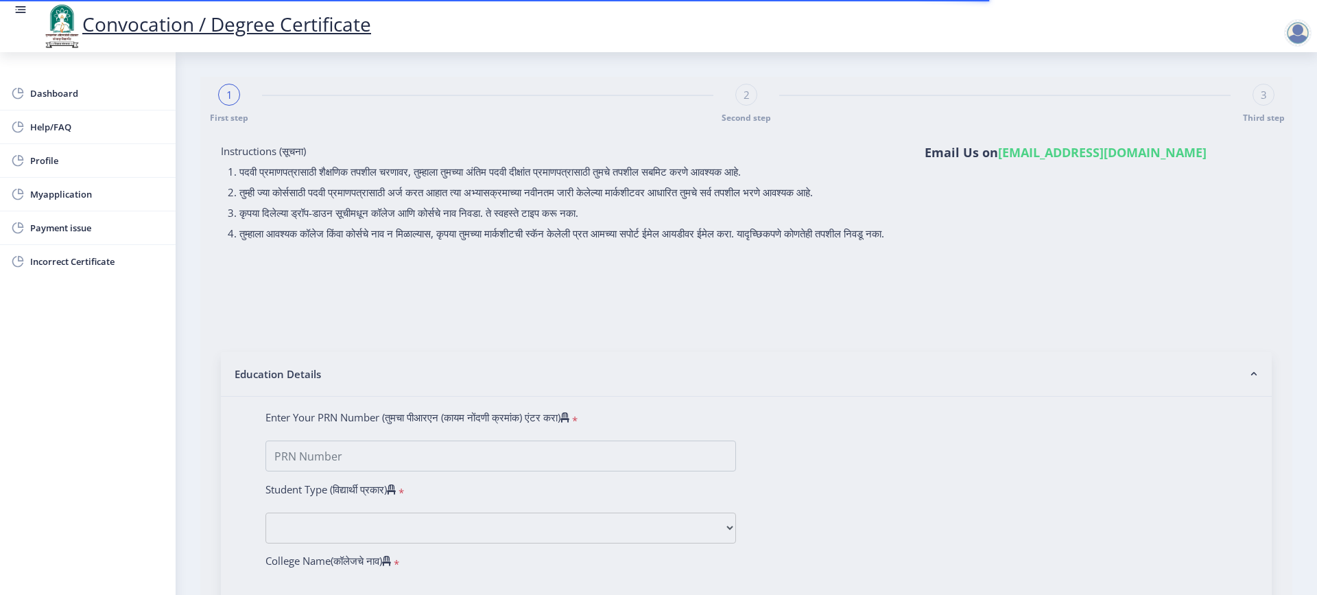
type input "0501006544"
select select "Regular"
select select "2007"
select select "April"
select select "Grade B+"
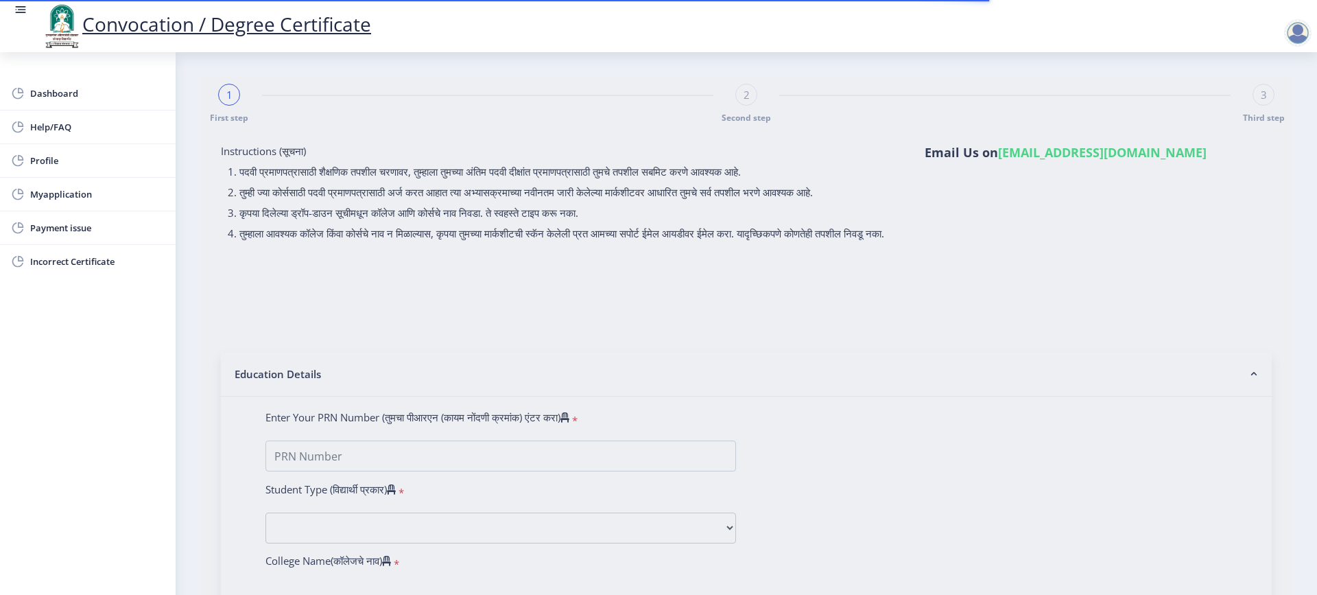
type input "33243"
select select "English"
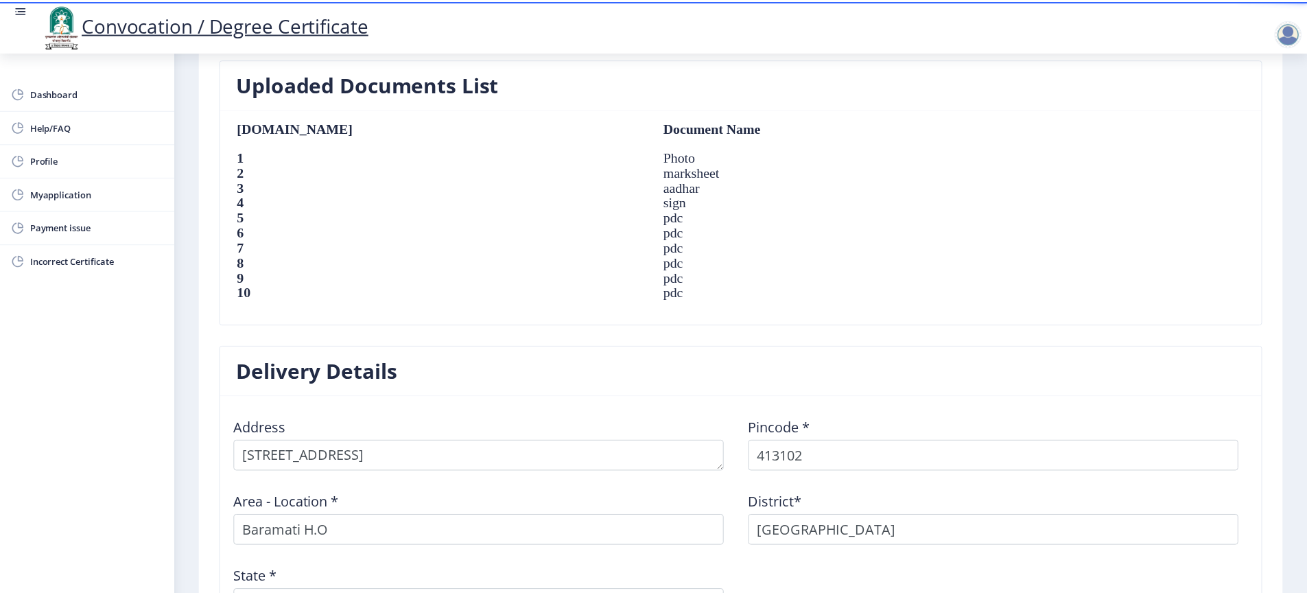
scroll to position [1138, 0]
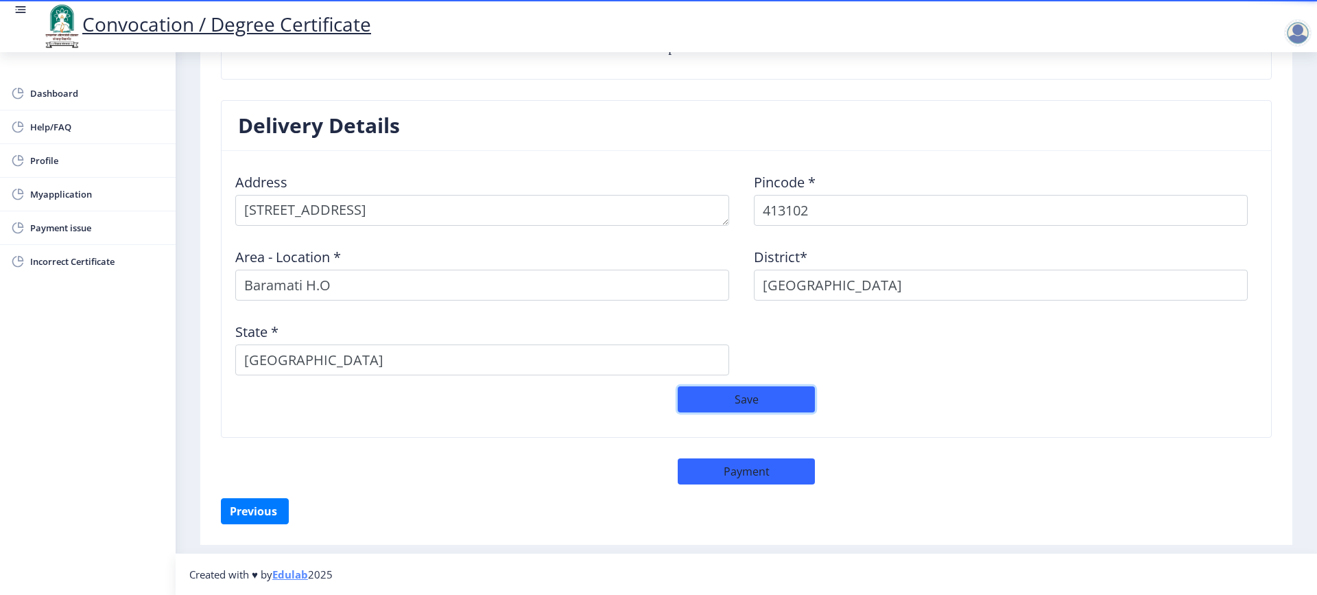
click at [755, 398] on button "Save" at bounding box center [746, 399] width 137 height 26
click at [775, 469] on button "Payment" at bounding box center [746, 471] width 137 height 26
select select "sealed"
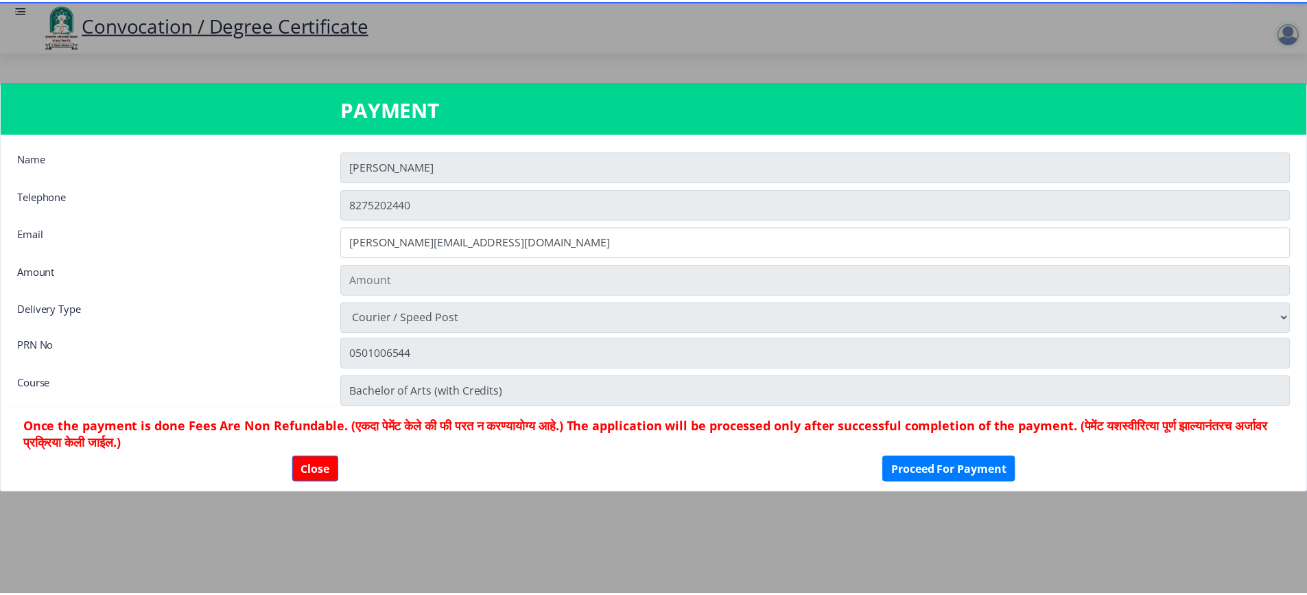
scroll to position [1137, 0]
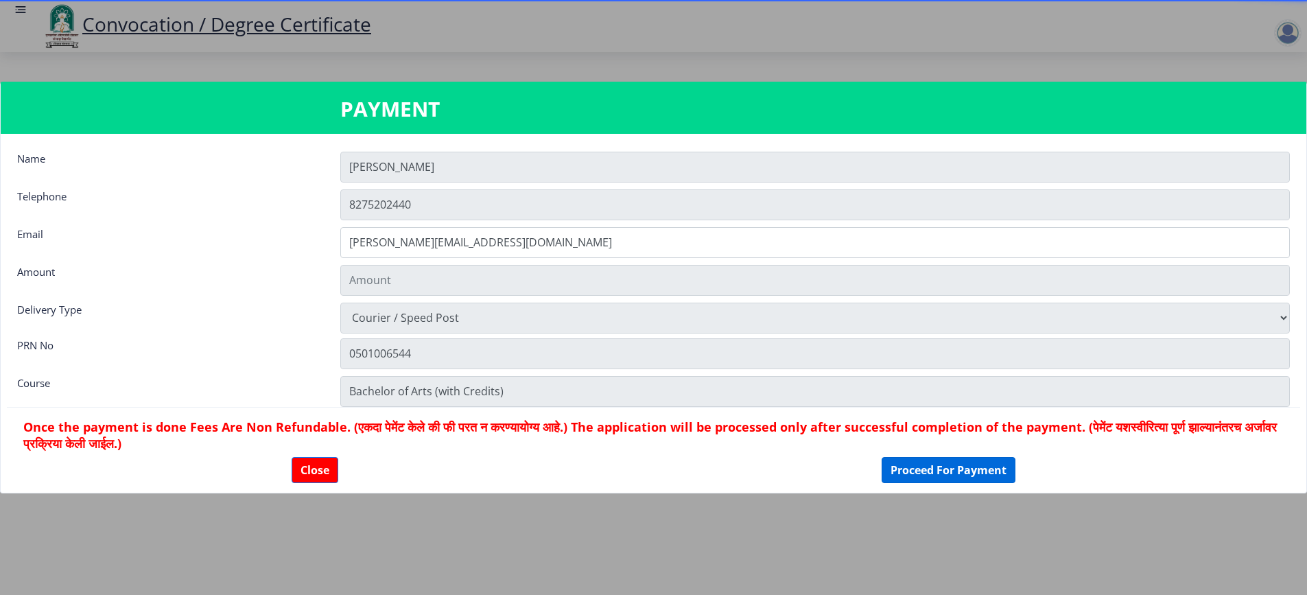
type input "1885"
click at [932, 470] on button "Proceed For Payment" at bounding box center [948, 470] width 134 height 26
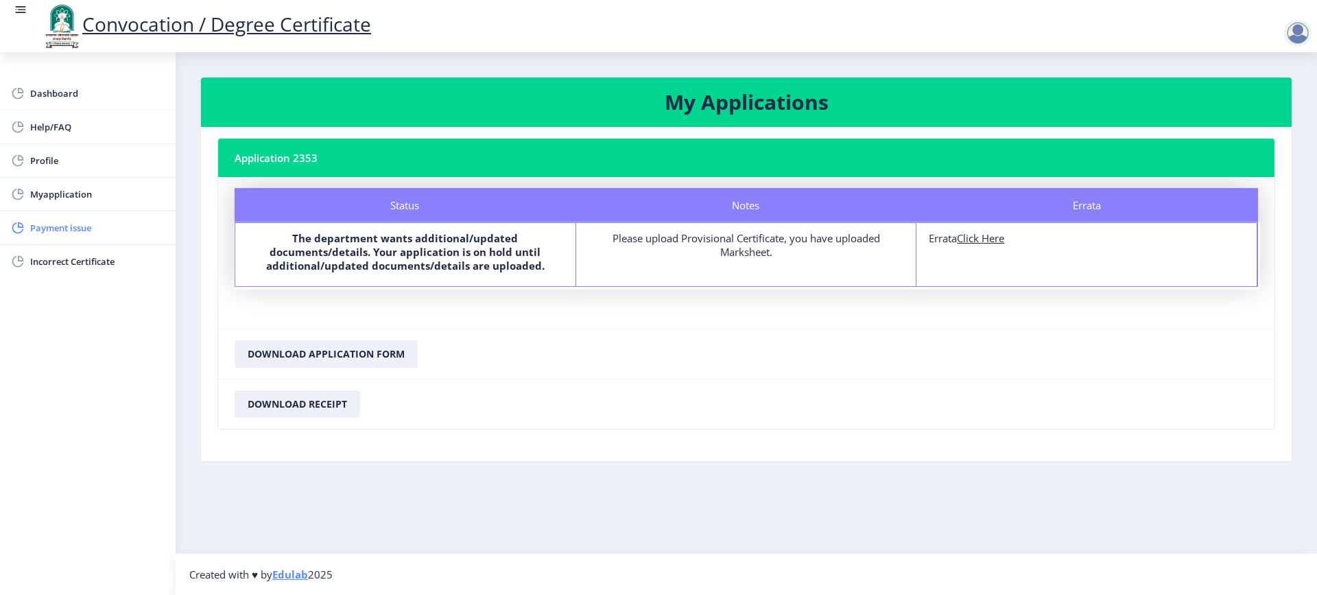
click at [95, 222] on span "Payment issue" at bounding box center [97, 228] width 134 height 16
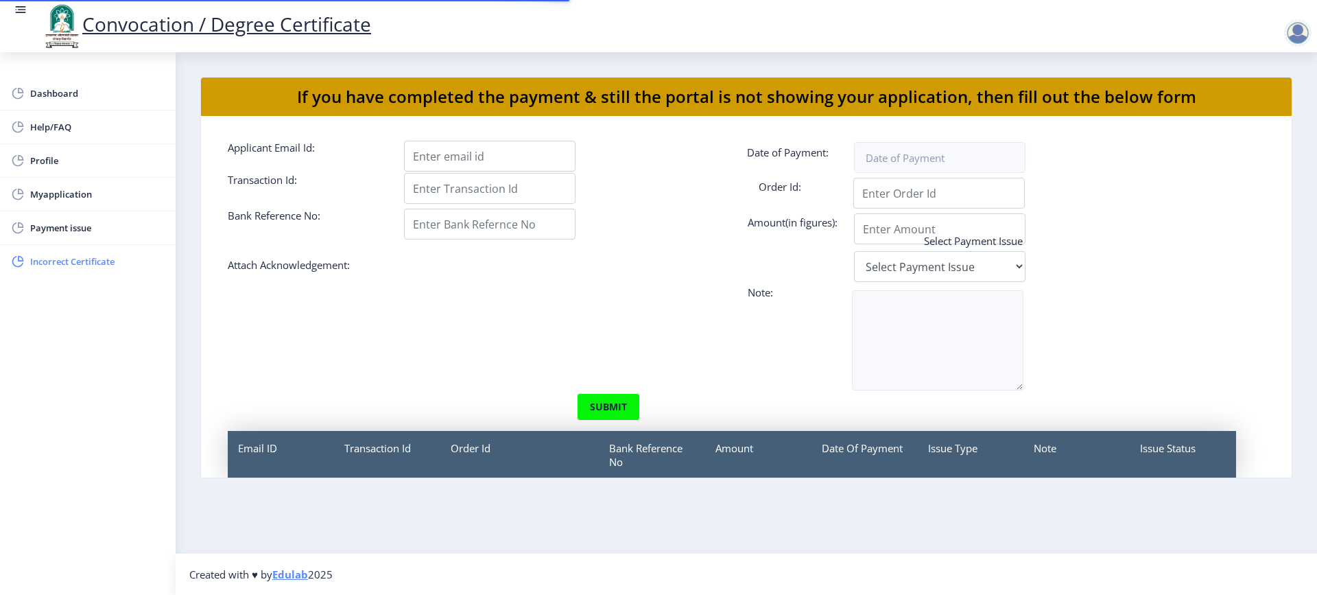
click at [106, 259] on span "Incorrect Certificate" at bounding box center [97, 261] width 134 height 16
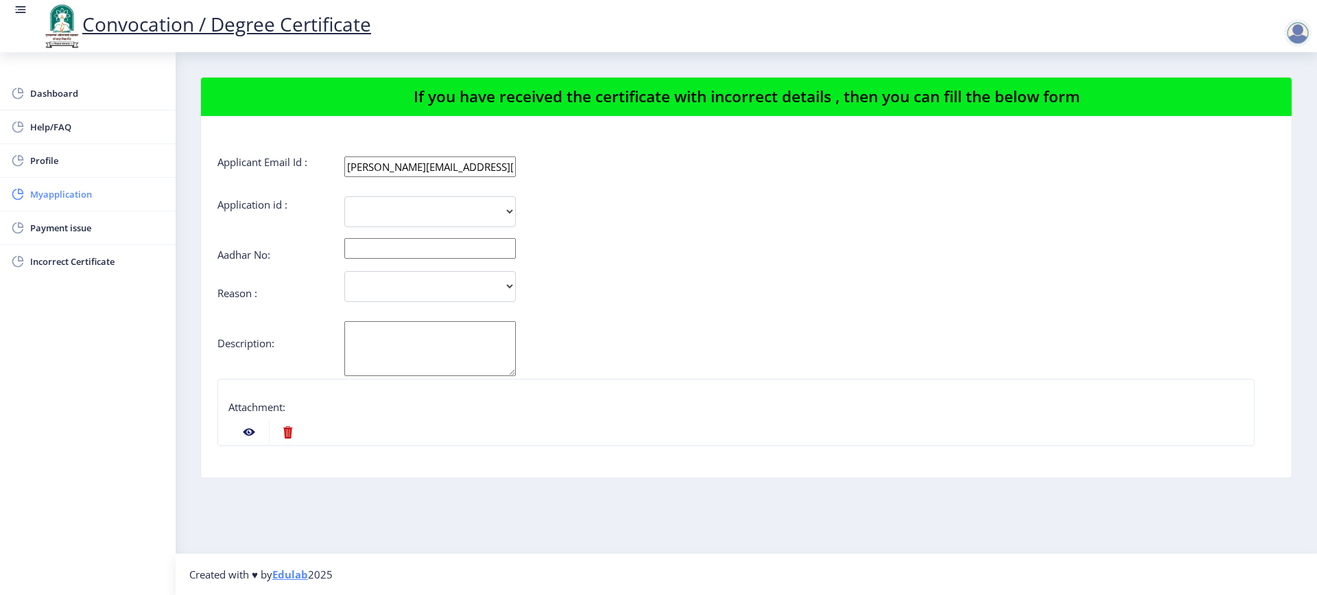
click at [65, 193] on span "Myapplication" at bounding box center [97, 194] width 134 height 16
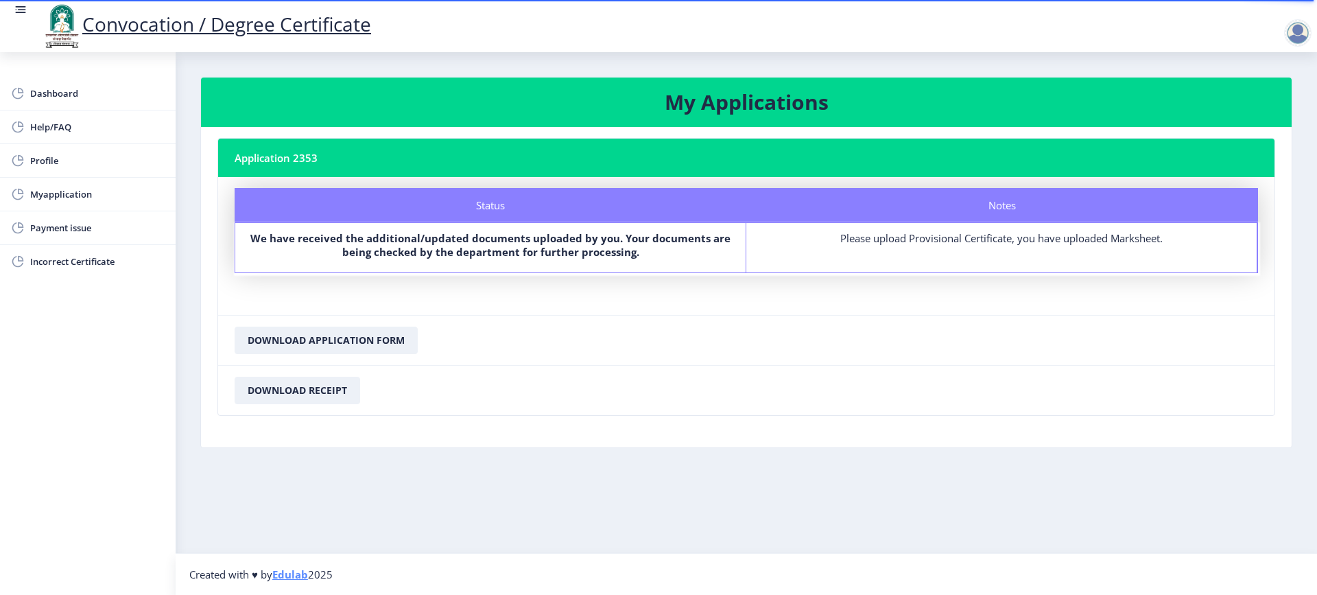
drag, startPoint x: 841, startPoint y: 238, endPoint x: 1204, endPoint y: 237, distance: 362.9
click at [1204, 237] on div "Please upload Provisional Certificate, you have uploaded Marksheet." at bounding box center [1002, 238] width 486 height 14
click at [1178, 298] on nb-card-body "Status Notes Status We have received the additional/updated documents uploaded …" at bounding box center [746, 246] width 1056 height 138
click at [1117, 237] on div "Please upload Provisional Certificate, you have uploaded Marksheet." at bounding box center [1002, 238] width 486 height 14
click at [1023, 244] on div "Please upload Provisional Certificate, you have uploaded Marksheet." at bounding box center [1002, 238] width 486 height 14
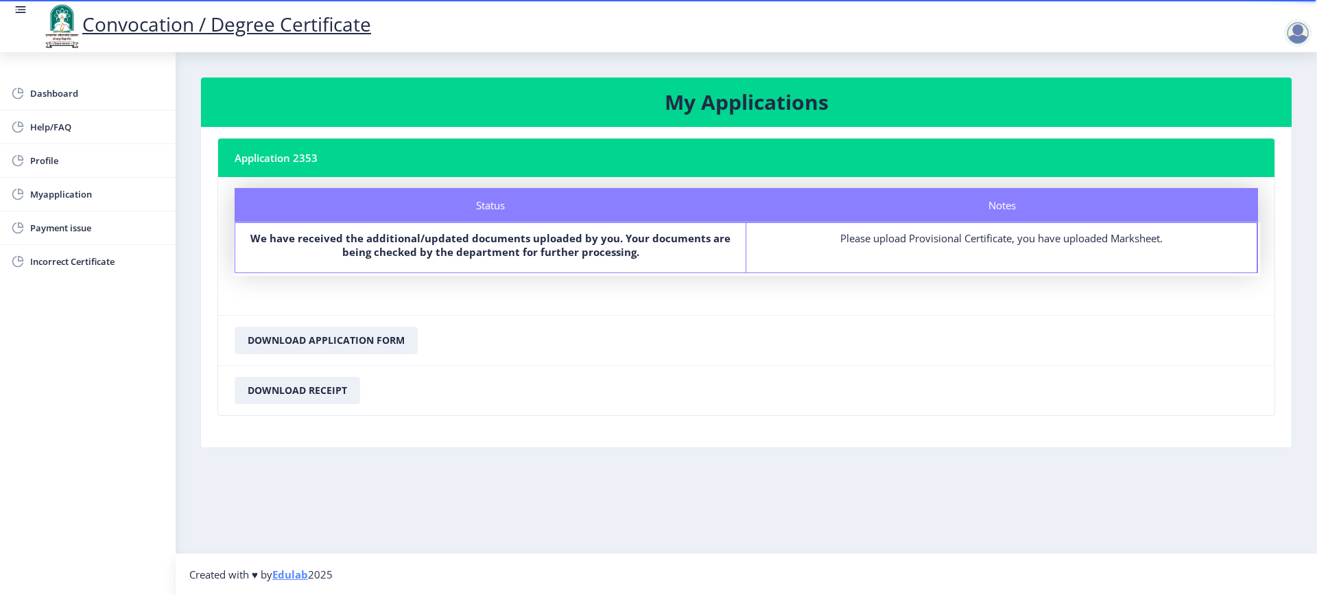
click at [901, 254] on div "Notes Please upload Provisional Certificate, you have uploaded Marksheet." at bounding box center [1001, 247] width 511 height 49
click at [813, 329] on nb-card-footer "Download Application Form" at bounding box center [746, 340] width 1056 height 50
click at [662, 240] on b "We have received the additional/updated documents uploaded by you. Your documen…" at bounding box center [490, 244] width 480 height 27
